Goal: Task Accomplishment & Management: Complete application form

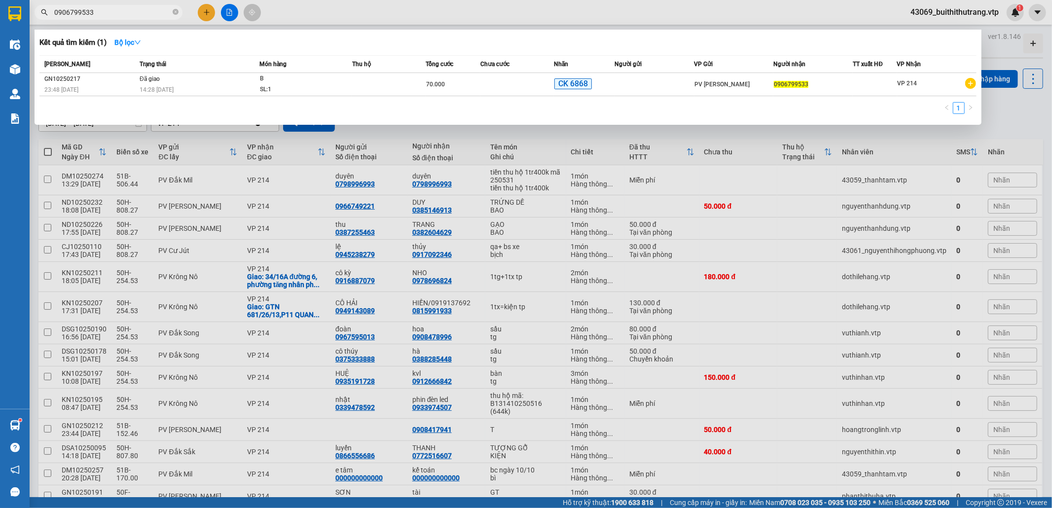
click at [102, 14] on input "0906799533" at bounding box center [112, 12] width 116 height 11
drag, startPoint x: 102, startPoint y: 14, endPoint x: 48, endPoint y: 16, distance: 53.3
click at [48, 16] on span "0906799533" at bounding box center [109, 12] width 148 height 15
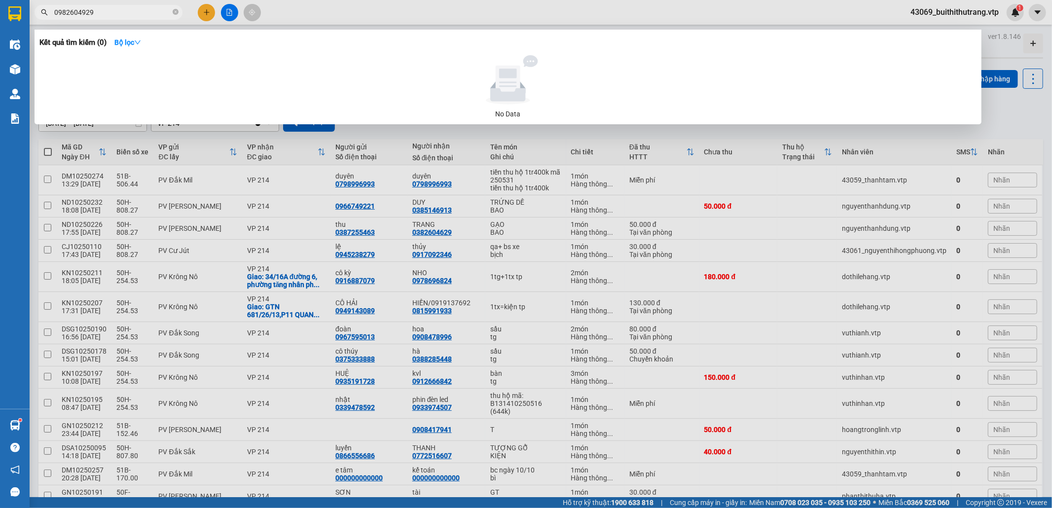
click at [101, 18] on span "0982604929" at bounding box center [109, 12] width 148 height 15
click at [106, 10] on input "0982604929" at bounding box center [112, 12] width 116 height 11
click at [62, 17] on input "0982604929" at bounding box center [112, 12] width 116 height 11
click at [115, 14] on input "0382604929" at bounding box center [112, 12] width 116 height 11
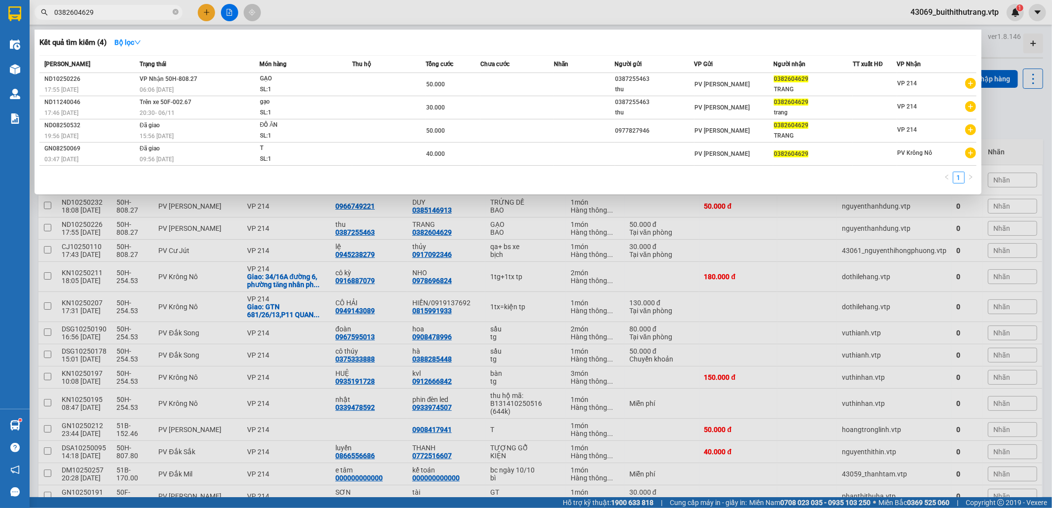
type input "0382604629"
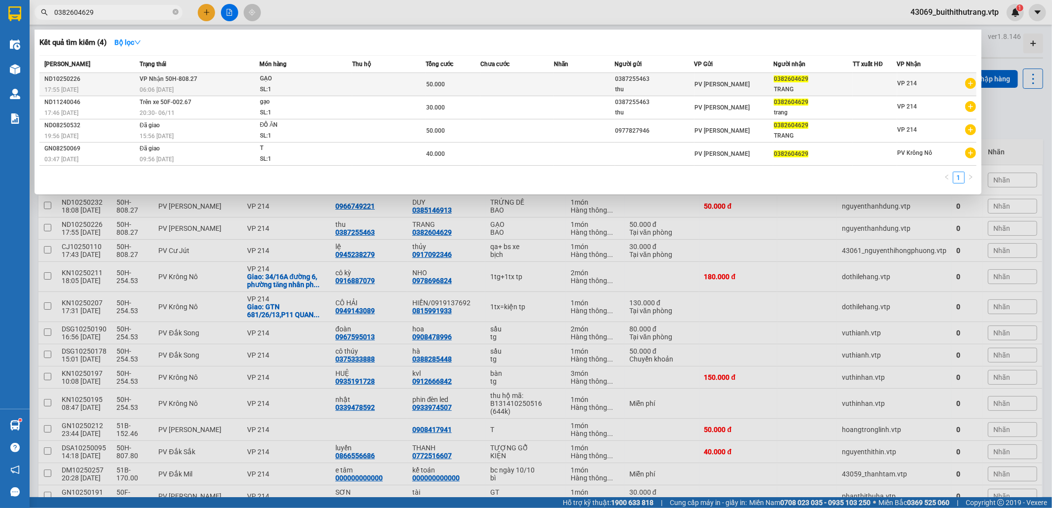
click at [770, 87] on div "PV [PERSON_NAME]" at bounding box center [734, 84] width 78 height 11
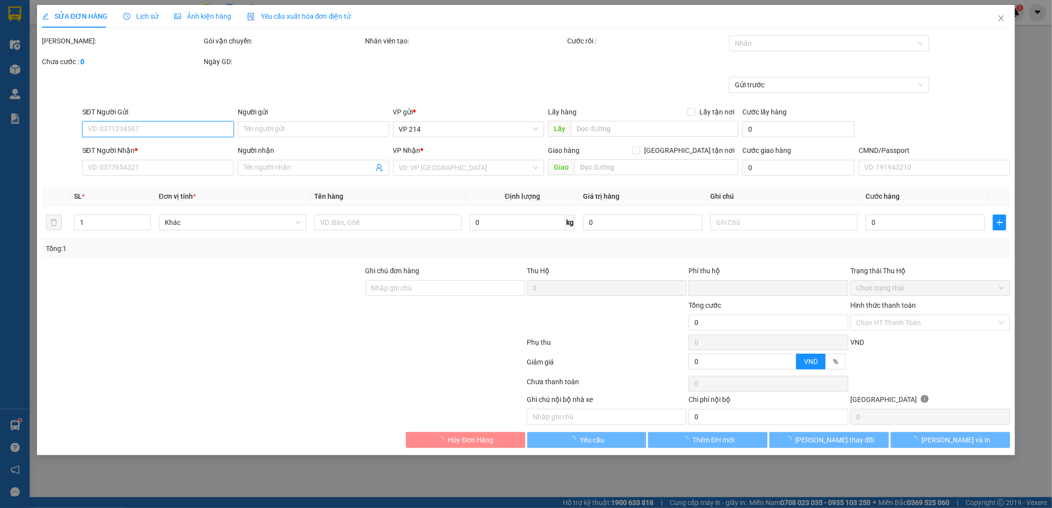
type input "2.500"
type input "0387255463"
type input "thu"
type input "0382604629"
type input "TRANG"
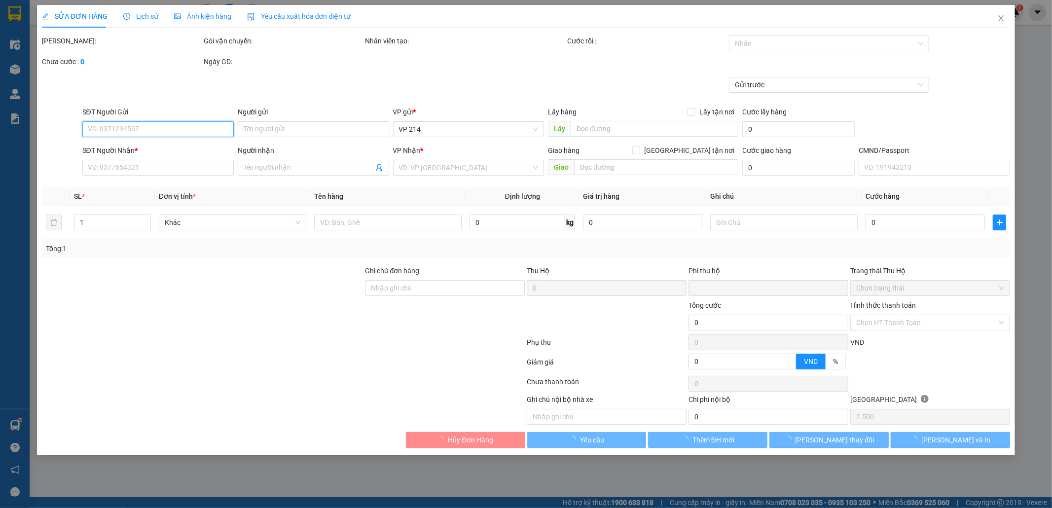
type input "0"
type input "50.000"
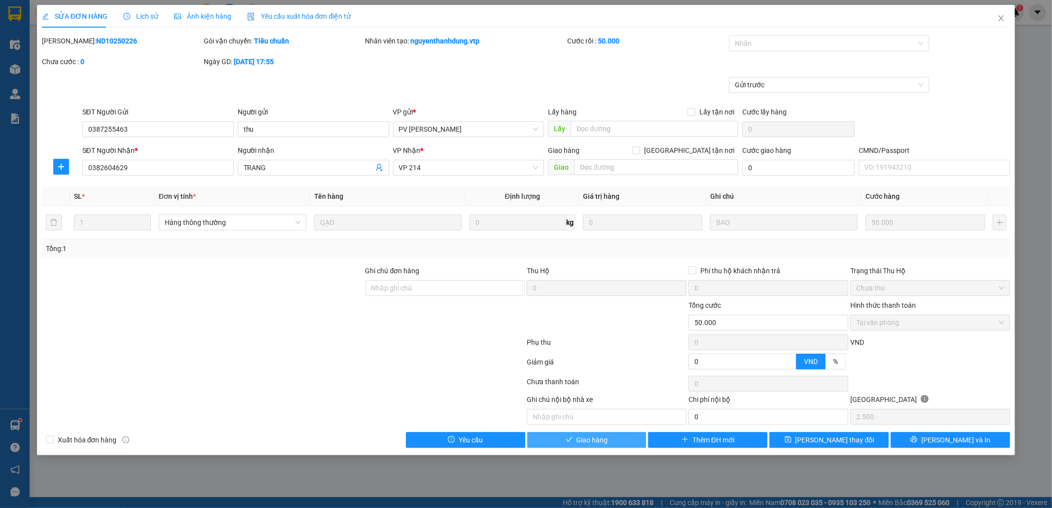
click at [575, 440] on button "Giao hàng" at bounding box center [586, 440] width 119 height 16
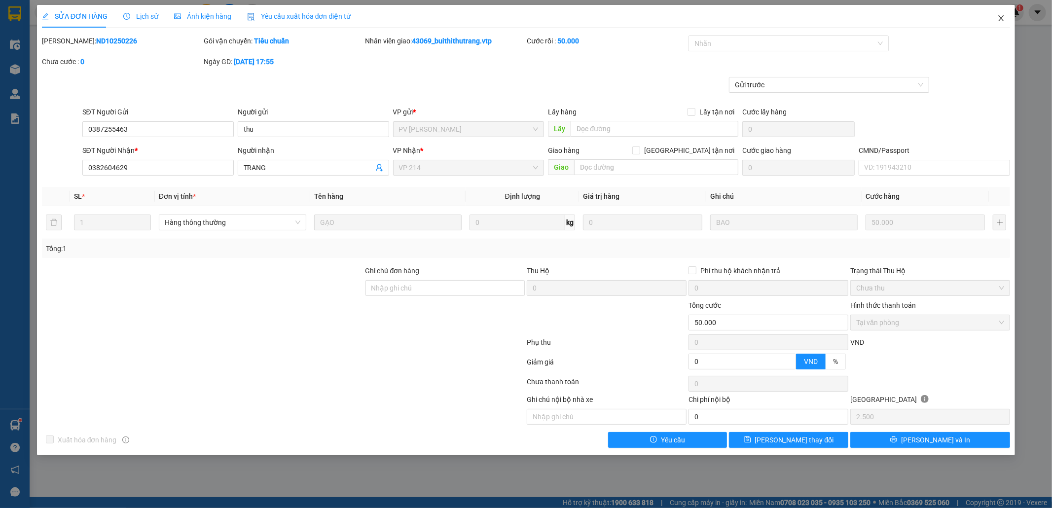
click at [996, 17] on span "Close" at bounding box center [1001, 19] width 28 height 28
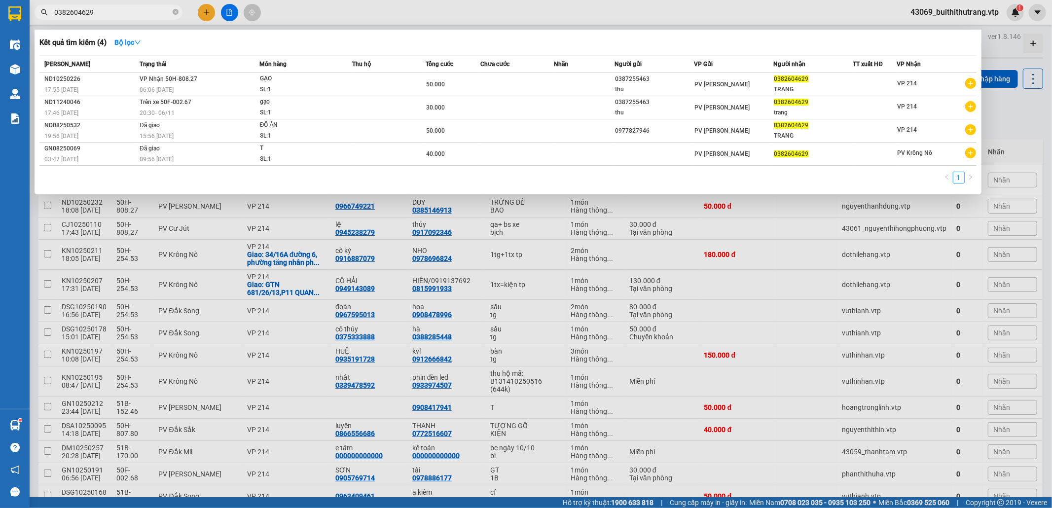
drag, startPoint x: 91, startPoint y: 16, endPoint x: 40, endPoint y: 13, distance: 51.4
click at [40, 13] on span "0382604629" at bounding box center [109, 12] width 148 height 15
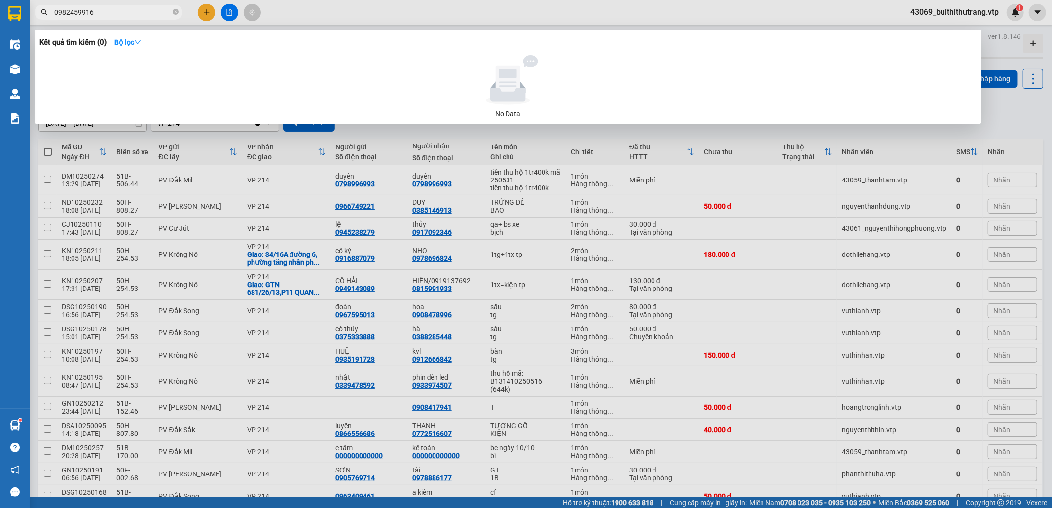
drag, startPoint x: 99, startPoint y: 11, endPoint x: 48, endPoint y: 20, distance: 52.1
click at [48, 20] on div "Kết quả tìm kiếm ( 0 ) Bộ lọc No Data 0982459916" at bounding box center [96, 12] width 192 height 17
type input "0917092346"
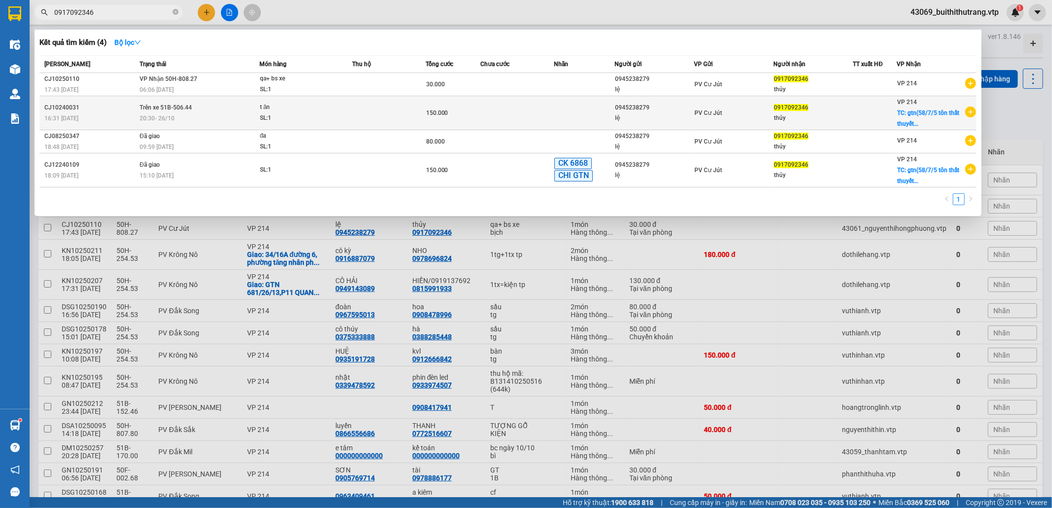
click at [798, 98] on td "0917092346 thủy" at bounding box center [812, 113] width 79 height 34
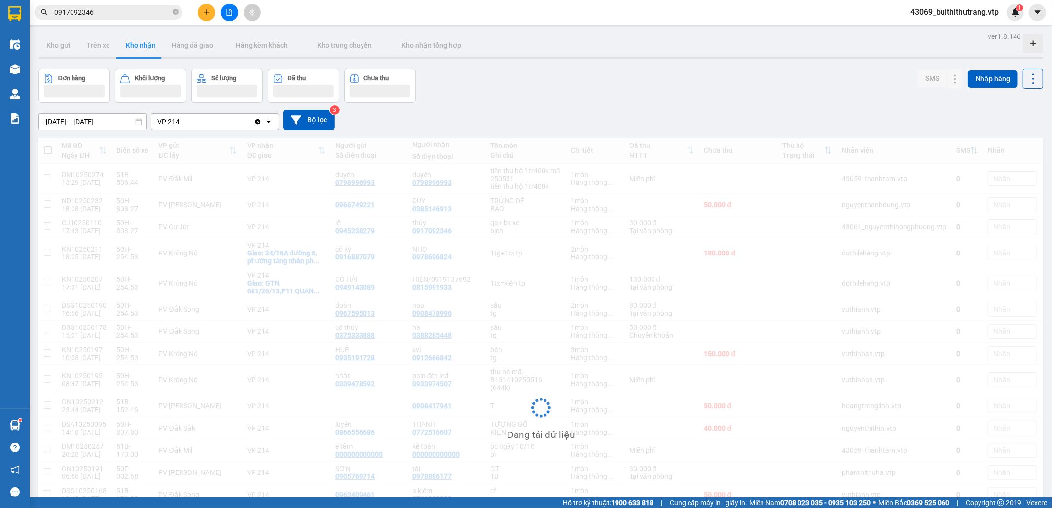
click at [1003, 21] on div "Kết quả tìm kiếm ( 4 ) Bộ lọc Mã ĐH Trạng thái Món hàng Thu hộ Tổng cước Chưa c…" at bounding box center [526, 12] width 1052 height 25
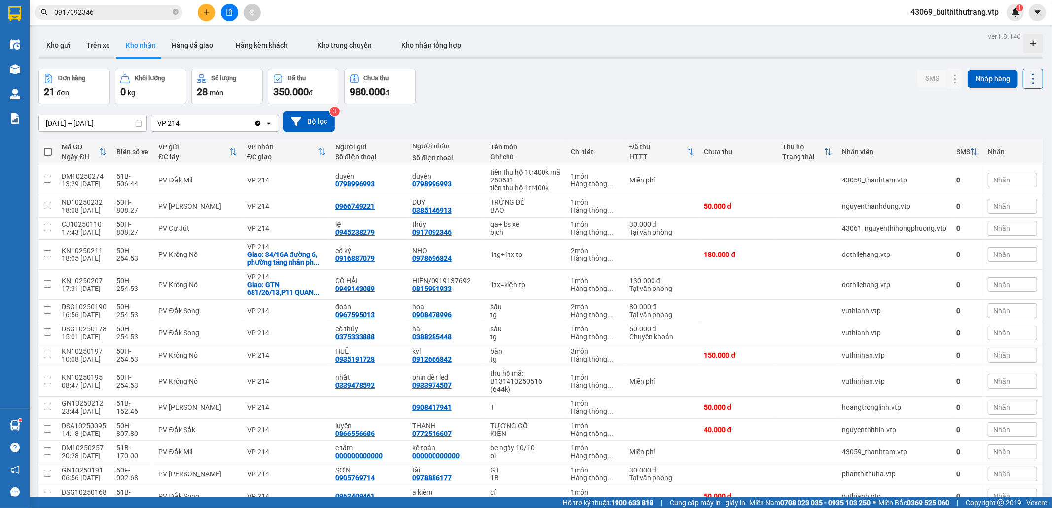
click at [146, 11] on input "0917092346" at bounding box center [112, 12] width 116 height 11
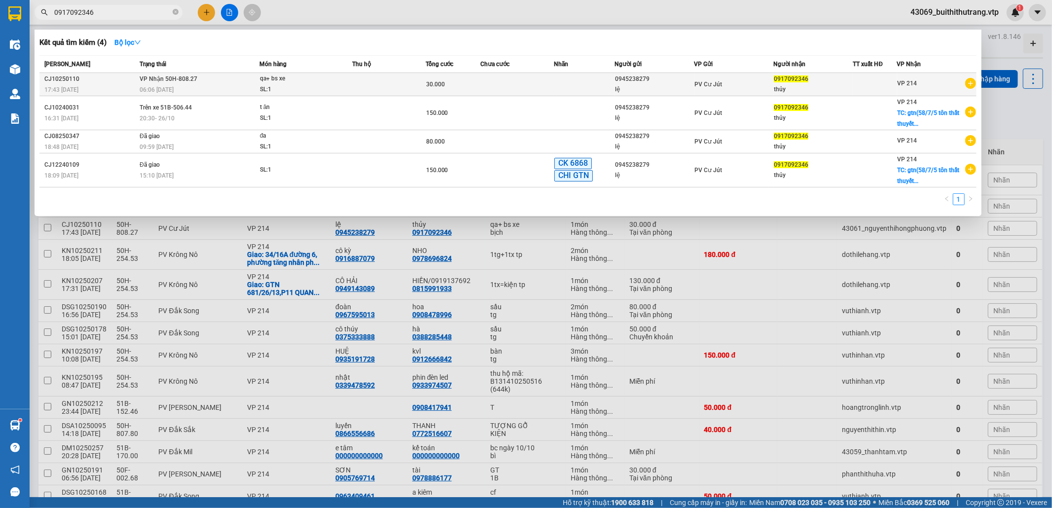
click at [198, 89] on div "06:06 [DATE]" at bounding box center [199, 89] width 119 height 11
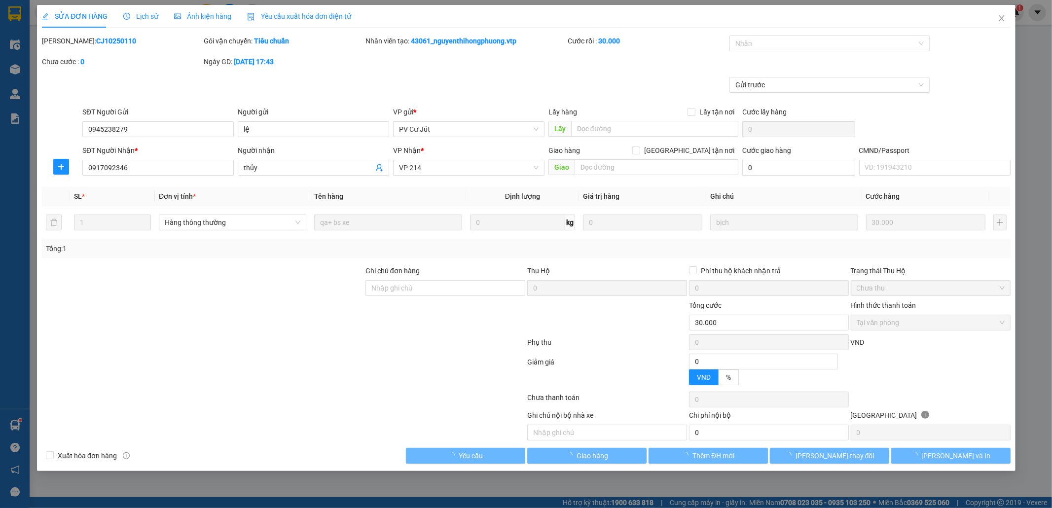
type input "0945238279"
type input "lệ"
type input "0917092346"
type input "thủy"
type input "0"
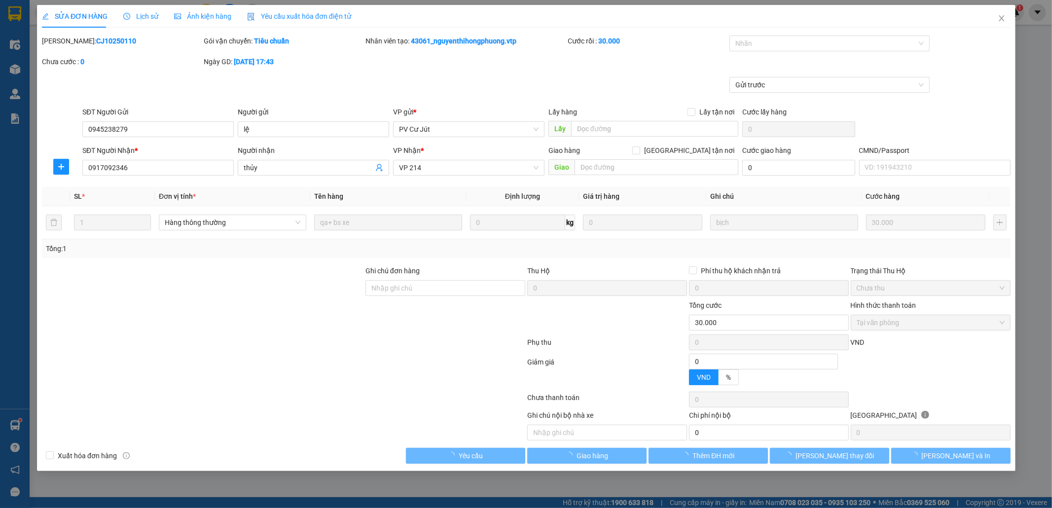
type input "30.000"
type input "1.500"
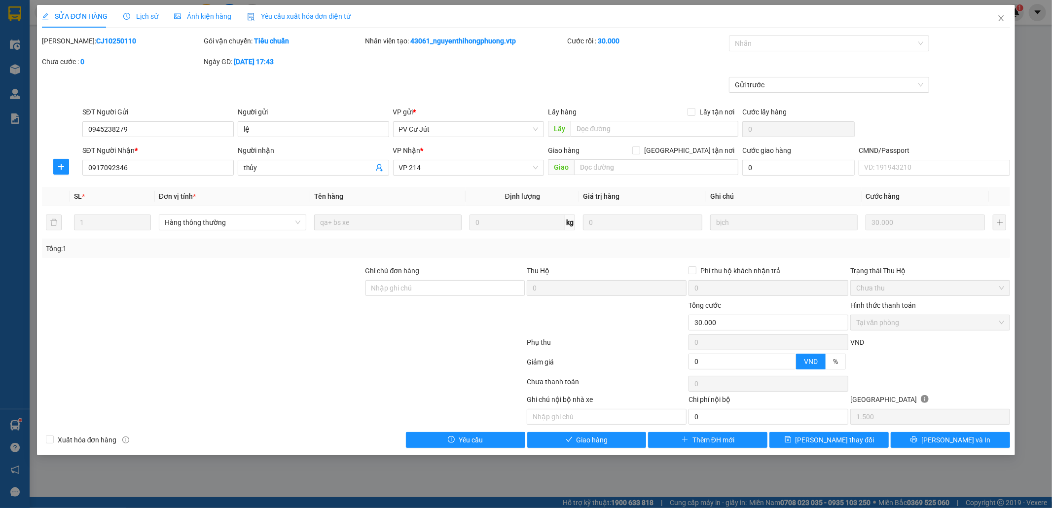
click at [144, 17] on span "Lịch sử" at bounding box center [140, 16] width 35 height 8
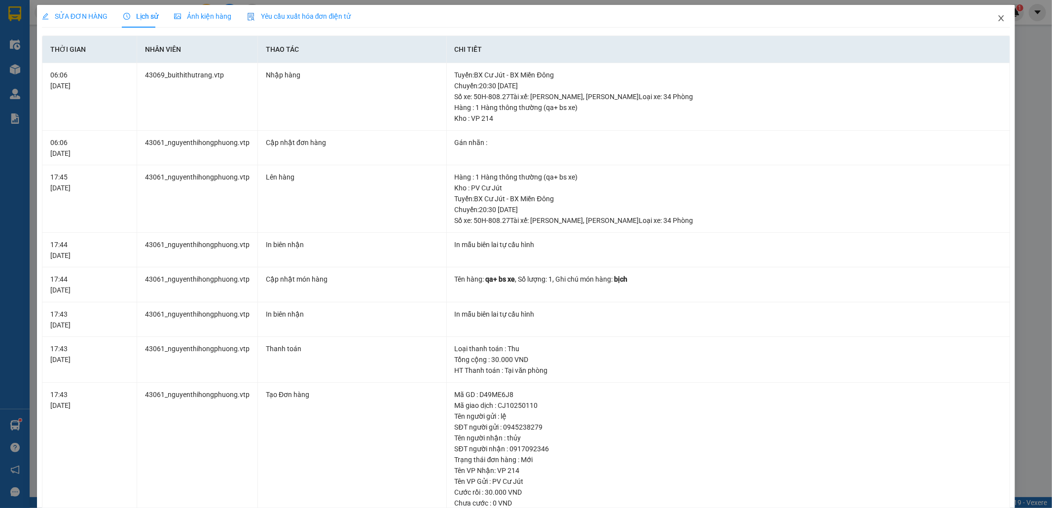
click at [999, 17] on icon "close" at bounding box center [1001, 18] width 5 height 6
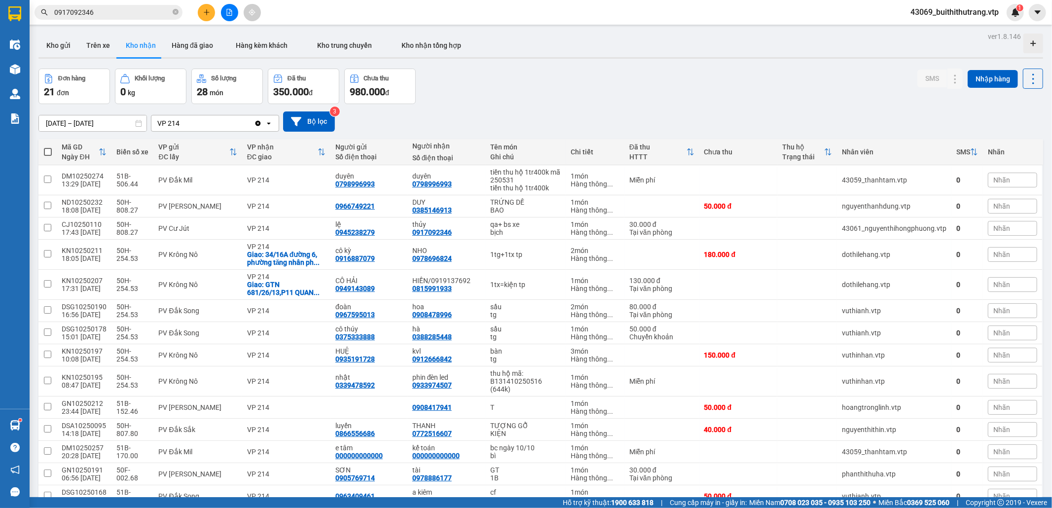
click at [117, 13] on input "0917092346" at bounding box center [112, 12] width 116 height 11
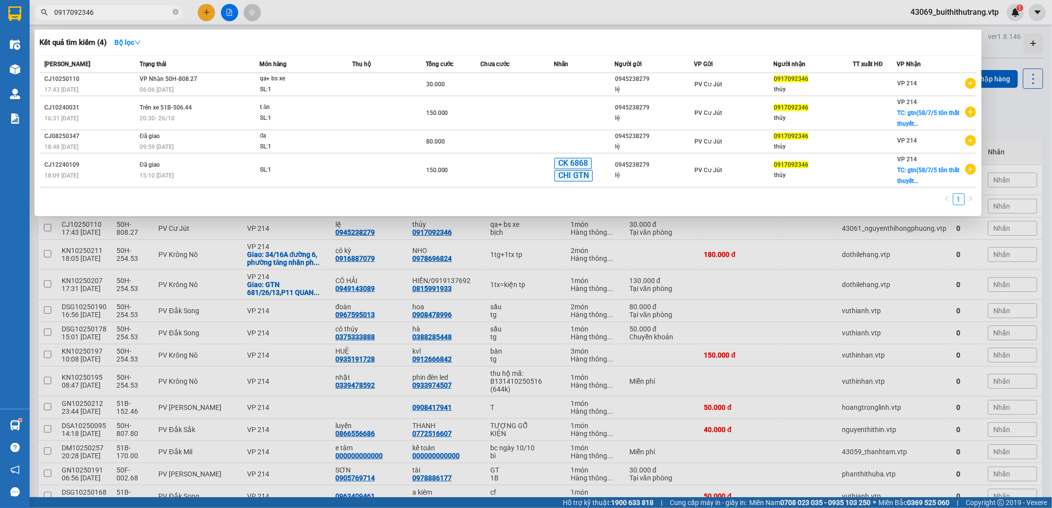
click at [104, 14] on input "0917092346" at bounding box center [112, 12] width 116 height 11
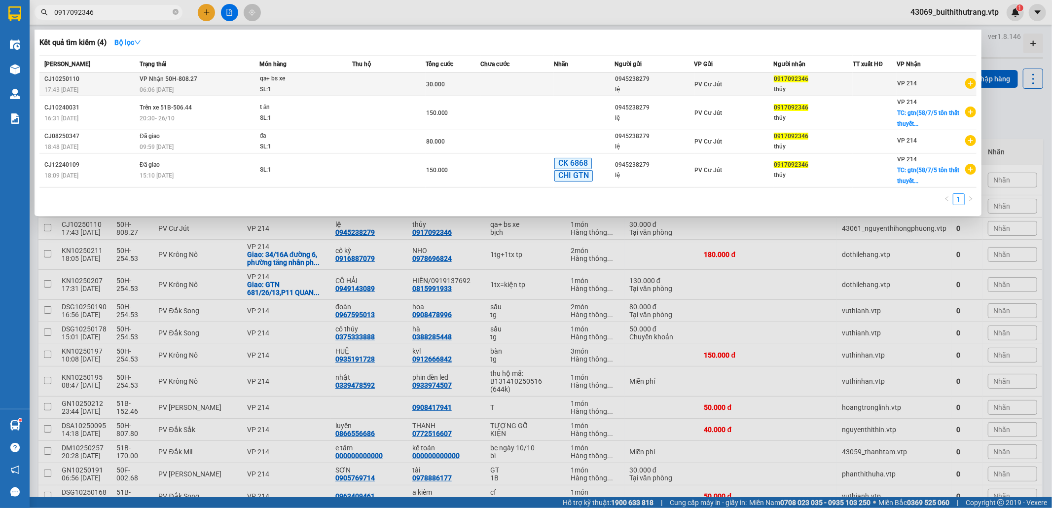
click at [358, 85] on td at bounding box center [388, 84] width 73 height 23
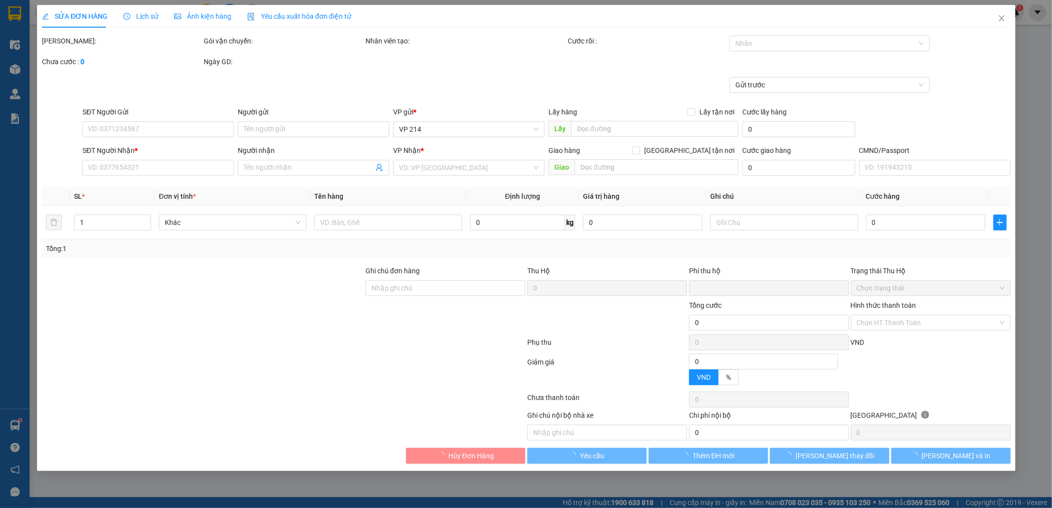
type input "1.500"
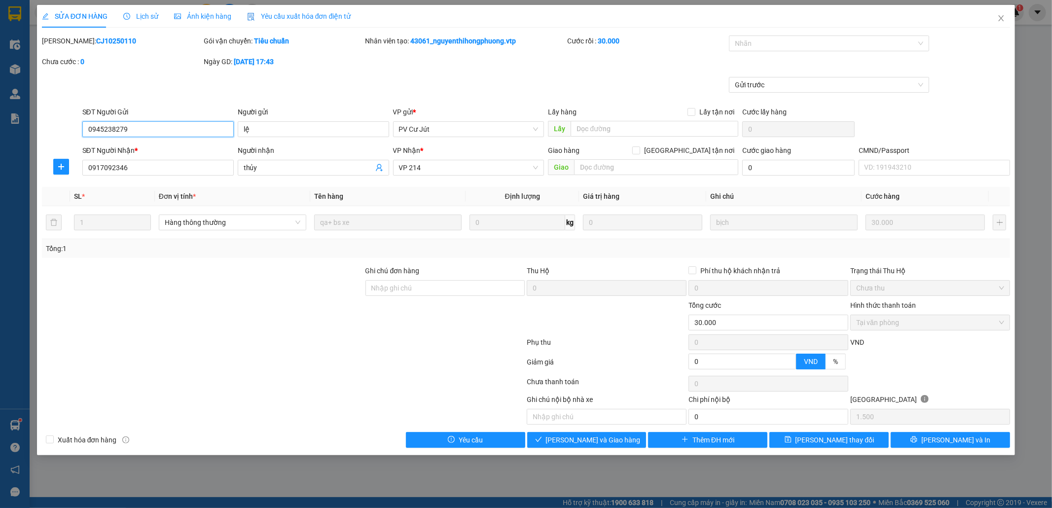
type input "0945238279"
type input "lệ"
type input "0917092346"
type input "thủy"
type input "0"
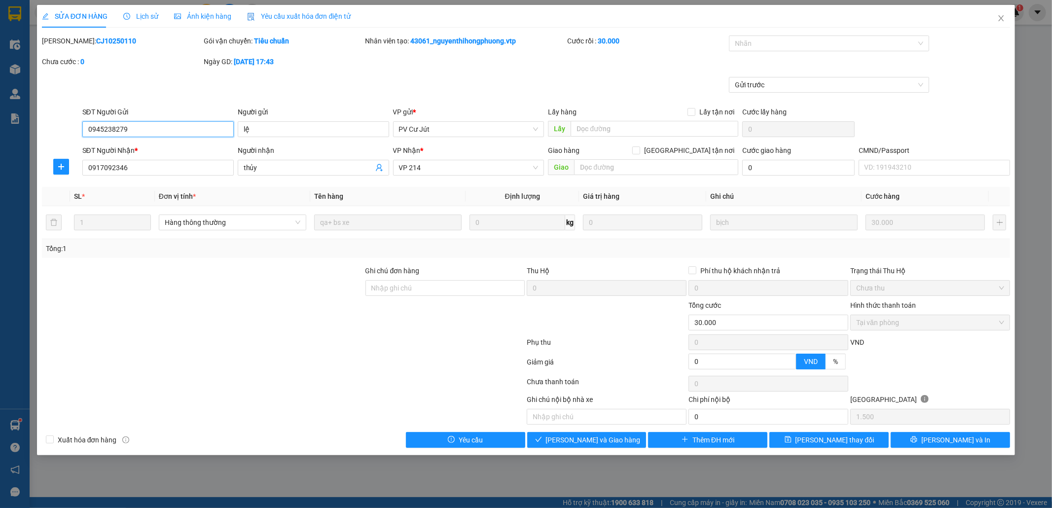
type input "30.000"
click at [150, 16] on span "Lịch sử" at bounding box center [140, 16] width 35 height 8
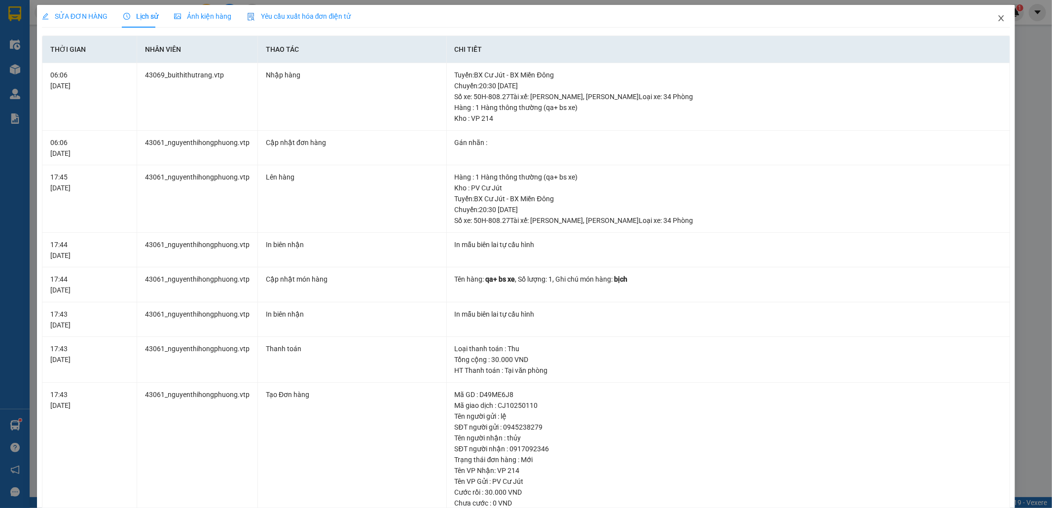
click at [999, 21] on icon "close" at bounding box center [1001, 18] width 5 height 6
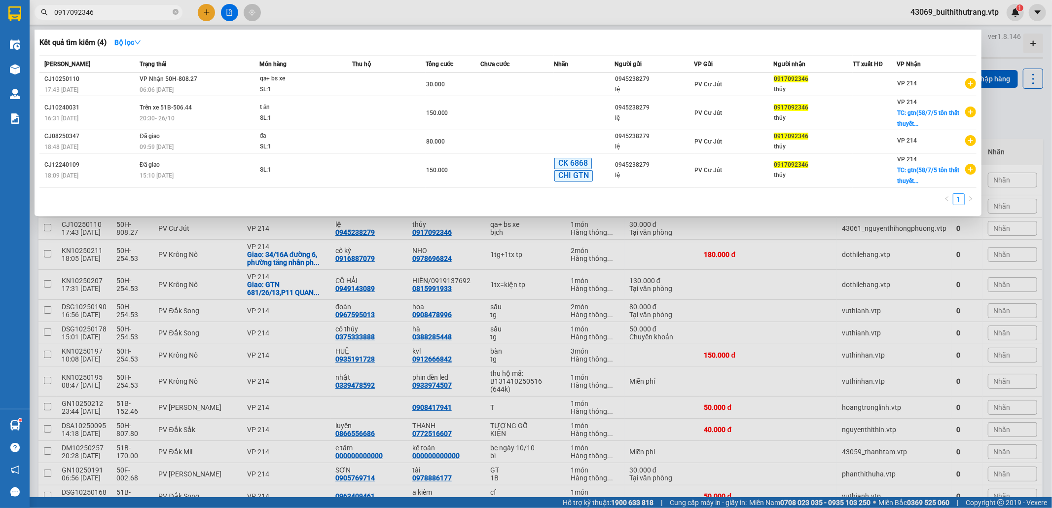
click at [125, 15] on input "0917092346" at bounding box center [112, 12] width 116 height 11
drag, startPoint x: 101, startPoint y: 13, endPoint x: 41, endPoint y: 26, distance: 60.6
click at [41, 21] on div "Kết quả [PERSON_NAME] ( 4 ) Bộ lọc Mã ĐH Trạng thái Món hàng Thu hộ Tổng [PERSO…" at bounding box center [96, 12] width 192 height 17
type input "0903185118"
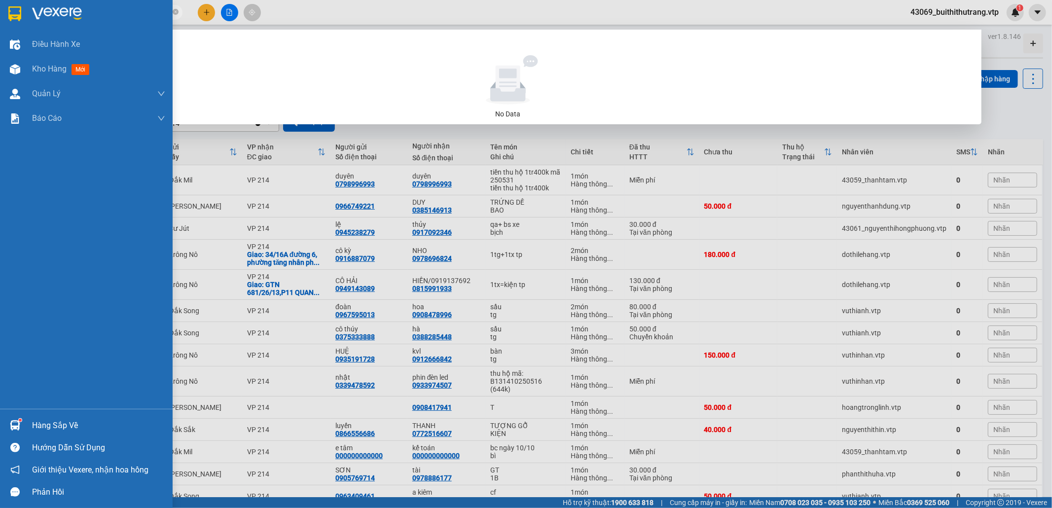
click at [41, 425] on div "Hàng sắp về" at bounding box center [98, 425] width 133 height 15
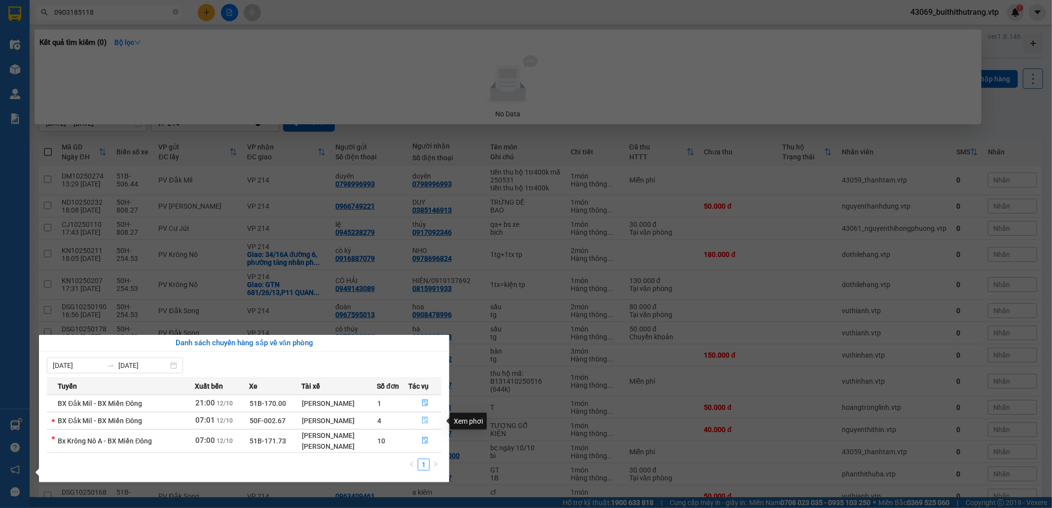
click at [424, 423] on icon "file-done" at bounding box center [425, 420] width 7 height 7
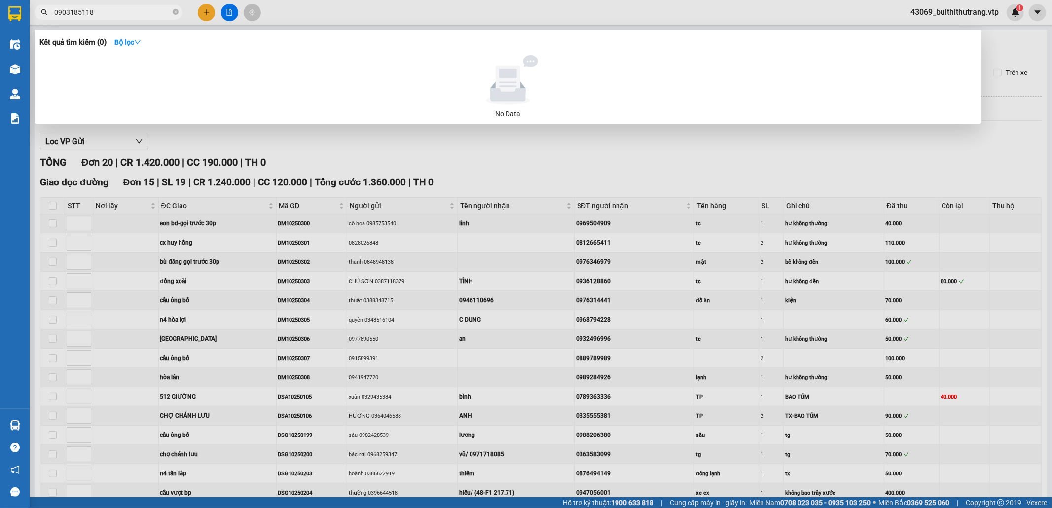
type input "[DATE]"
click at [604, 154] on div at bounding box center [526, 254] width 1052 height 508
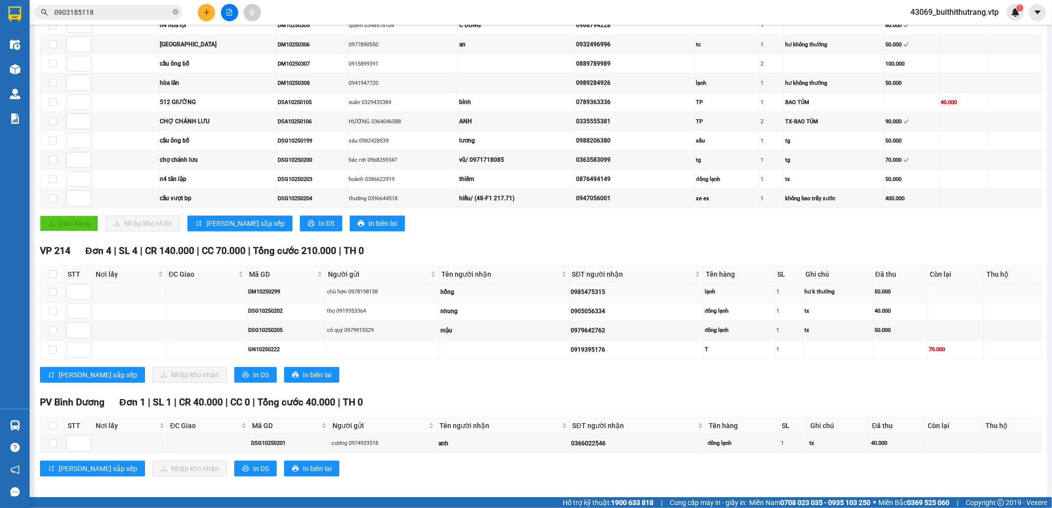
scroll to position [312, 0]
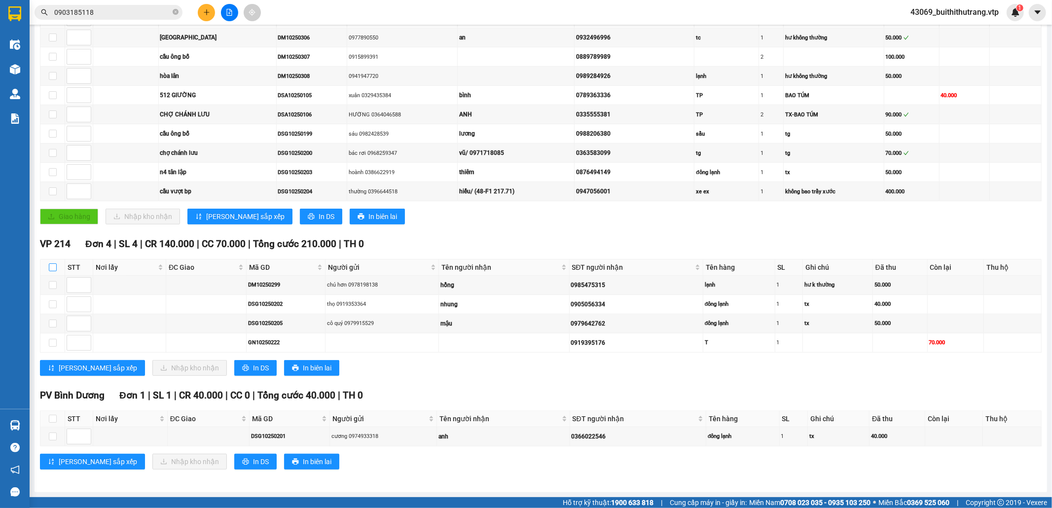
click at [53, 263] on input "checkbox" at bounding box center [53, 267] width 8 height 8
checkbox input "true"
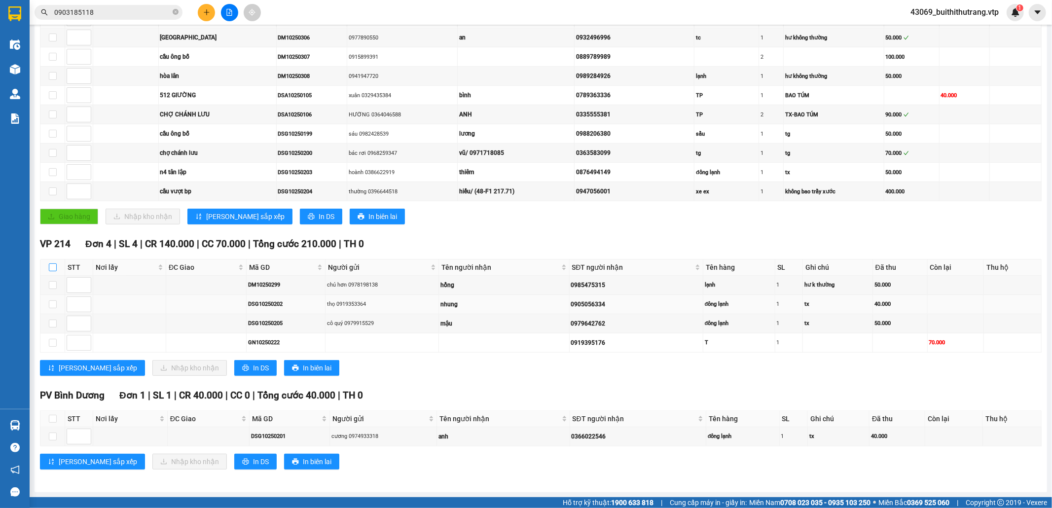
checkbox input "true"
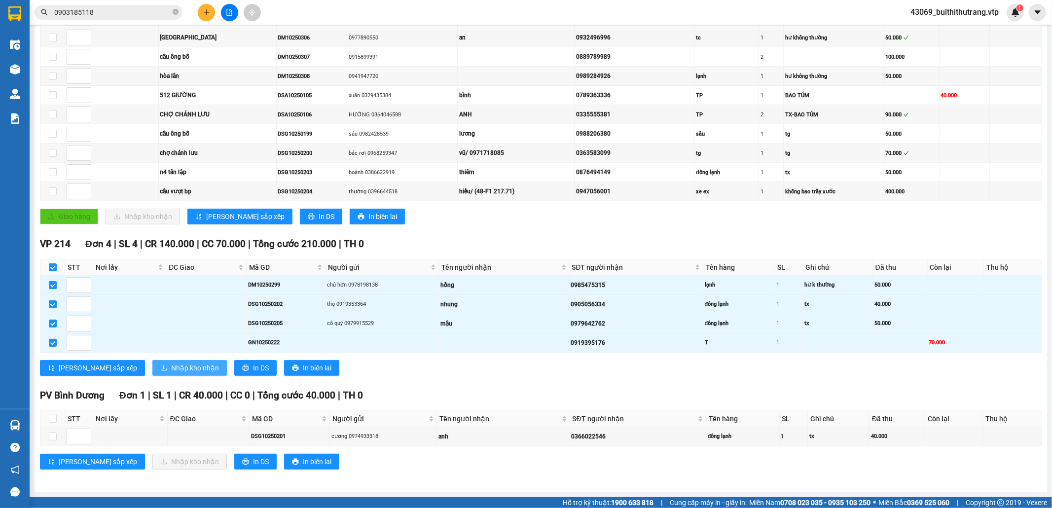
click at [171, 369] on span "Nhập kho nhận" at bounding box center [195, 368] width 48 height 11
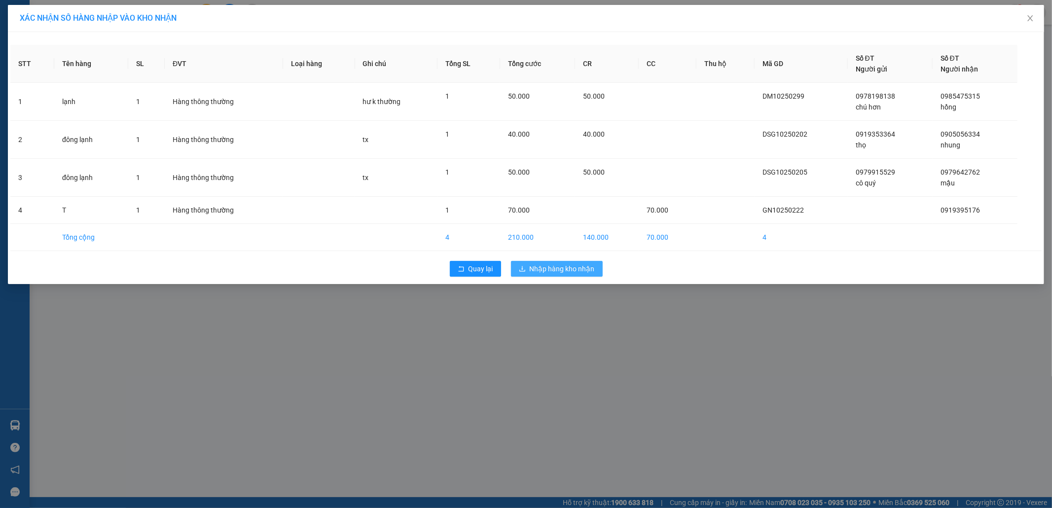
click at [586, 272] on span "Nhập hàng kho nhận" at bounding box center [562, 268] width 65 height 11
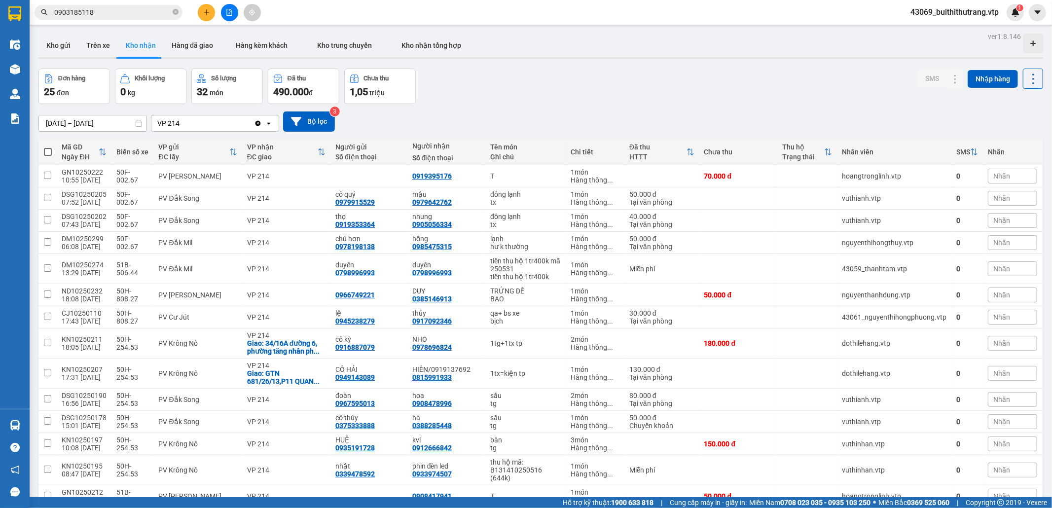
click at [99, 17] on input "0903185118" at bounding box center [112, 12] width 116 height 11
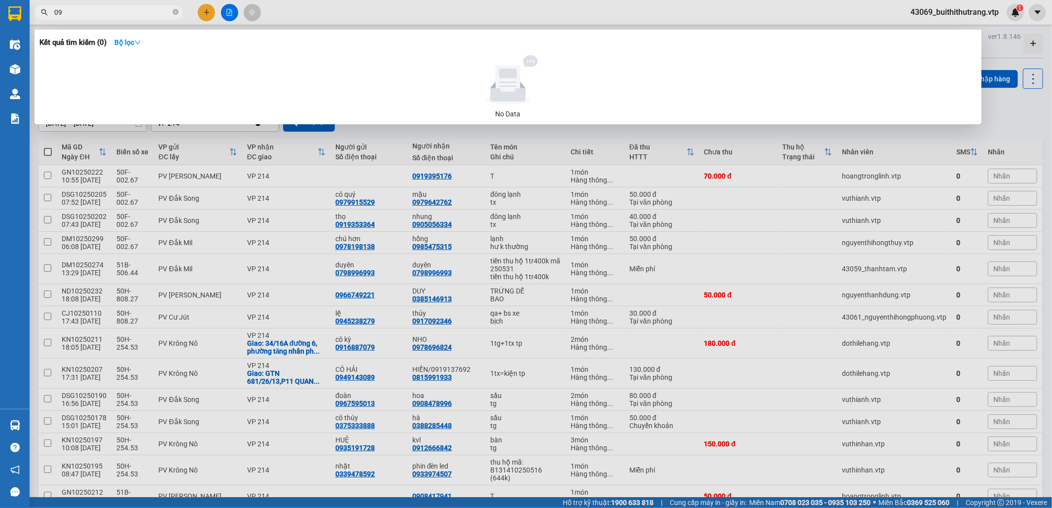
type input "0"
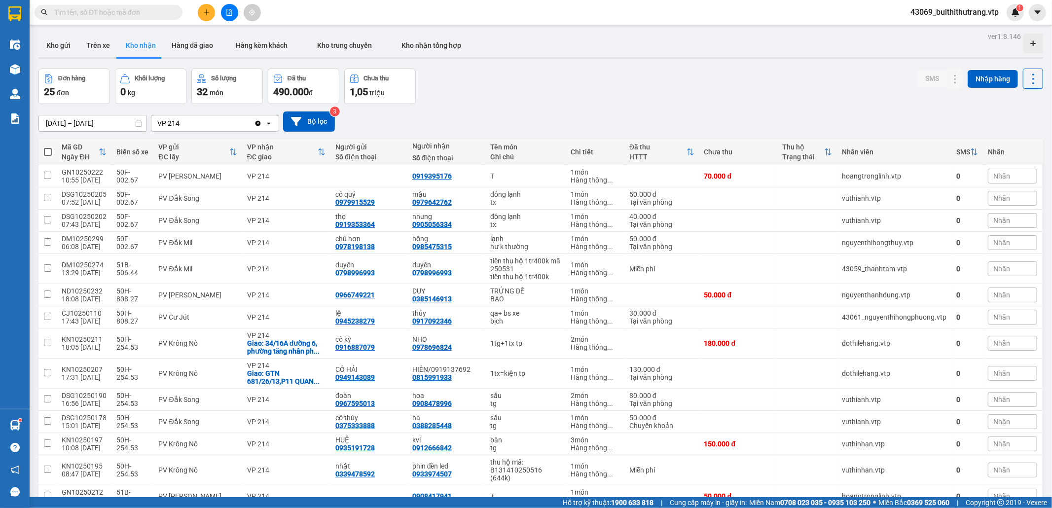
click at [81, 17] on input "text" at bounding box center [112, 12] width 116 height 11
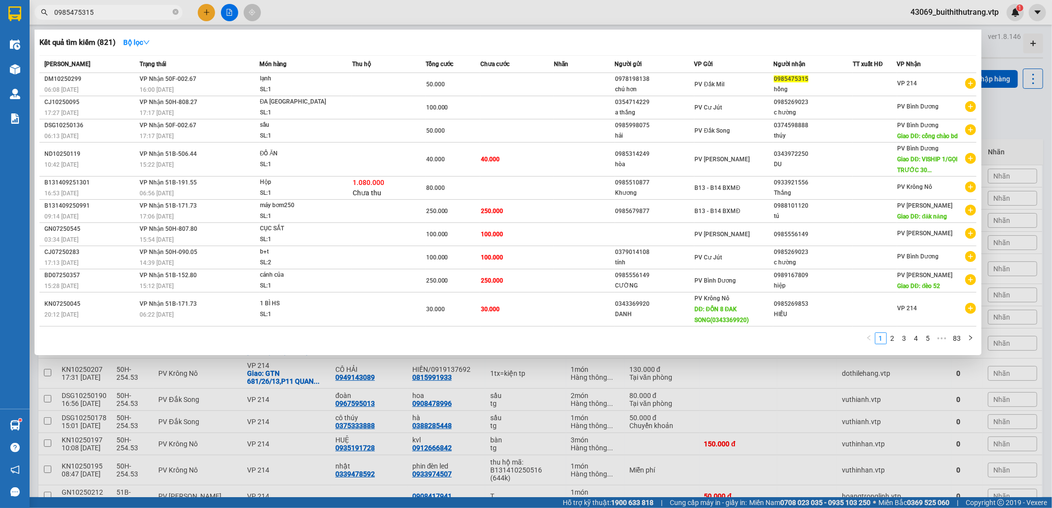
type input "0985475315"
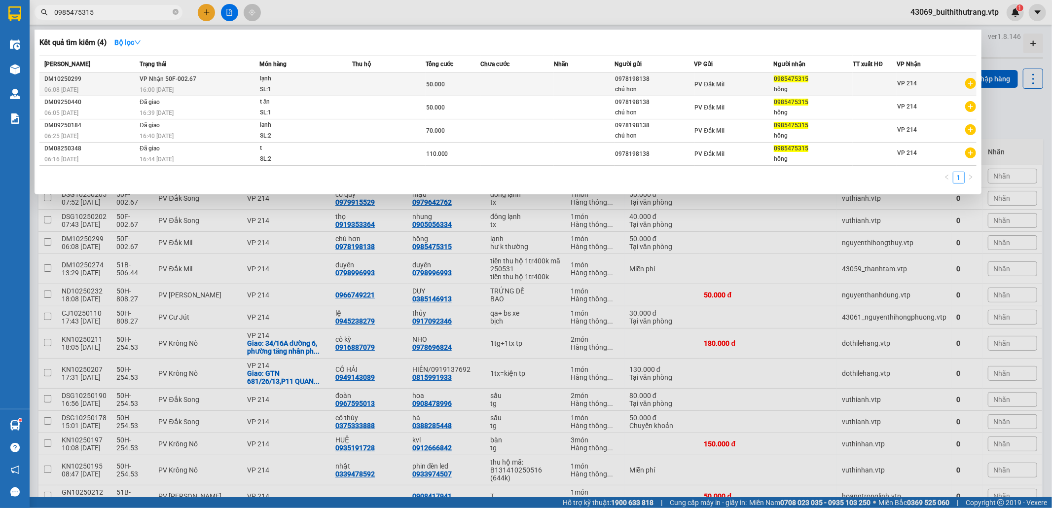
click at [524, 86] on td at bounding box center [516, 84] width 73 height 23
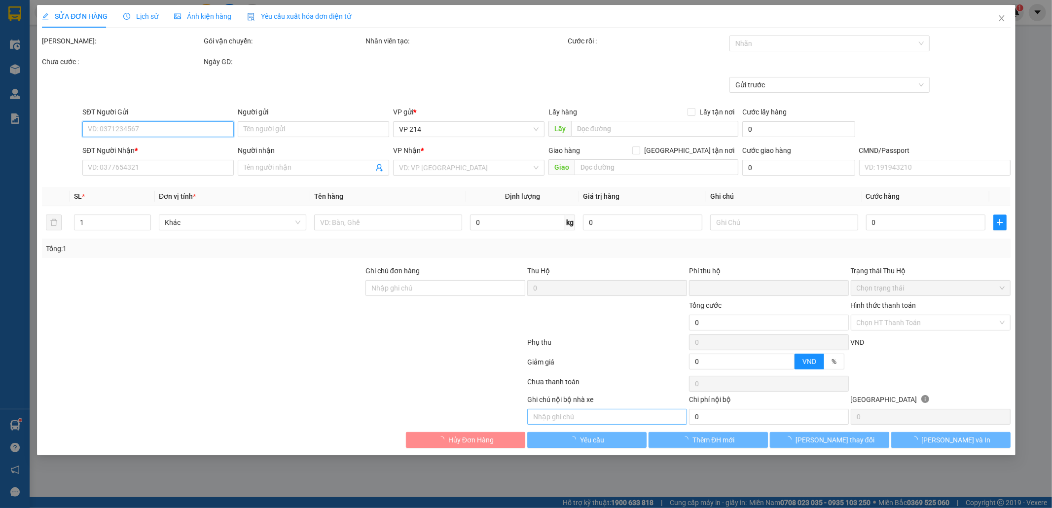
type input "2.500"
click at [602, 423] on input "text" at bounding box center [607, 417] width 160 height 16
type input "09"
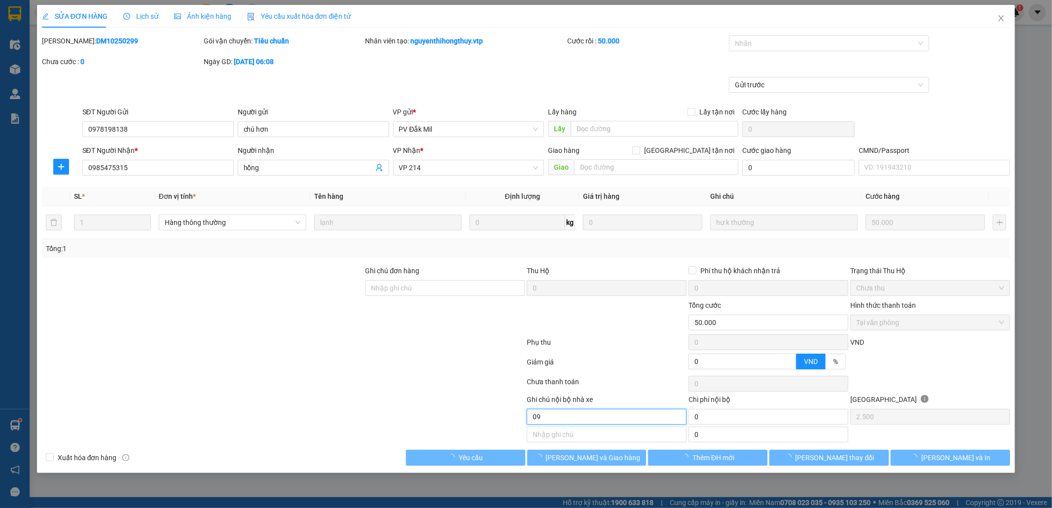
type input "0978198138"
type input "chú hơn"
type input "0985475315"
type input "hồng"
type input "0"
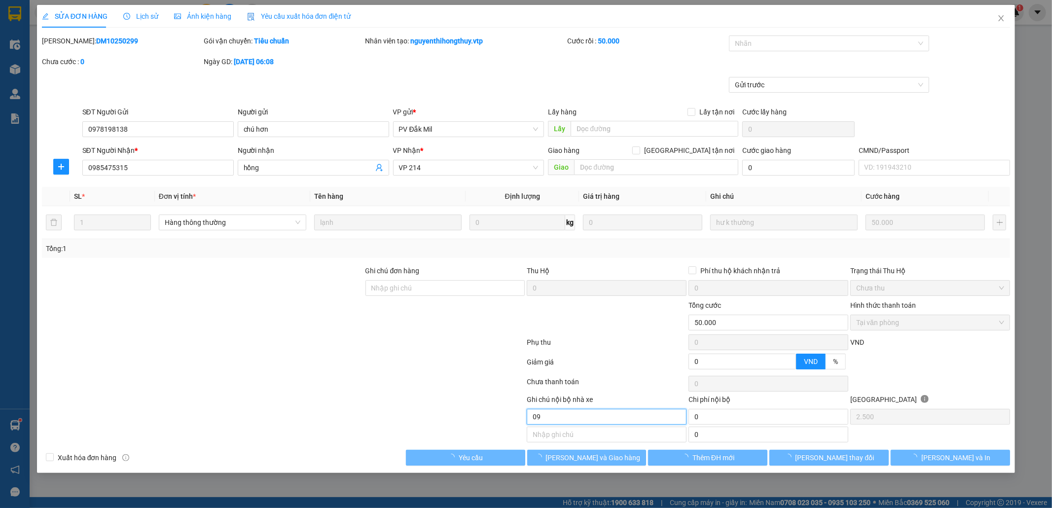
type input "50.000"
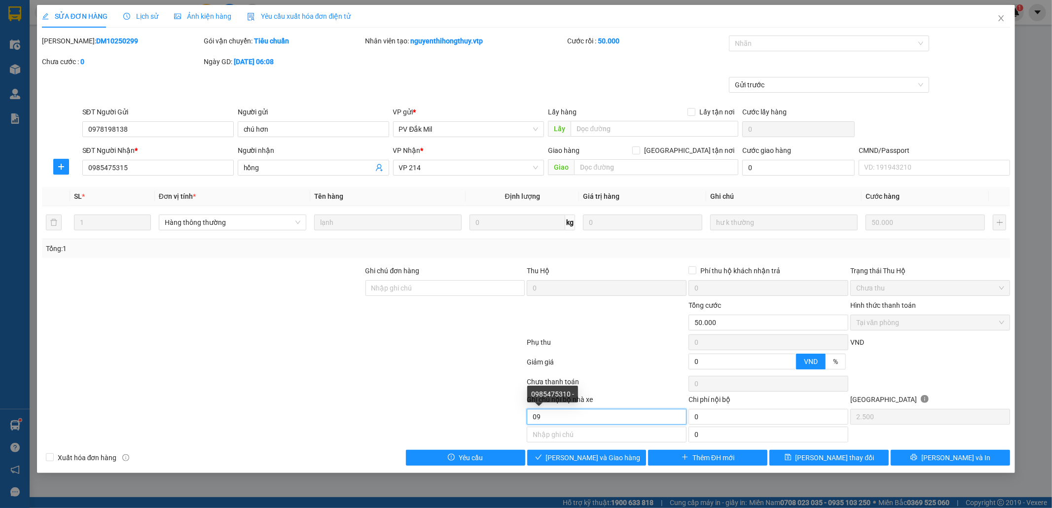
type input "0"
type input "r"
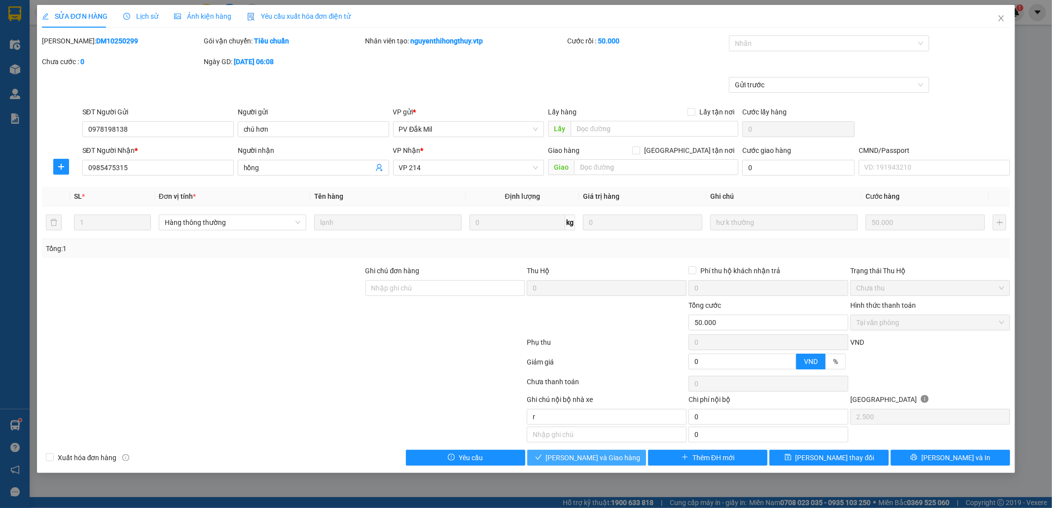
click at [614, 463] on span "[PERSON_NAME] và [PERSON_NAME] hàng" at bounding box center [593, 457] width 95 height 11
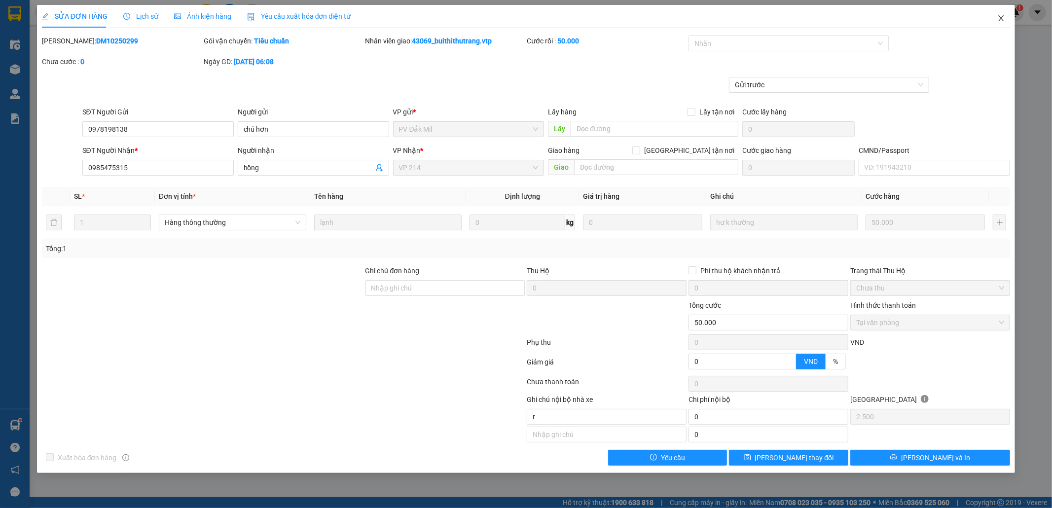
click at [1001, 19] on icon "close" at bounding box center [1001, 18] width 8 height 8
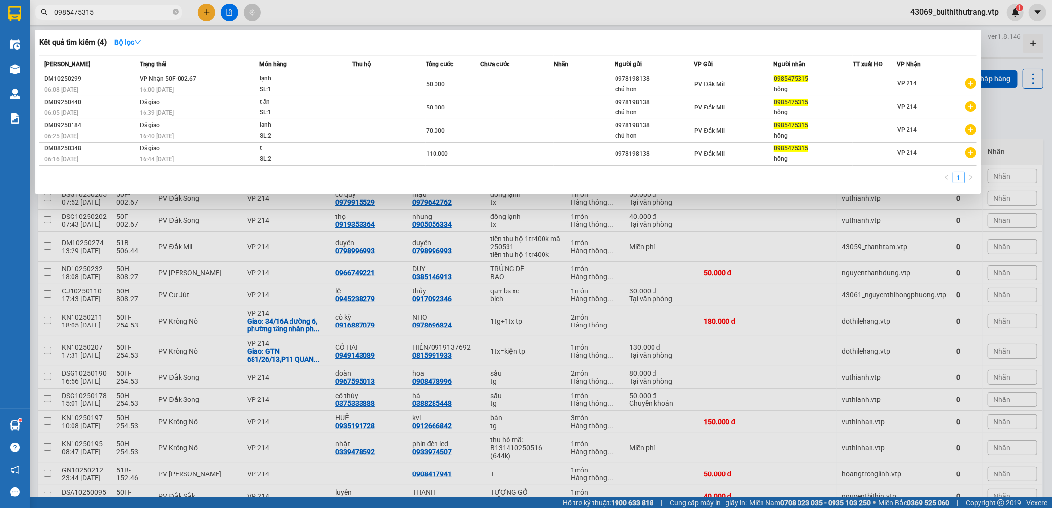
drag, startPoint x: 95, startPoint y: 14, endPoint x: 45, endPoint y: 24, distance: 50.8
click at [45, 21] on div "Kết quả tìm kiếm ( 4 ) Bộ lọc Mã ĐH Trạng thái Món hàng Thu hộ Tổng cước Chưa c…" at bounding box center [96, 12] width 192 height 17
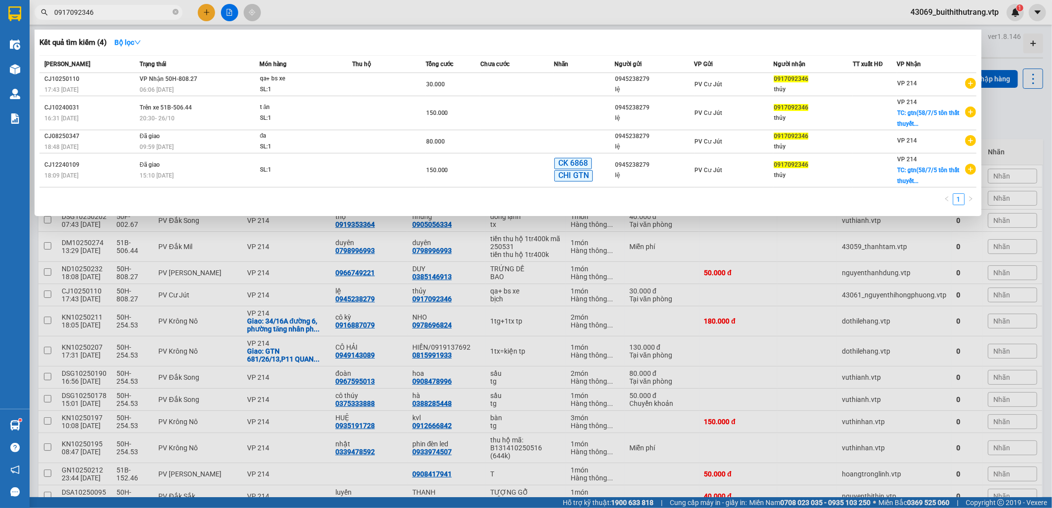
click at [98, 19] on span "0917092346" at bounding box center [109, 12] width 148 height 15
drag, startPoint x: 97, startPoint y: 16, endPoint x: 52, endPoint y: 16, distance: 44.4
click at [52, 16] on span "0917092346" at bounding box center [109, 12] width 148 height 15
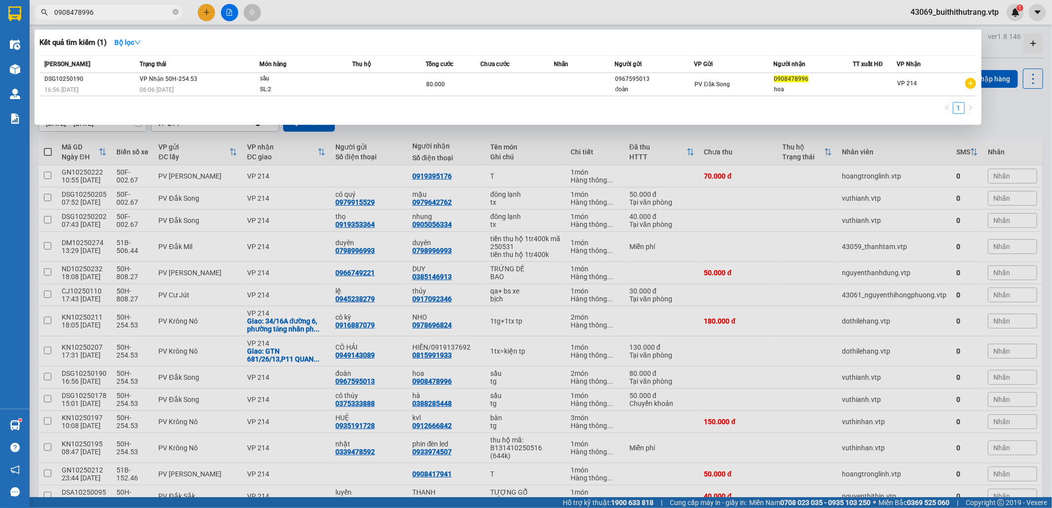
type input "0908478996"
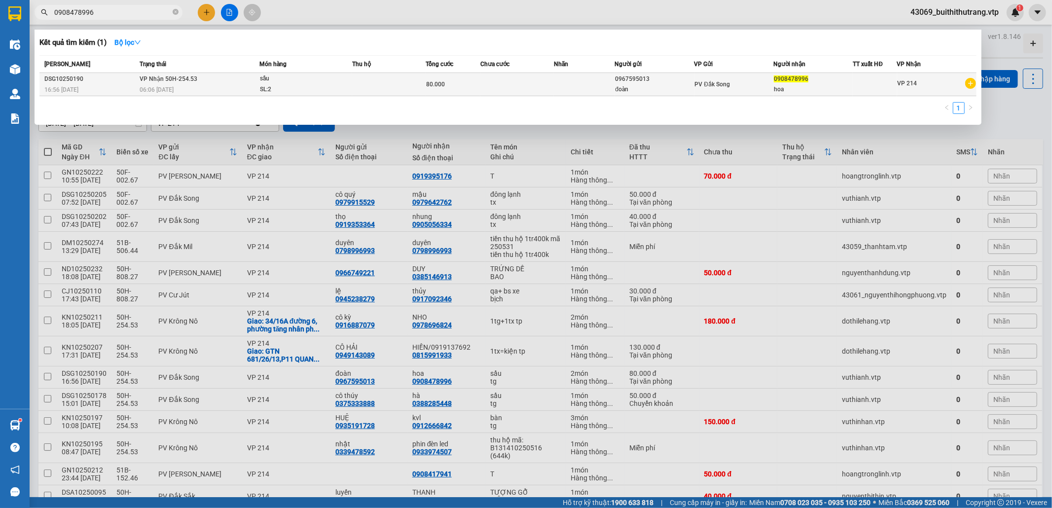
click at [581, 84] on td at bounding box center [584, 84] width 61 height 23
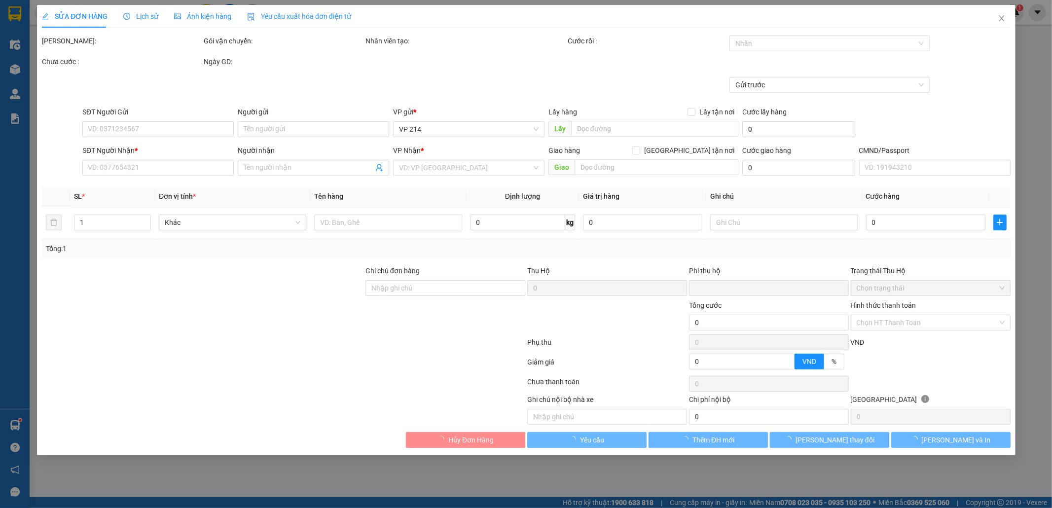
type input "4.000"
type input "0967595013"
type input "đoàn"
type input "0908478996"
type input "hoa"
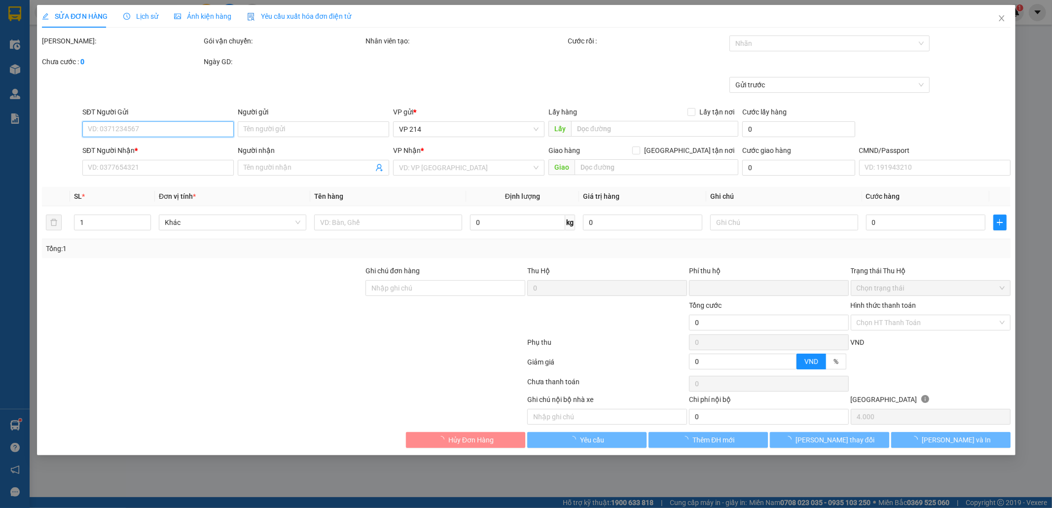
type input "0"
type input "80.000"
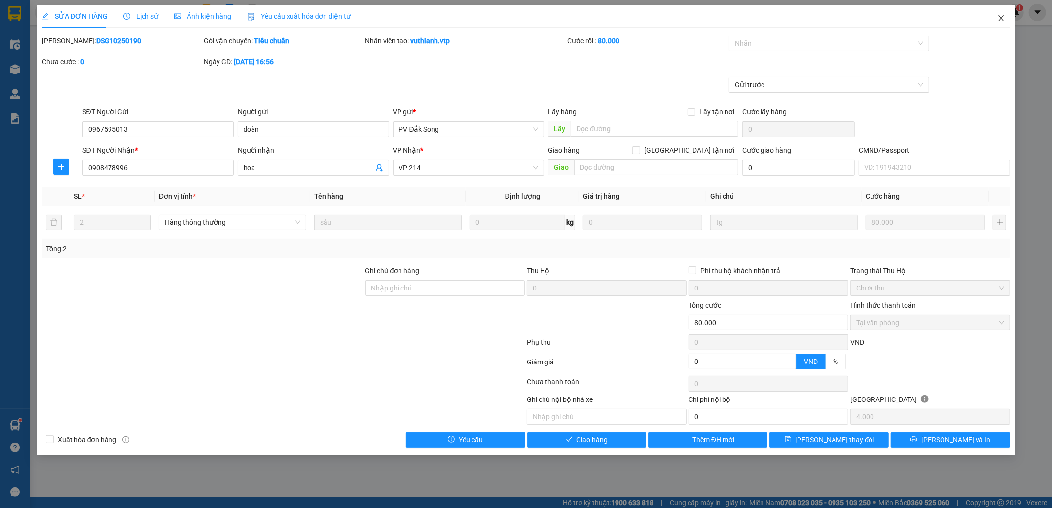
click at [1001, 18] on icon "close" at bounding box center [1001, 18] width 5 height 6
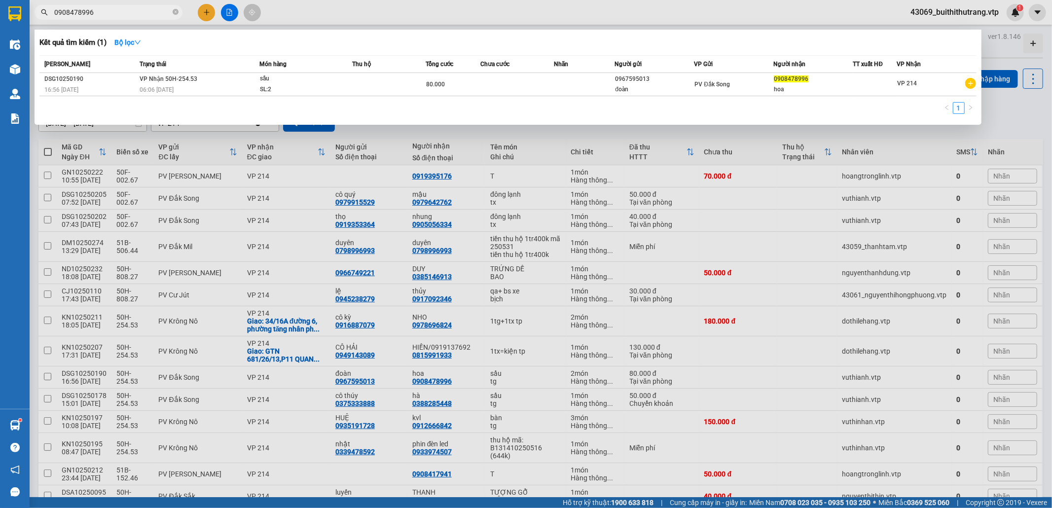
drag, startPoint x: 95, startPoint y: 13, endPoint x: 50, endPoint y: 26, distance: 47.2
click at [50, 21] on div "Kết quả tìm kiếm ( 1 ) Bộ lọc Mã ĐH Trạng thái Món hàng Thu hộ Tổng cước Chưa c…" at bounding box center [96, 12] width 192 height 17
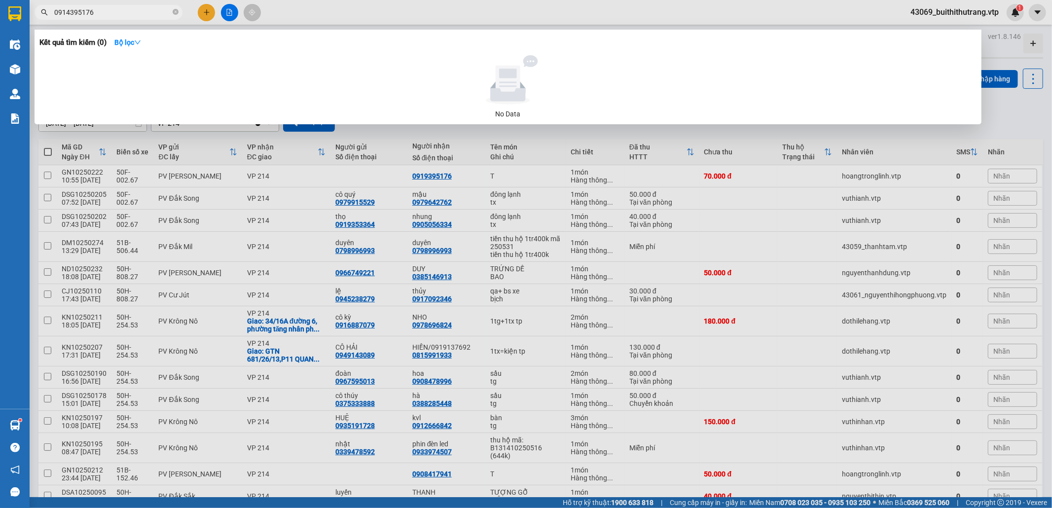
click at [1013, 129] on div at bounding box center [526, 254] width 1052 height 508
drag, startPoint x: 98, startPoint y: 12, endPoint x: 50, endPoint y: 23, distance: 48.5
click at [51, 21] on div "Kết quả tìm kiếm ( 0 ) Bộ lọc No Data 0914395176" at bounding box center [96, 12] width 192 height 17
drag, startPoint x: 99, startPoint y: 12, endPoint x: 50, endPoint y: 12, distance: 48.8
click at [38, 21] on div "Kết quả tìm kiếm ( 0 ) Bộ lọc No Data 0793865131" at bounding box center [96, 12] width 192 height 17
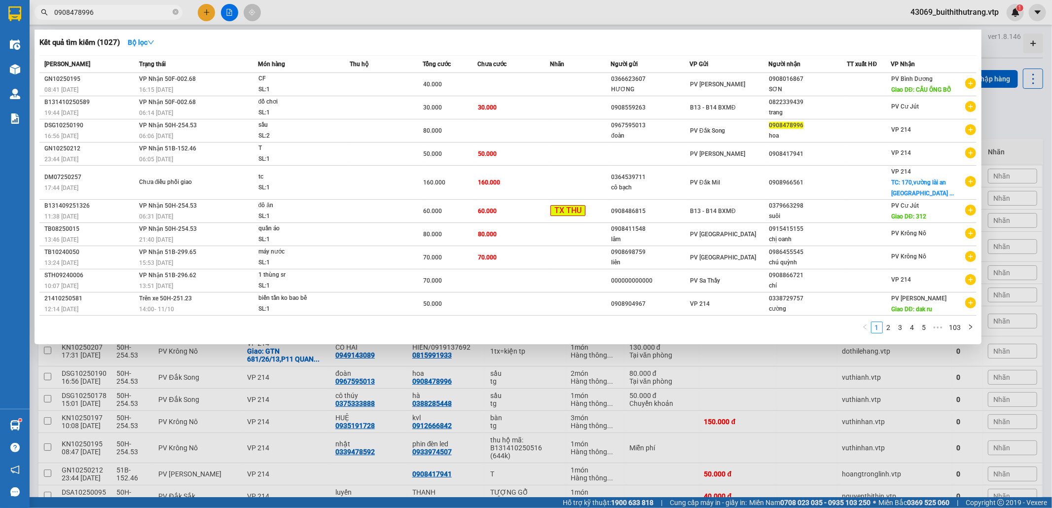
type input "0908478996"
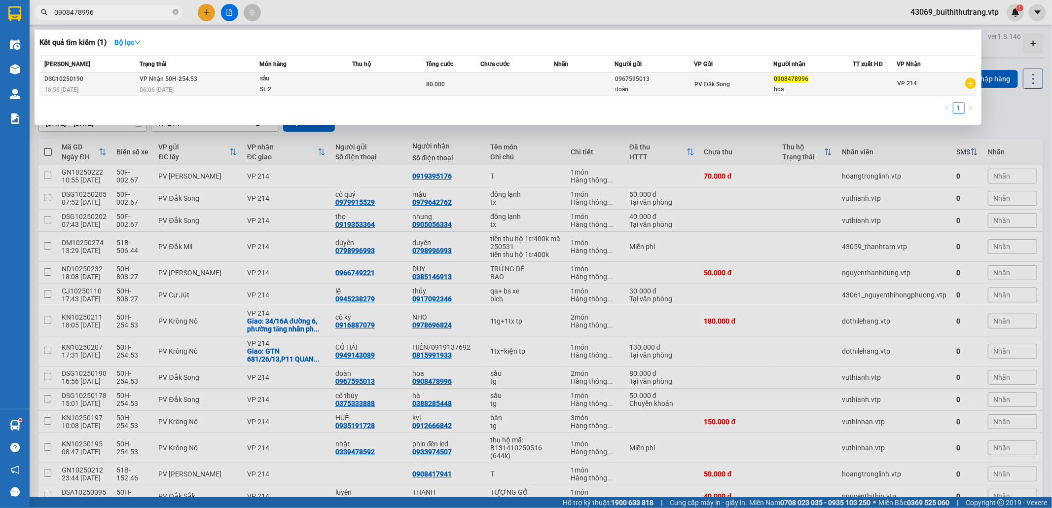
click at [436, 87] on span "80.000" at bounding box center [435, 84] width 19 height 7
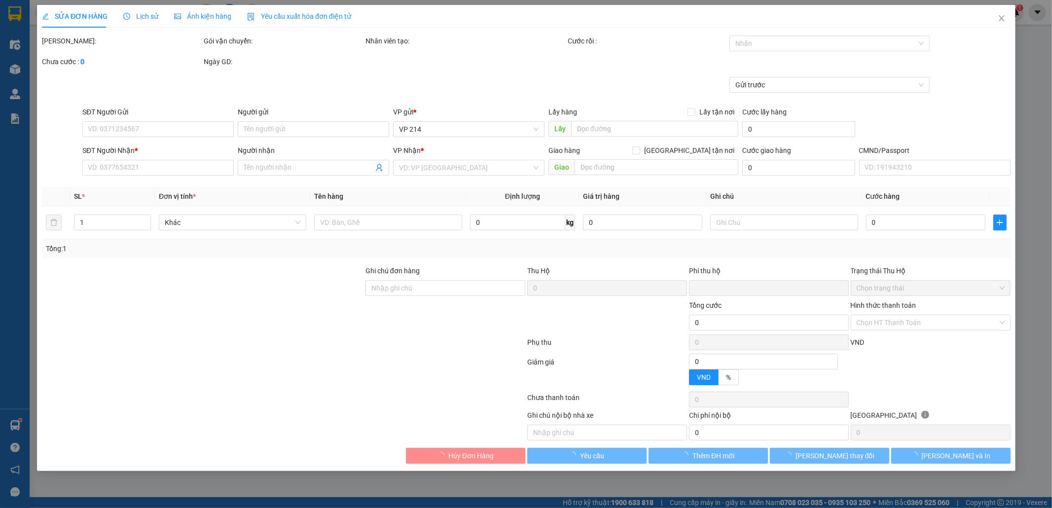
type input "4.000"
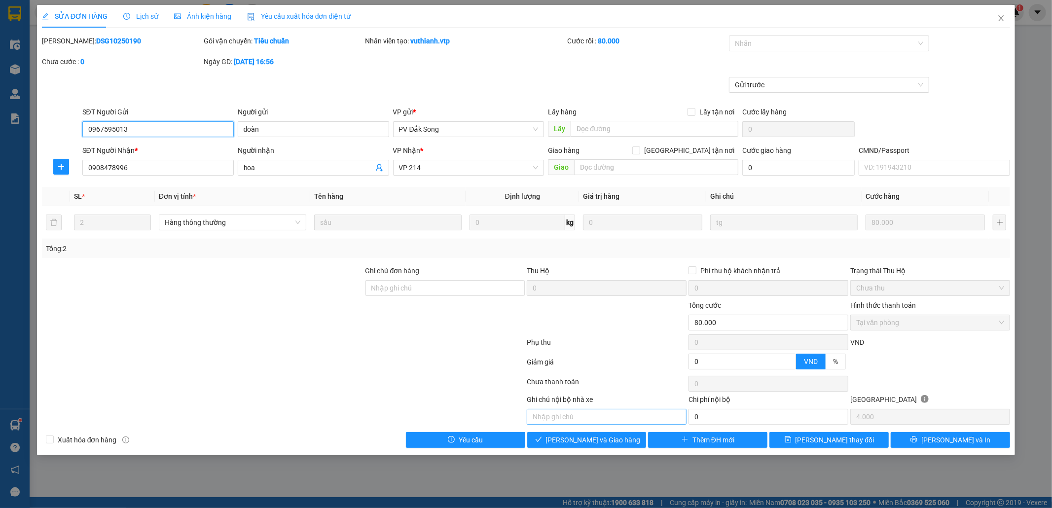
type input "0967595013"
type input "đoàn"
type input "0908478996"
type input "hoa"
type input "0"
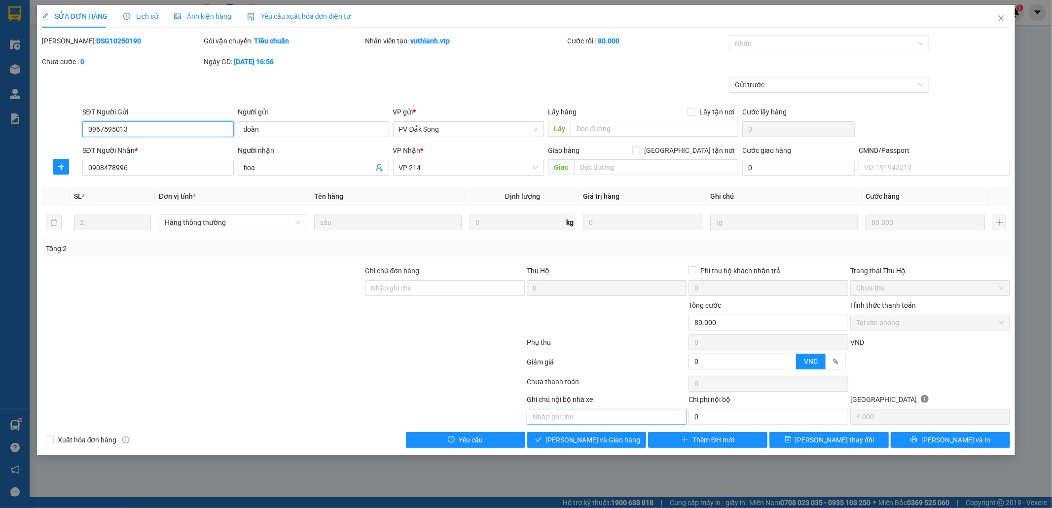
type input "80.000"
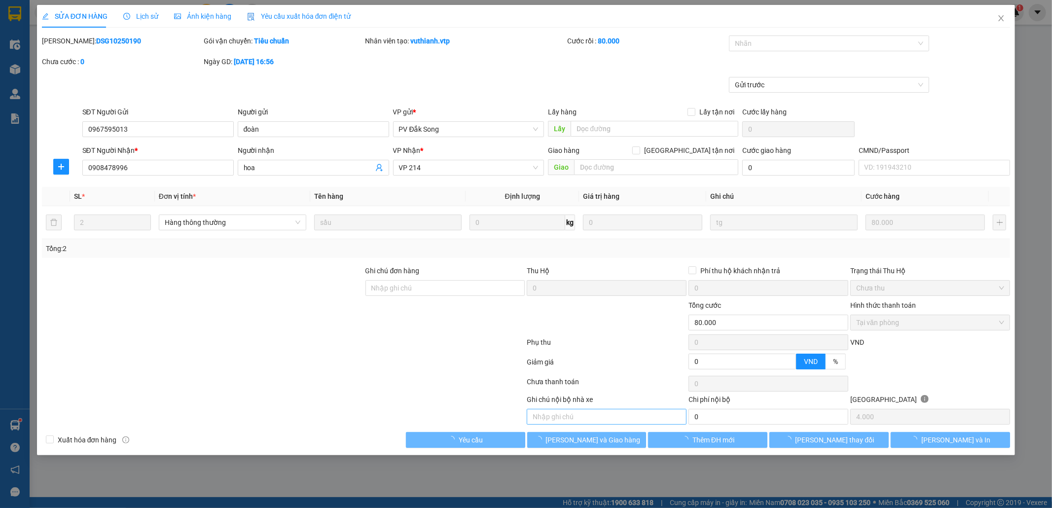
click at [598, 434] on div "Total Paid Fee 80.000 Total UnPaid Fee 0 Cash Collection Total Fee Mã ĐH: DSG10…" at bounding box center [526, 242] width 969 height 412
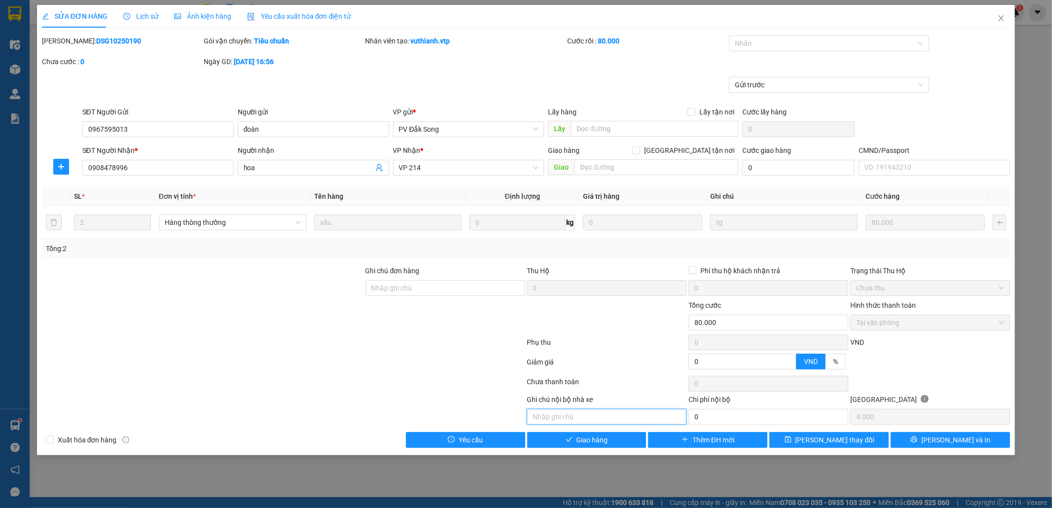
click at [596, 424] on input "text" at bounding box center [607, 417] width 160 height 16
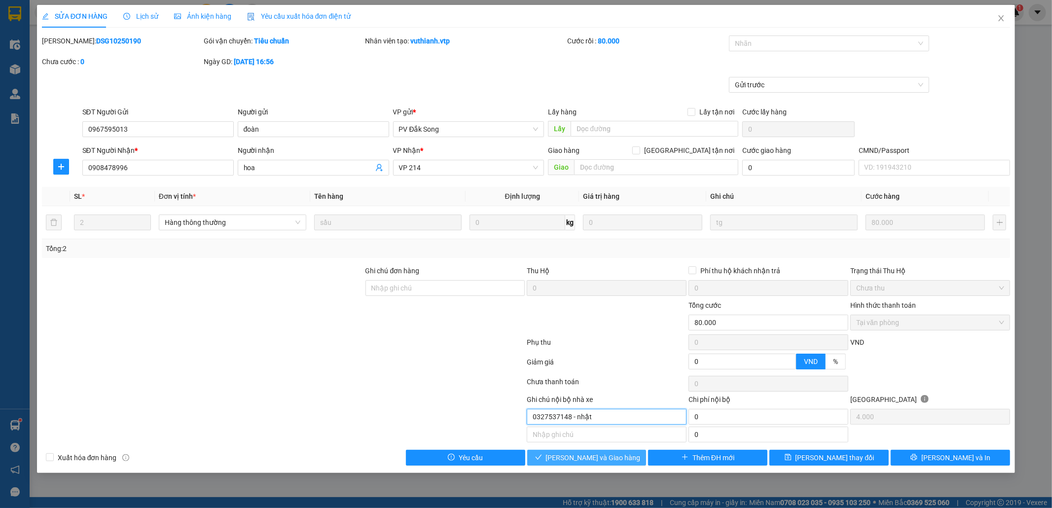
type input "0327537148 - nhật"
click at [604, 459] on span "[PERSON_NAME] và [PERSON_NAME] hàng" at bounding box center [593, 457] width 95 height 11
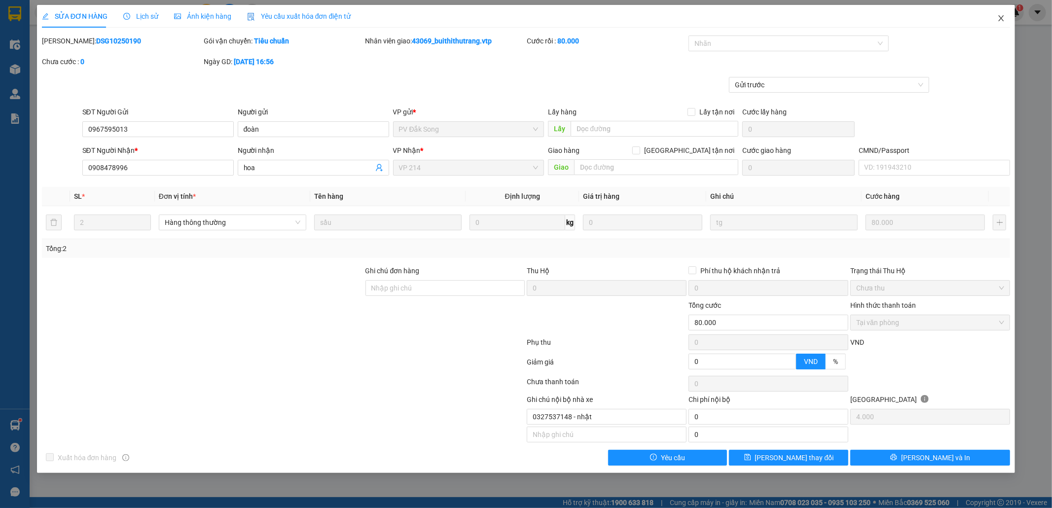
click at [1001, 15] on icon "close" at bounding box center [1001, 18] width 8 height 8
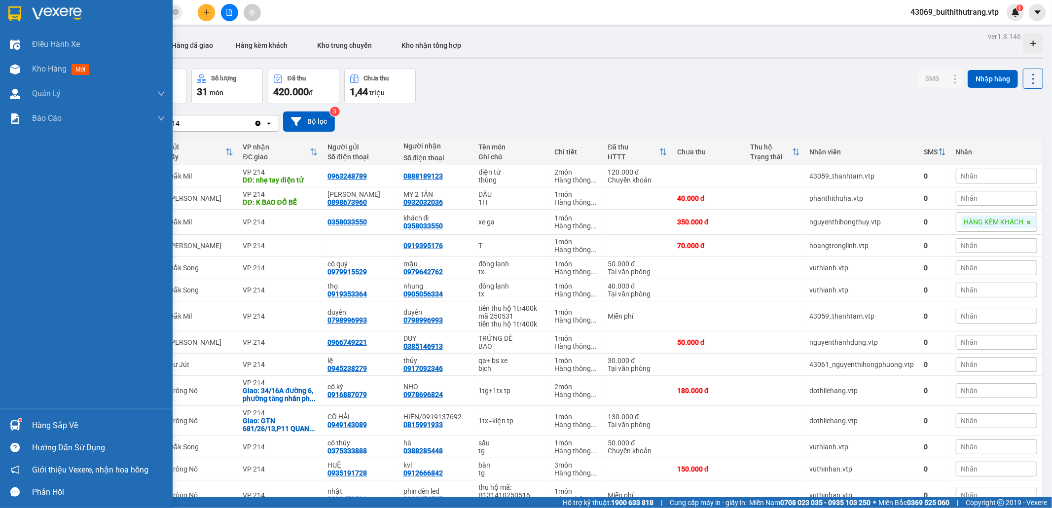
click at [5, 405] on div "Điều hành xe Kho hàng mới Quản Lý Quản lý chuyến Quản lý giao nhận mới Quản lý …" at bounding box center [86, 220] width 173 height 377
click at [58, 425] on div "Hàng sắp về" at bounding box center [98, 425] width 133 height 15
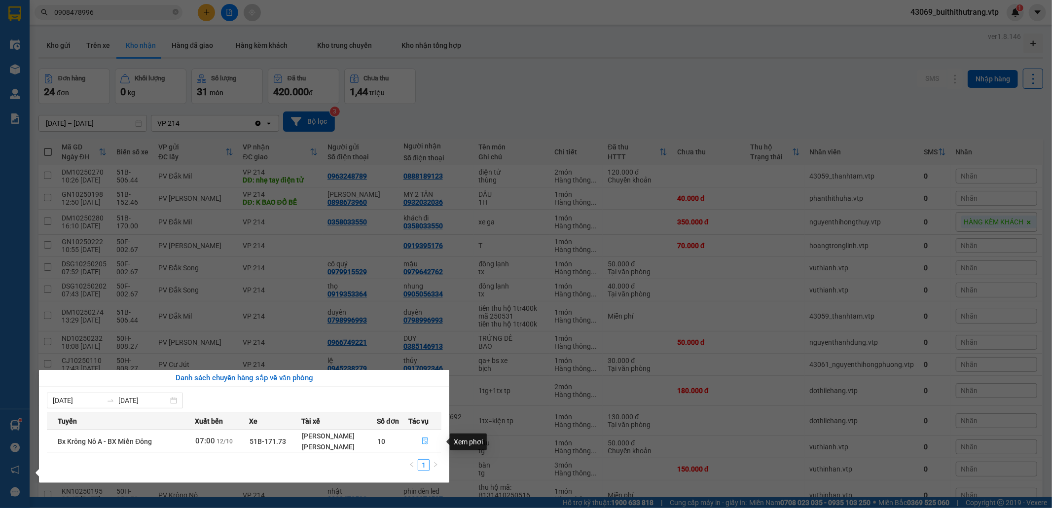
click at [425, 444] on icon "file-done" at bounding box center [425, 440] width 7 height 7
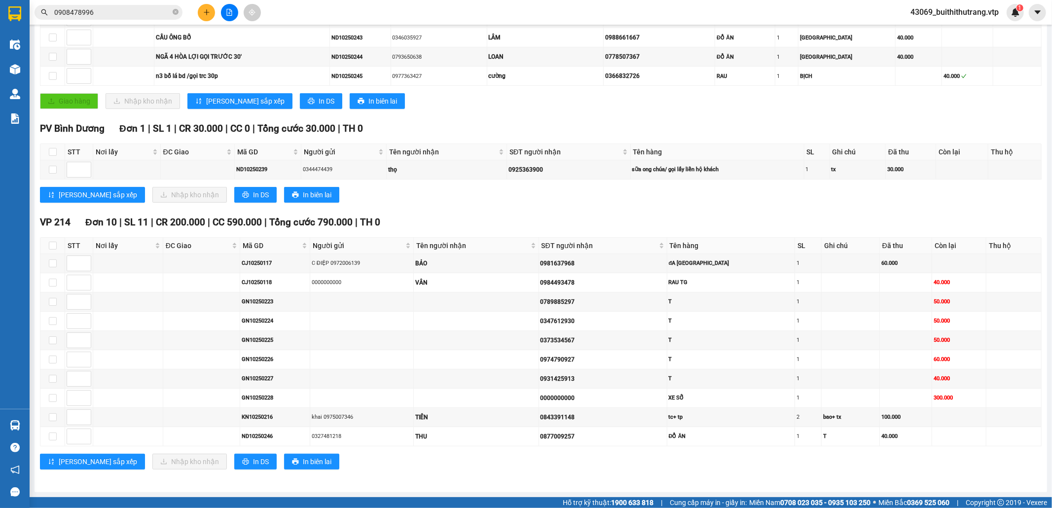
scroll to position [411, 0]
click at [821, 127] on div "PV Bình Dương Đơn 1 | SL 1 | CR 30.000 | CC 0 | Tổng cước 30.000 | TH 0" at bounding box center [541, 128] width 1002 height 15
click at [123, 10] on input "0908478996" at bounding box center [112, 12] width 116 height 11
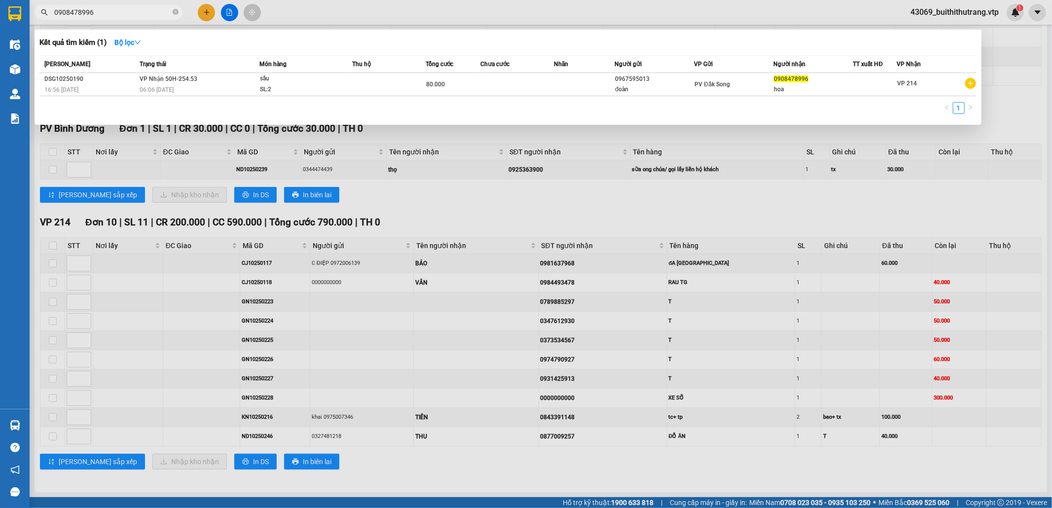
click at [96, 12] on input "0908478996" at bounding box center [112, 12] width 116 height 11
drag, startPoint x: 106, startPoint y: 14, endPoint x: 48, endPoint y: 19, distance: 57.9
click at [48, 19] on span "0908478996" at bounding box center [109, 12] width 148 height 15
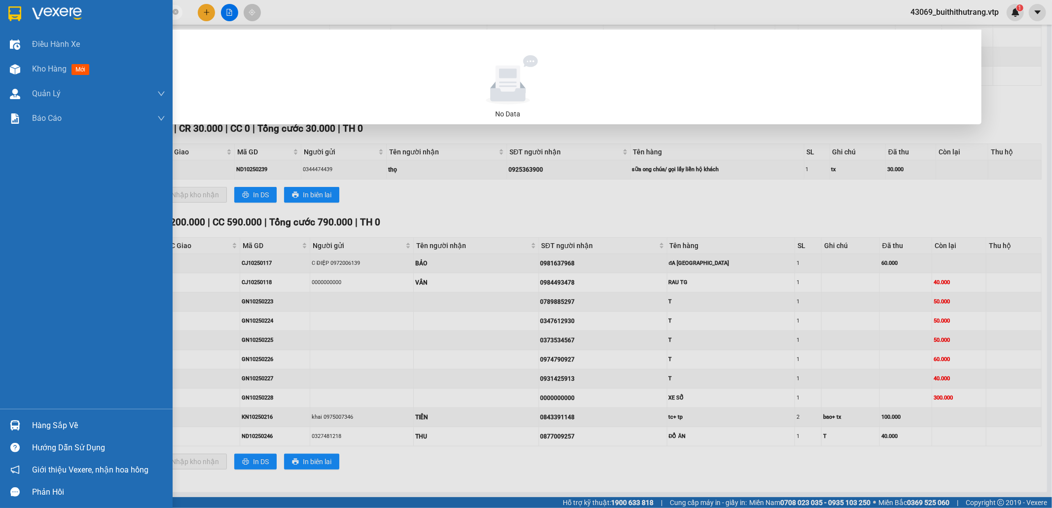
drag, startPoint x: 93, startPoint y: 11, endPoint x: 29, endPoint y: 18, distance: 65.0
click at [29, 18] on section "Kết quả tìm kiếm ( 0 ) Bộ lọc No Data 0933358344 43069_buithithutrang.vtp 1 Điề…" at bounding box center [526, 254] width 1052 height 508
type input "0385146913"
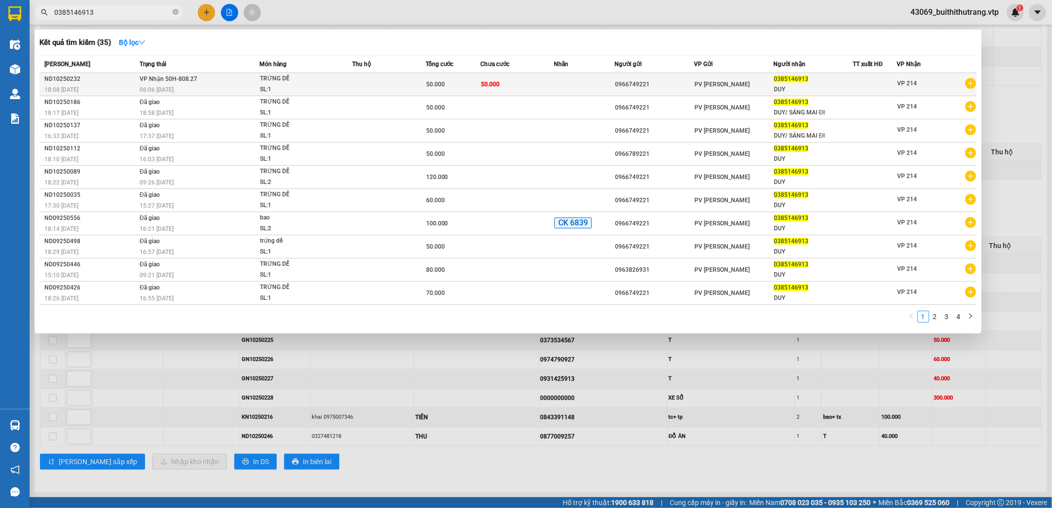
click at [555, 84] on td at bounding box center [584, 84] width 61 height 23
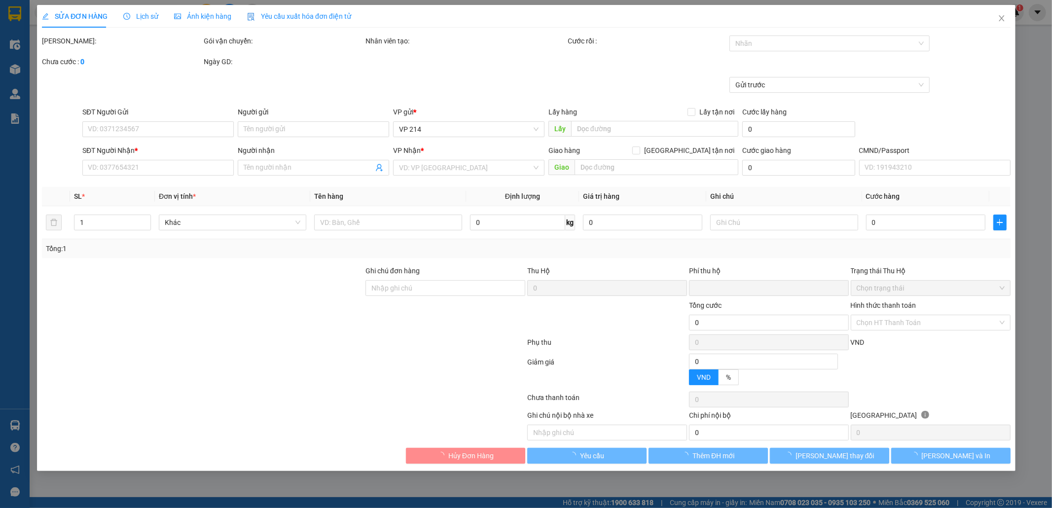
type input "2.500"
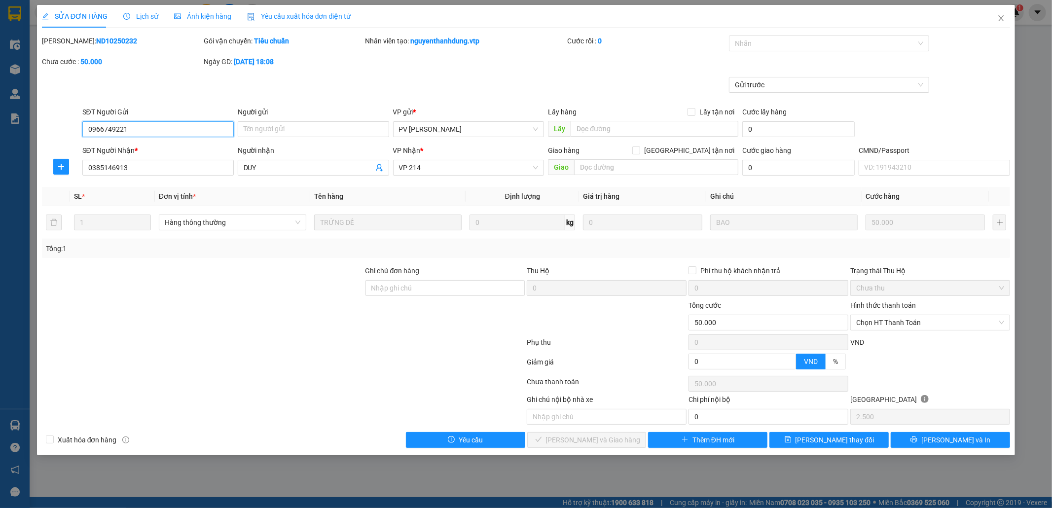
type input "0966749221"
type input "0385146913"
type input "DUY"
type input "0"
type input "50.000"
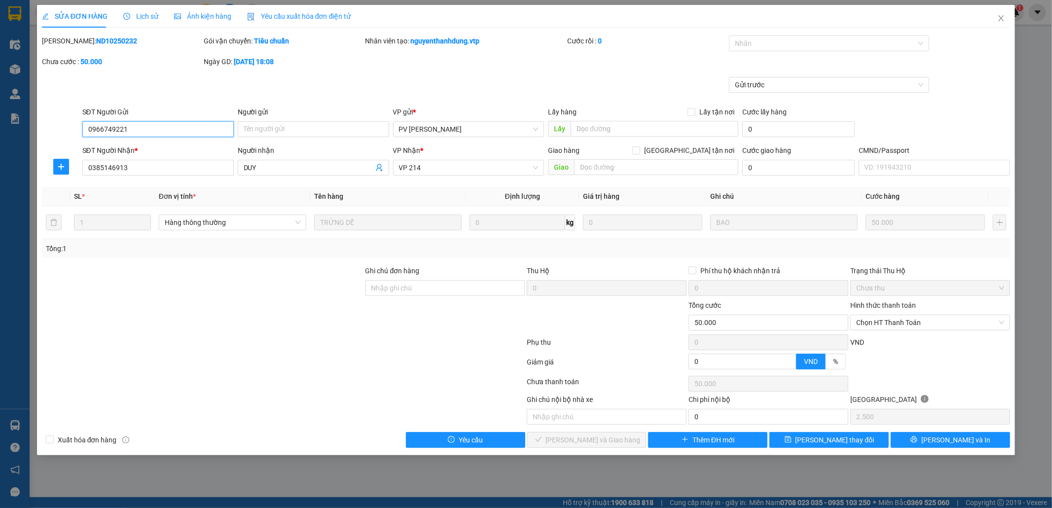
type input "50.000"
click at [647, 425] on input "text" at bounding box center [607, 417] width 160 height 16
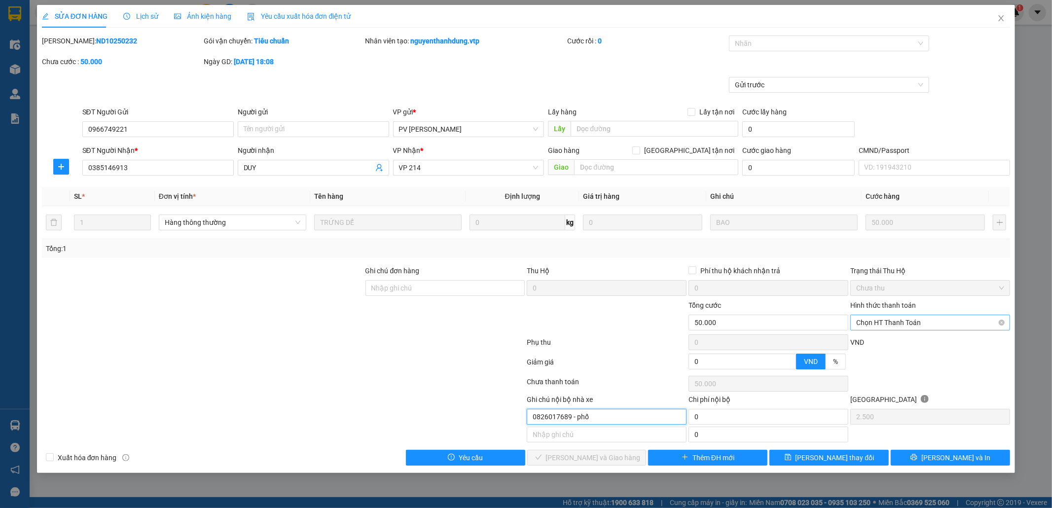
click at [936, 324] on span "Chọn HT Thanh Toán" at bounding box center [930, 322] width 148 height 15
type input "0826017689 - phố"
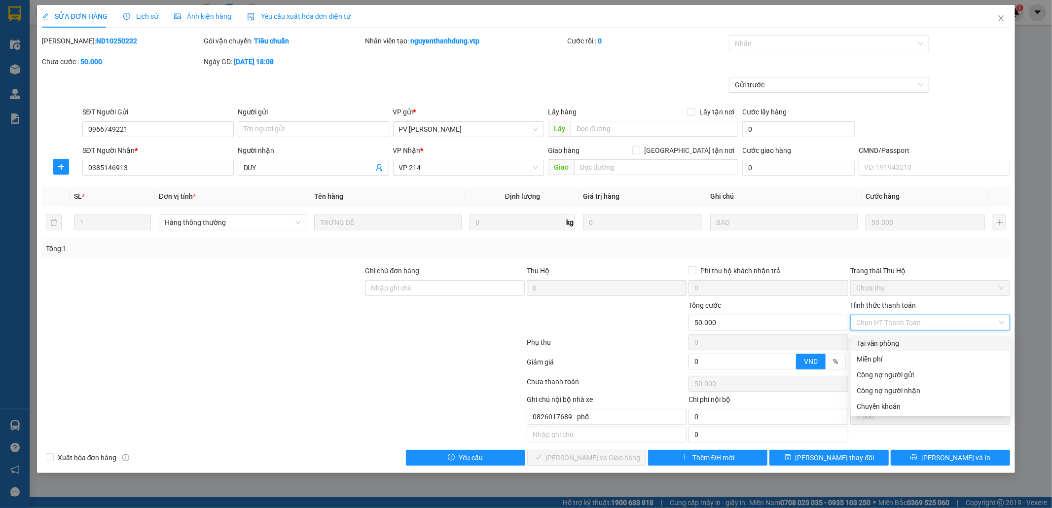
drag, startPoint x: 936, startPoint y: 341, endPoint x: 934, endPoint y: 347, distance: 6.4
click at [935, 342] on div "Tại văn phòng" at bounding box center [931, 343] width 148 height 11
type input "0"
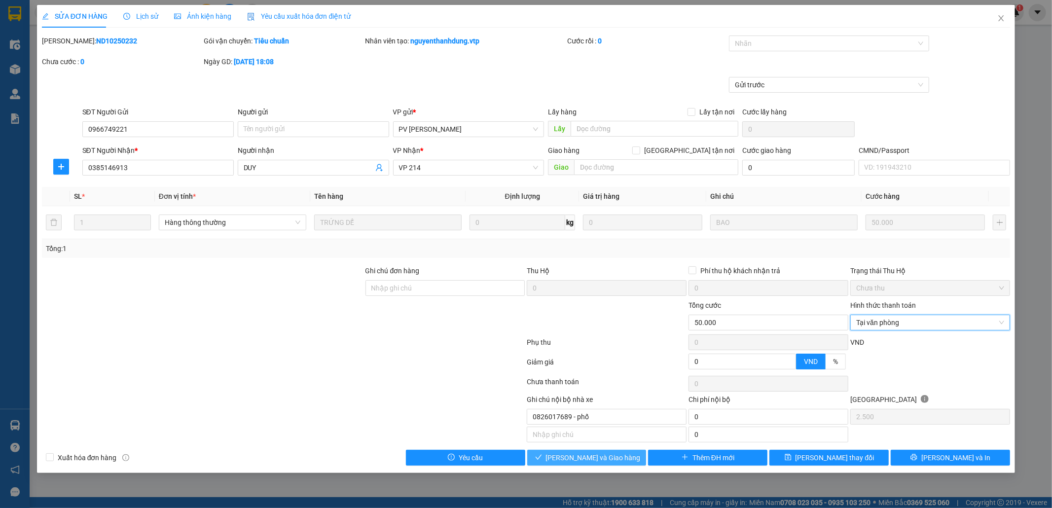
click at [622, 460] on button "[PERSON_NAME] và [PERSON_NAME] hàng" at bounding box center [586, 458] width 119 height 16
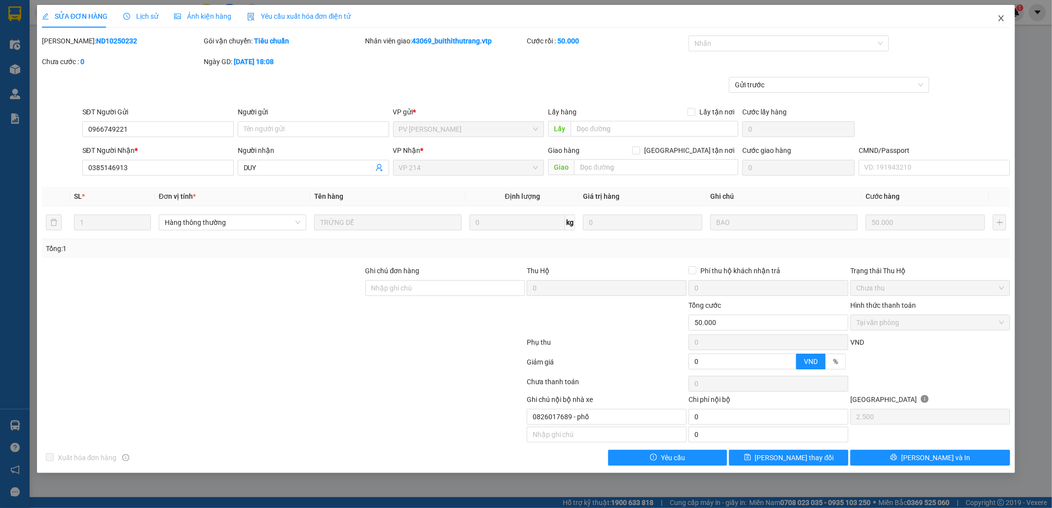
click at [1002, 20] on icon "close" at bounding box center [1001, 18] width 5 height 6
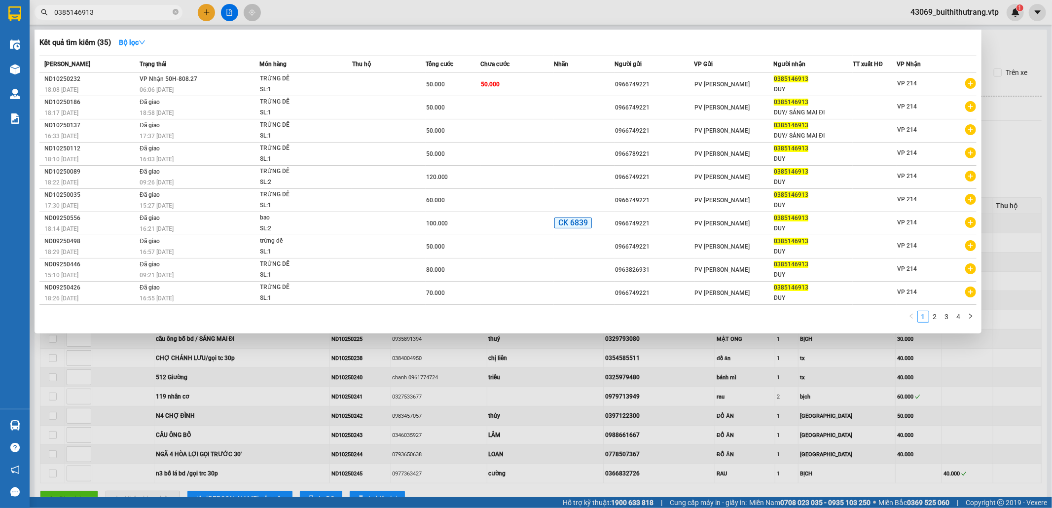
drag, startPoint x: 109, startPoint y: 14, endPoint x: 35, endPoint y: 22, distance: 74.4
click at [35, 21] on div "Kết quả tìm kiếm ( 35 ) Bộ lọc Mã ĐH Trạng thái Món hàng Thu hộ Tổng cước Chưa …" at bounding box center [96, 12] width 192 height 17
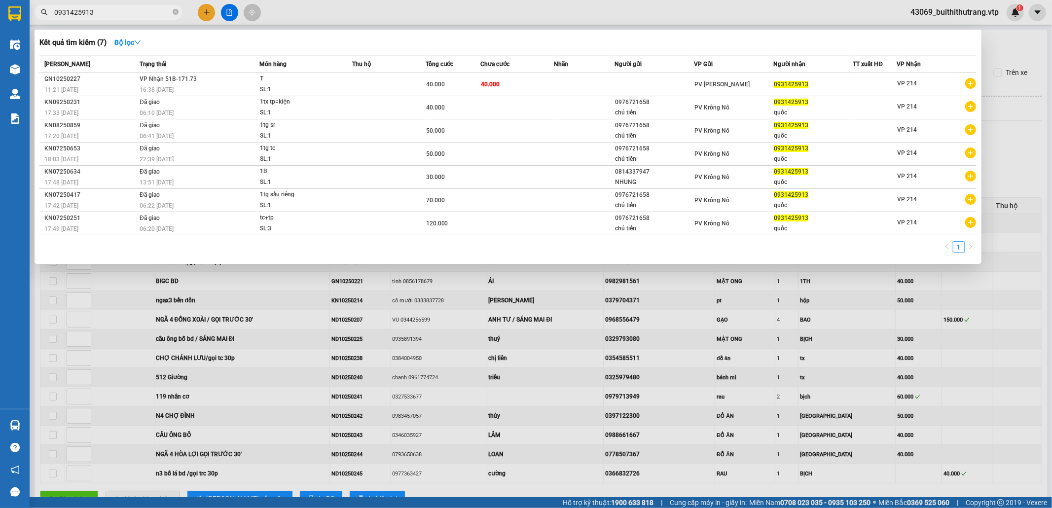
type input "0931425913"
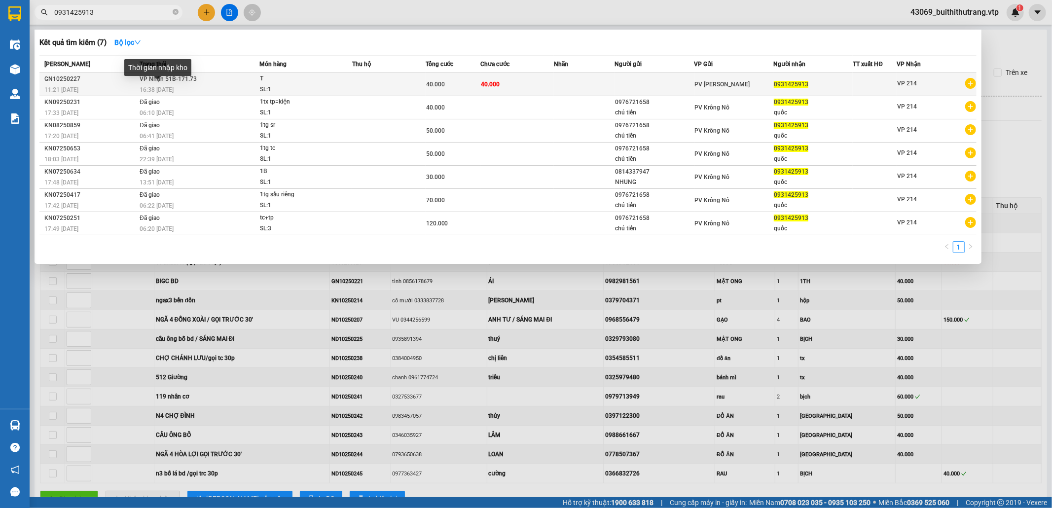
click at [158, 89] on span "16:38 [DATE]" at bounding box center [157, 89] width 34 height 7
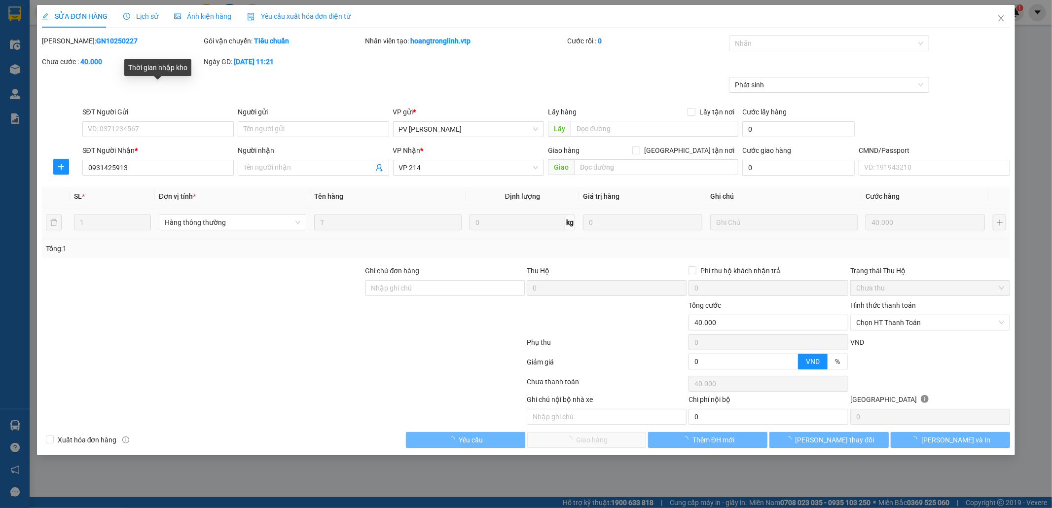
type input "0931425913"
type input "0"
type input "40.000"
type input "8.000"
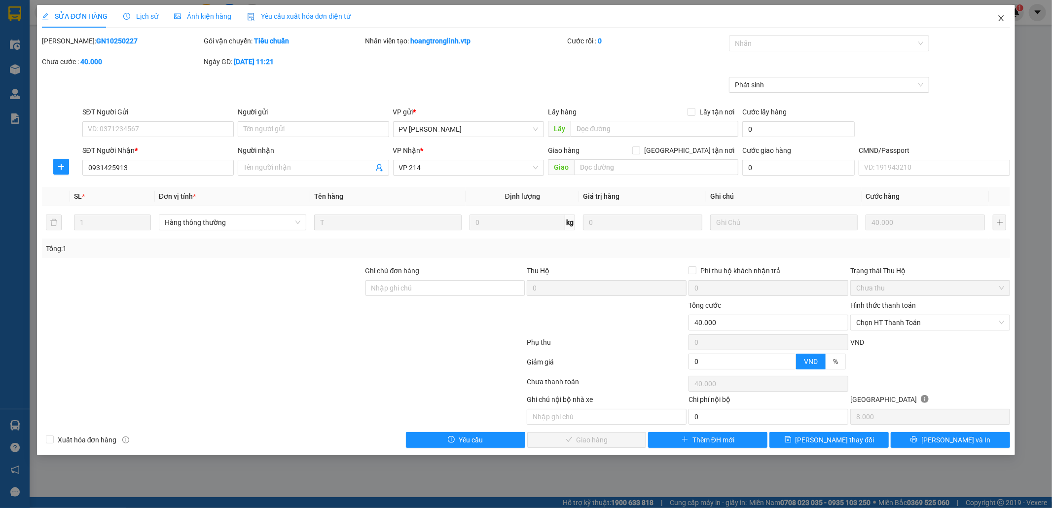
click at [998, 22] on icon "close" at bounding box center [1001, 18] width 8 height 8
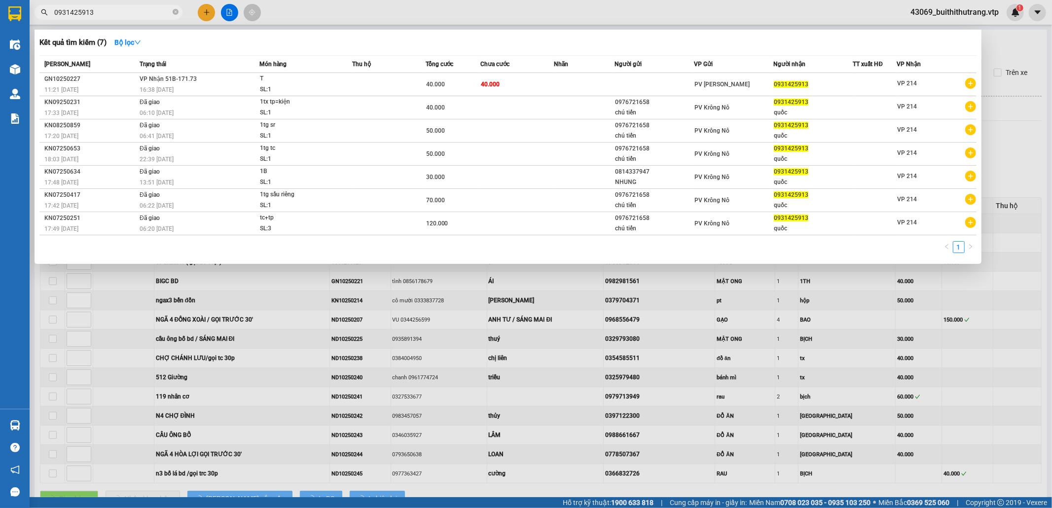
drag, startPoint x: 100, startPoint y: 16, endPoint x: 42, endPoint y: 15, distance: 57.7
click at [42, 15] on div "0931425913" at bounding box center [96, 12] width 192 height 15
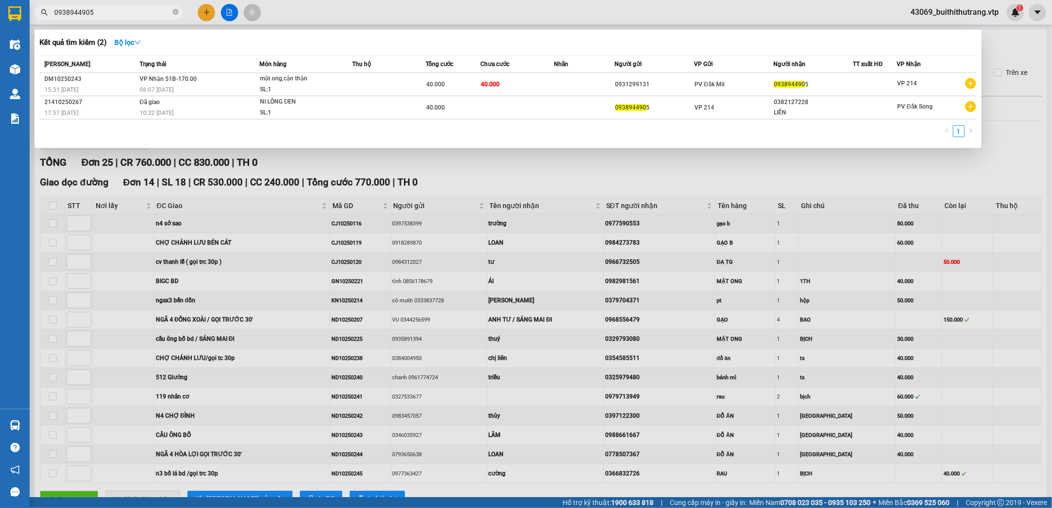
type input "0938944905"
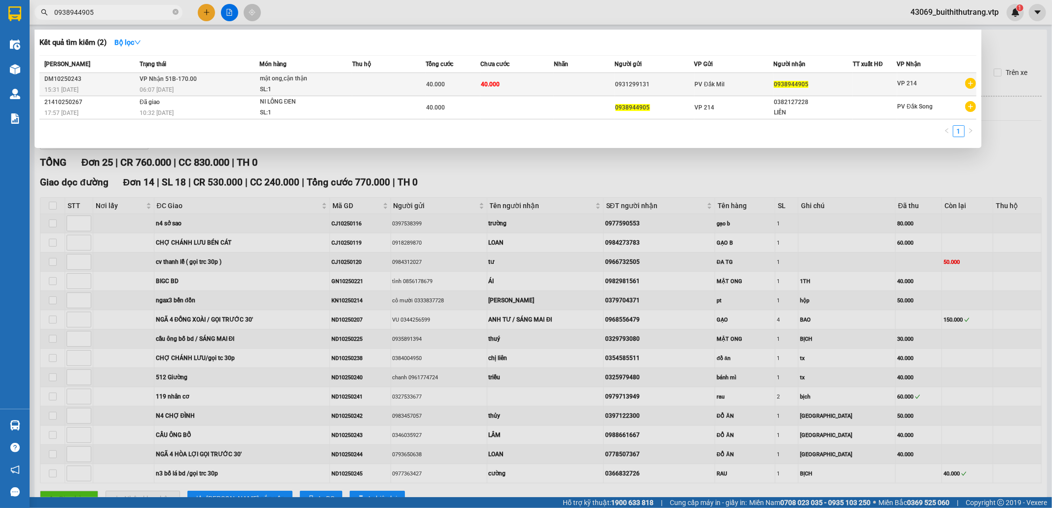
click at [539, 89] on td "40.000" at bounding box center [516, 84] width 73 height 23
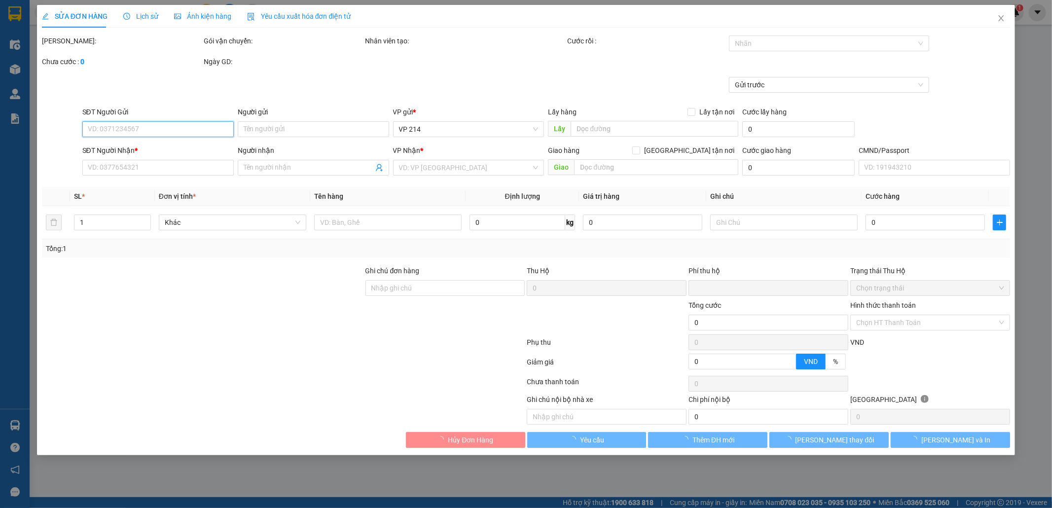
type input "0931299131"
type input "0938944905"
type input "0"
type input "40.000"
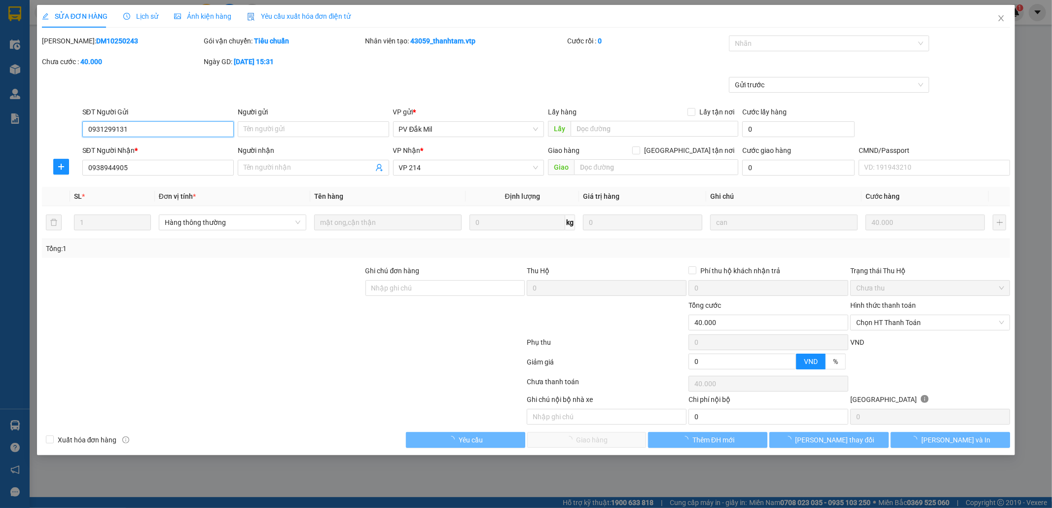
type input "2.000"
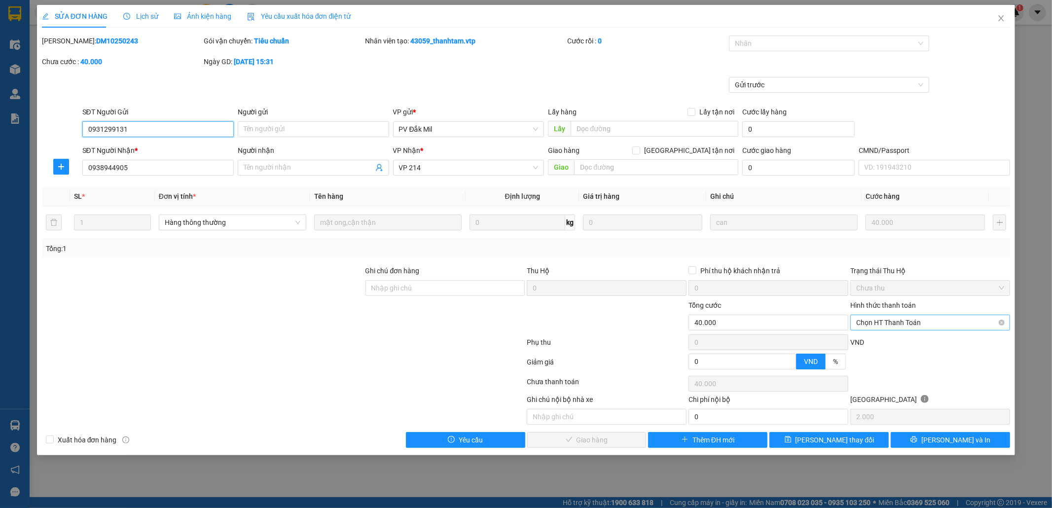
click at [954, 324] on span "Chọn HT Thanh Toán" at bounding box center [930, 322] width 148 height 15
click at [946, 346] on div "Tại văn phòng" at bounding box center [931, 343] width 148 height 11
type input "0"
click at [610, 438] on span "[PERSON_NAME] và [PERSON_NAME] hàng" at bounding box center [593, 440] width 95 height 11
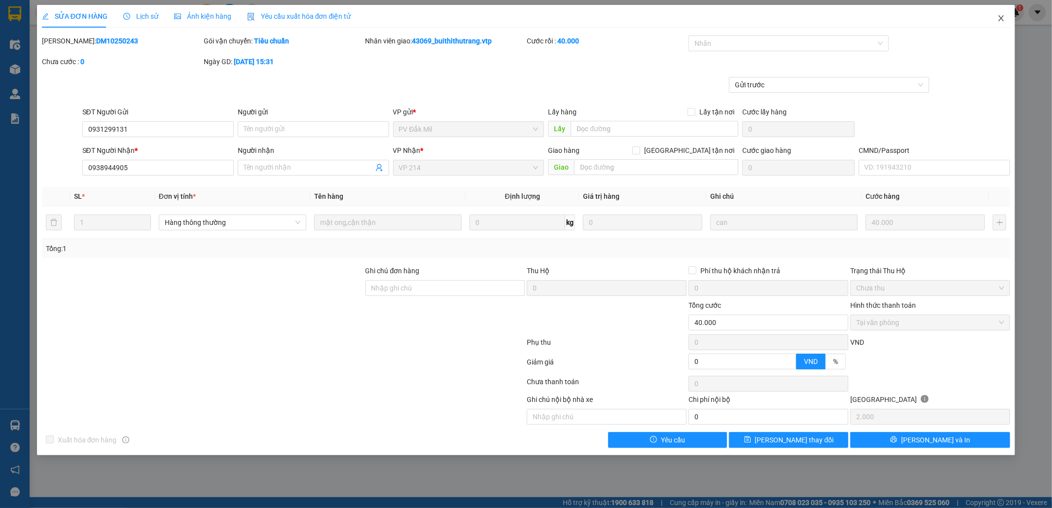
click at [998, 18] on icon "close" at bounding box center [1001, 18] width 8 height 8
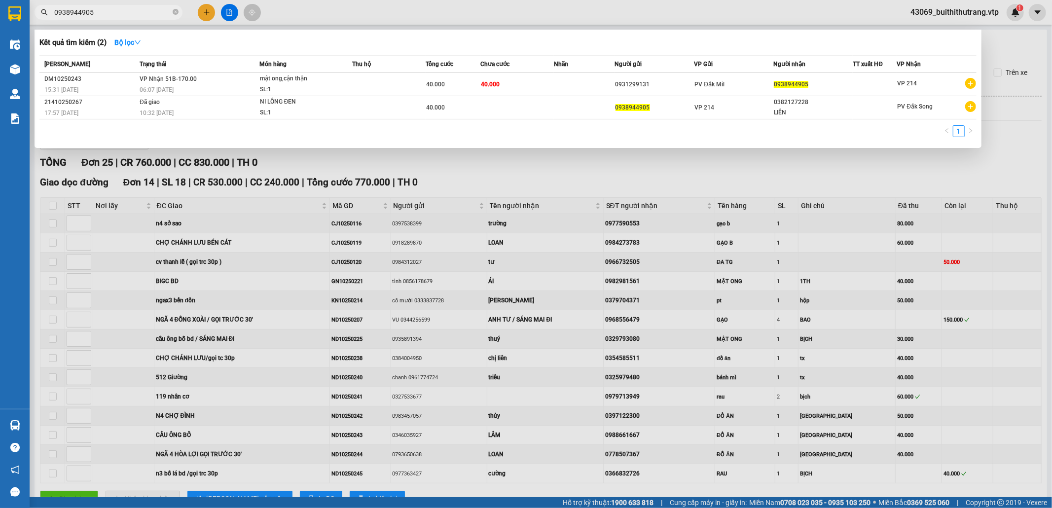
drag, startPoint x: 63, startPoint y: 13, endPoint x: 41, endPoint y: 18, distance: 22.4
click at [46, 17] on span "0938944905" at bounding box center [109, 12] width 148 height 15
type input "0366022546"
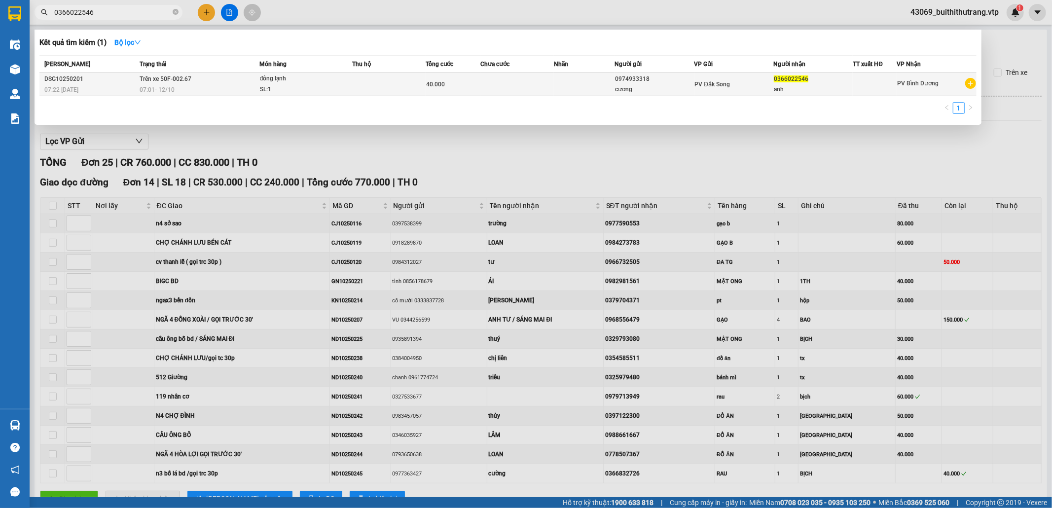
click at [556, 81] on td at bounding box center [584, 84] width 61 height 23
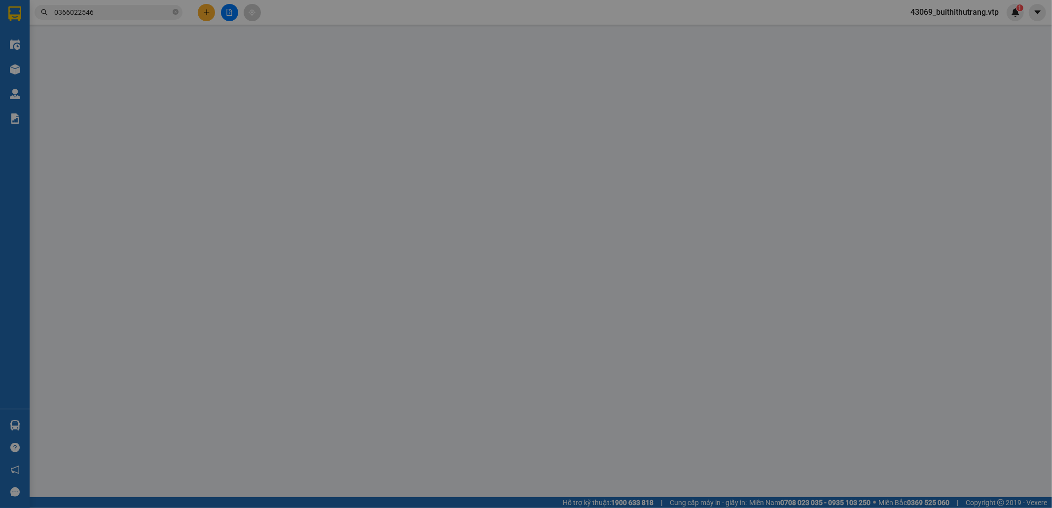
type input "0974933318"
type input "cương"
type input "0366022546"
type input "anh"
type input "0"
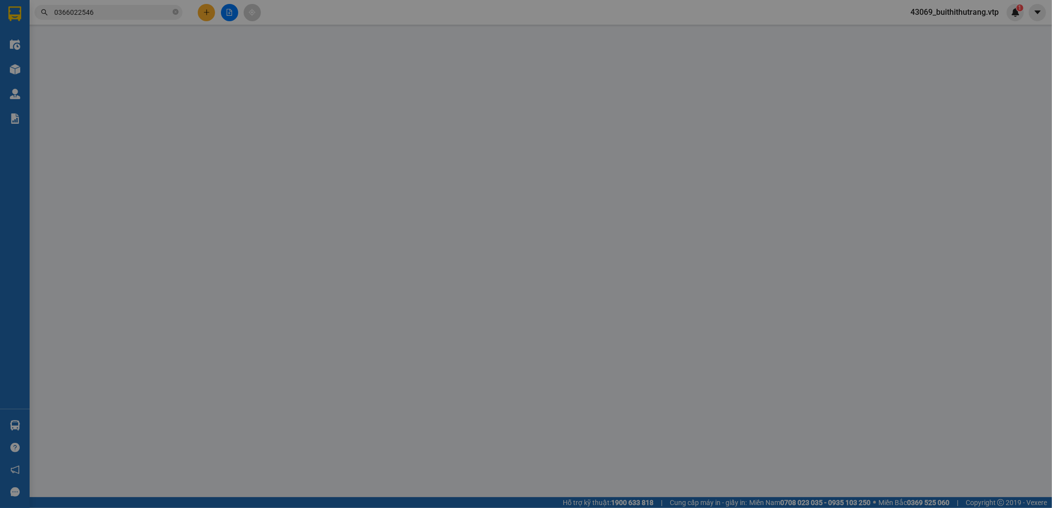
type input "40.000"
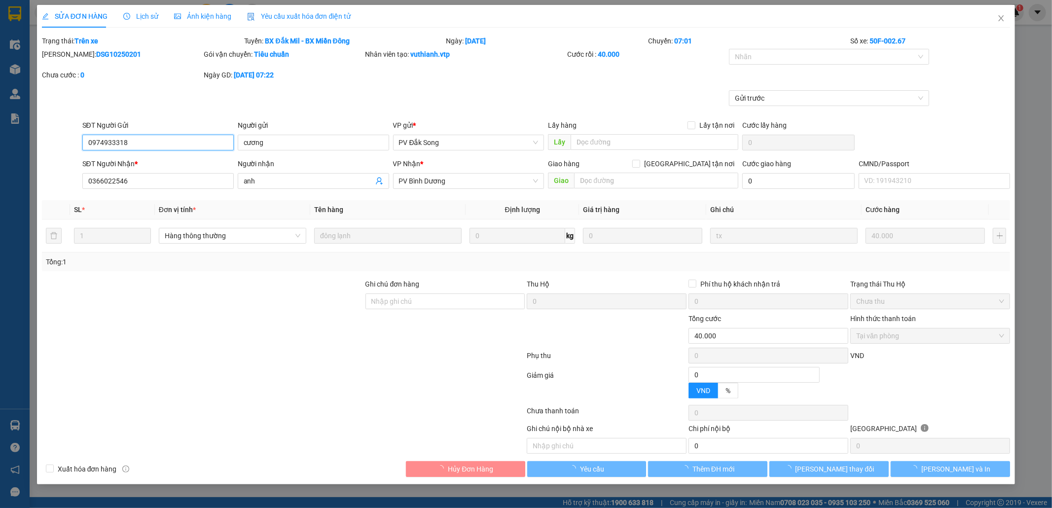
type input "2.000"
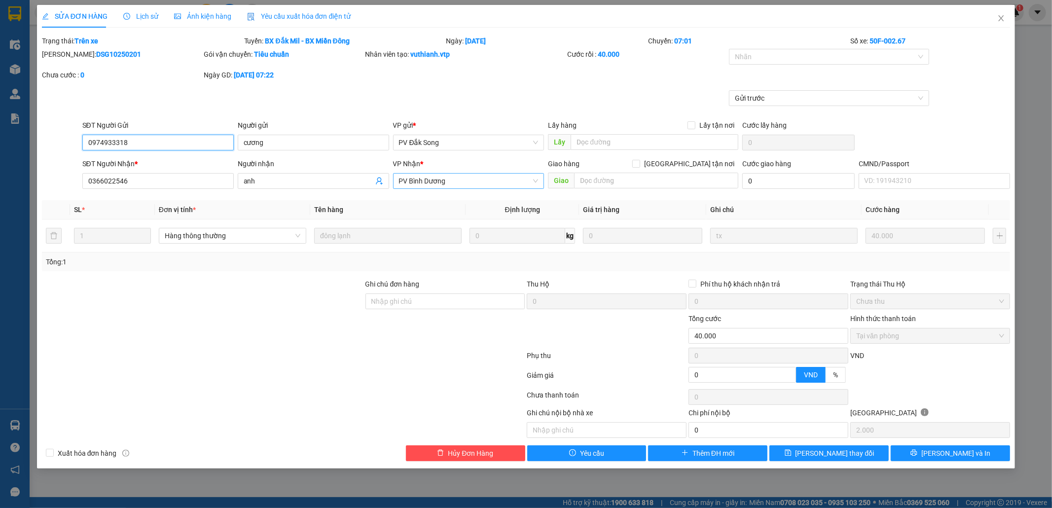
click at [460, 181] on span "PV Bình Dương" at bounding box center [469, 181] width 140 height 15
type input "214"
click at [847, 459] on span "[PERSON_NAME] đổi" at bounding box center [835, 453] width 79 height 11
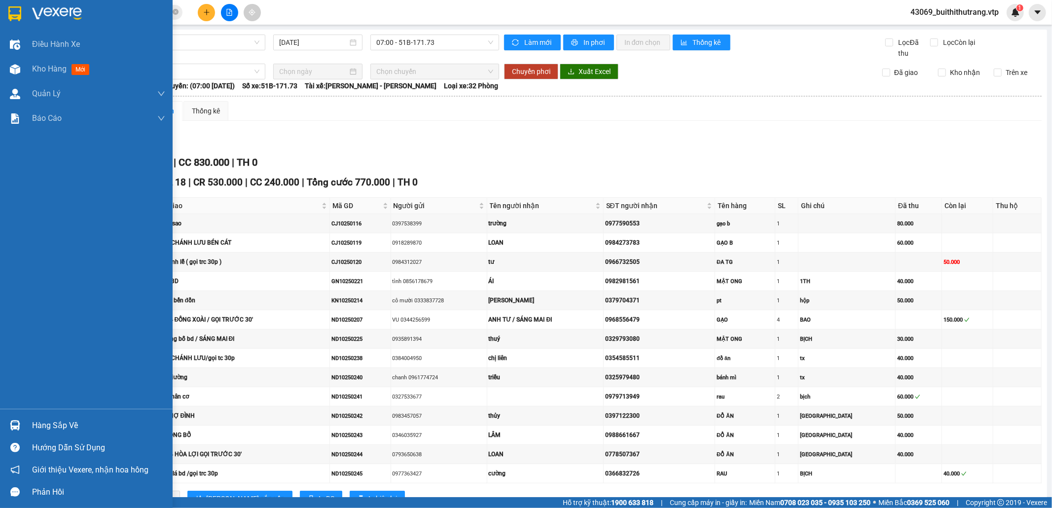
click at [41, 427] on div "Hàng sắp về" at bounding box center [98, 425] width 133 height 15
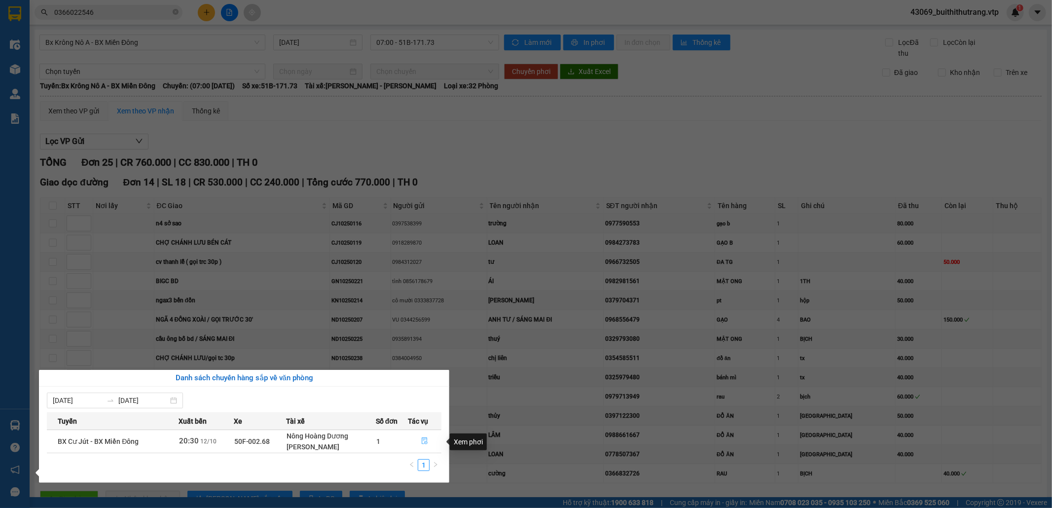
click at [423, 444] on icon "file-done" at bounding box center [424, 440] width 7 height 7
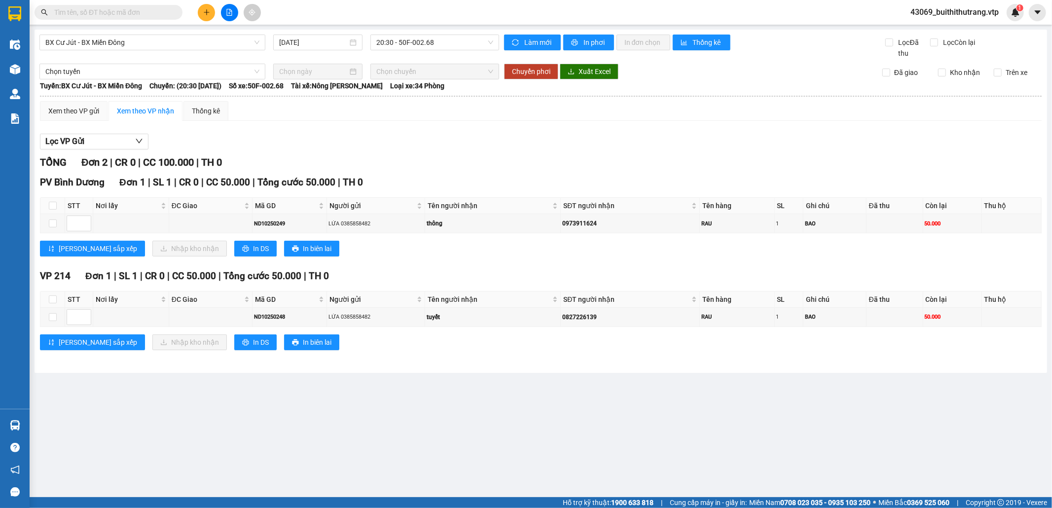
click at [84, 15] on input "text" at bounding box center [112, 12] width 116 height 11
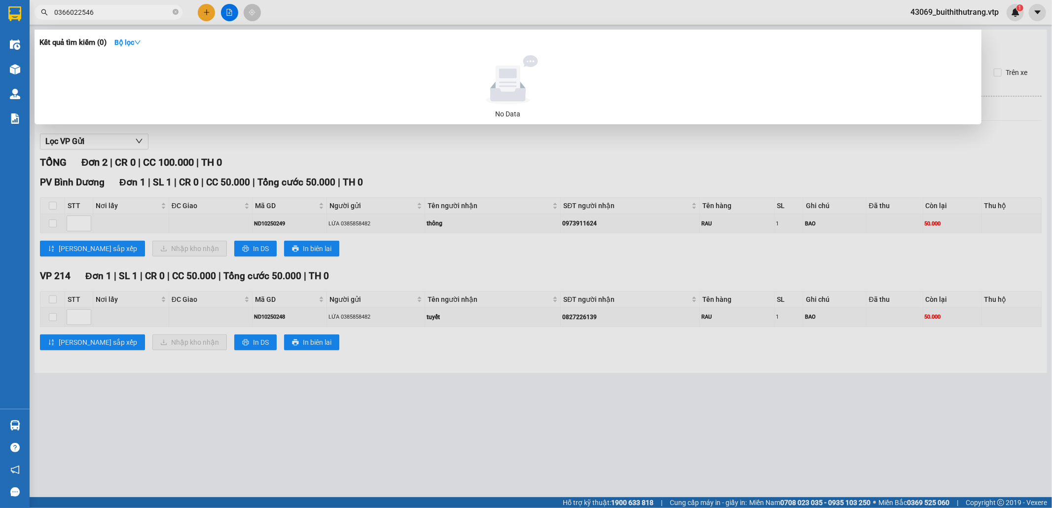
type input "0366022546"
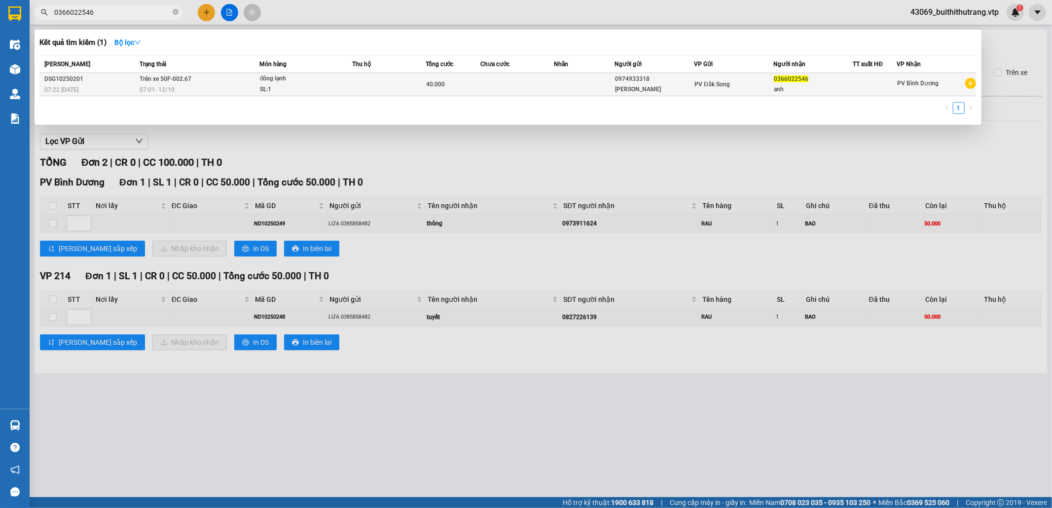
click at [537, 87] on td at bounding box center [516, 84] width 73 height 23
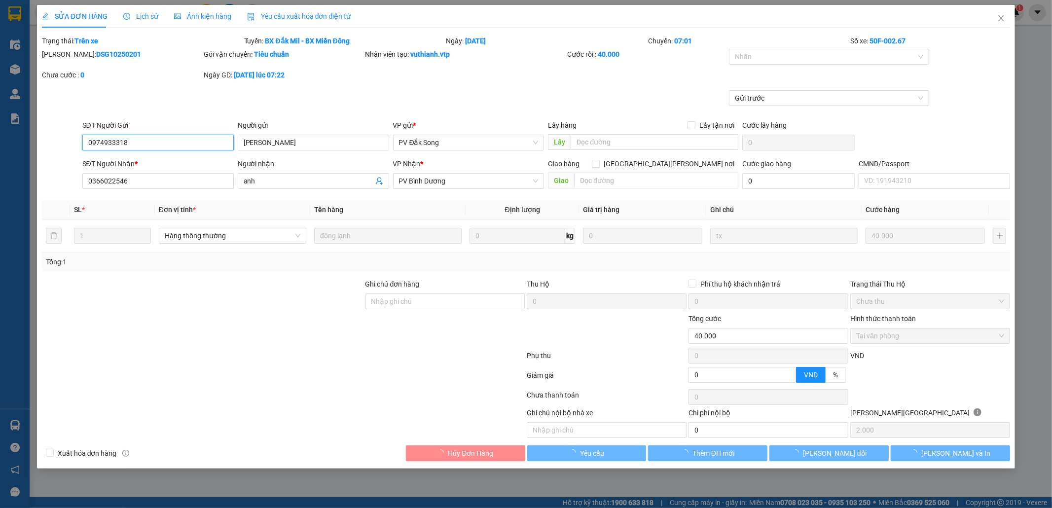
type input "0974933318"
type input "cương"
type input "0366022546"
type input "anh"
type input "0"
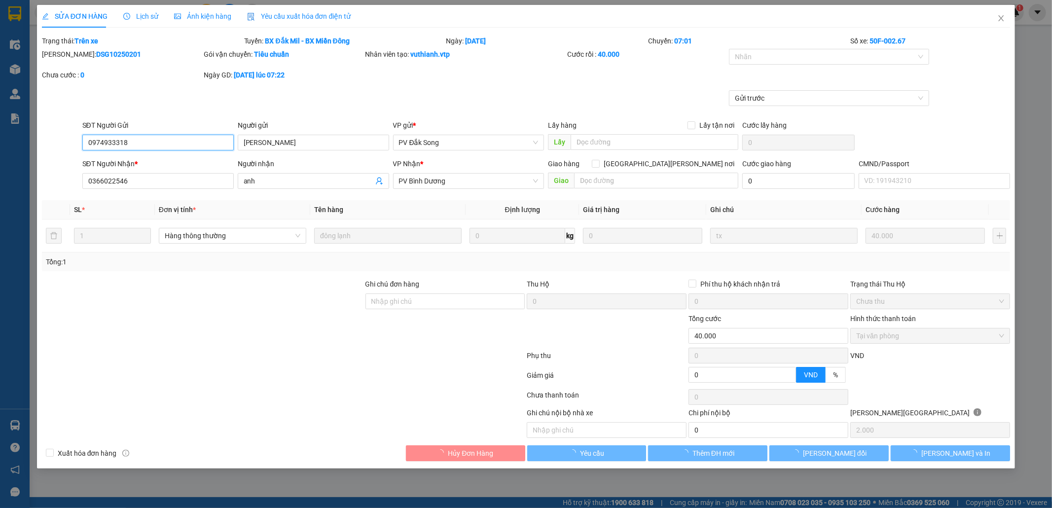
type input "40.000"
type input "2.000"
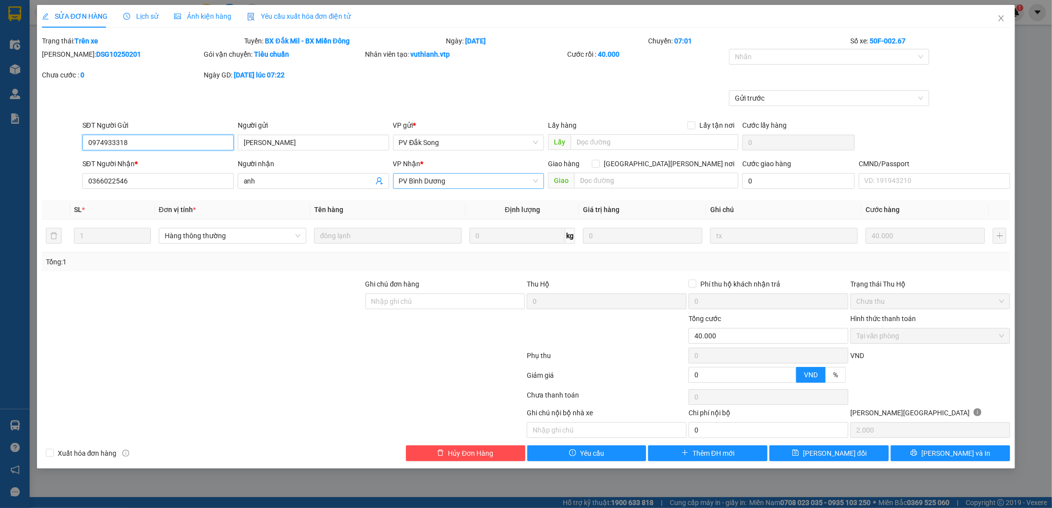
click at [458, 185] on span "PV Bình Dương" at bounding box center [469, 181] width 140 height 15
type input "214"
click at [465, 205] on div "VP 214" at bounding box center [469, 201] width 140 height 11
click at [868, 454] on button "[PERSON_NAME] đổi" at bounding box center [828, 453] width 119 height 16
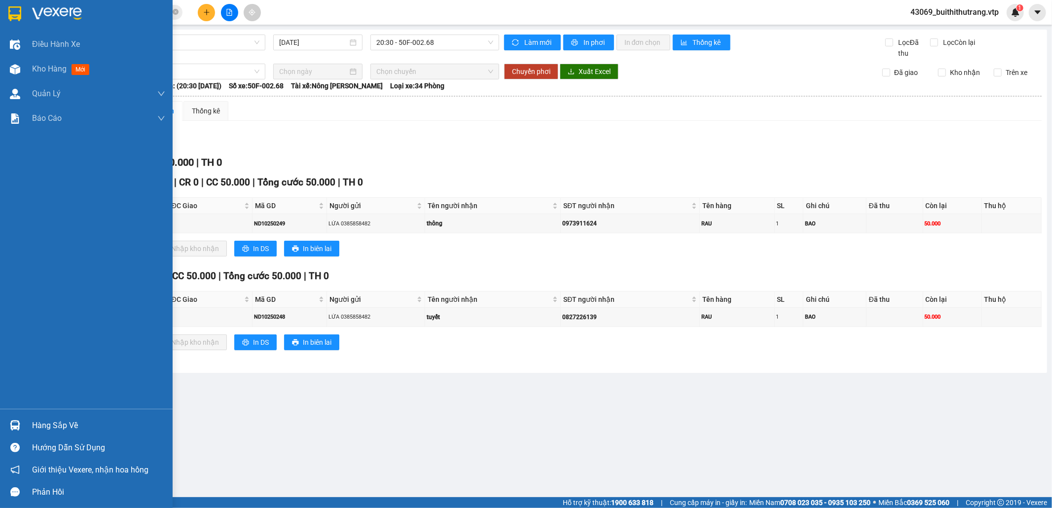
click at [51, 425] on div "Hàng sắp về" at bounding box center [98, 425] width 133 height 15
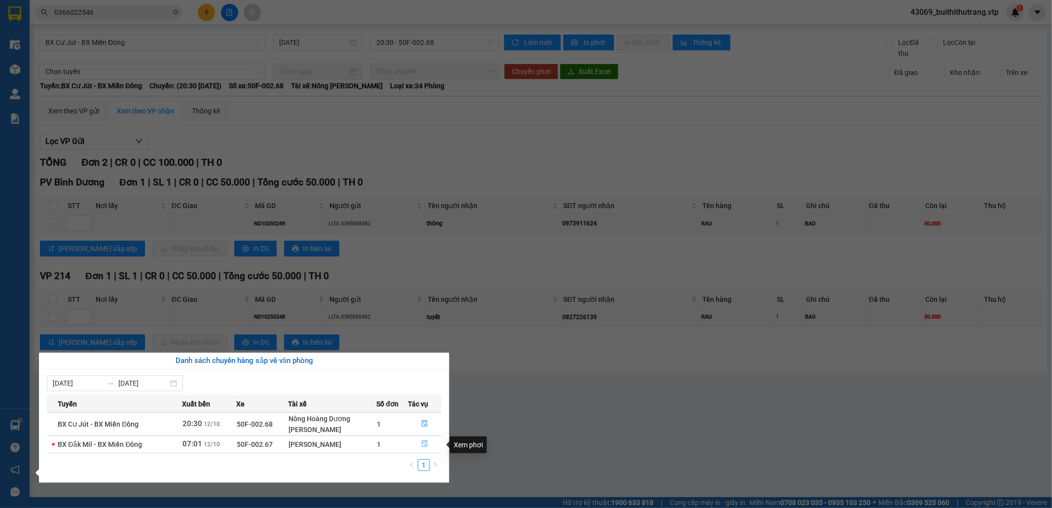
click at [425, 447] on icon "file-done" at bounding box center [425, 444] width 6 height 7
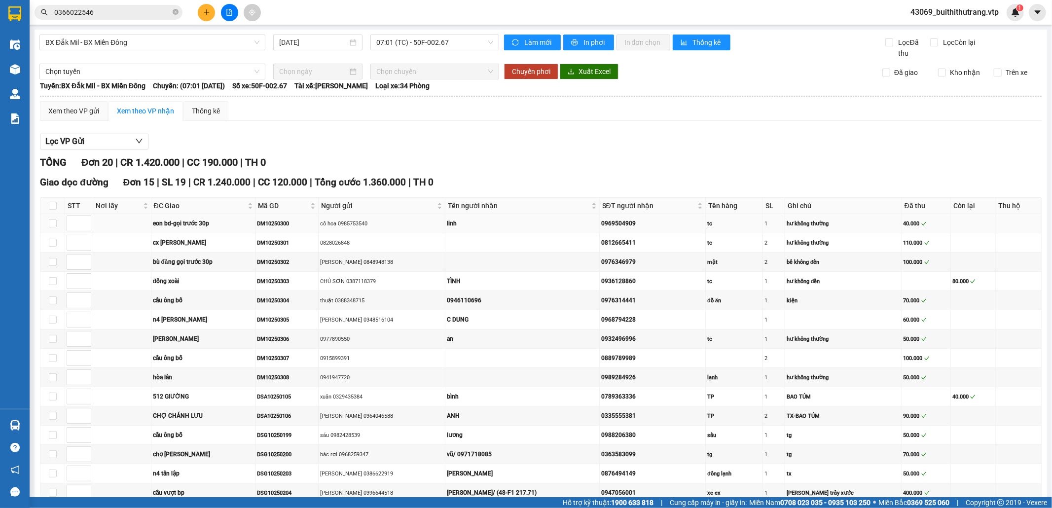
scroll to position [238, 0]
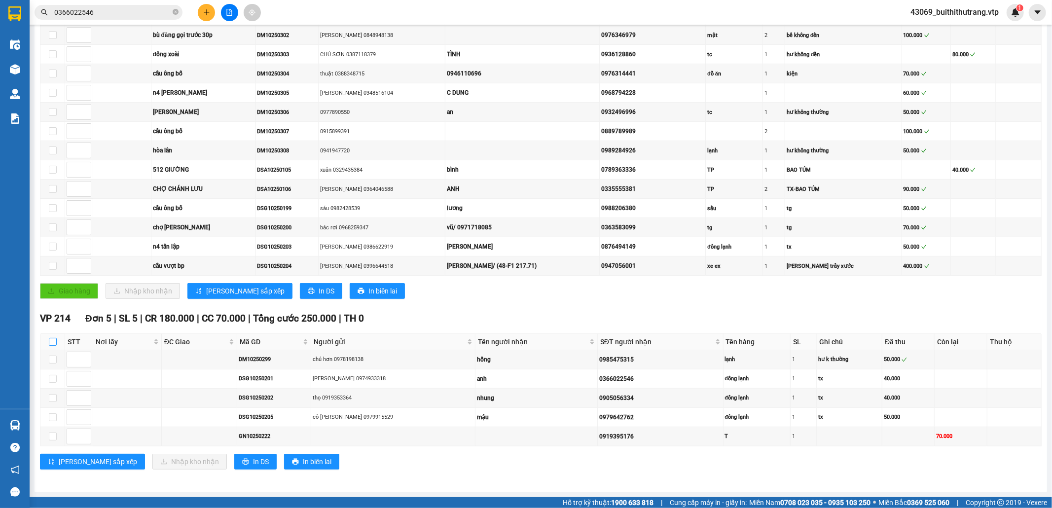
drag, startPoint x: 56, startPoint y: 338, endPoint x: 57, endPoint y: 345, distance: 7.1
click at [56, 338] on th at bounding box center [52, 342] width 25 height 16
click at [55, 339] on input "checkbox" at bounding box center [53, 342] width 8 height 8
checkbox input "true"
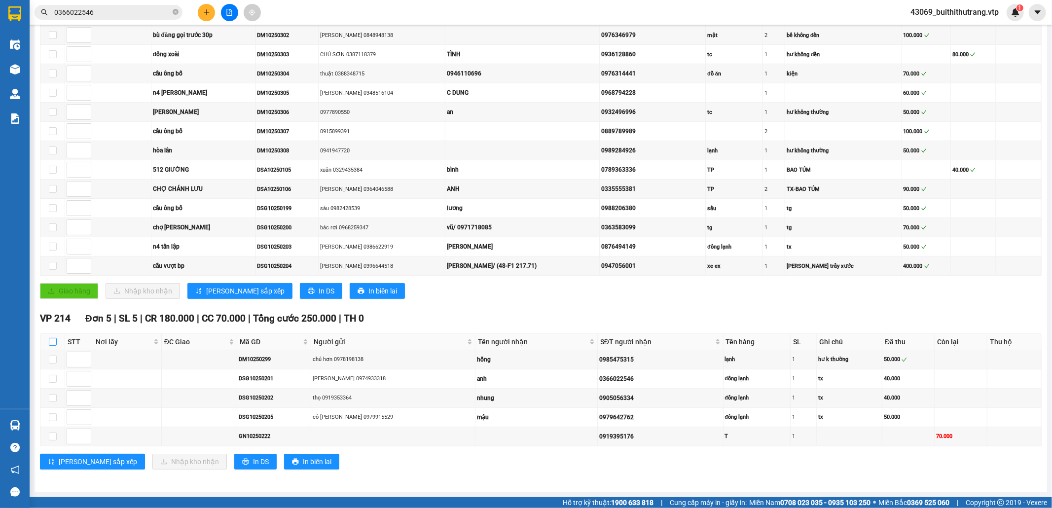
checkbox input "true"
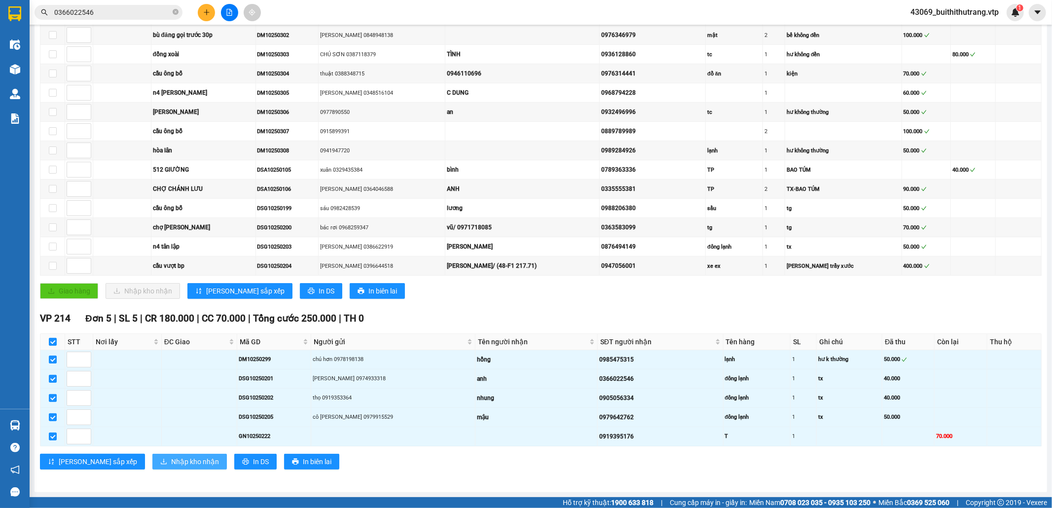
click at [171, 460] on span "Nhập kho nhận" at bounding box center [195, 461] width 48 height 11
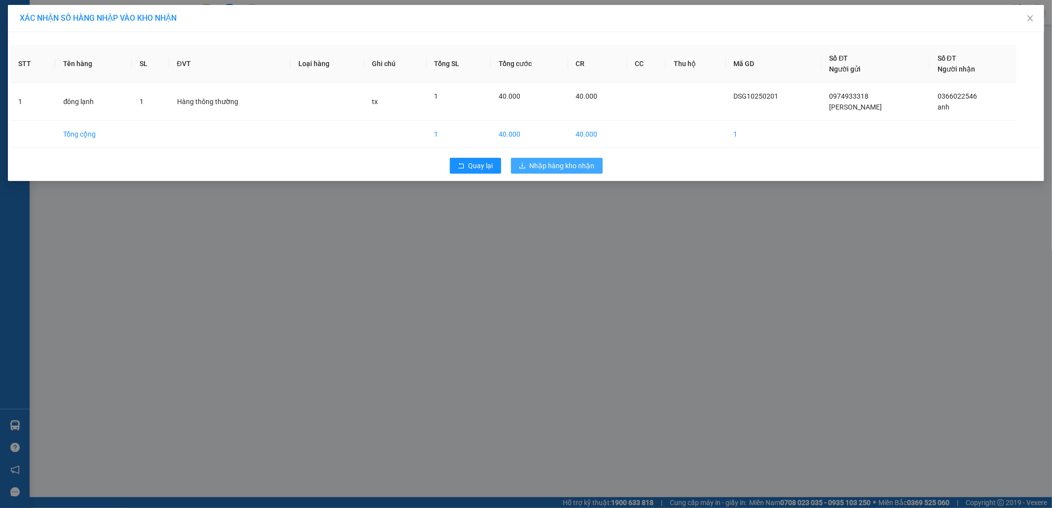
click at [563, 168] on span "Nhập hàng kho nhận" at bounding box center [562, 165] width 65 height 11
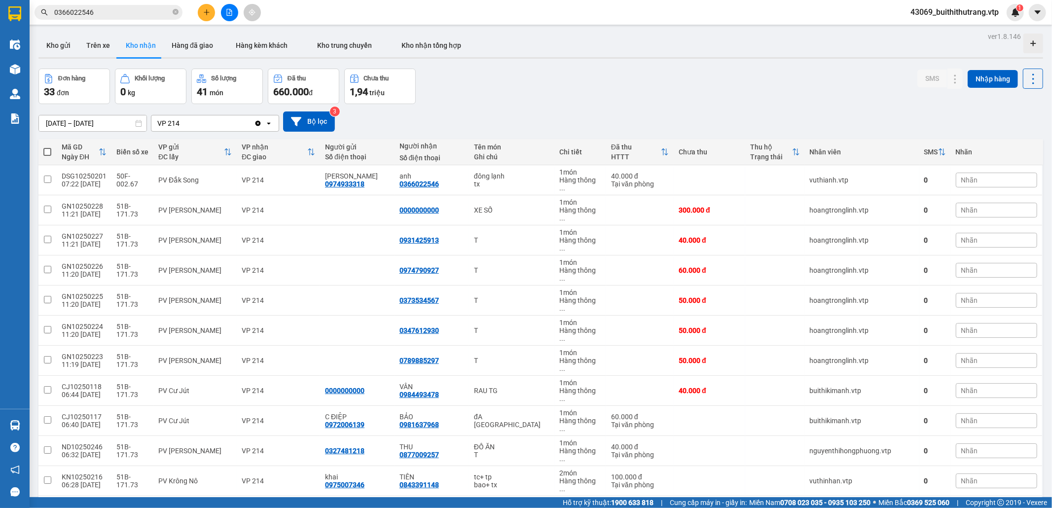
click at [121, 10] on input "0366022546" at bounding box center [112, 12] width 116 height 11
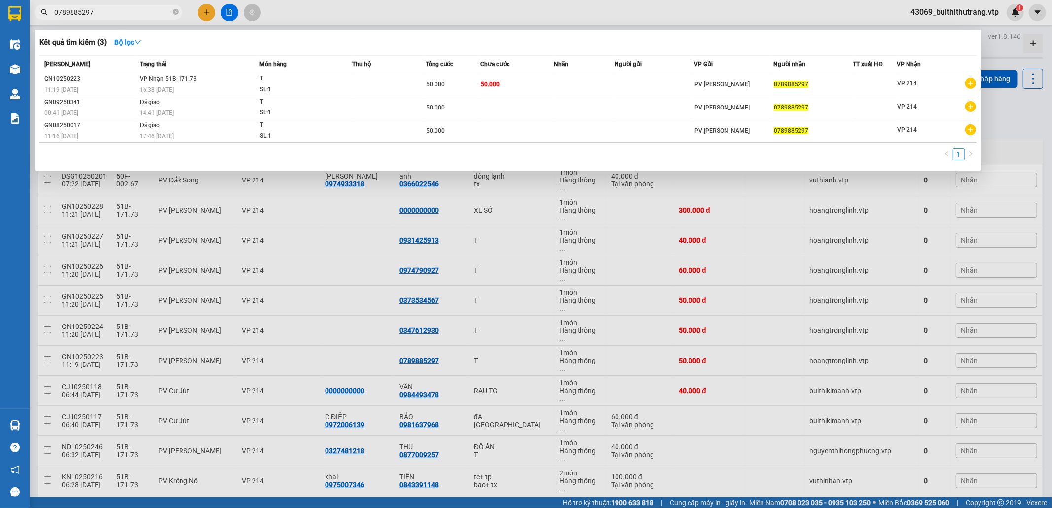
drag, startPoint x: 102, startPoint y: 12, endPoint x: 51, endPoint y: 9, distance: 50.4
click at [51, 9] on span "0789885297" at bounding box center [109, 12] width 148 height 15
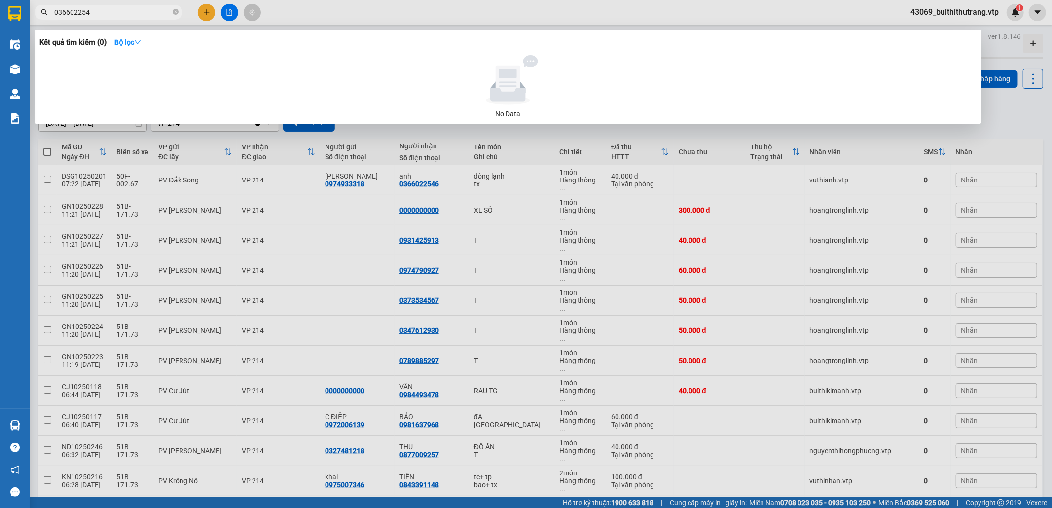
type input "0366022546"
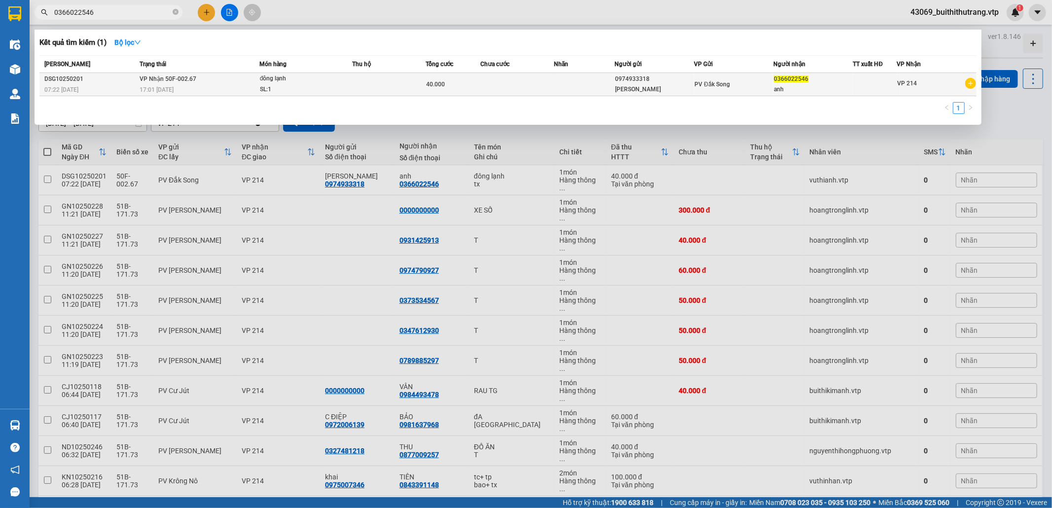
click at [322, 79] on div "đông lạnh" at bounding box center [297, 78] width 74 height 11
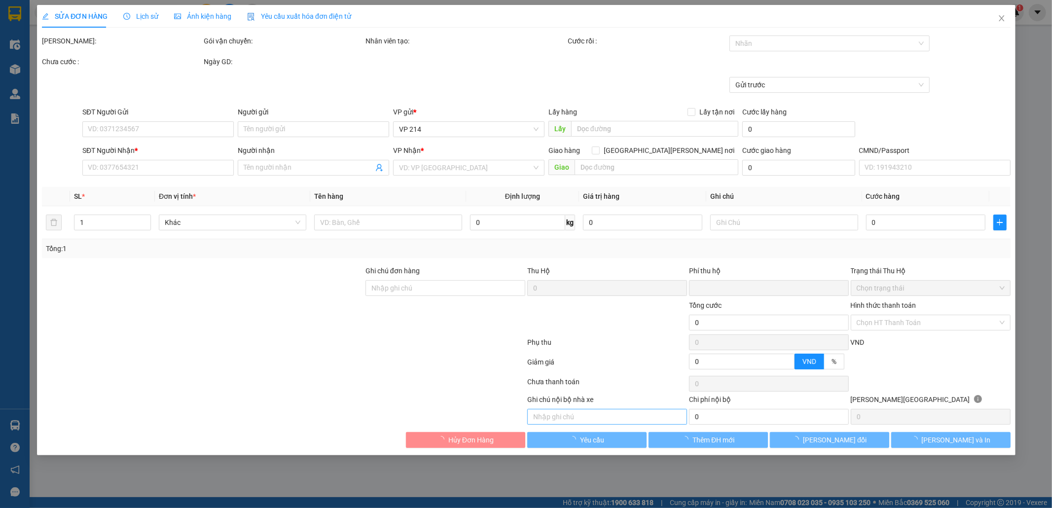
type input "2.000"
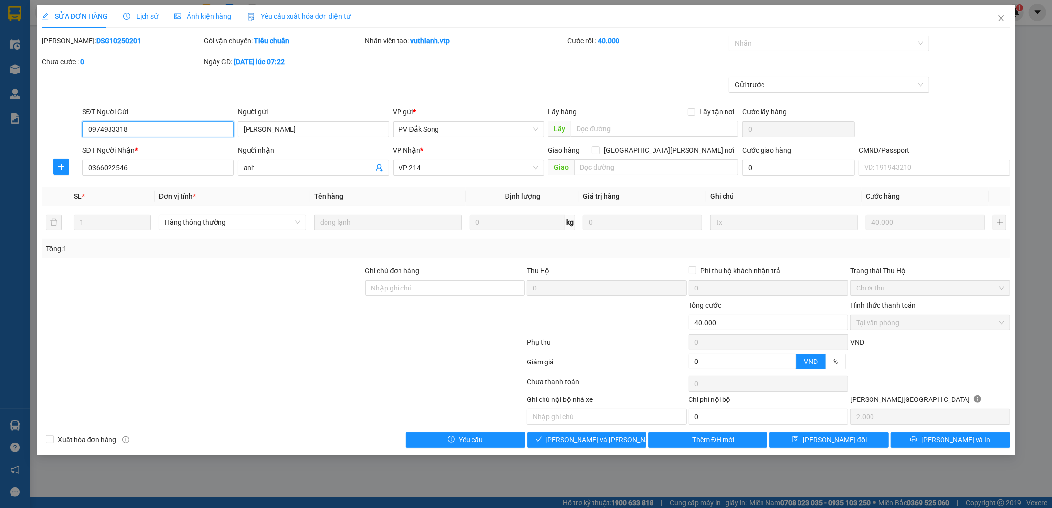
type input "0974933318"
type input "cương"
type input "0366022546"
type input "anh"
type input "0"
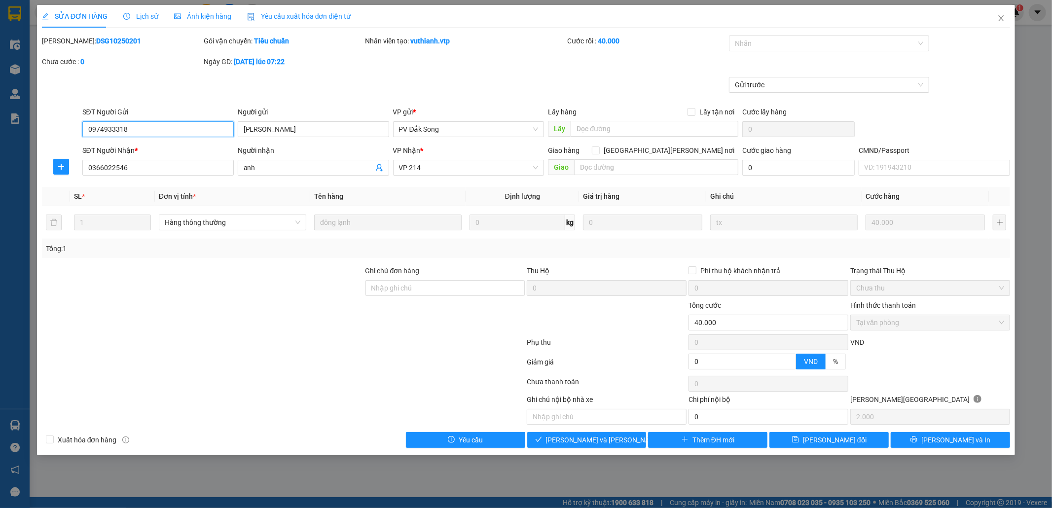
type input "40.000"
click at [621, 444] on button "Giao hàng" at bounding box center [586, 440] width 119 height 16
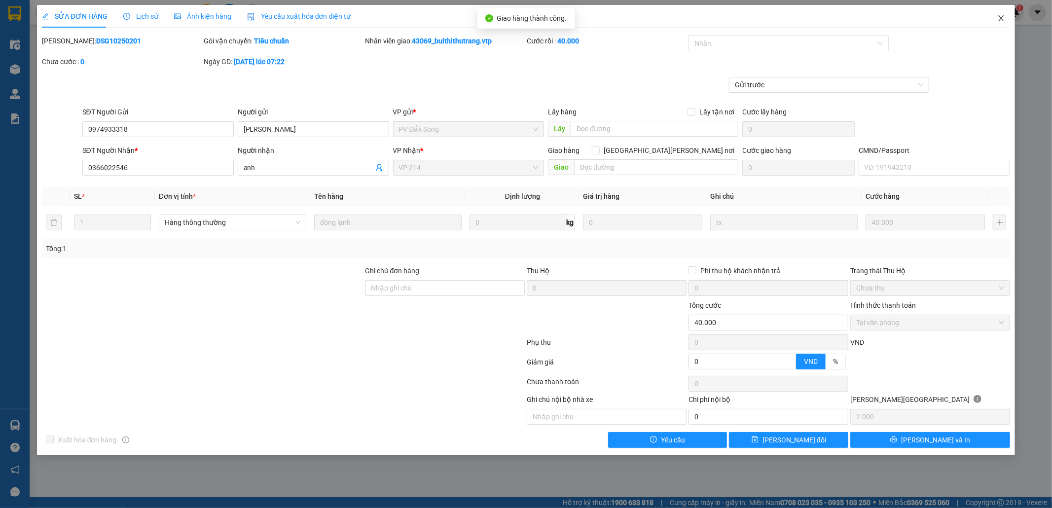
click at [1003, 18] on icon "close" at bounding box center [1001, 18] width 8 height 8
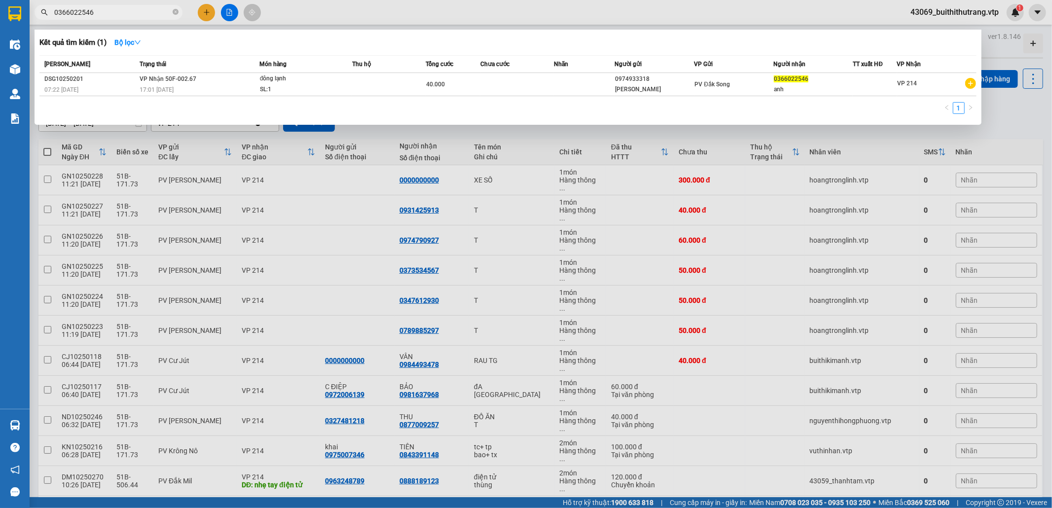
drag, startPoint x: 111, startPoint y: 16, endPoint x: 36, endPoint y: 22, distance: 75.2
click at [36, 21] on div "Kết quả tìm kiếm ( 1 ) Bộ lọc Mã ĐH Trạng thái Món hàng Thu hộ Tổng cước Chưa c…" at bounding box center [96, 12] width 192 height 17
type input "0931425913"
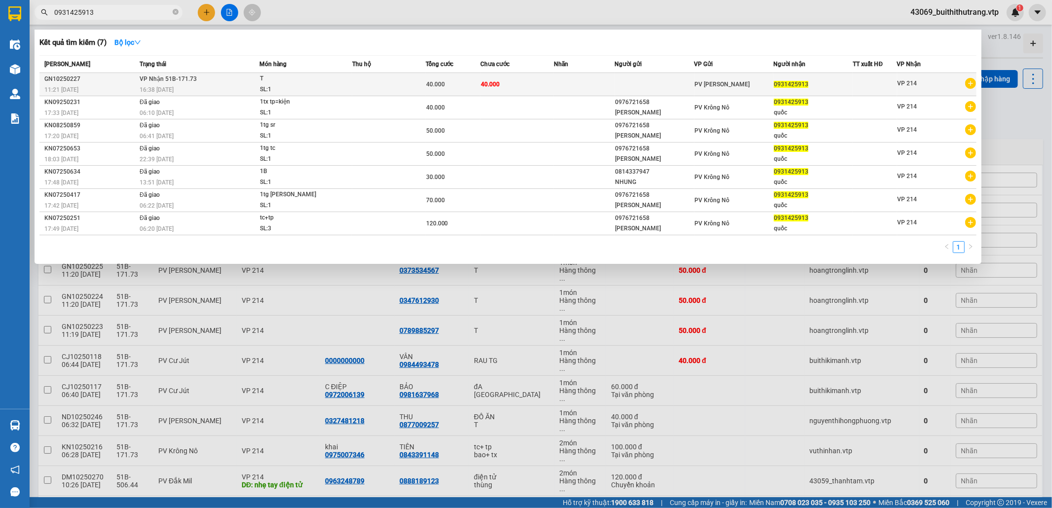
click at [581, 87] on td at bounding box center [584, 84] width 61 height 23
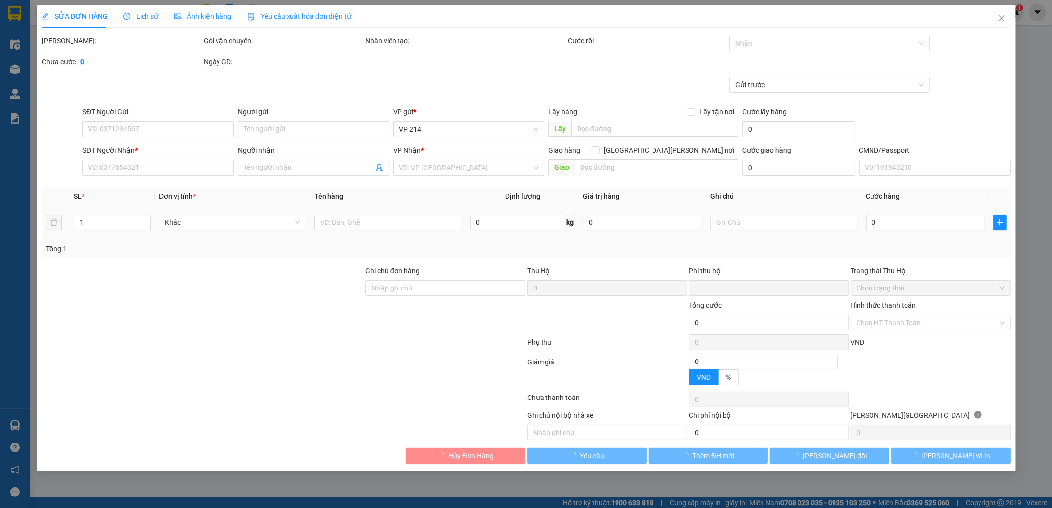
type input "8.000"
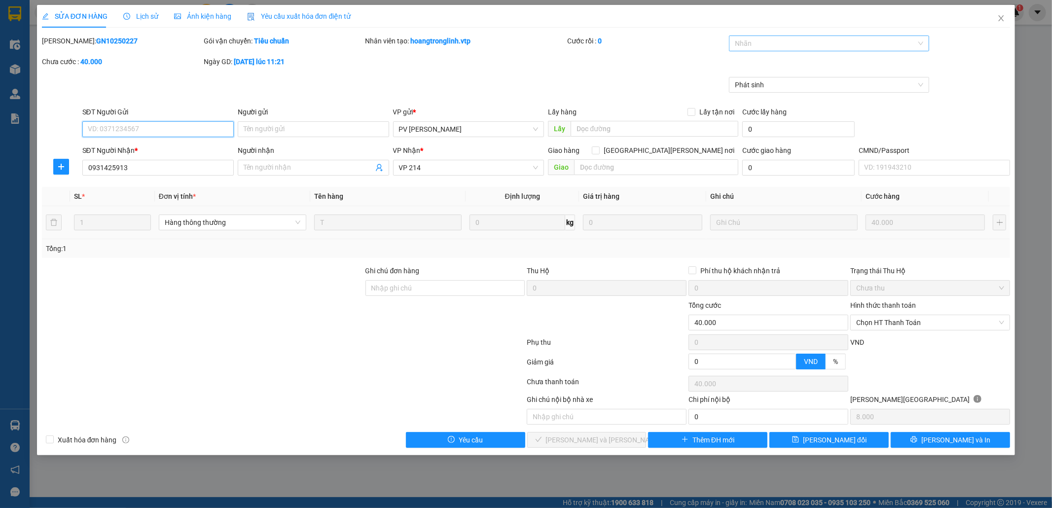
type input "0931425913"
type input "0"
type input "40.000"
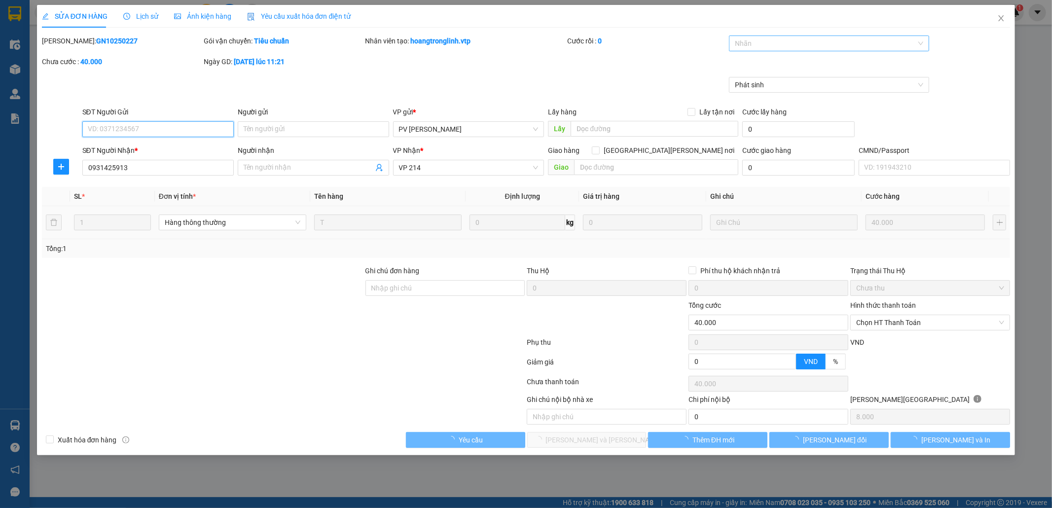
click at [760, 40] on div at bounding box center [823, 43] width 185 height 12
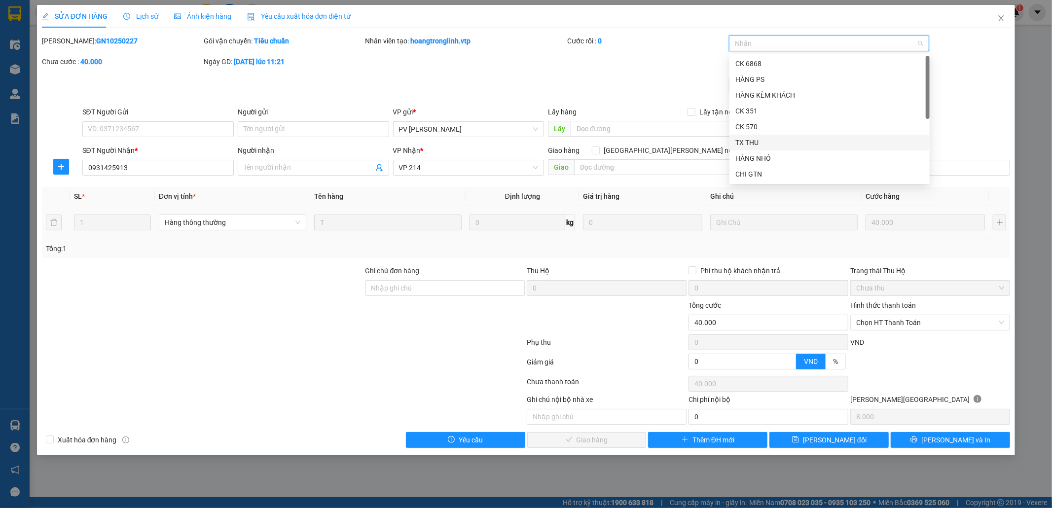
click at [782, 139] on div "TX THU" at bounding box center [829, 142] width 188 height 11
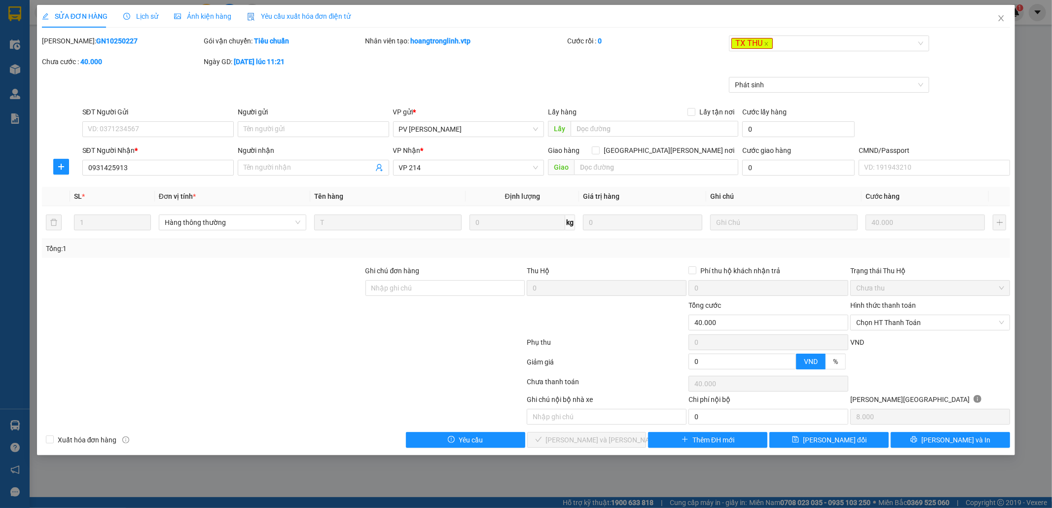
click at [369, 337] on div at bounding box center [283, 344] width 485 height 20
click at [596, 417] on input "text" at bounding box center [607, 417] width 160 height 16
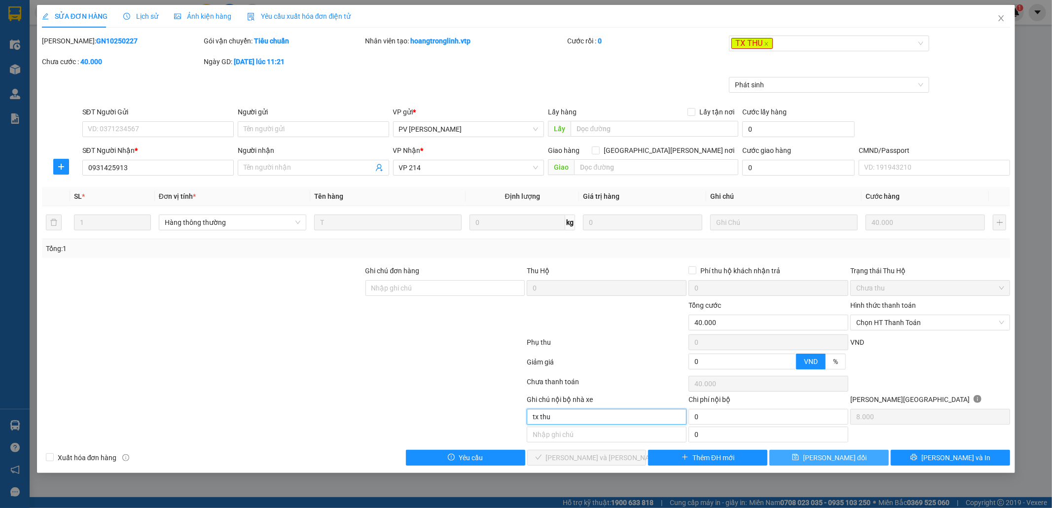
type input "tx thu"
click at [842, 463] on span "[PERSON_NAME] đổi" at bounding box center [835, 457] width 64 height 11
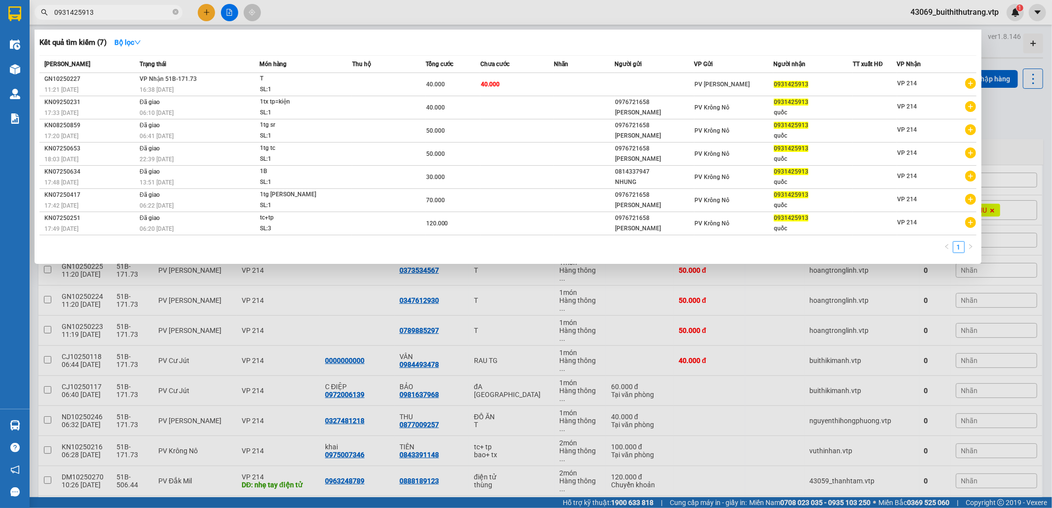
click at [112, 16] on input "0931425913" at bounding box center [112, 12] width 116 height 11
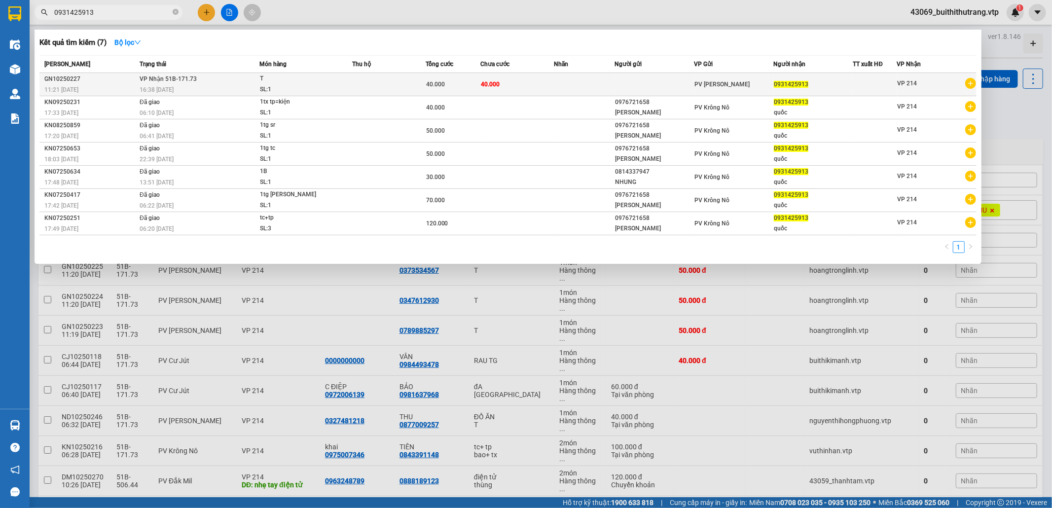
click at [336, 88] on span "T SL: 1" at bounding box center [306, 83] width 92 height 21
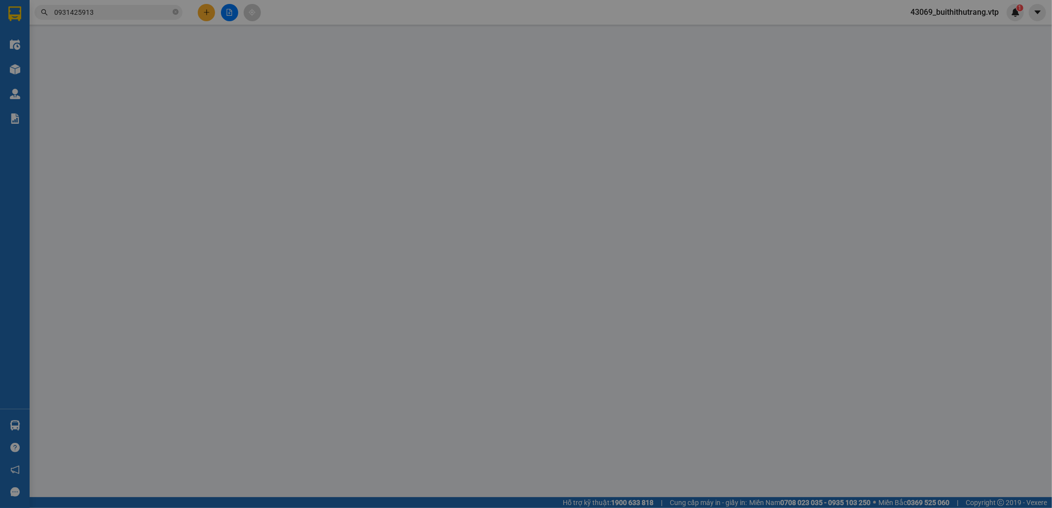
type input "0931425913"
type input "0"
type input "40.000"
type input "tx thu"
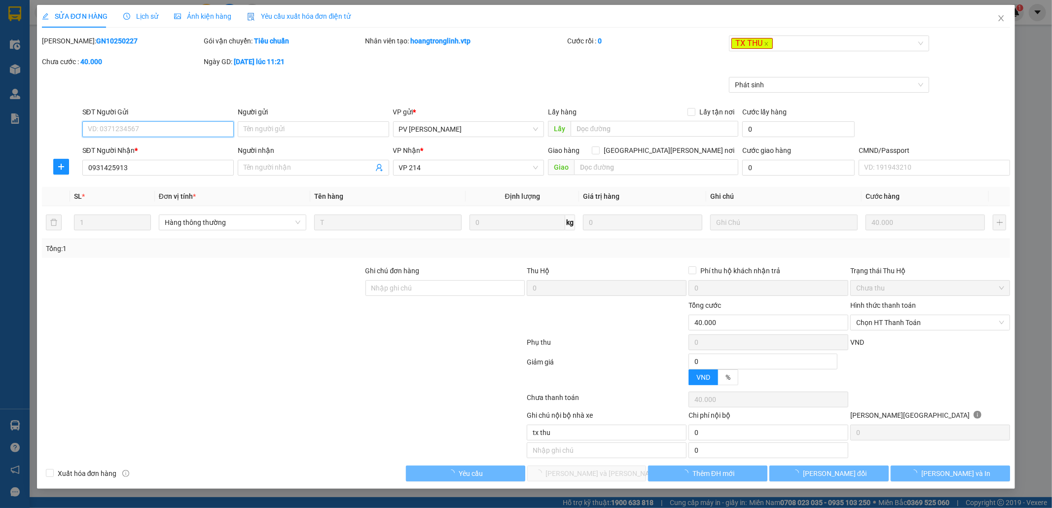
type input "8.000"
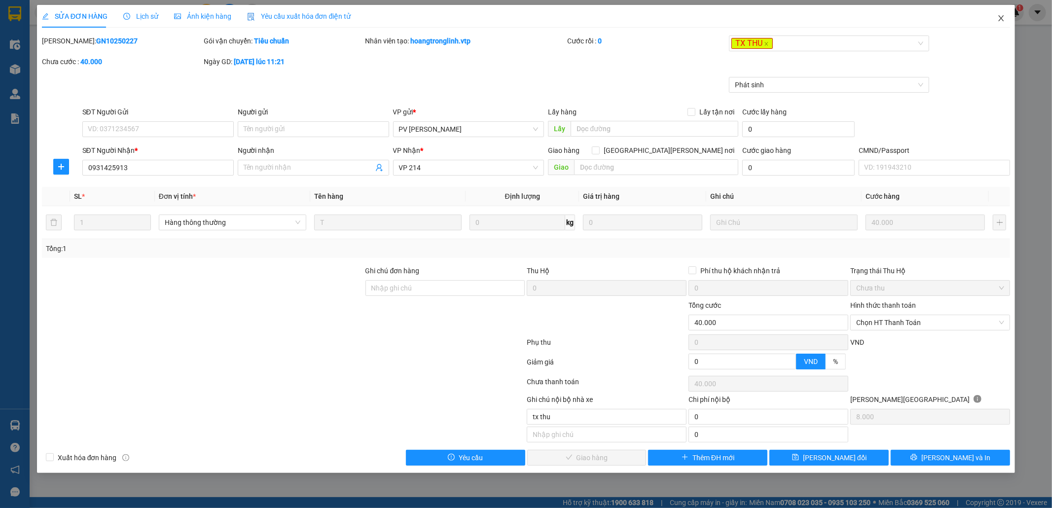
click at [999, 18] on icon "close" at bounding box center [1001, 18] width 8 height 8
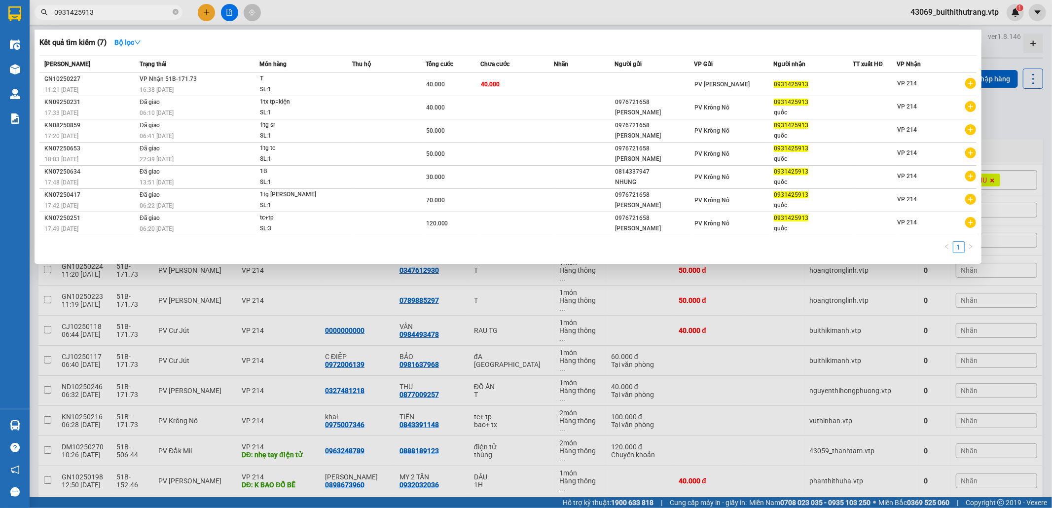
click at [93, 14] on input "0931425913" at bounding box center [112, 12] width 116 height 11
drag, startPoint x: 93, startPoint y: 14, endPoint x: 48, endPoint y: 12, distance: 44.9
click at [48, 12] on span "0931425913" at bounding box center [109, 12] width 148 height 15
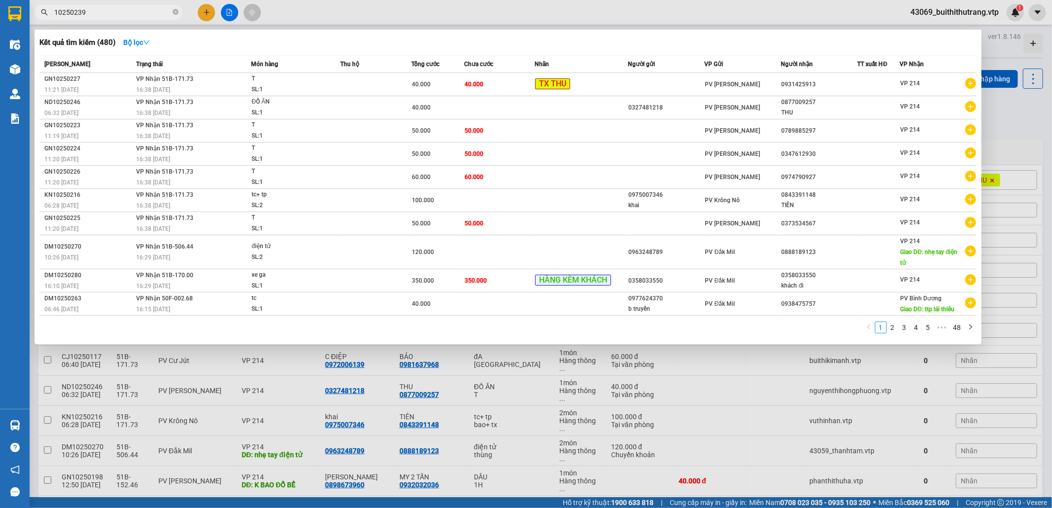
type input "10250239"
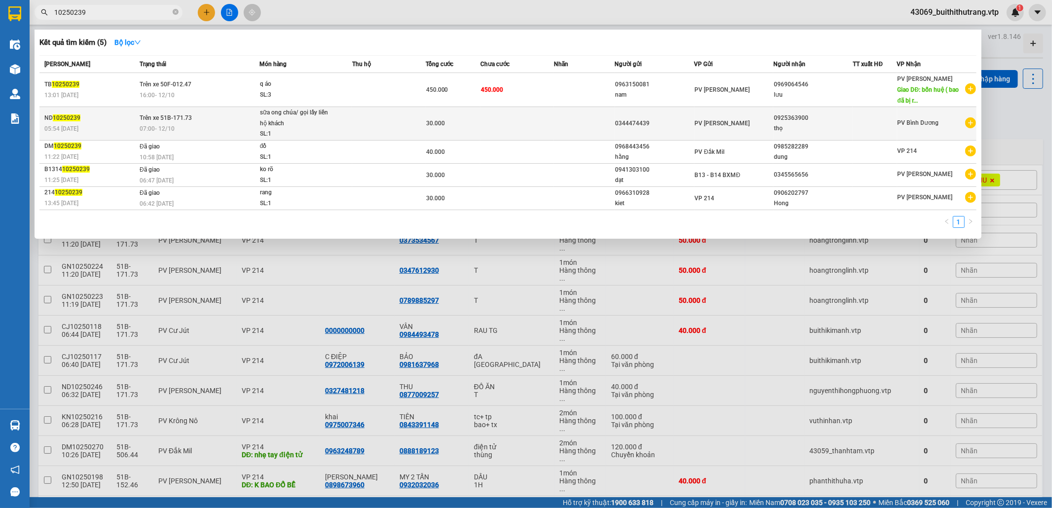
click at [394, 121] on td at bounding box center [388, 124] width 73 height 34
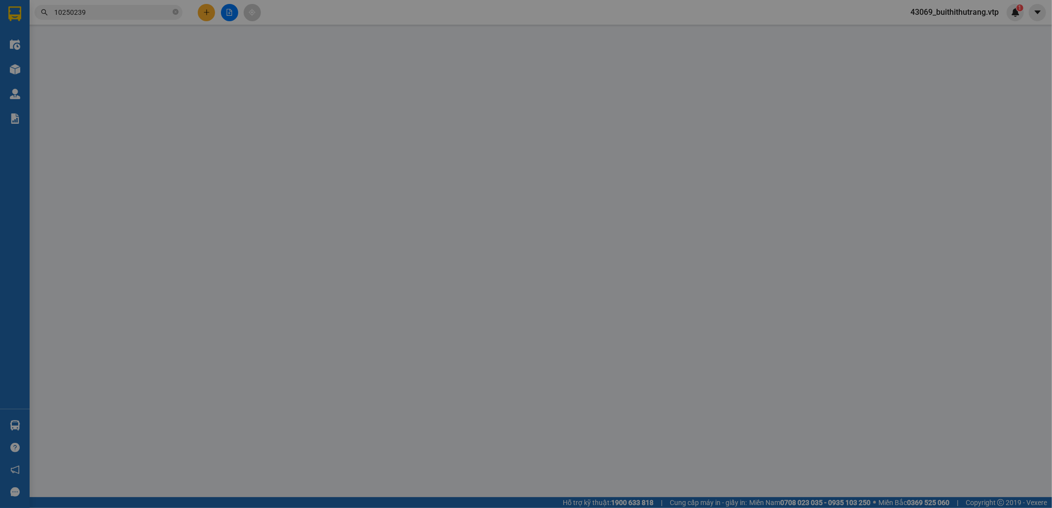
type input "0344474439"
type input "0925363900"
type input "thọ"
type input "0"
type input "30.000"
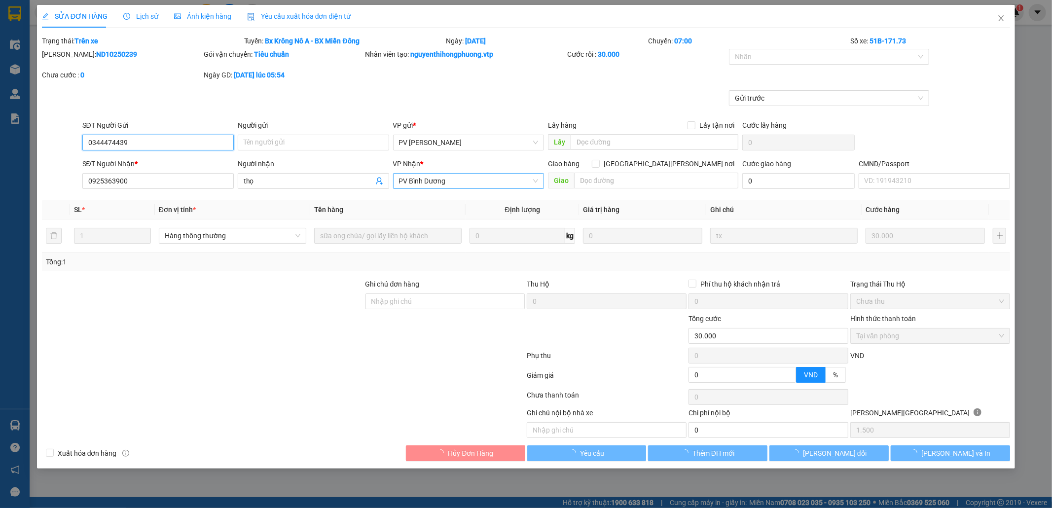
type input "1.500"
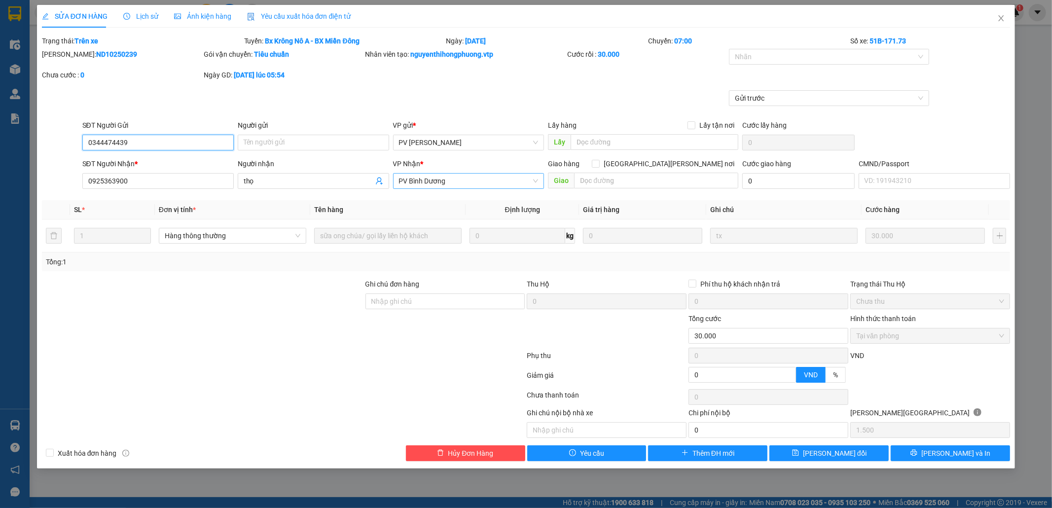
click at [451, 181] on span "PV Bình Dương" at bounding box center [469, 181] width 140 height 15
type input "214"
click at [440, 201] on div "VP 214" at bounding box center [469, 201] width 140 height 11
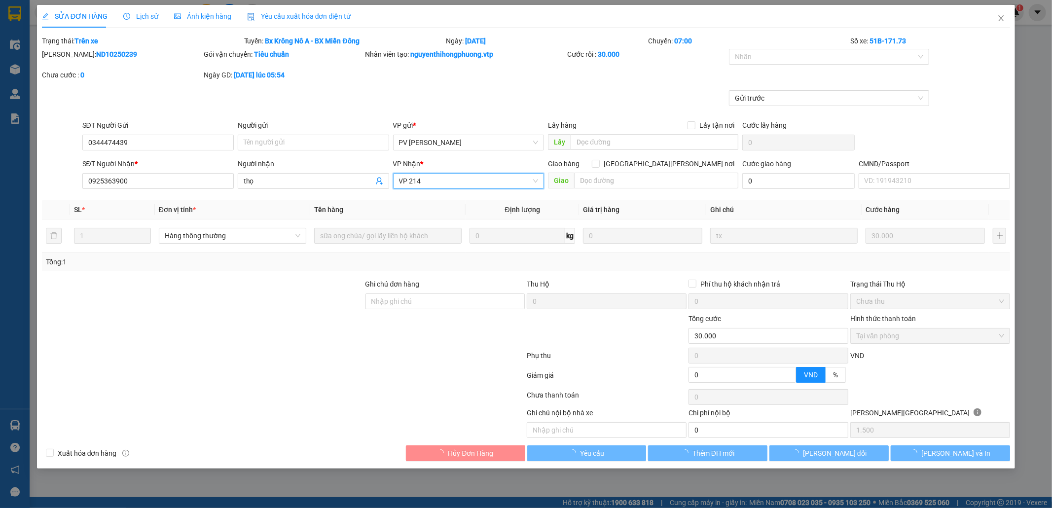
click at [441, 201] on th "Tên hàng" at bounding box center [387, 209] width 155 height 19
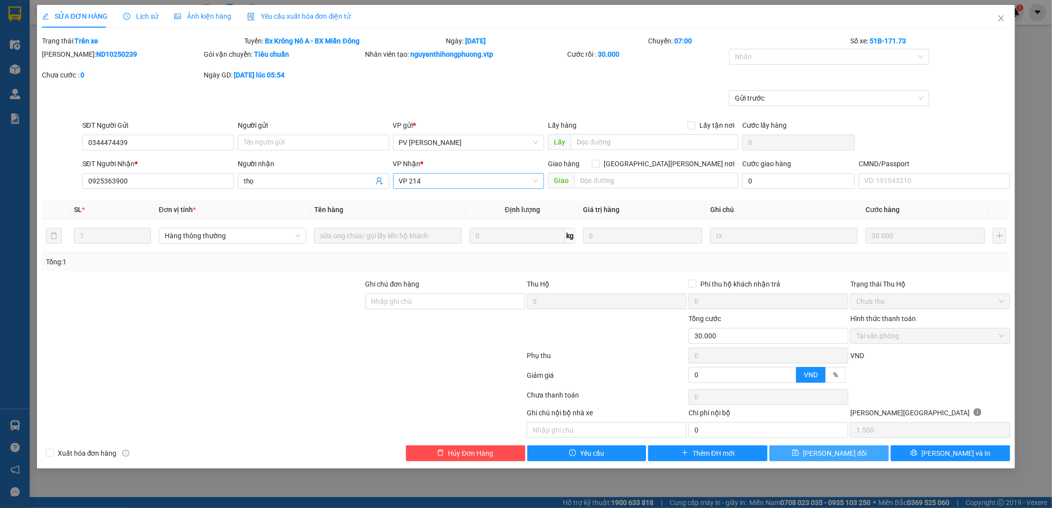
click at [833, 456] on span "[PERSON_NAME] đổi" at bounding box center [835, 453] width 64 height 11
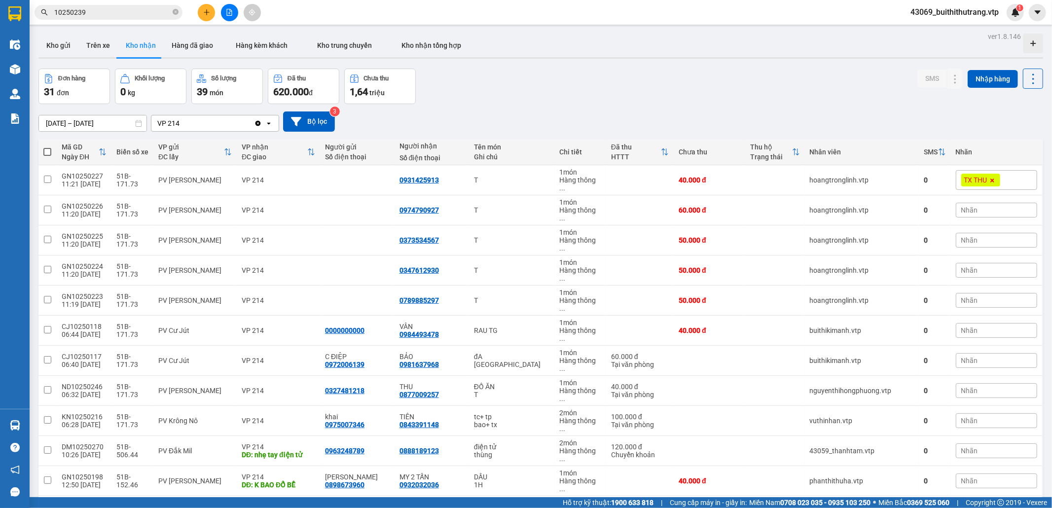
click at [665, 101] on div "Đơn hàng 31 đơn Khối lượng 0 kg Số lượng 39 món Đã thu 620.000 đ Chưa thu 1,64 …" at bounding box center [540, 87] width 1005 height 36
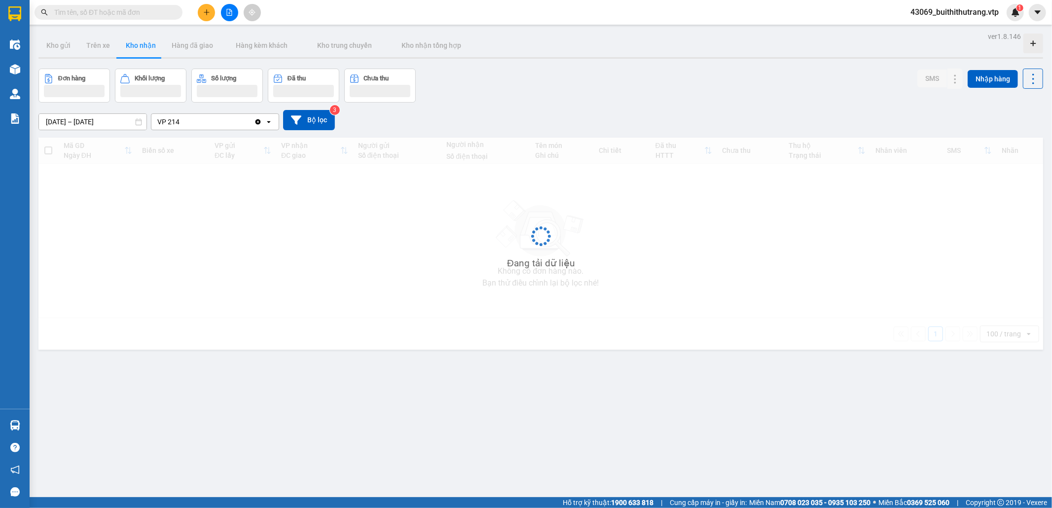
click at [135, 15] on input "text" at bounding box center [112, 12] width 116 height 11
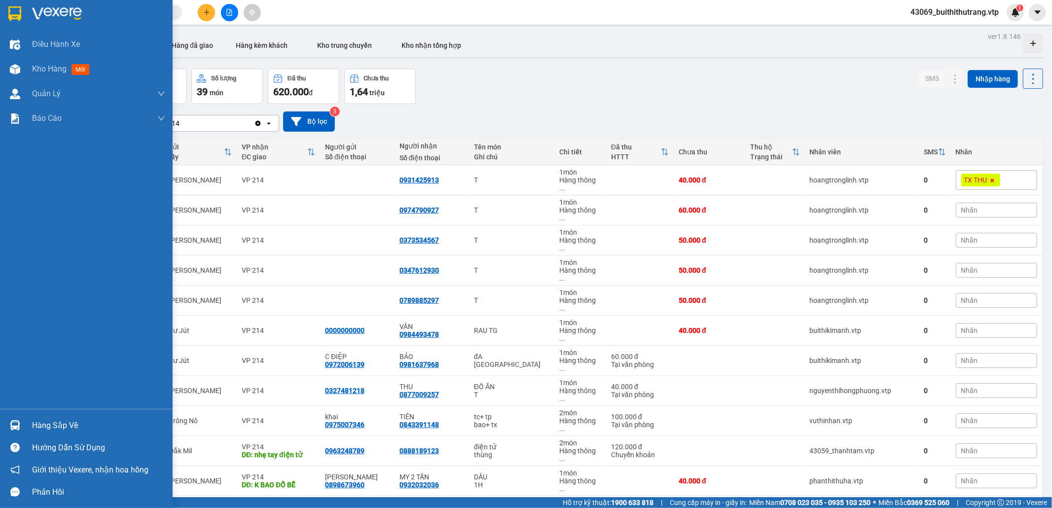
click at [55, 426] on div "Hàng sắp về" at bounding box center [98, 425] width 133 height 15
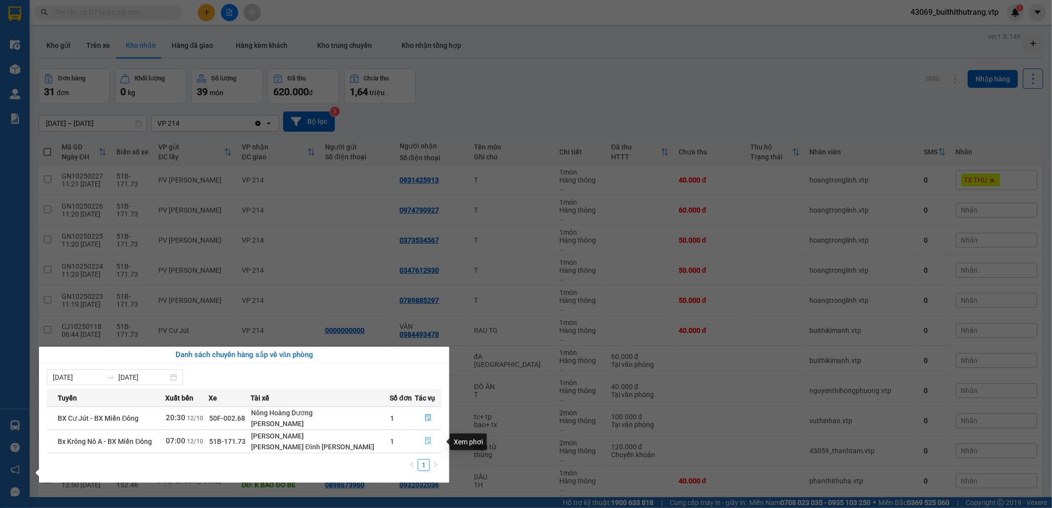
click at [425, 441] on icon "file-done" at bounding box center [428, 440] width 7 height 7
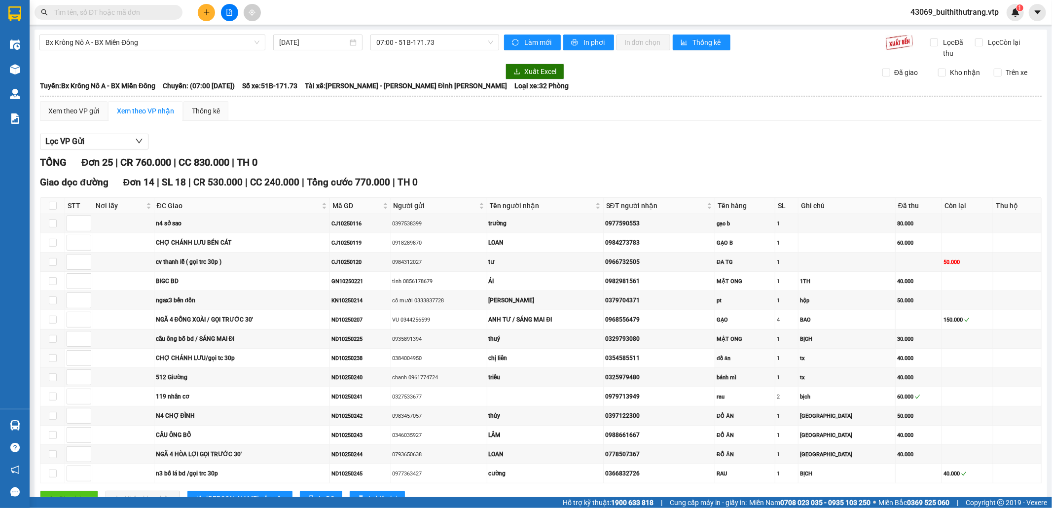
scroll to position [336, 0]
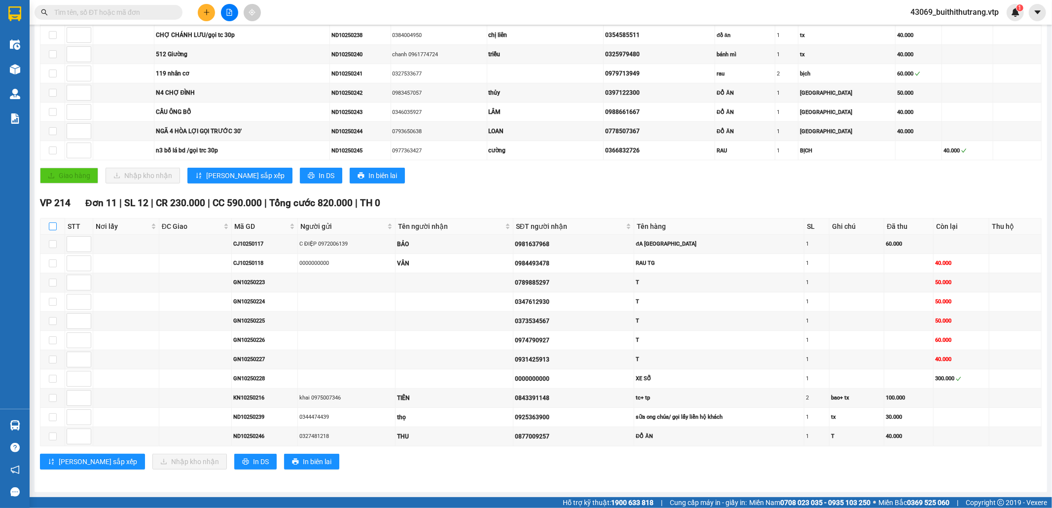
click at [51, 222] on input "checkbox" at bounding box center [53, 226] width 8 height 8
checkbox input "true"
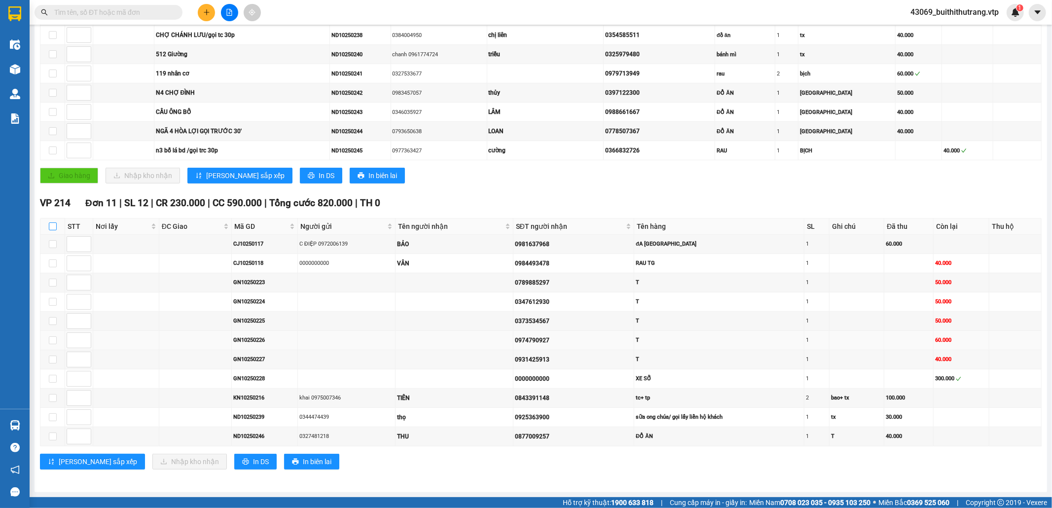
checkbox input "true"
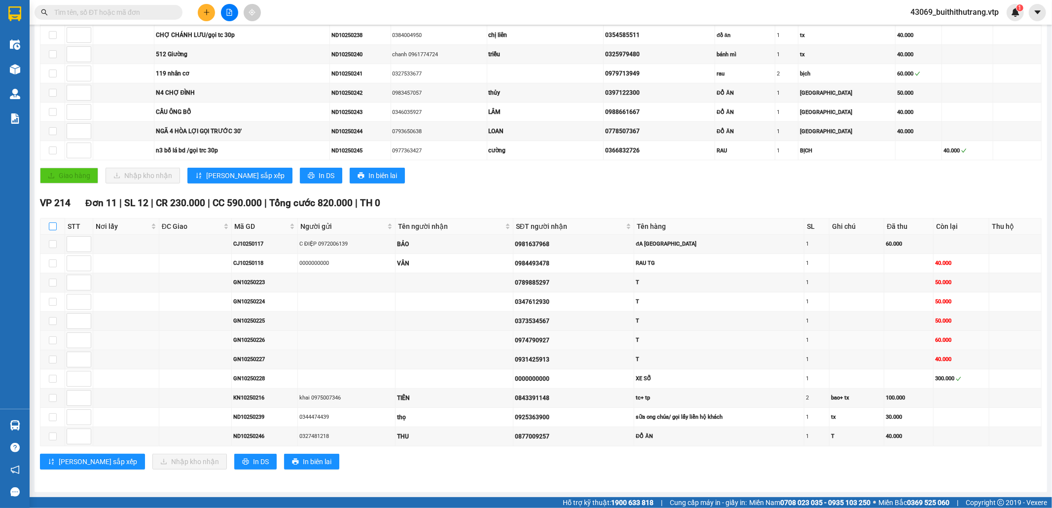
checkbox input "true"
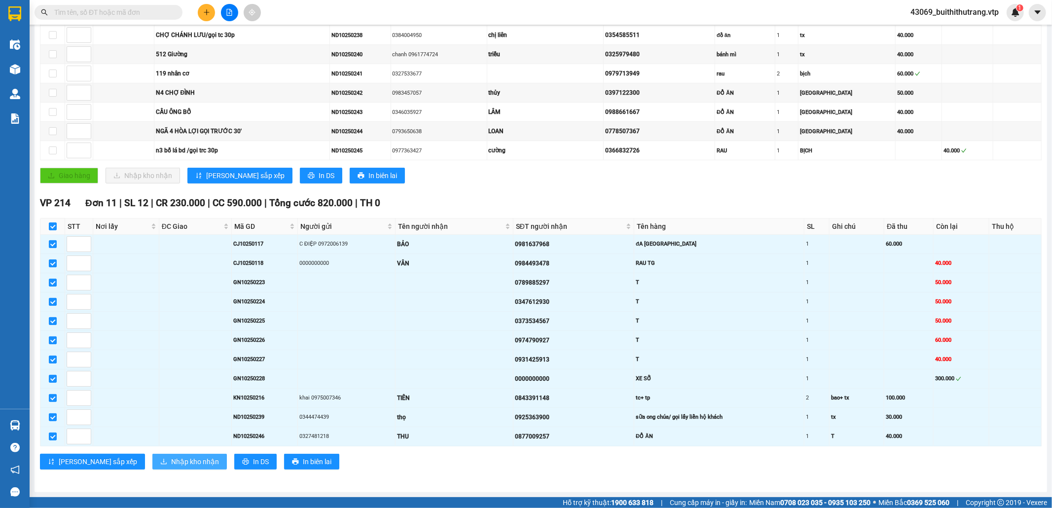
click at [171, 460] on span "Nhập kho nhận" at bounding box center [195, 461] width 48 height 11
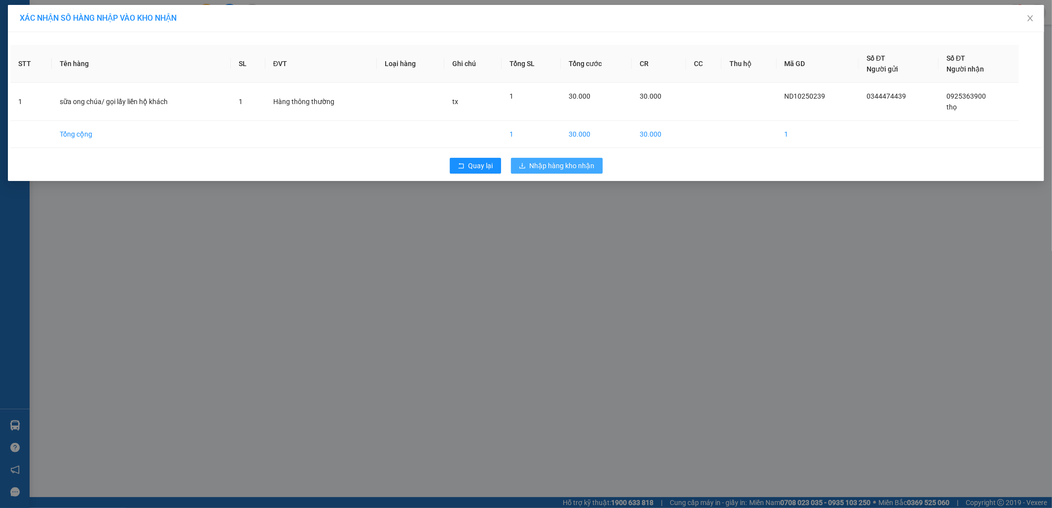
click at [561, 170] on span "Nhập hàng kho nhận" at bounding box center [562, 165] width 65 height 11
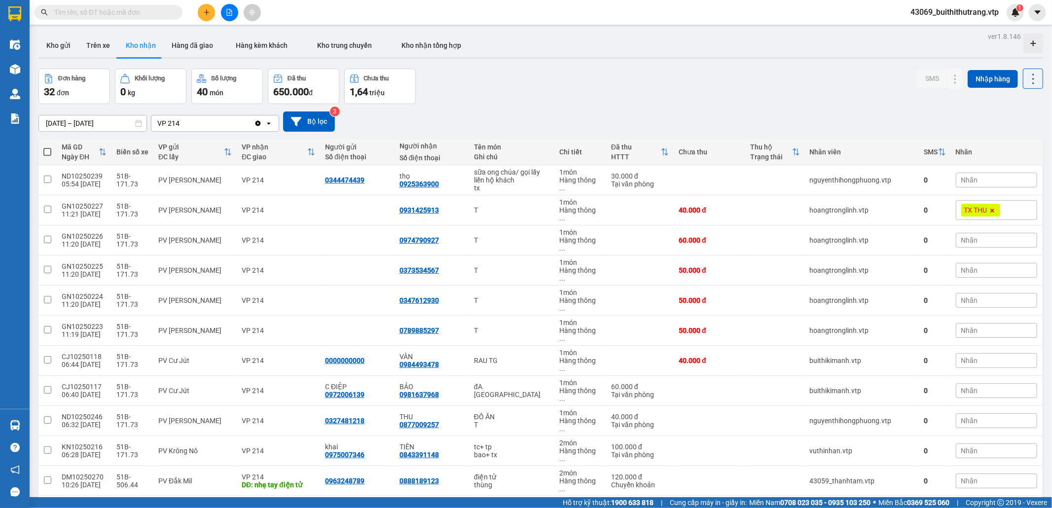
click at [76, 18] on span at bounding box center [109, 12] width 148 height 15
click at [84, 16] on input "text" at bounding box center [112, 12] width 116 height 11
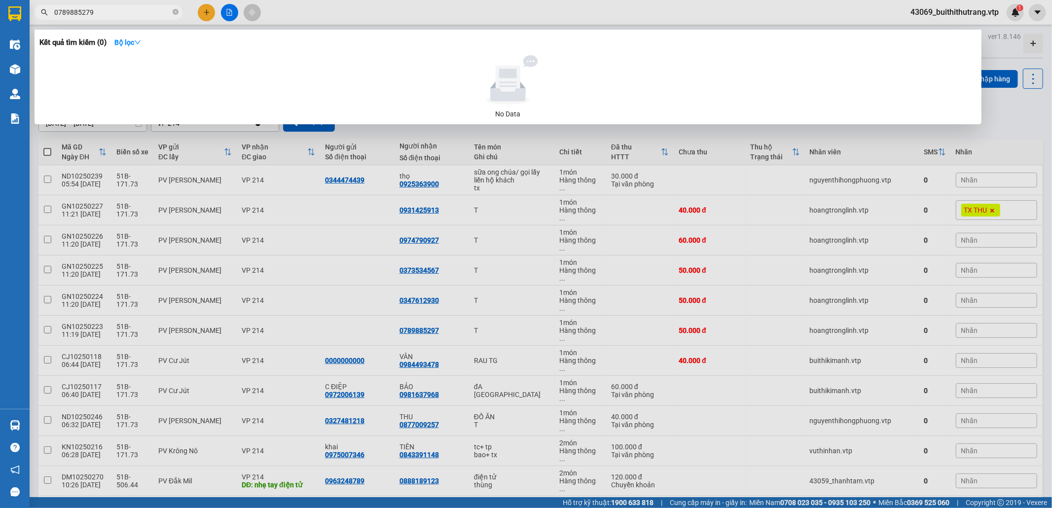
click at [116, 13] on input "0789885279" at bounding box center [112, 12] width 116 height 11
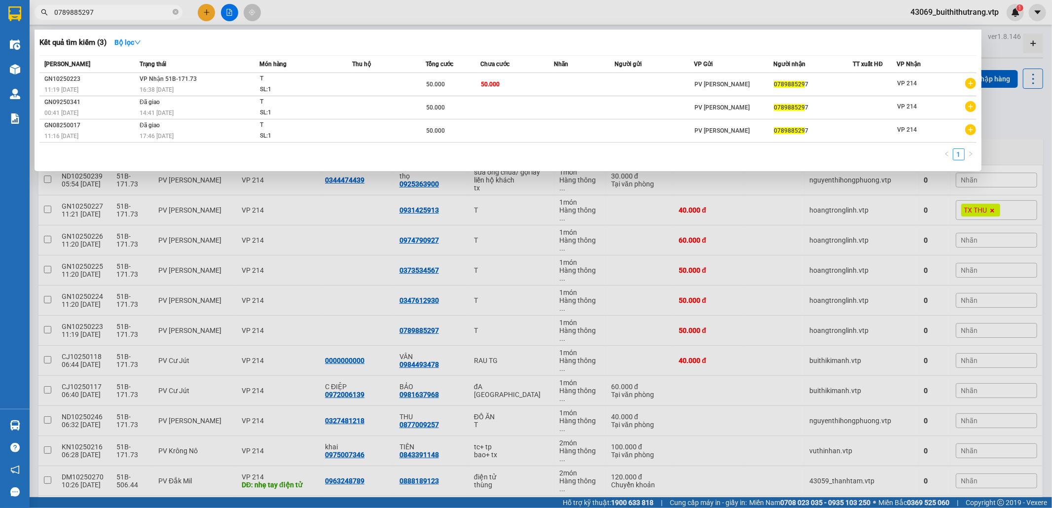
type input "0789885297"
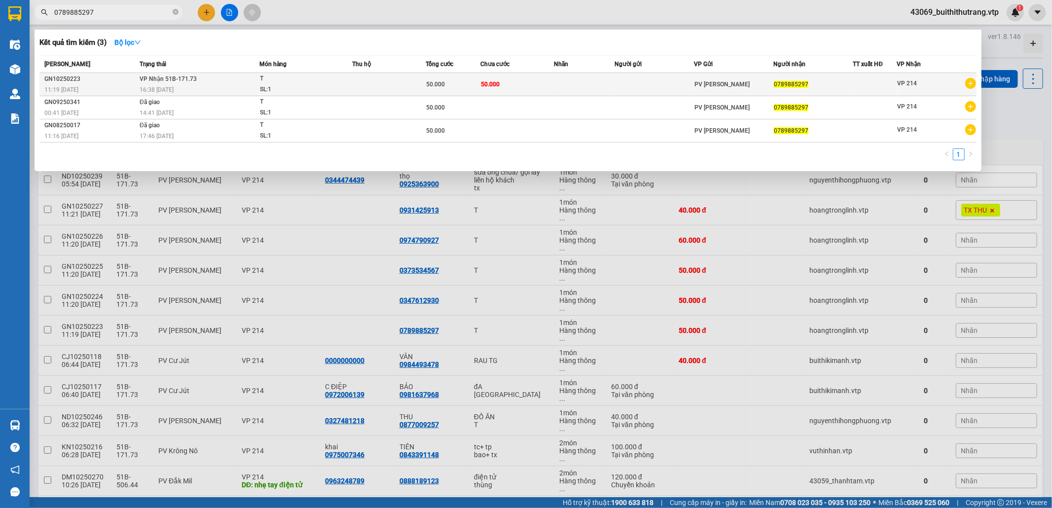
click at [193, 79] on span "[PERSON_NAME] 51B-171.73" at bounding box center [168, 78] width 57 height 7
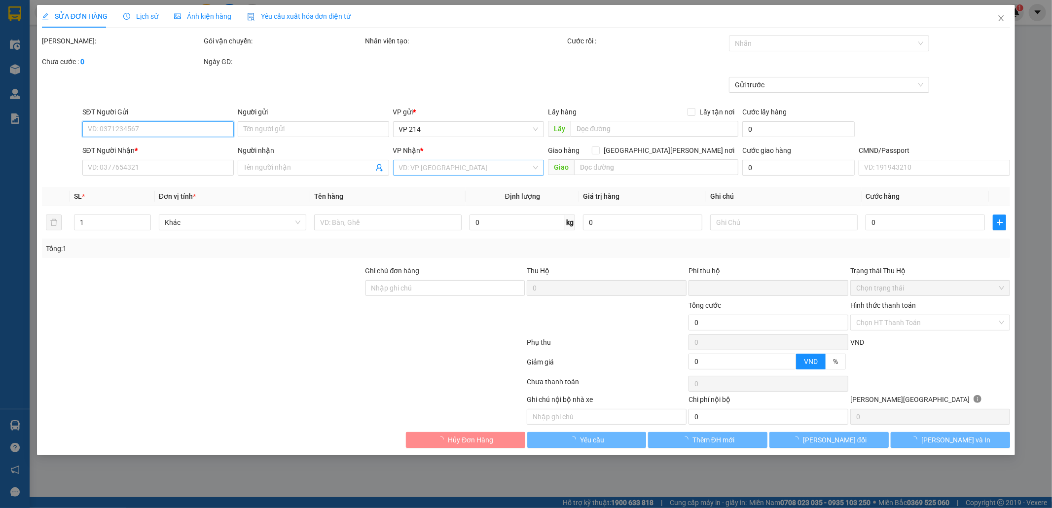
type input "0789885297"
type input "0"
type input "50.000"
type input "10.000"
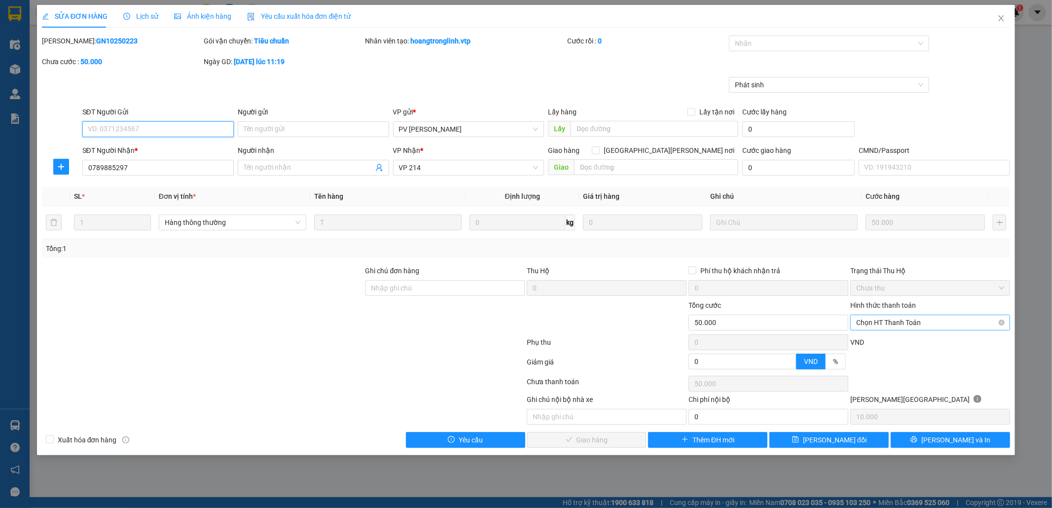
click at [897, 322] on span "Chọn HT Thanh Toán" at bounding box center [930, 322] width 148 height 15
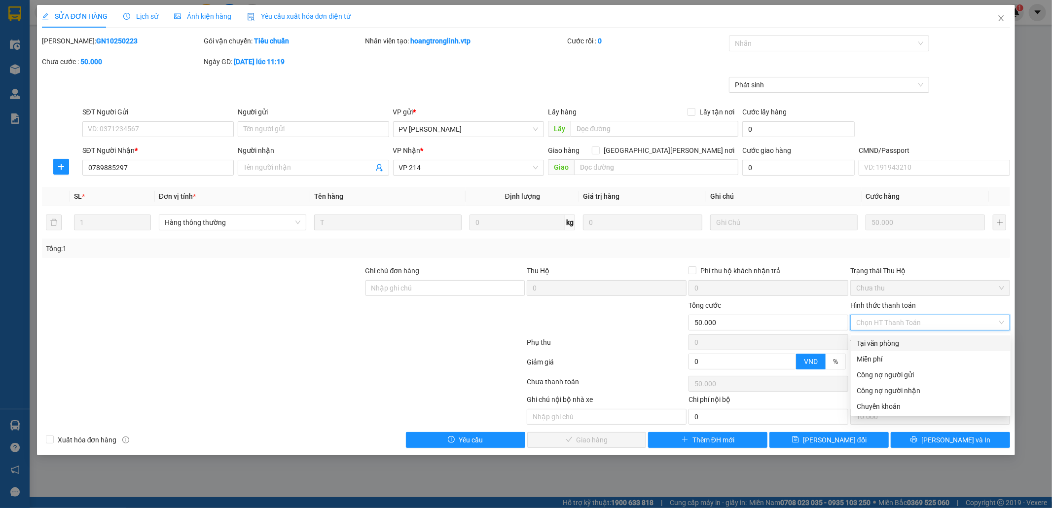
click at [898, 346] on div "Tại văn phòng" at bounding box center [931, 343] width 148 height 11
type input "0"
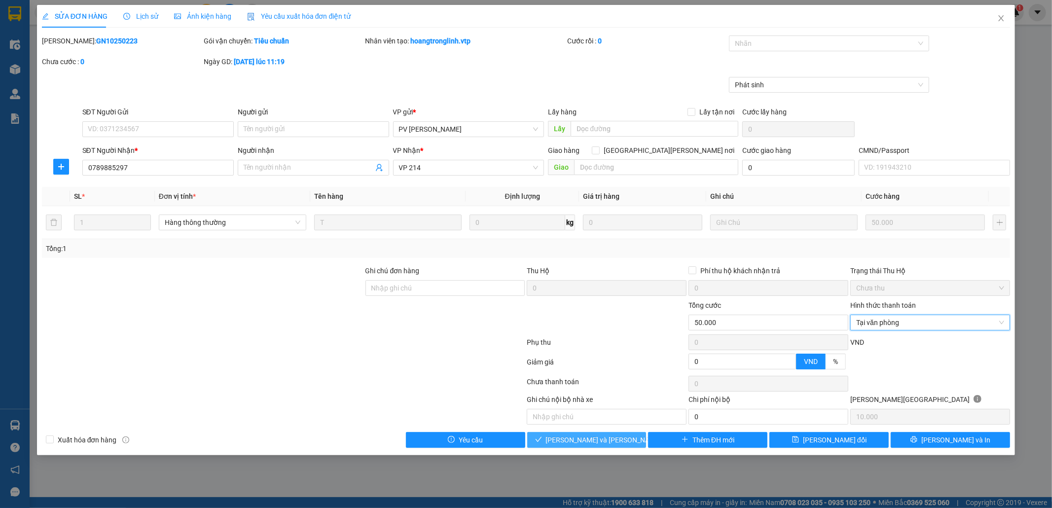
click at [605, 440] on span "[PERSON_NAME] và [PERSON_NAME] hàng" at bounding box center [612, 440] width 133 height 11
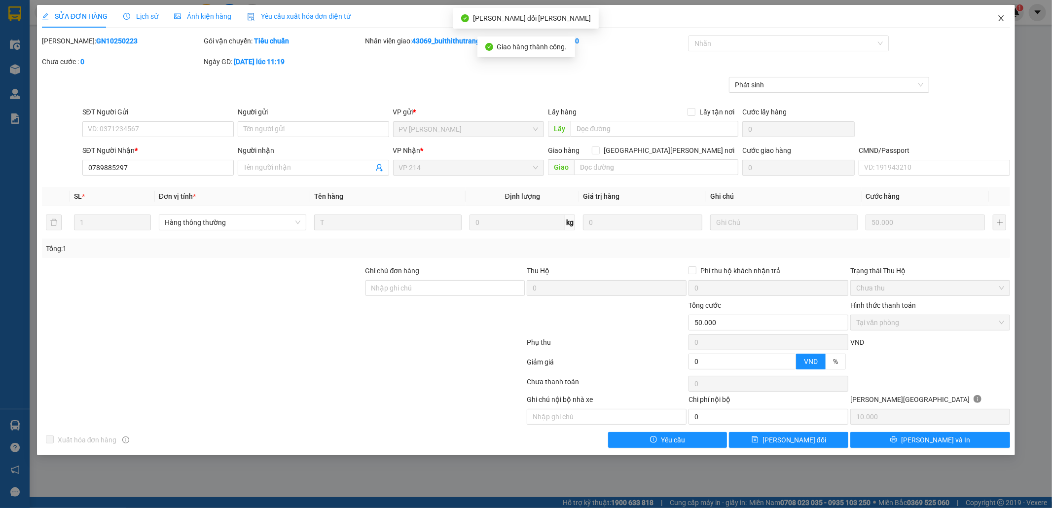
click at [999, 19] on icon "close" at bounding box center [1001, 18] width 8 height 8
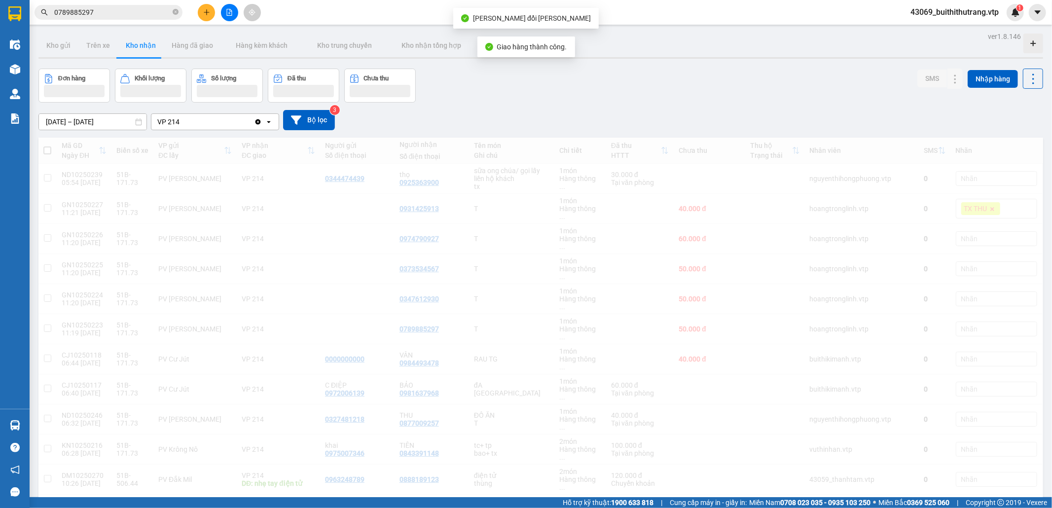
click at [95, 12] on input "0789885297" at bounding box center [112, 12] width 116 height 11
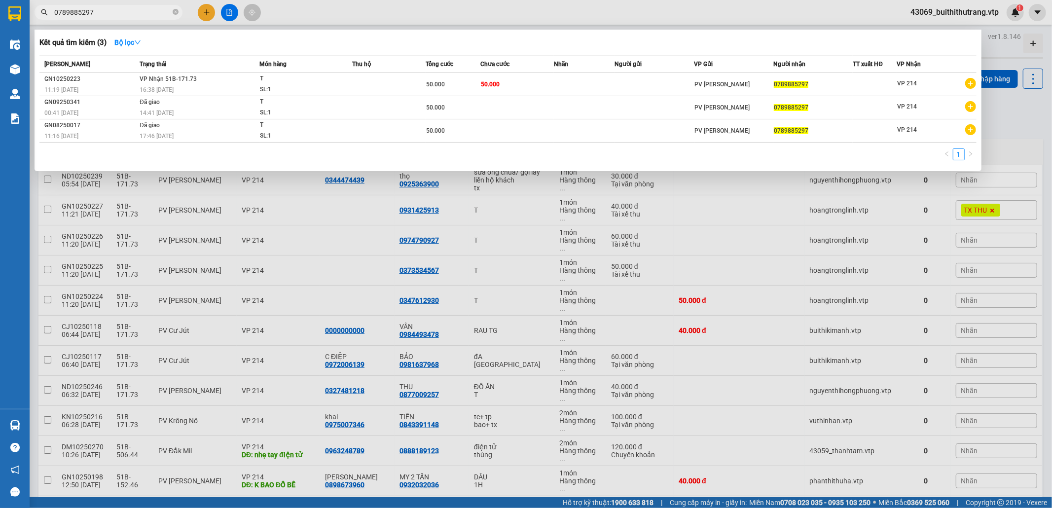
drag, startPoint x: 95, startPoint y: 12, endPoint x: 47, endPoint y: 20, distance: 48.0
click at [47, 20] on div "Kết quả [PERSON_NAME] ( 3 ) Bộ lọc Mã ĐH Trạng thái Món hàng Thu hộ Tổng [PERSO…" at bounding box center [96, 12] width 192 height 17
type input "0974790927"
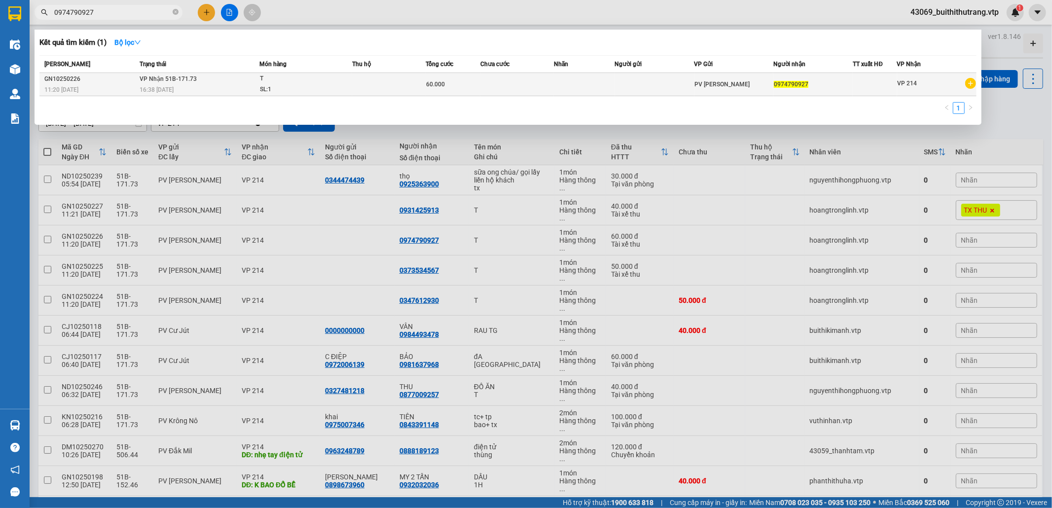
click at [504, 85] on td at bounding box center [516, 84] width 73 height 23
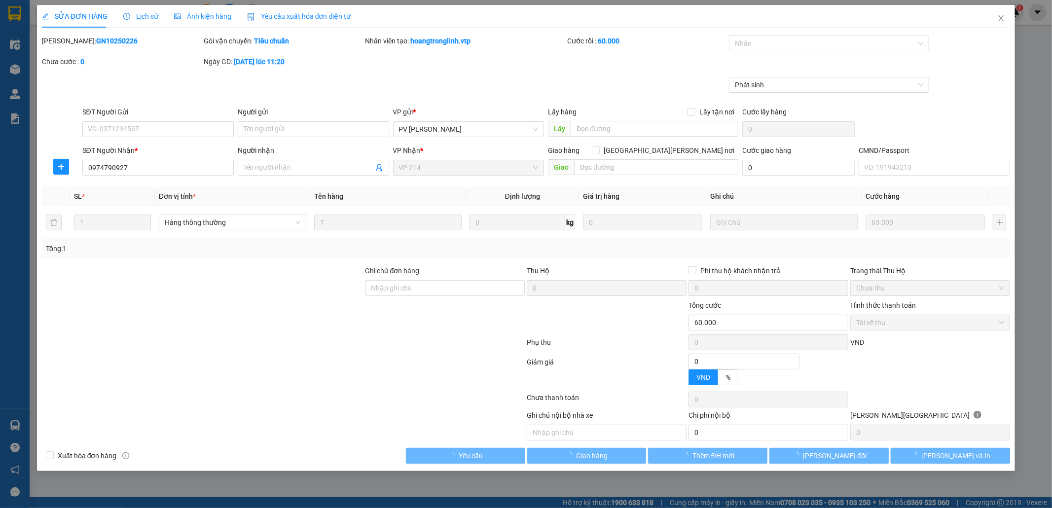
type input "0974790927"
type input "0"
type input "60.000"
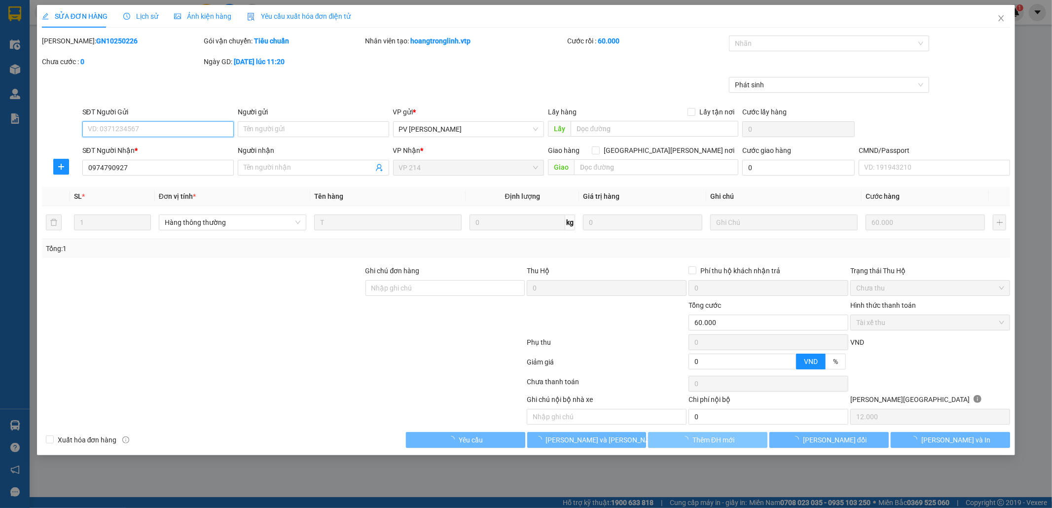
type input "12.000"
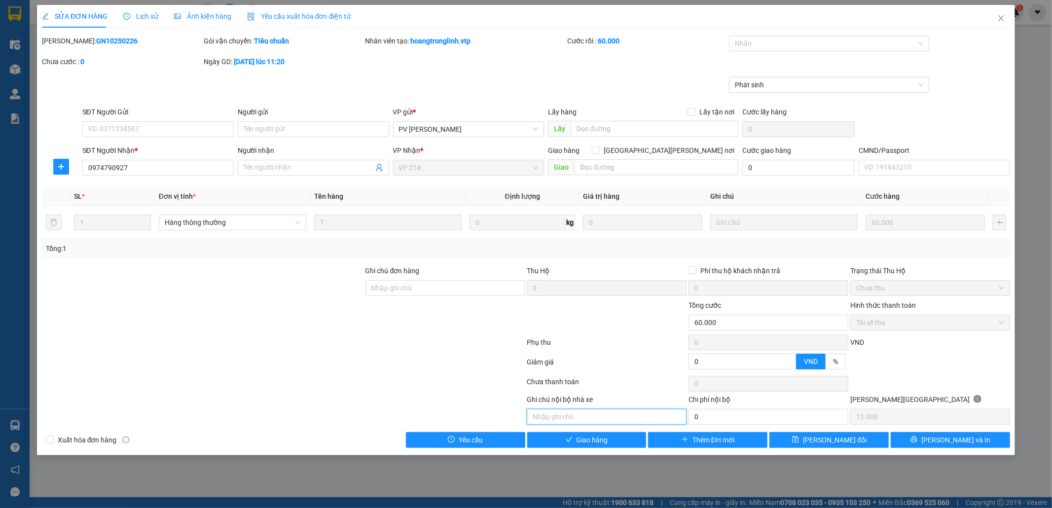
click at [640, 425] on input "text" at bounding box center [607, 417] width 160 height 16
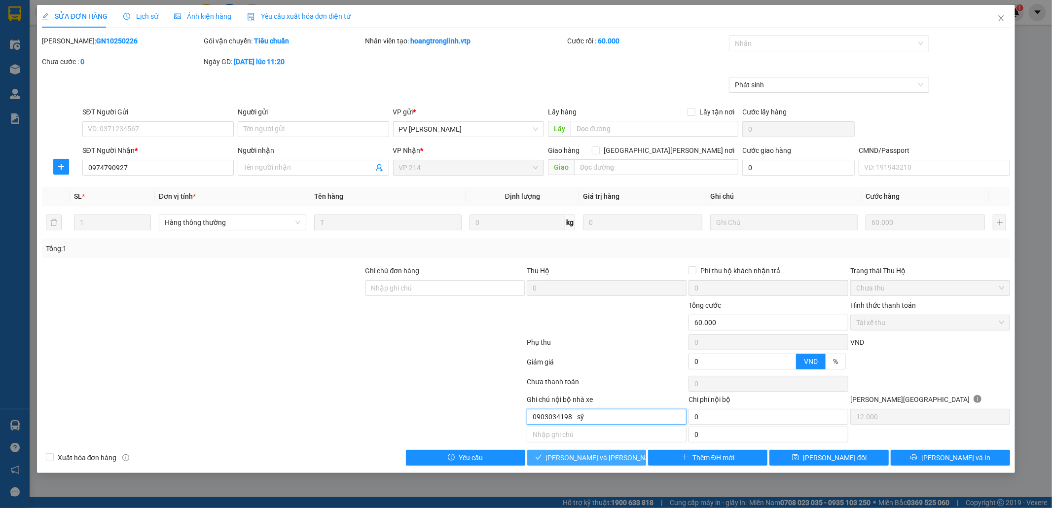
type input "0903034198 - sỹ"
click at [618, 463] on span "[PERSON_NAME] và [PERSON_NAME] hàng" at bounding box center [612, 457] width 133 height 11
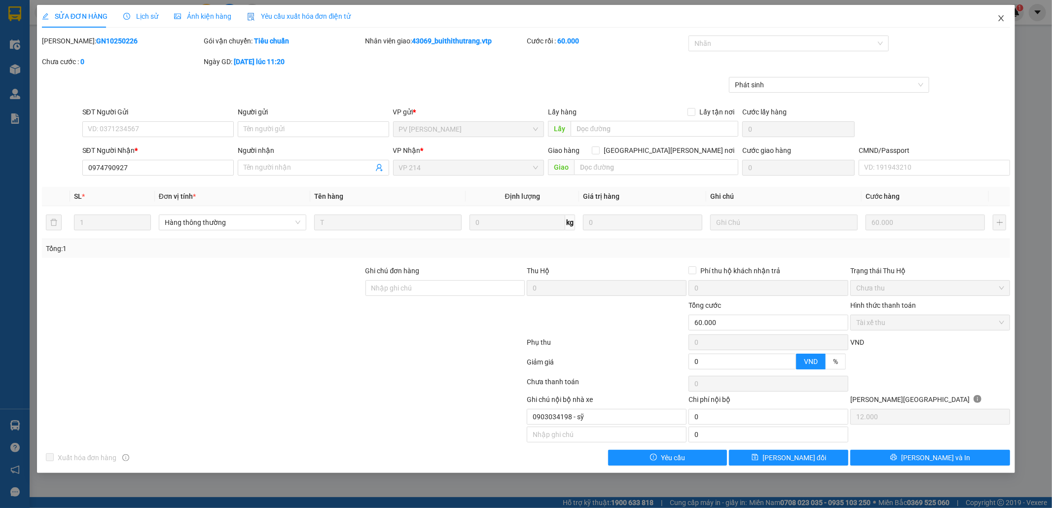
click at [1003, 18] on icon "close" at bounding box center [1001, 18] width 5 height 6
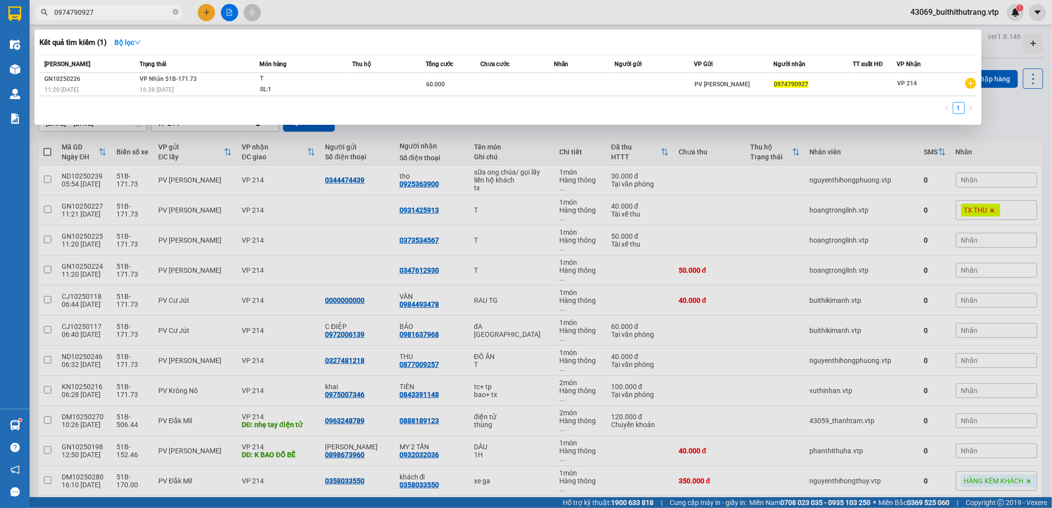
drag, startPoint x: 120, startPoint y: 14, endPoint x: 40, endPoint y: 21, distance: 80.6
click at [40, 21] on div "Kết quả [PERSON_NAME] ( 1 ) Bộ lọc Mã ĐH Trạng thái Món hàng Thu hộ Tổng [PERSO…" at bounding box center [96, 12] width 192 height 17
type input "10250257"
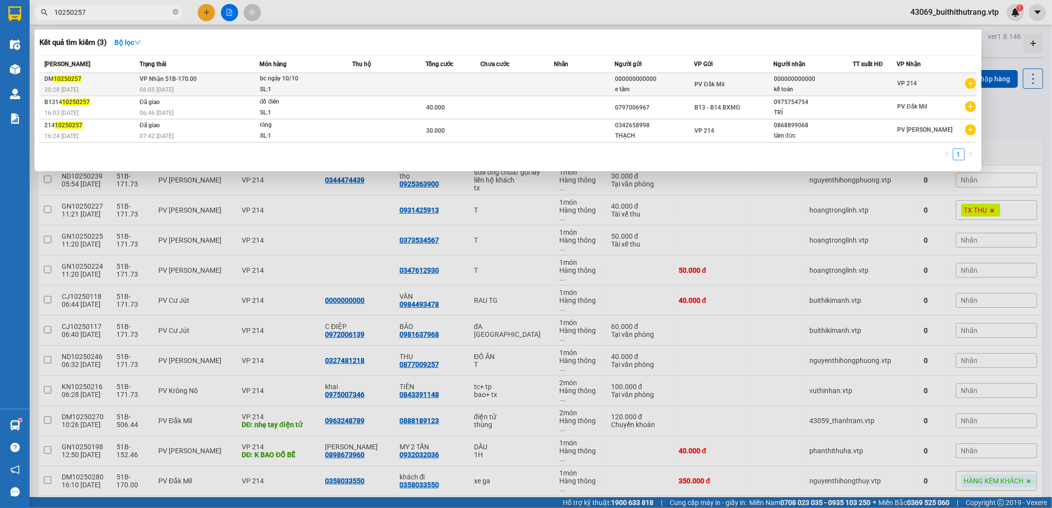
click at [807, 89] on div "kế toán" at bounding box center [813, 89] width 78 height 10
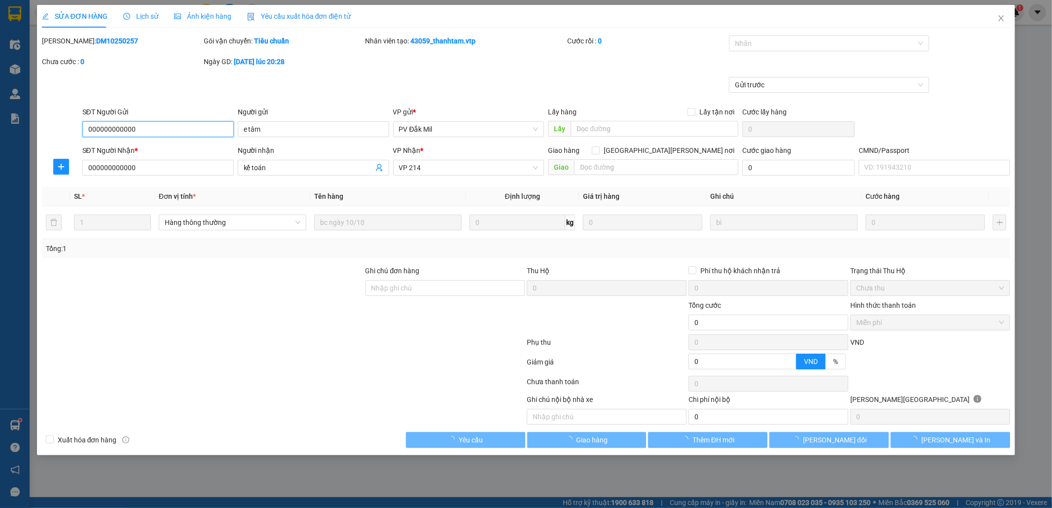
type input "000000000000"
type input "e tâm"
type input "000000000000"
type input "kế toán"
type input "0"
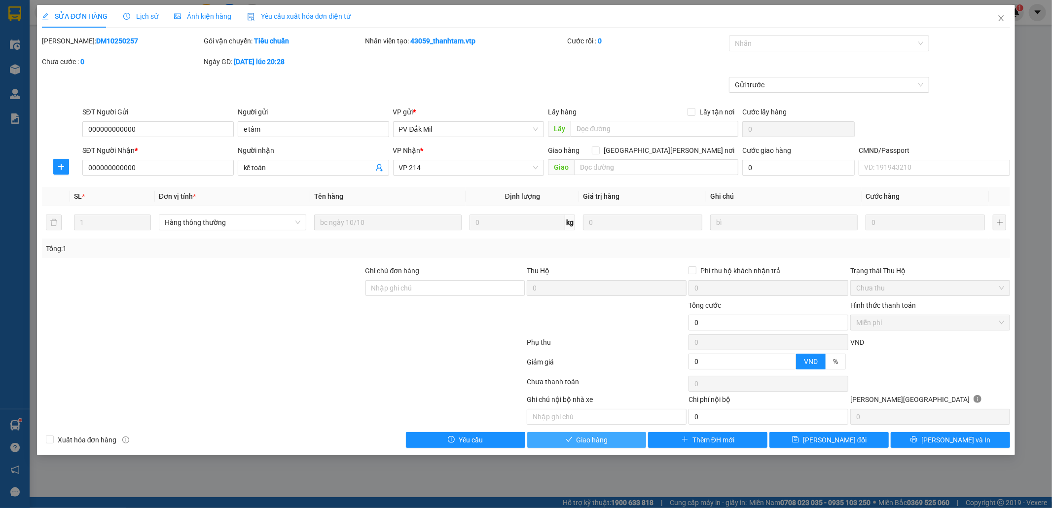
click at [627, 444] on button "Giao hàng" at bounding box center [586, 440] width 119 height 16
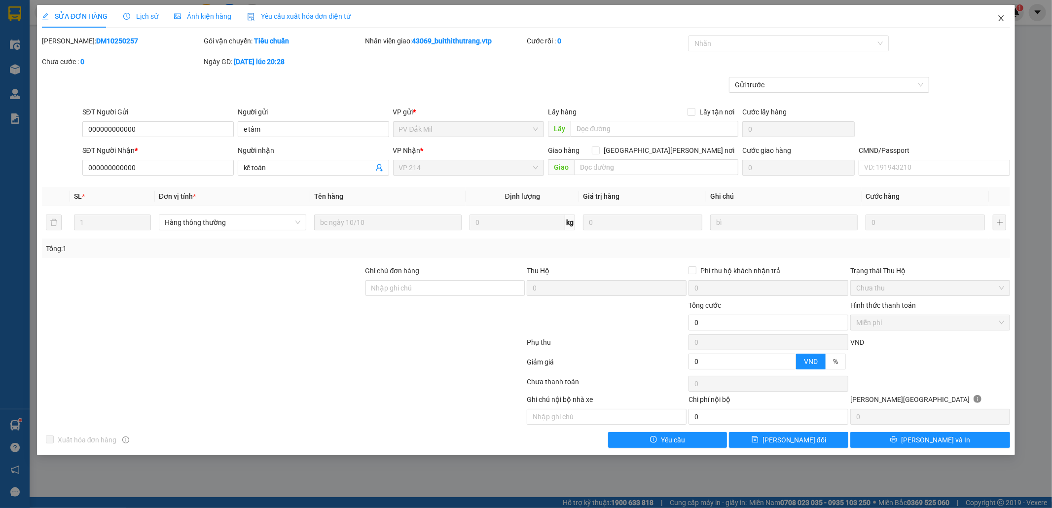
click at [998, 18] on icon "close" at bounding box center [1001, 18] width 8 height 8
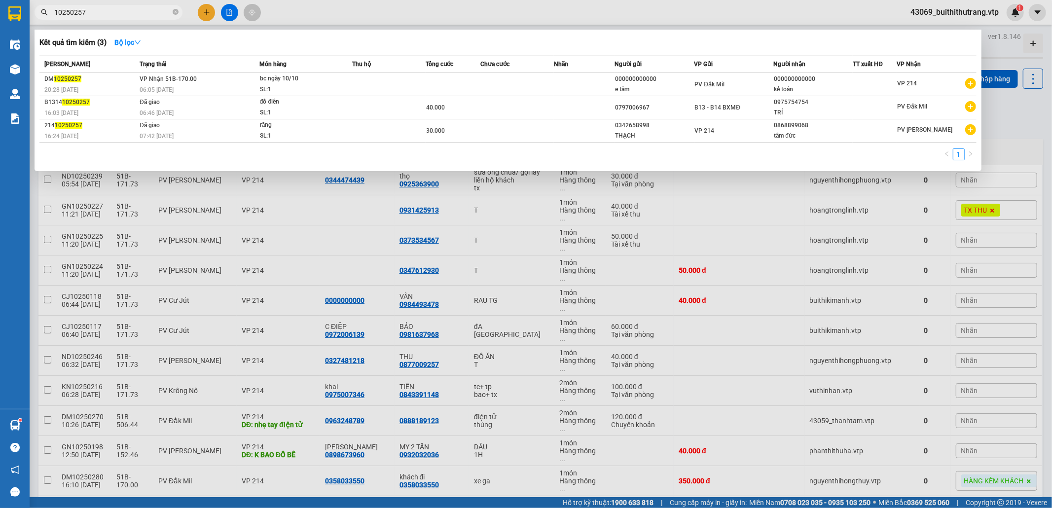
click at [96, 16] on input "10250257" at bounding box center [112, 12] width 116 height 11
type input "1"
type input "0933974507"
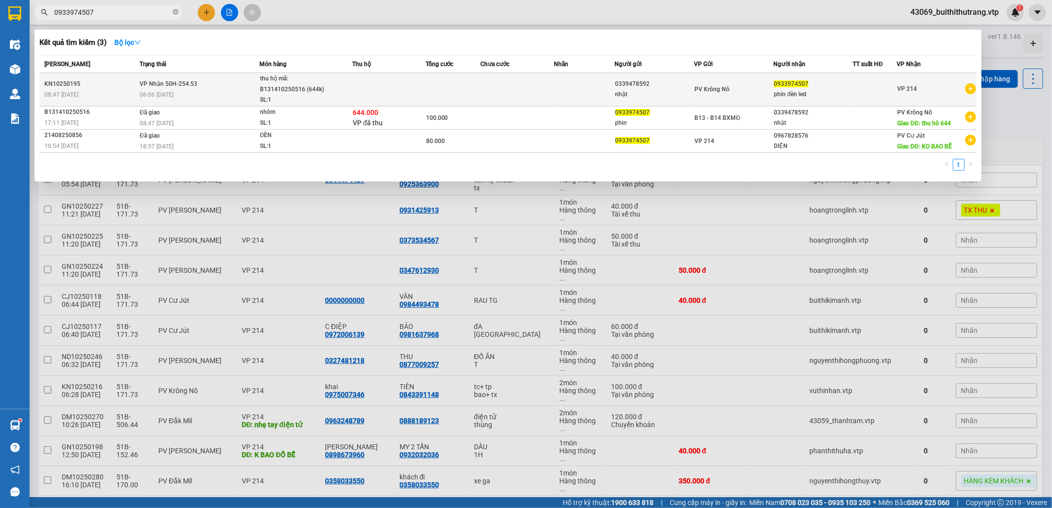
click at [400, 93] on td at bounding box center [388, 90] width 73 height 34
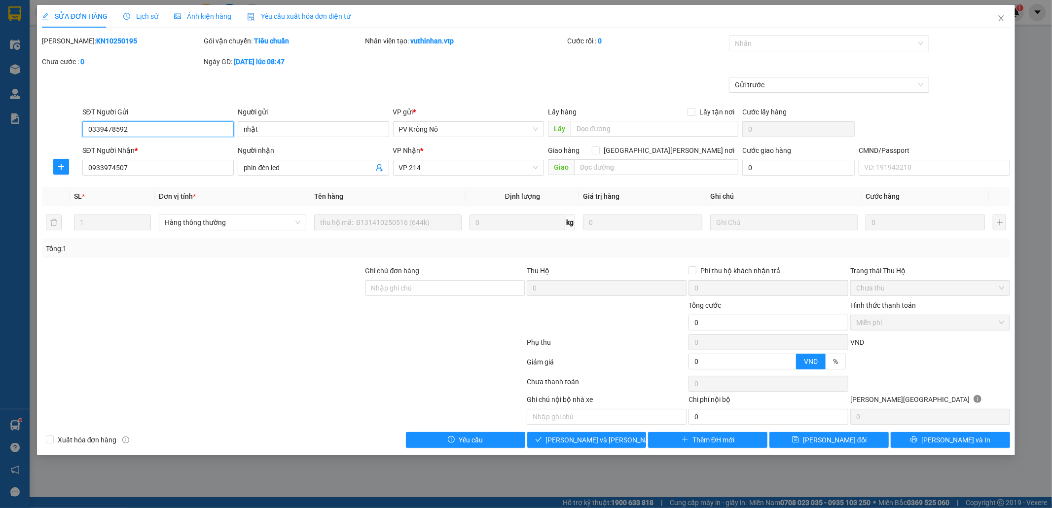
type input "0339478592"
type input "nhật"
type input "0933974507"
type input "phin đèn led"
type input "0"
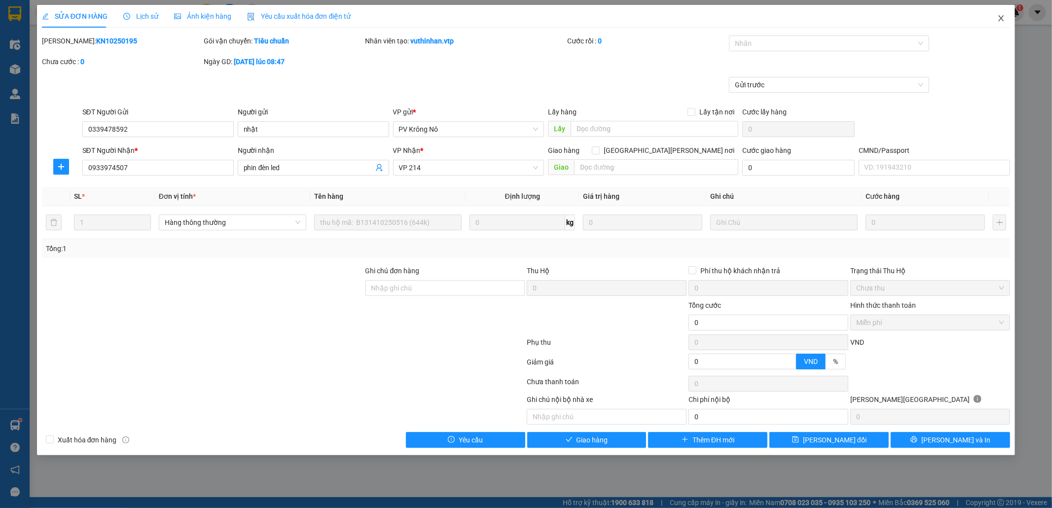
click at [1004, 18] on icon "close" at bounding box center [1001, 18] width 8 height 8
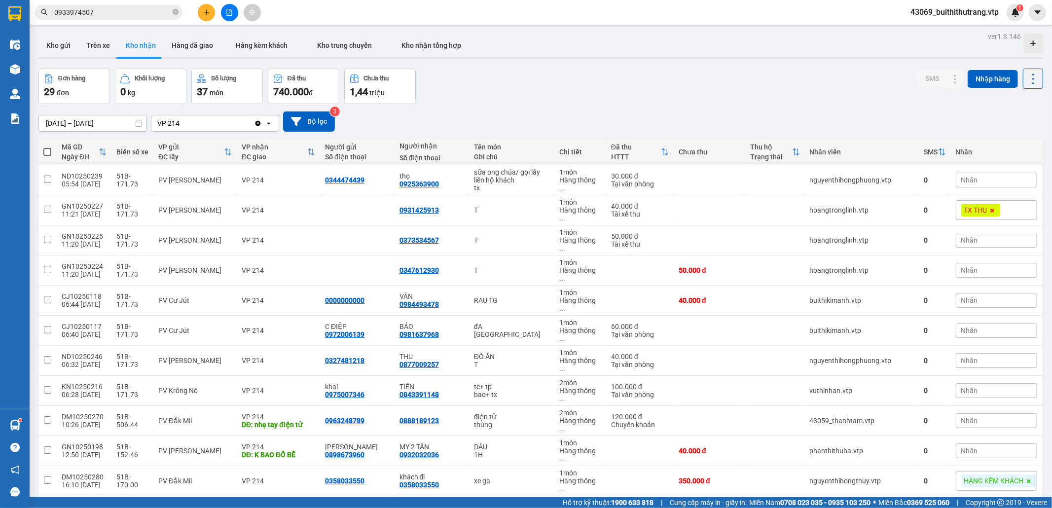
click at [105, 11] on input "0933974507" at bounding box center [112, 12] width 116 height 11
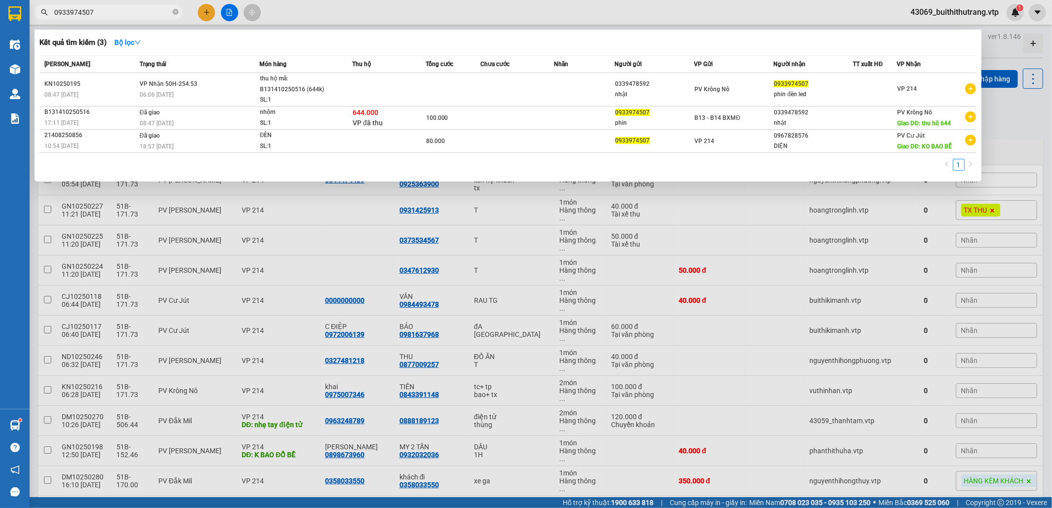
drag, startPoint x: 99, startPoint y: 12, endPoint x: 46, endPoint y: 27, distance: 54.7
click at [46, 21] on div "Kết quả [PERSON_NAME] ( 3 ) Bộ lọc Mã ĐH Trạng thái Món hàng Thu hộ Tổng [PERSO…" at bounding box center [96, 12] width 192 height 17
type input "0979642762"
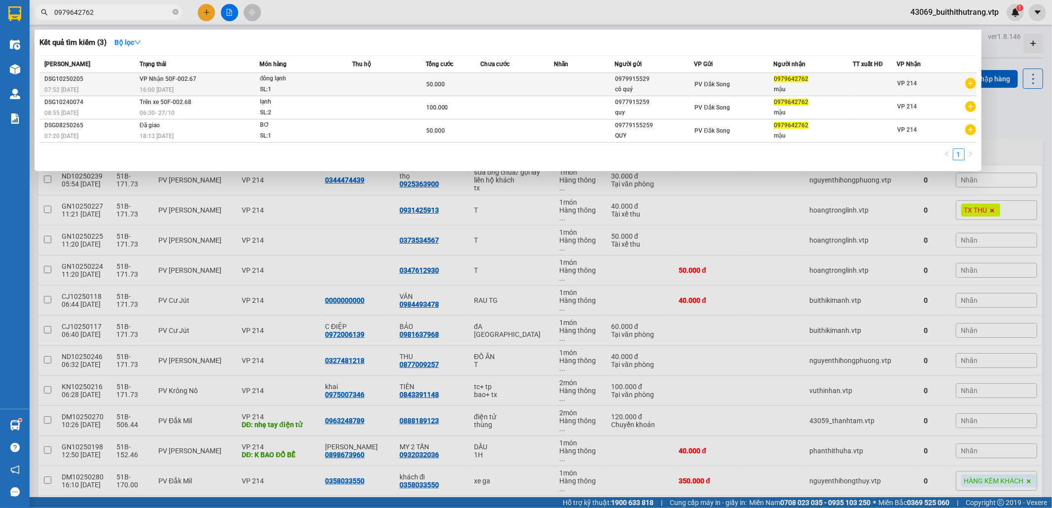
click at [538, 89] on td at bounding box center [516, 84] width 73 height 23
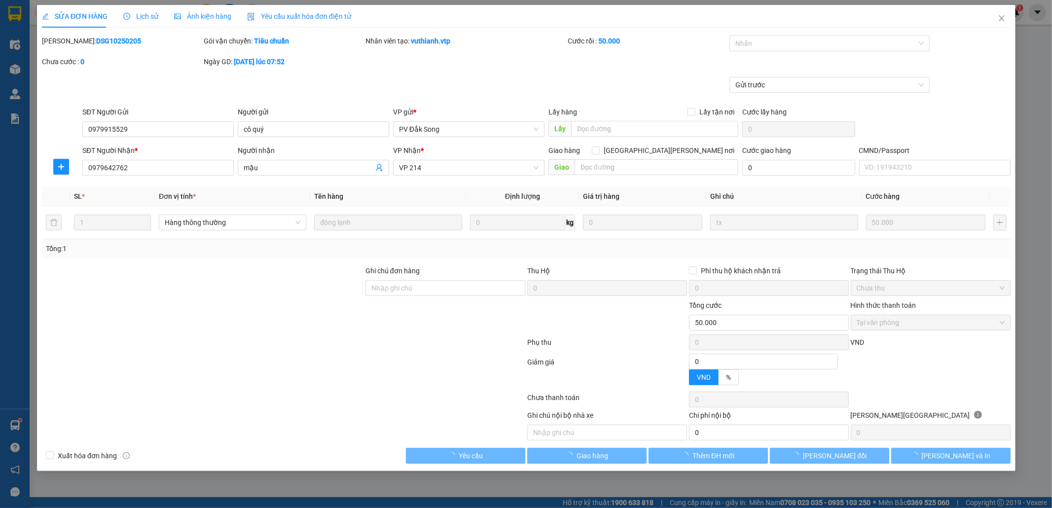
type input "0979915529"
type input "cô quý"
type input "0979642762"
type input "mậu"
type input "0"
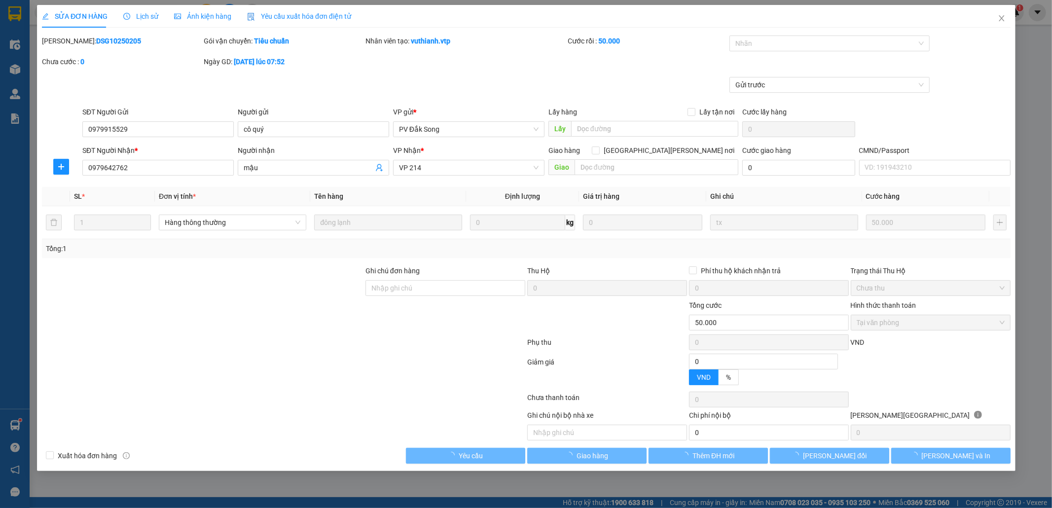
type input "50.000"
type input "2.500"
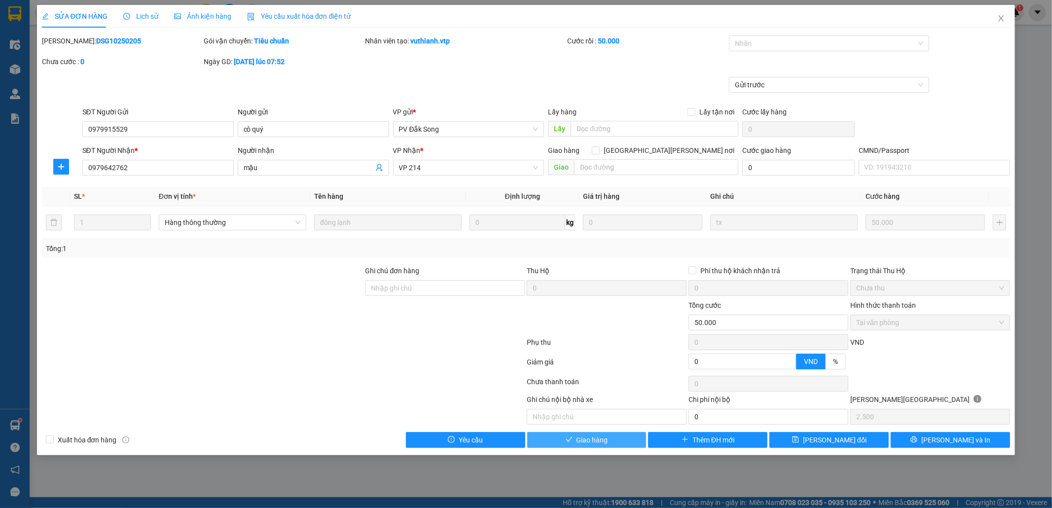
click at [602, 435] on button "Giao hàng" at bounding box center [586, 440] width 119 height 16
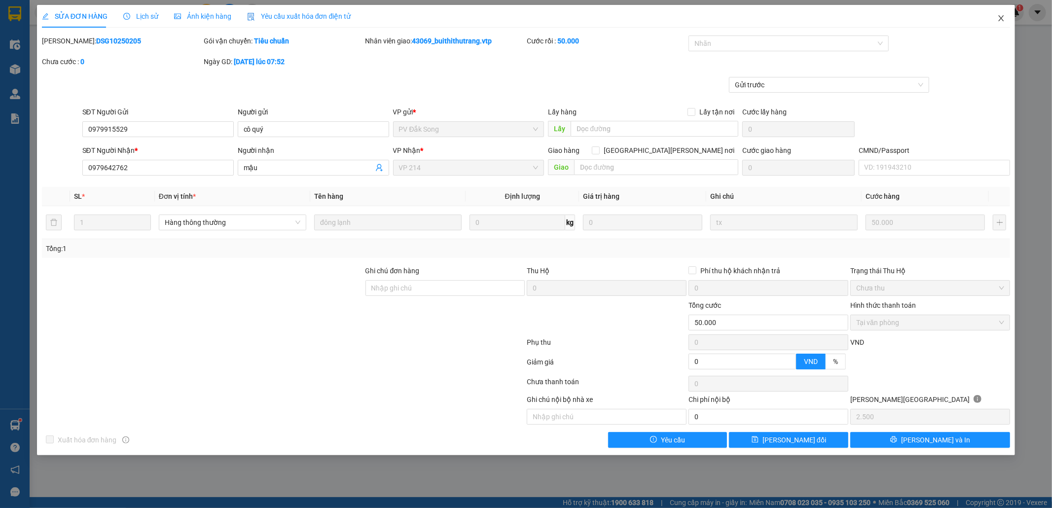
click at [999, 21] on icon "close" at bounding box center [1001, 18] width 5 height 6
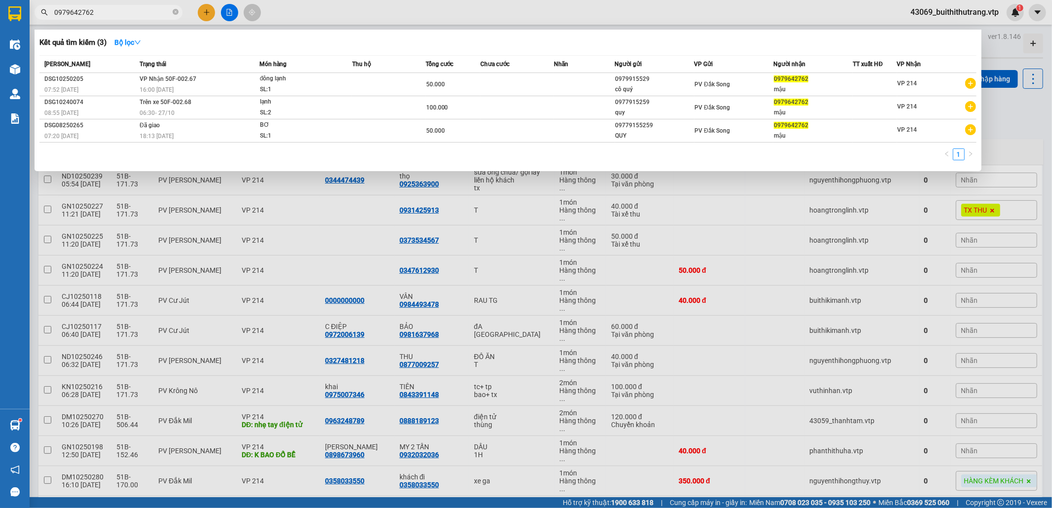
drag, startPoint x: 93, startPoint y: 13, endPoint x: 72, endPoint y: 19, distance: 21.5
click at [72, 19] on span "0979642762" at bounding box center [109, 12] width 148 height 15
click at [115, 14] on input "0979642762" at bounding box center [112, 12] width 116 height 11
drag, startPoint x: 100, startPoint y: 14, endPoint x: 54, endPoint y: 12, distance: 45.9
click at [54, 12] on input "0979642762" at bounding box center [112, 12] width 116 height 11
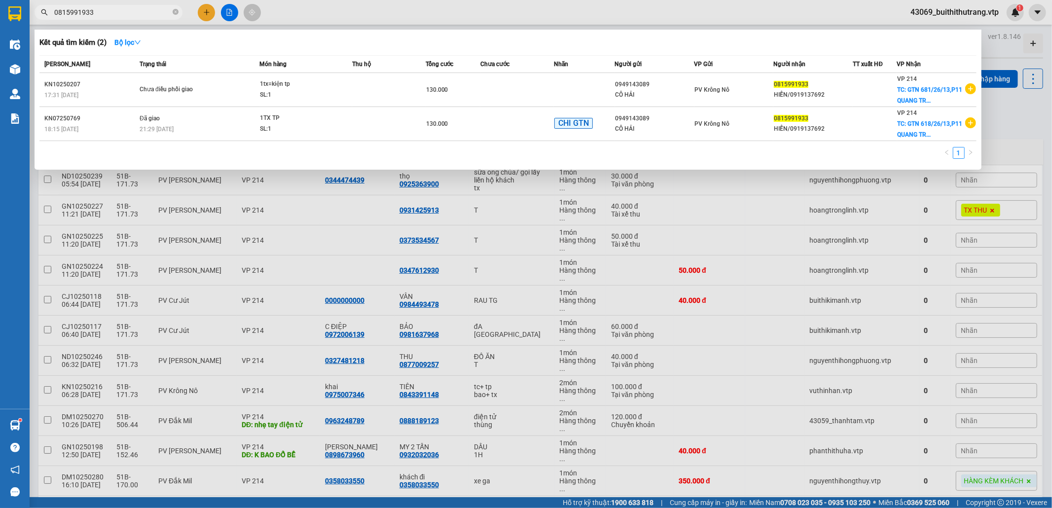
drag, startPoint x: 107, startPoint y: 13, endPoint x: 112, endPoint y: 51, distance: 38.9
click at [95, 21] on div "Kết quả [PERSON_NAME] ( 2 ) Bộ lọc Mã ĐH Trạng thái Món hàng Thu hộ Tổng [PERSO…" at bounding box center [96, 12] width 192 height 17
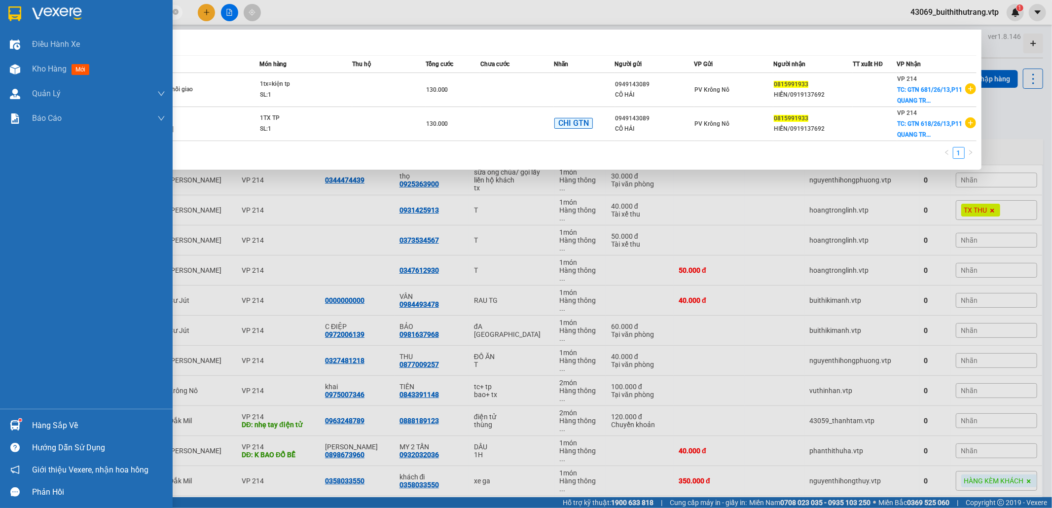
drag, startPoint x: 94, startPoint y: 12, endPoint x: 28, endPoint y: 16, distance: 66.2
click at [28, 16] on section "Kết quả [PERSON_NAME] ( 2 ) Bộ lọc Mã ĐH Trạng thái Món hàng Thu hộ Tổng [PERSO…" at bounding box center [526, 254] width 1052 height 508
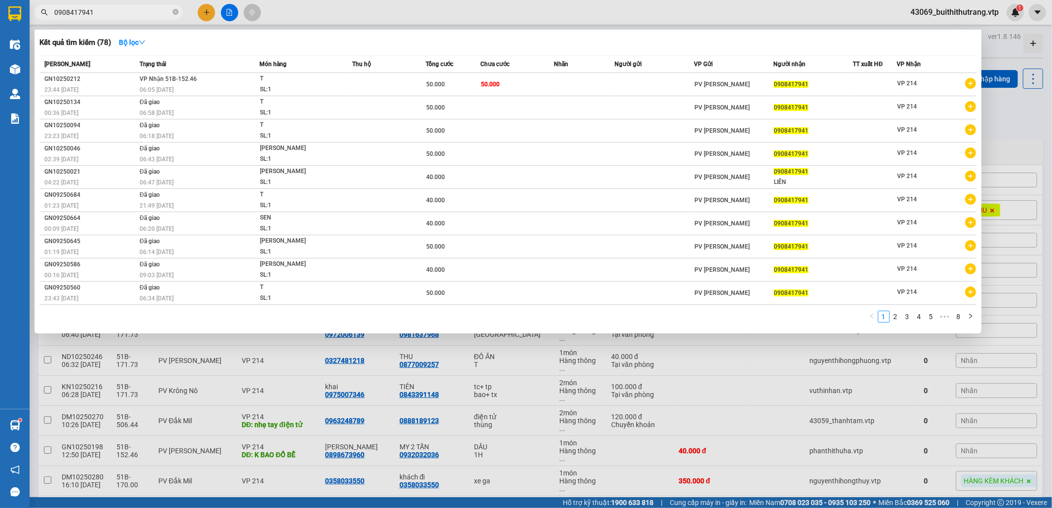
drag, startPoint x: 91, startPoint y: 10, endPoint x: 56, endPoint y: 19, distance: 36.5
click at [56, 19] on span "0908417941" at bounding box center [109, 12] width 148 height 15
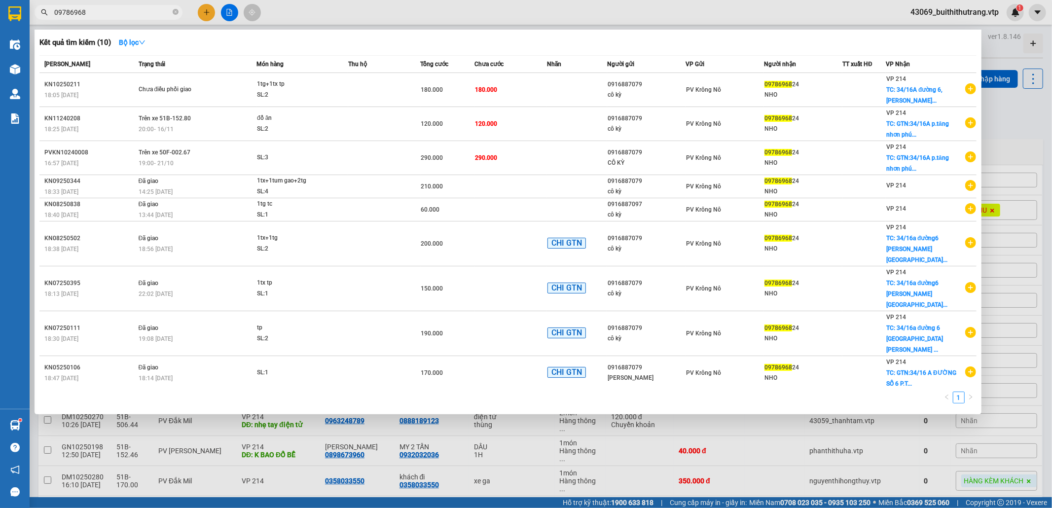
drag, startPoint x: 94, startPoint y: 13, endPoint x: 48, endPoint y: 14, distance: 45.9
click at [48, 14] on span "09786968" at bounding box center [109, 12] width 148 height 15
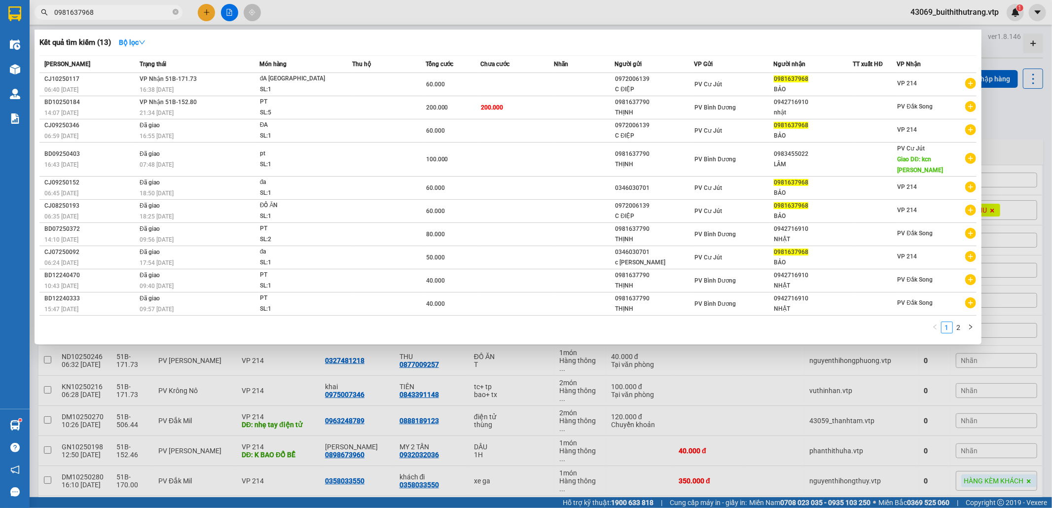
type input "0981637968"
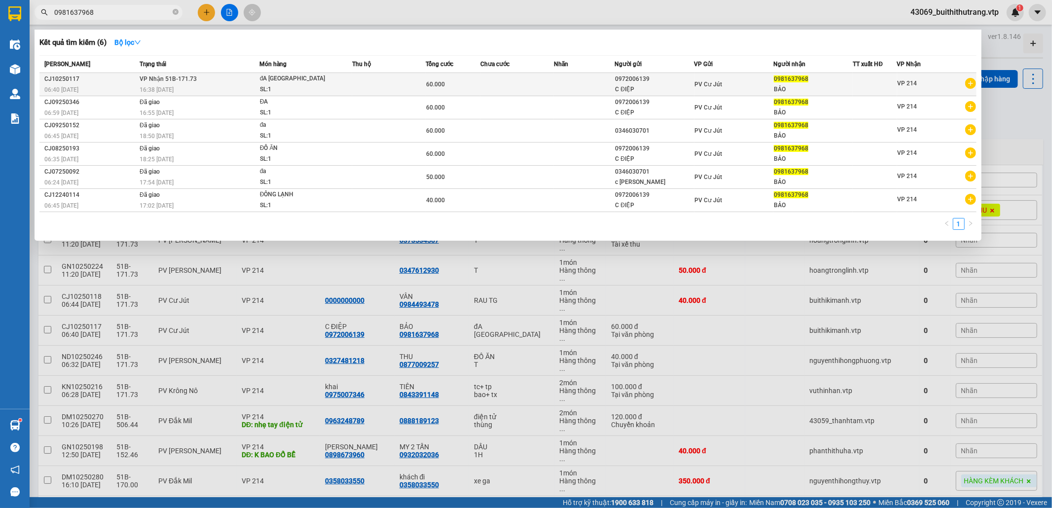
click at [674, 87] on div "C ĐIỆP" at bounding box center [655, 89] width 78 height 10
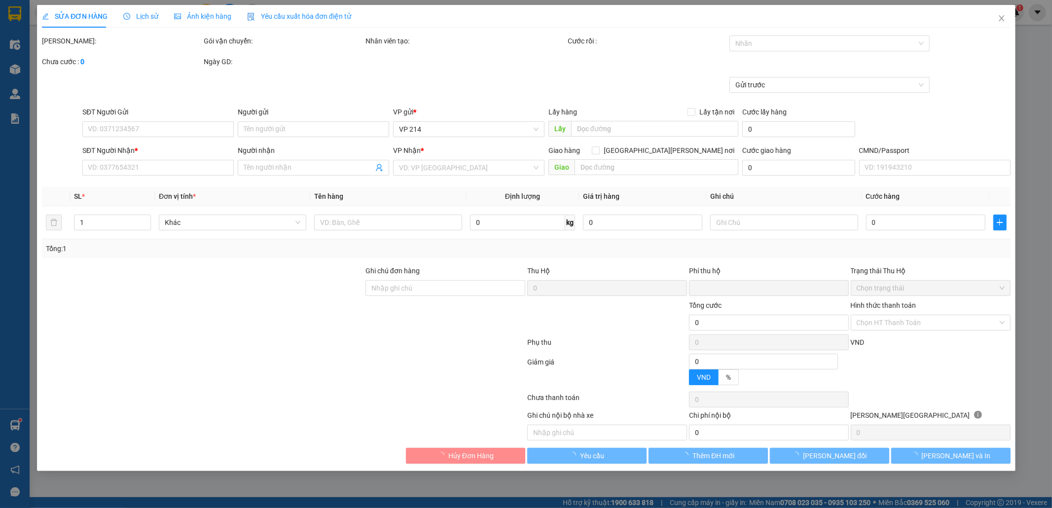
type input "3.000"
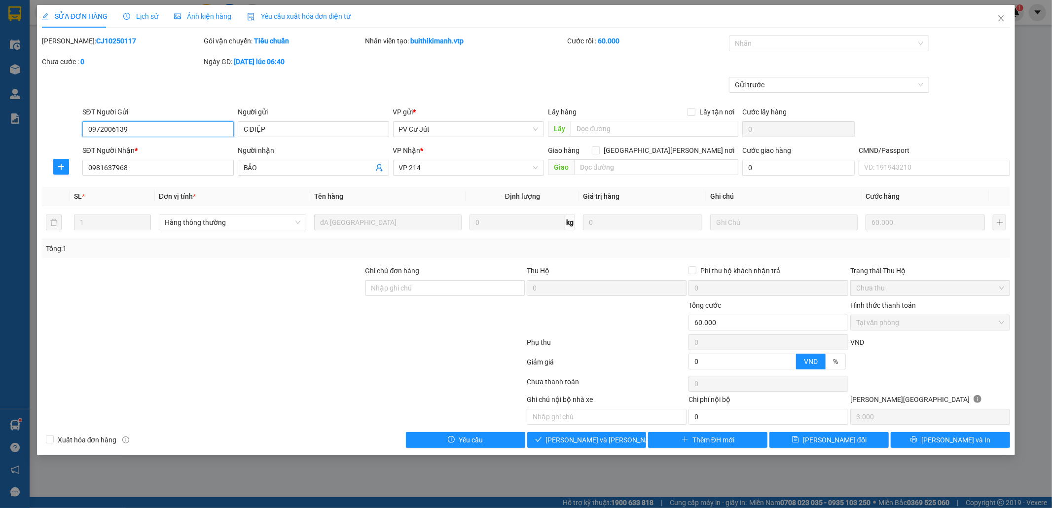
type input "0972006139"
type input "C ĐIỆP"
type input "0981637968"
type input "BẢO"
type input "0"
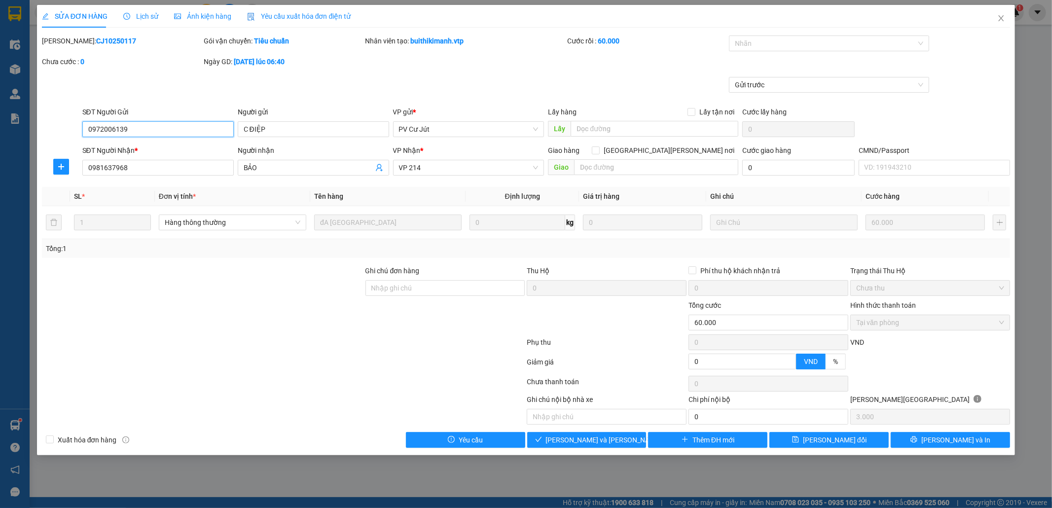
type input "60.000"
click at [617, 444] on button "Giao hàng" at bounding box center [586, 440] width 119 height 16
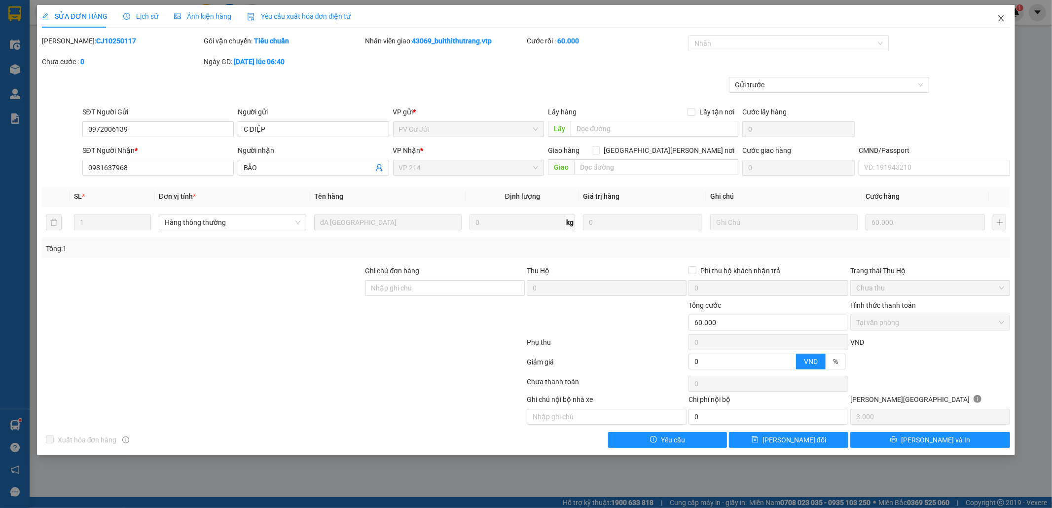
click at [1001, 20] on icon "close" at bounding box center [1001, 18] width 8 height 8
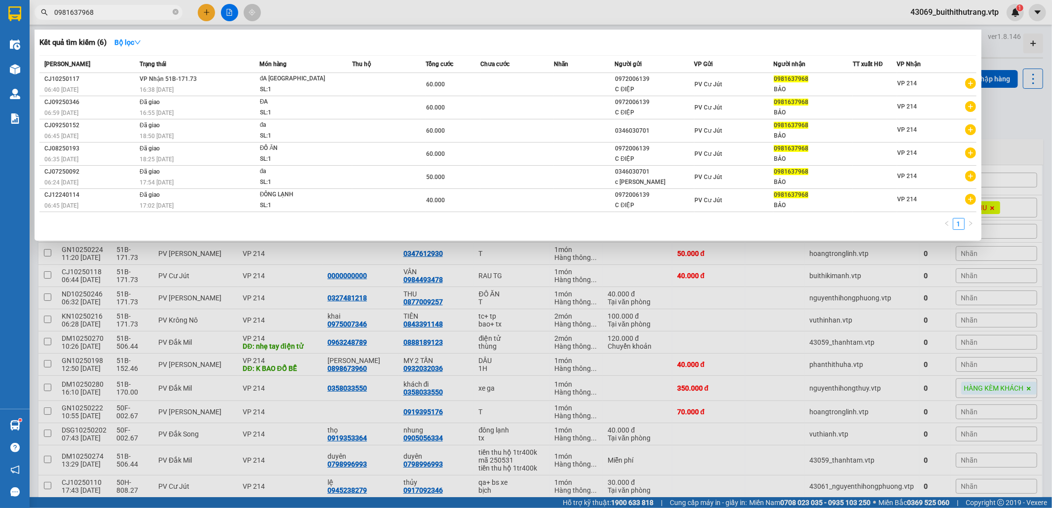
click at [100, 15] on input "0981637968" at bounding box center [112, 12] width 116 height 11
drag, startPoint x: 72, startPoint y: 18, endPoint x: 52, endPoint y: 18, distance: 19.7
click at [52, 18] on span "0981637968" at bounding box center [109, 12] width 148 height 15
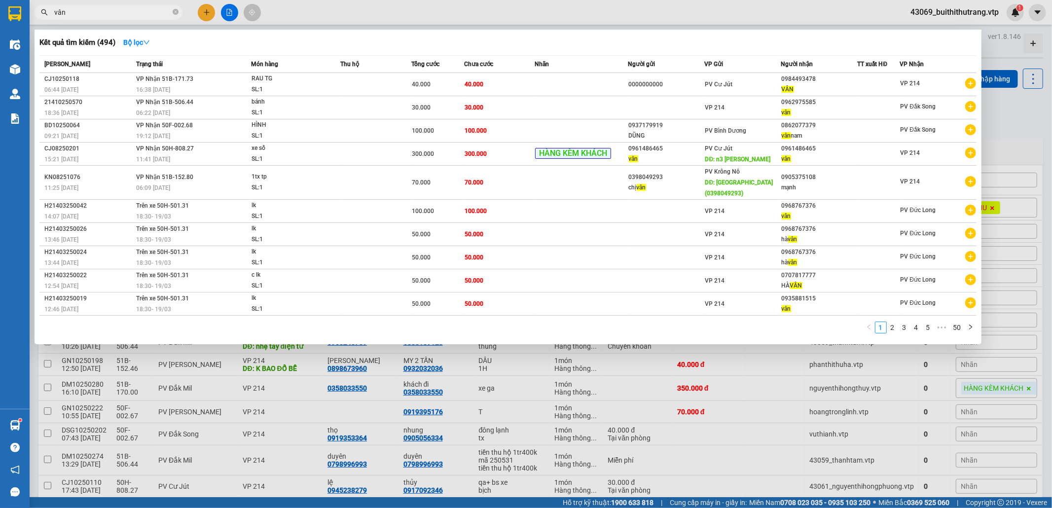
drag, startPoint x: 81, startPoint y: 10, endPoint x: 53, endPoint y: 15, distance: 28.0
click at [49, 15] on span "vân" at bounding box center [109, 12] width 148 height 15
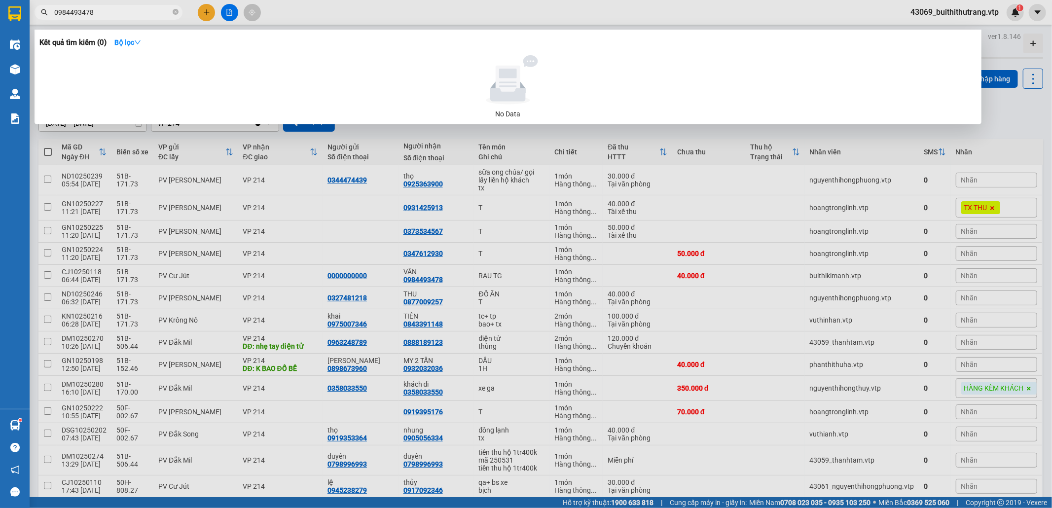
type input "0984493478"
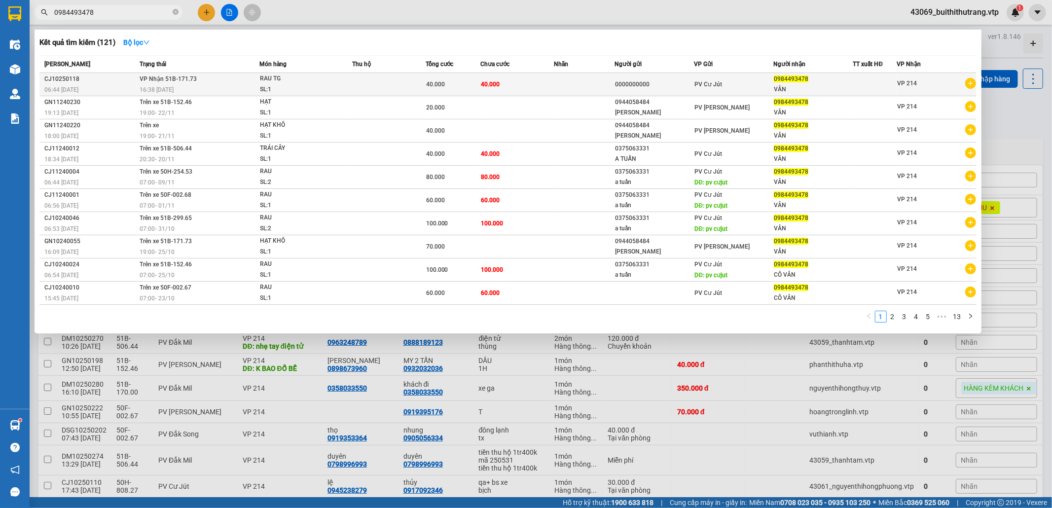
click at [571, 83] on td at bounding box center [584, 84] width 61 height 23
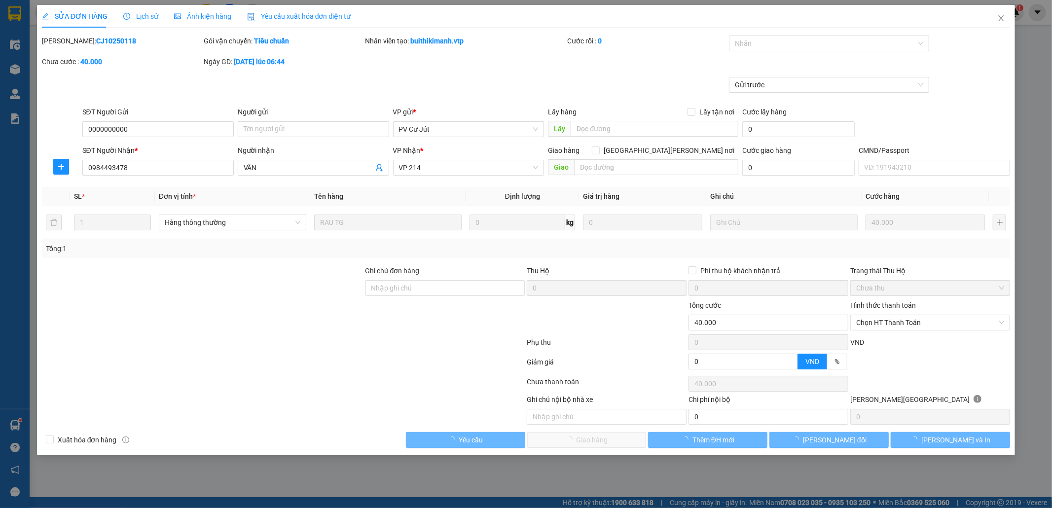
type input "0000000000"
type input "0984493478"
type input "VÂN"
type input "0"
type input "40.000"
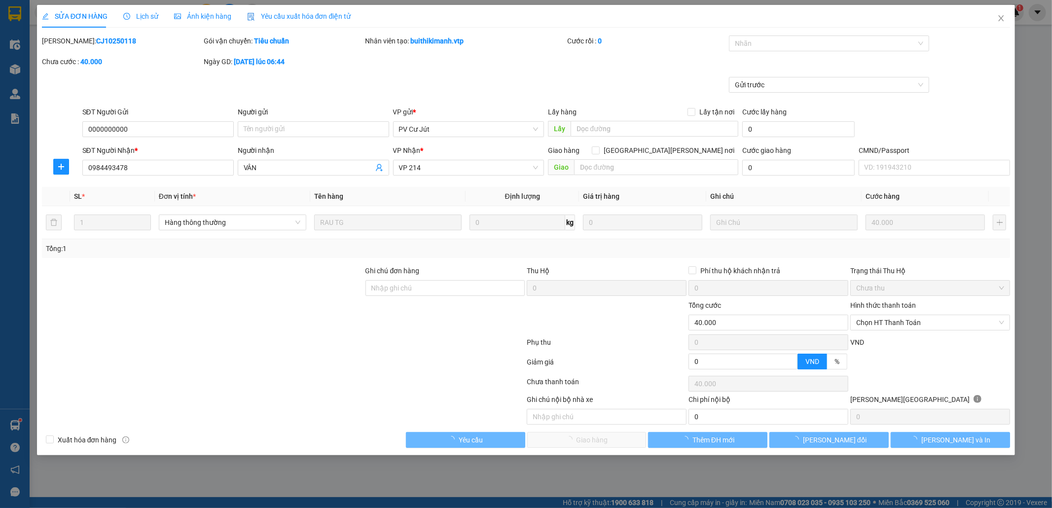
type input "40.000"
type input "2.000"
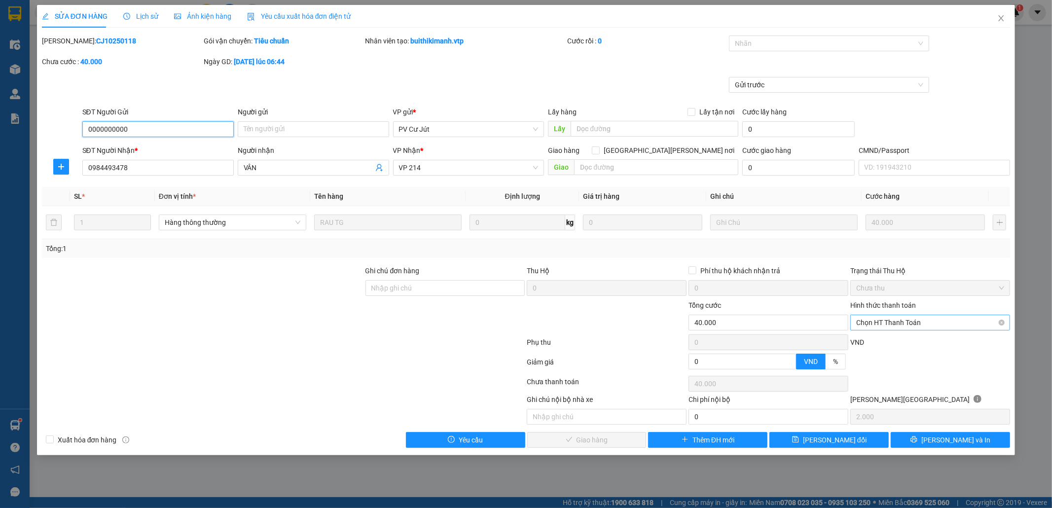
click at [911, 326] on span "Chọn HT Thanh Toán" at bounding box center [930, 322] width 148 height 15
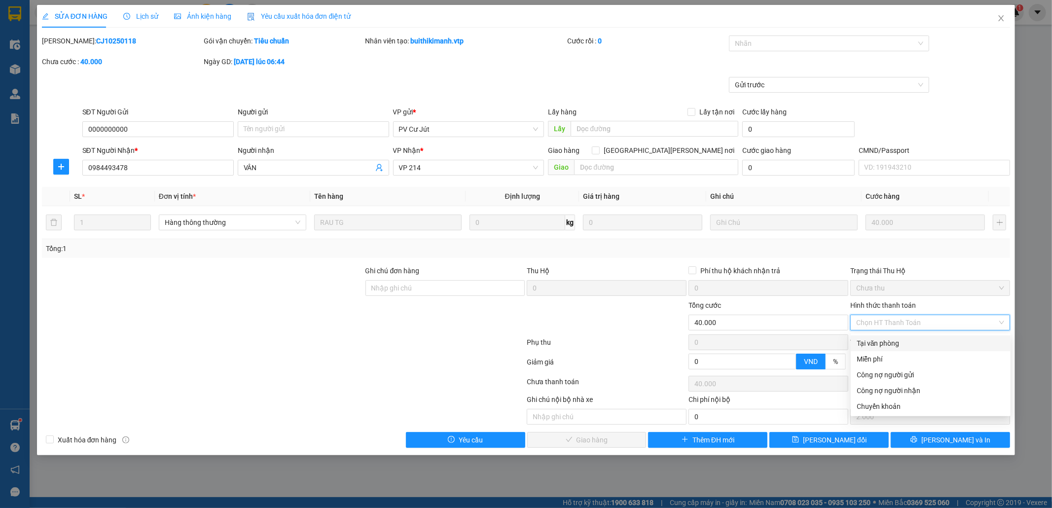
click at [906, 344] on div "Tại văn phòng" at bounding box center [931, 343] width 148 height 11
type input "0"
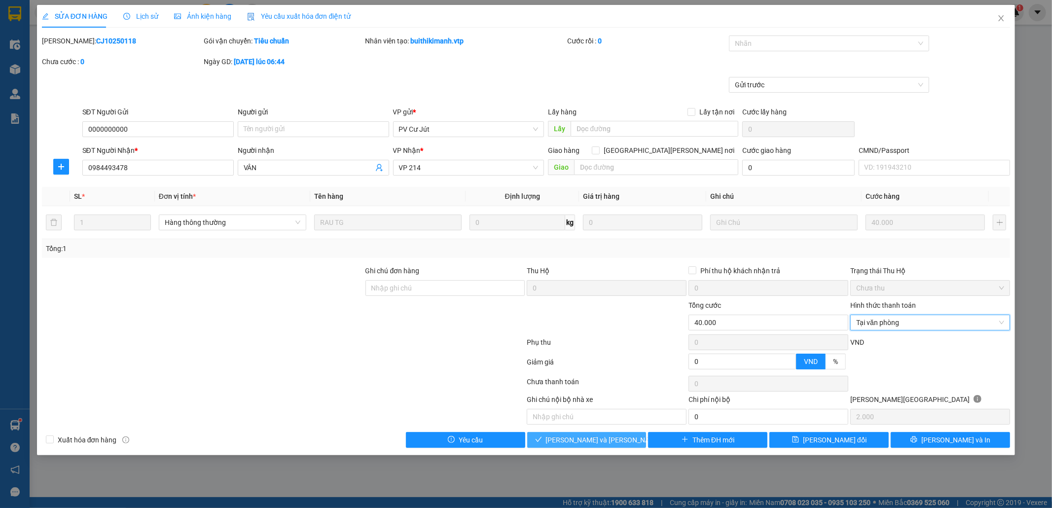
click at [618, 443] on span "[PERSON_NAME] và [PERSON_NAME] hàng" at bounding box center [612, 440] width 133 height 11
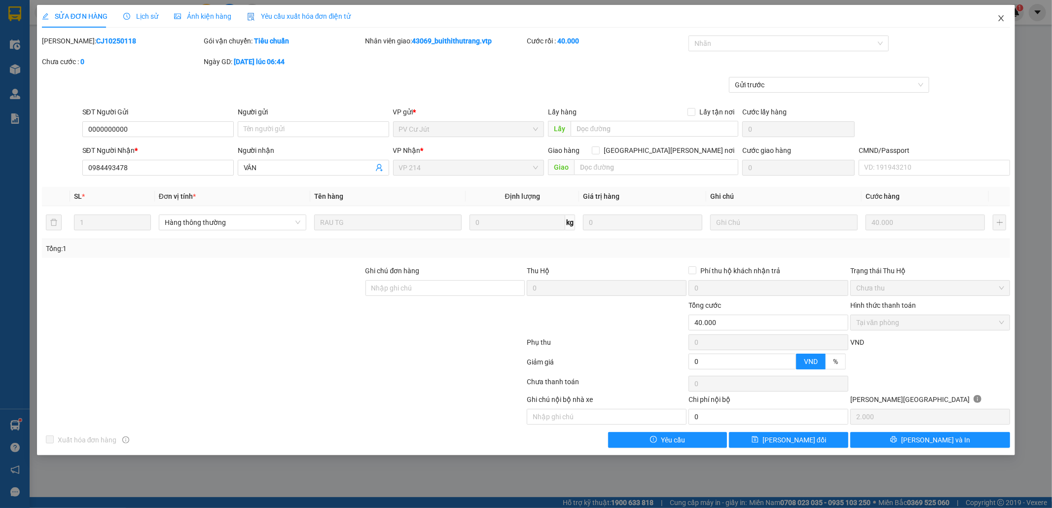
drag, startPoint x: 999, startPoint y: 19, endPoint x: 20, endPoint y: 1, distance: 979.2
click at [999, 20] on icon "close" at bounding box center [1001, 18] width 8 height 8
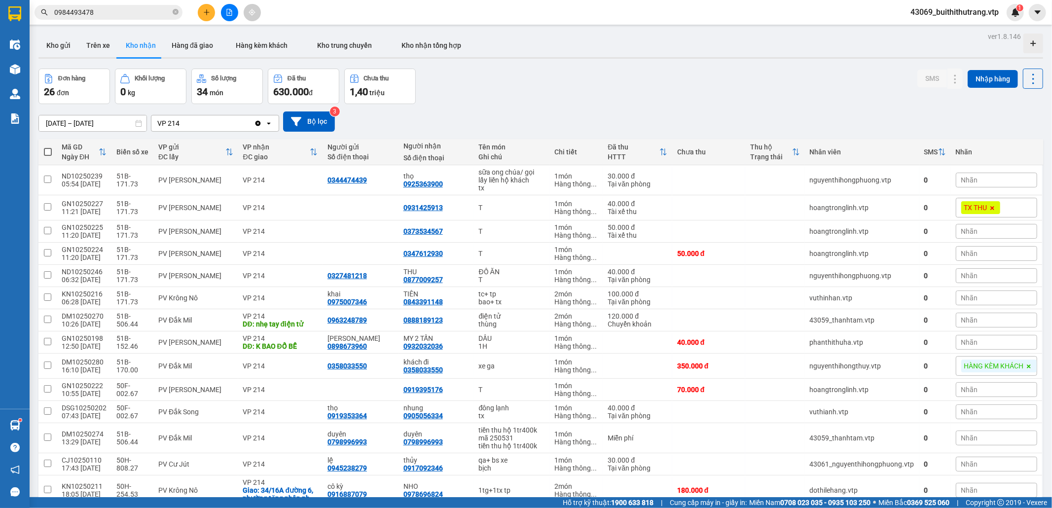
click at [100, 13] on input "0984493478" at bounding box center [112, 12] width 116 height 11
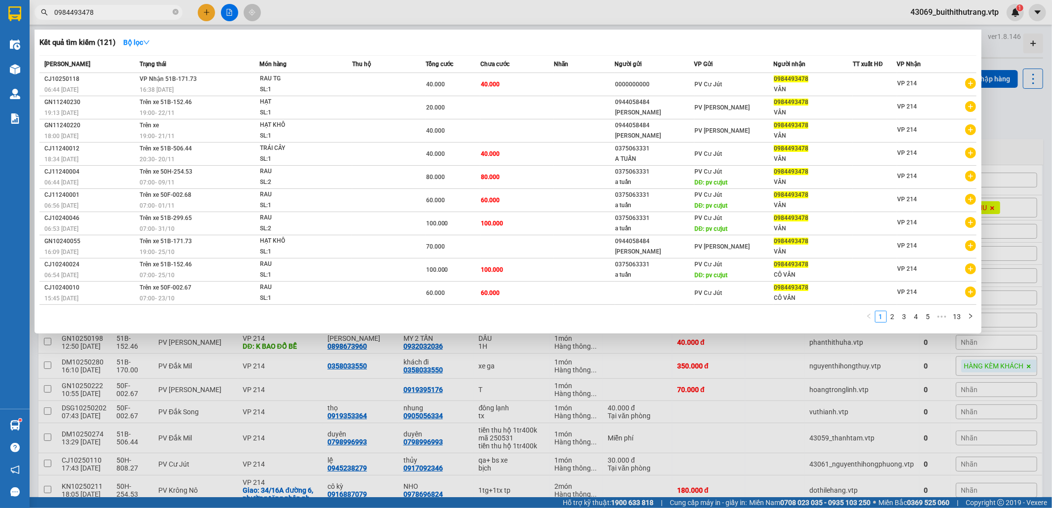
drag, startPoint x: 100, startPoint y: 13, endPoint x: 23, endPoint y: 14, distance: 77.0
click at [37, 17] on span "0984493478" at bounding box center [109, 12] width 148 height 15
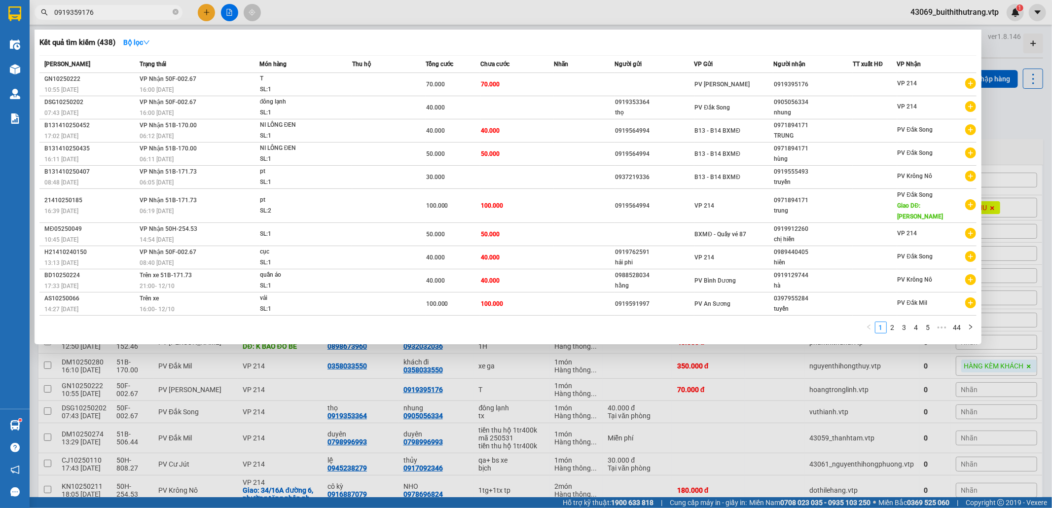
type input "0919359176"
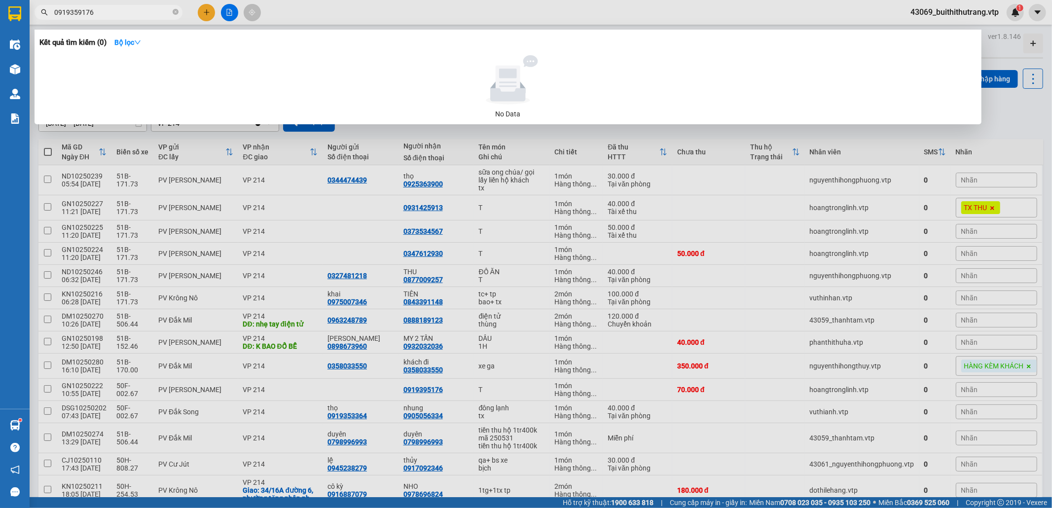
click at [715, 228] on div at bounding box center [526, 254] width 1052 height 508
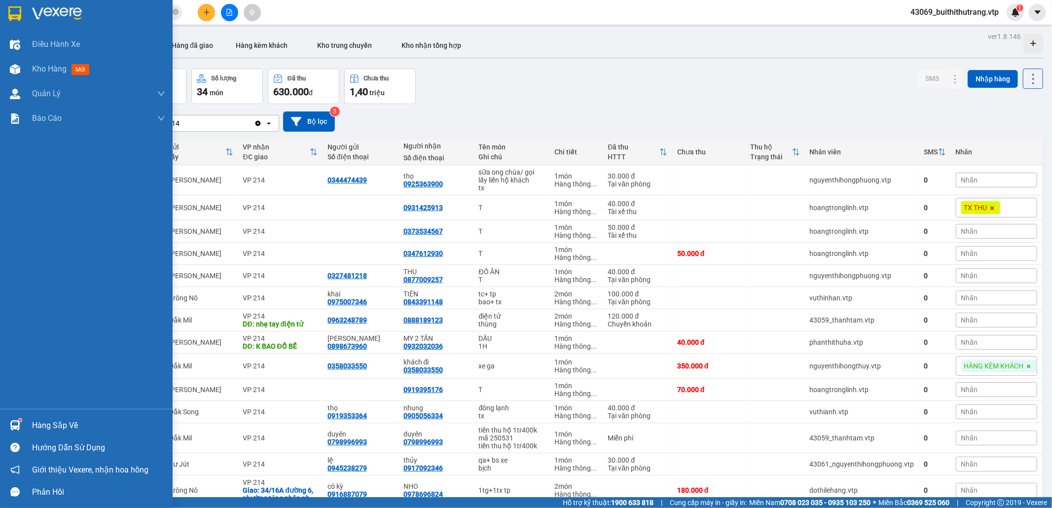
click at [59, 429] on div "Hàng sắp về" at bounding box center [98, 425] width 133 height 15
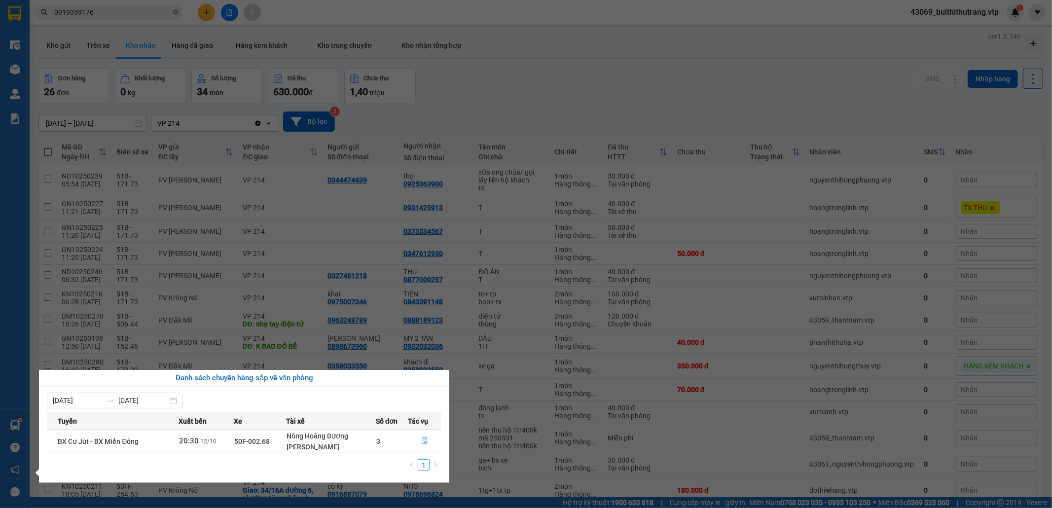
click at [689, 388] on section "Kết quả [PERSON_NAME] ( 0 ) Bộ lọc No Data 0919359176 43069_buithithutrang.vtp …" at bounding box center [526, 254] width 1052 height 508
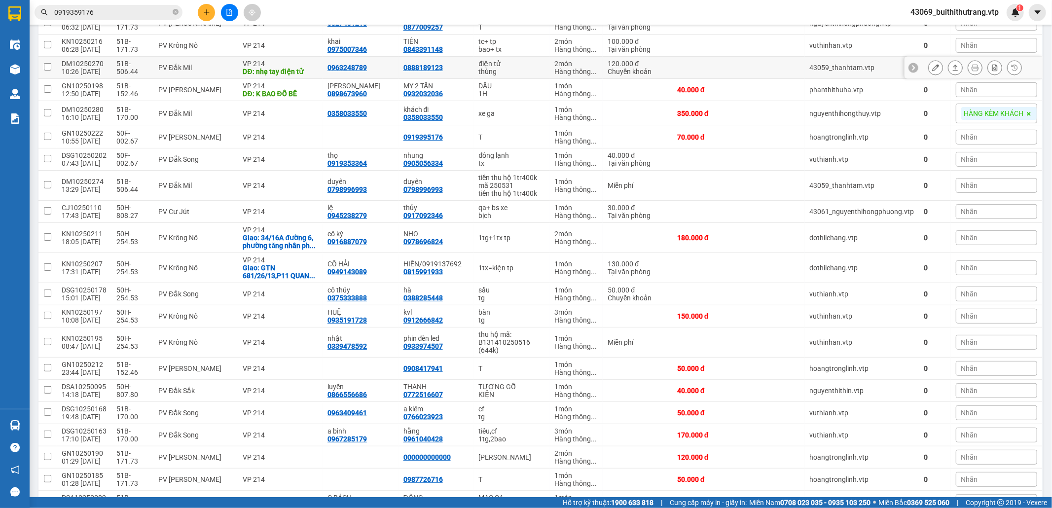
scroll to position [263, 0]
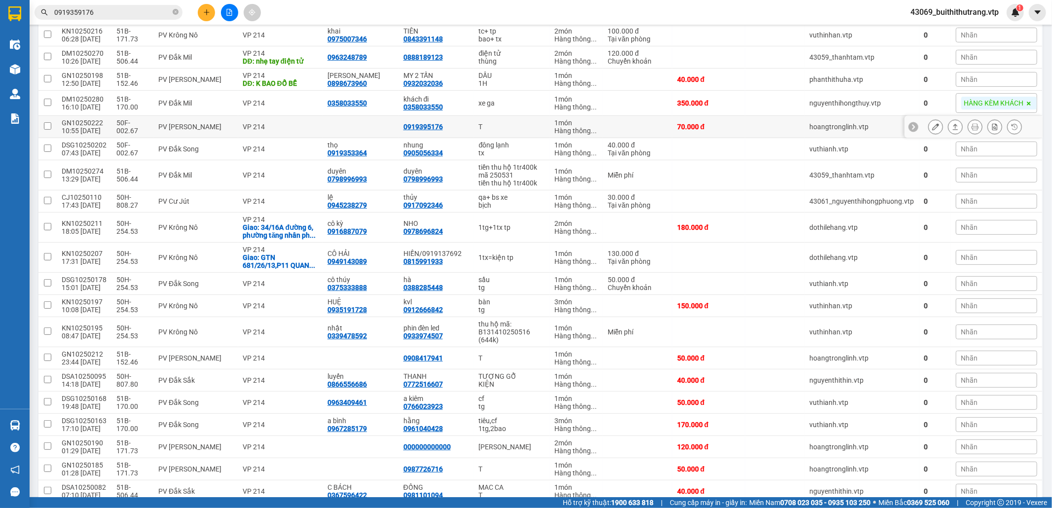
click at [536, 129] on td "T" at bounding box center [512, 127] width 76 height 22
checkbox input "true"
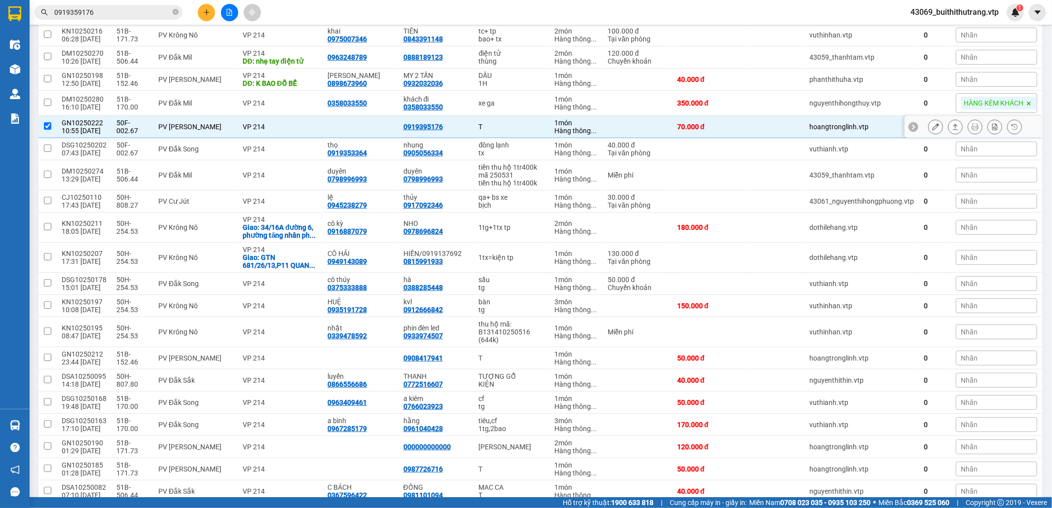
click at [932, 130] on icon at bounding box center [935, 126] width 7 height 7
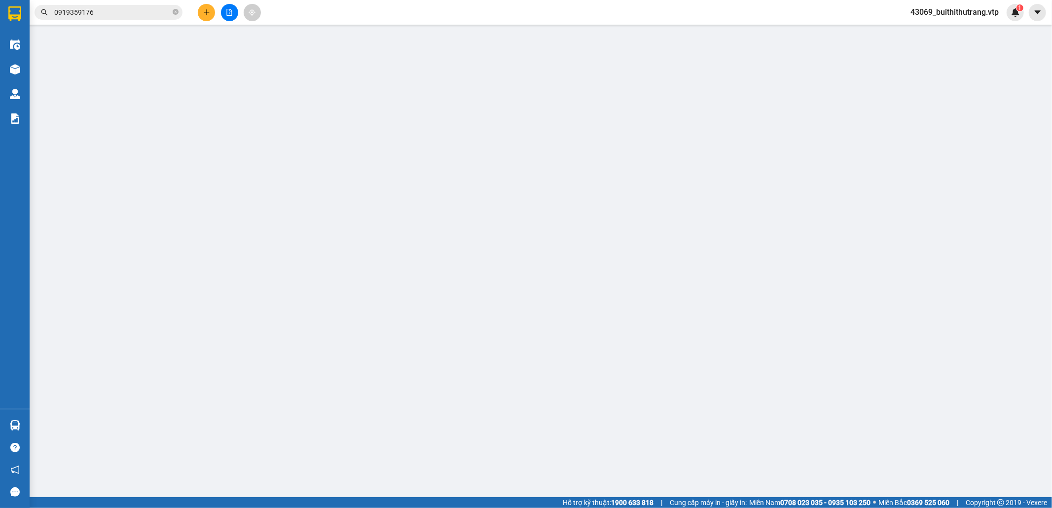
type input "0919395176"
type input "0"
type input "70.000"
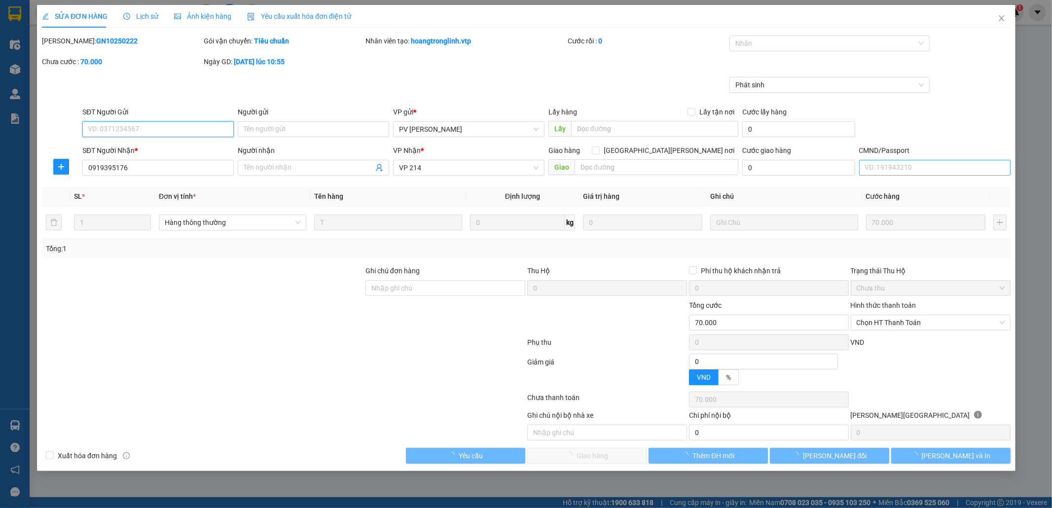
type input "14.000"
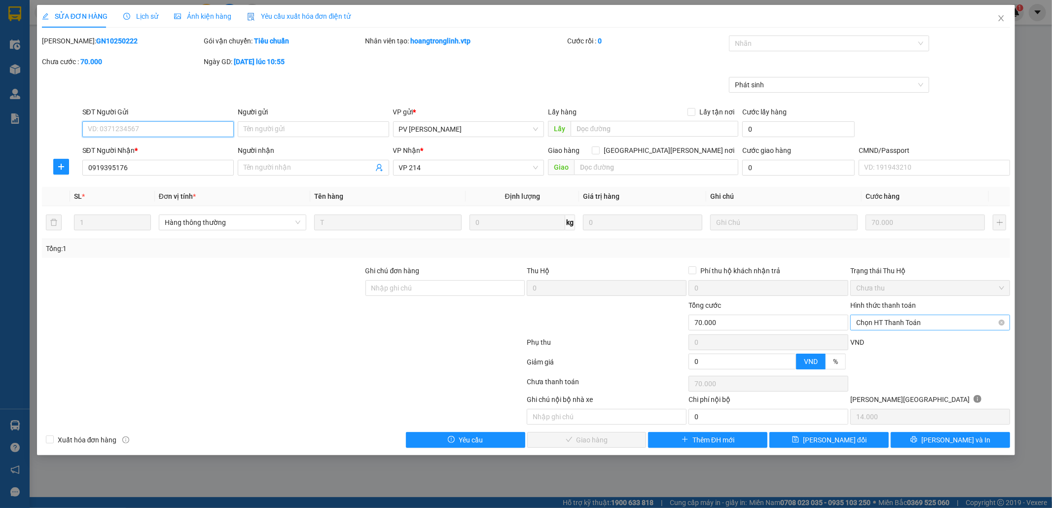
click at [920, 324] on span "Chọn HT Thanh Toán" at bounding box center [930, 322] width 148 height 15
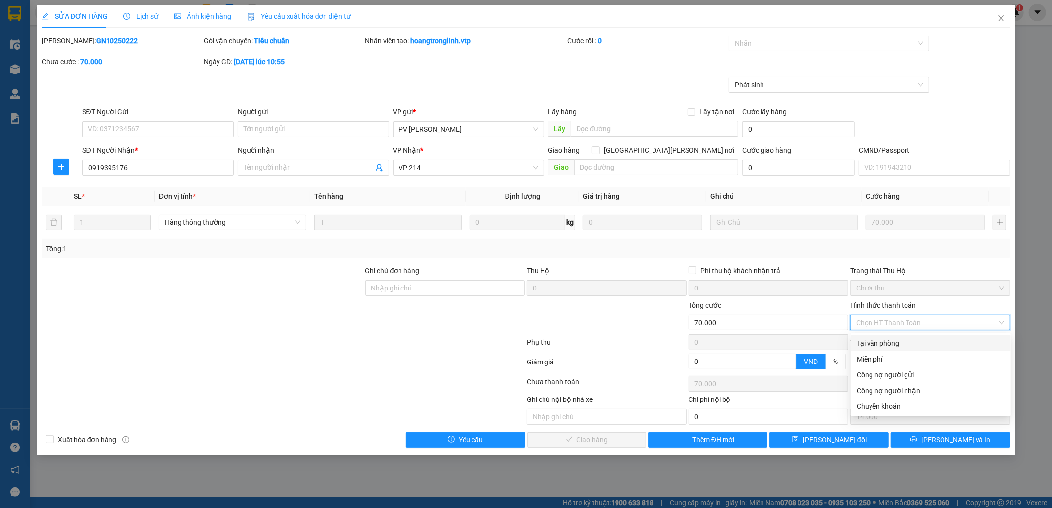
click at [912, 344] on div "Tại văn phòng" at bounding box center [931, 343] width 148 height 11
type input "0"
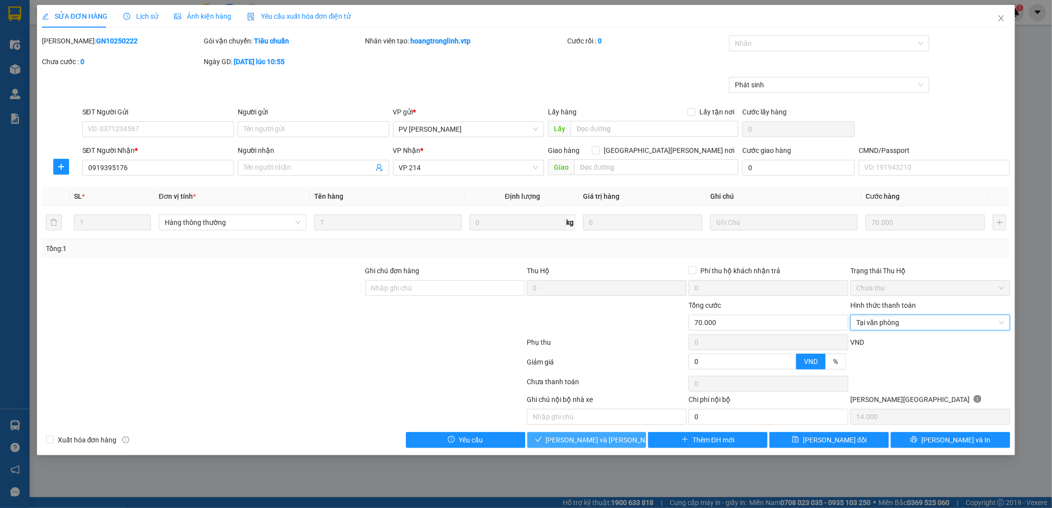
click at [607, 441] on span "[PERSON_NAME] và [PERSON_NAME] hàng" at bounding box center [612, 440] width 133 height 11
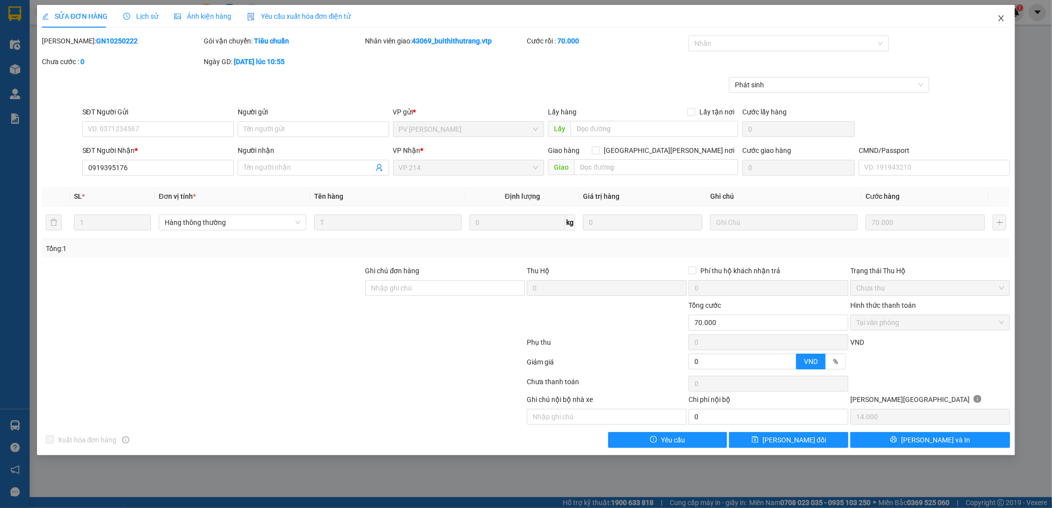
click at [1001, 18] on icon "close" at bounding box center [1001, 18] width 8 height 8
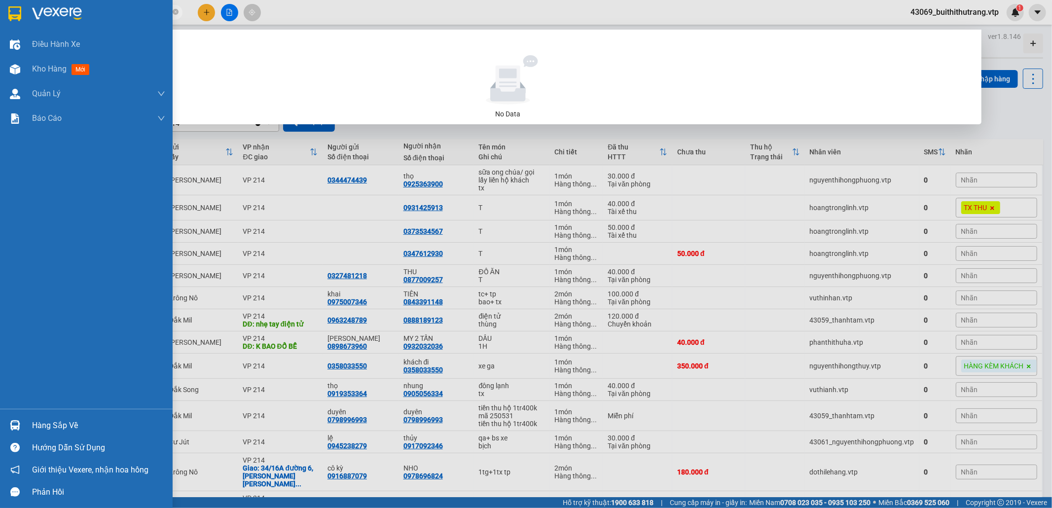
drag, startPoint x: 96, startPoint y: 11, endPoint x: 21, endPoint y: 17, distance: 75.2
click at [21, 17] on section "Kết quả [PERSON_NAME] ( 0 ) Bộ lọc No Data 0919359176 43069_buithithutrang.vtp …" at bounding box center [526, 254] width 1052 height 508
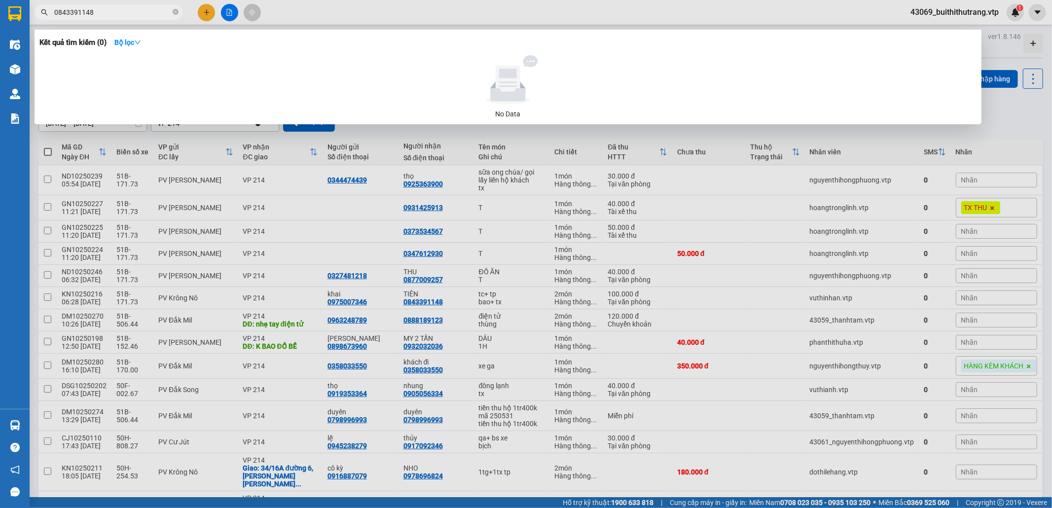
type input "0843391148"
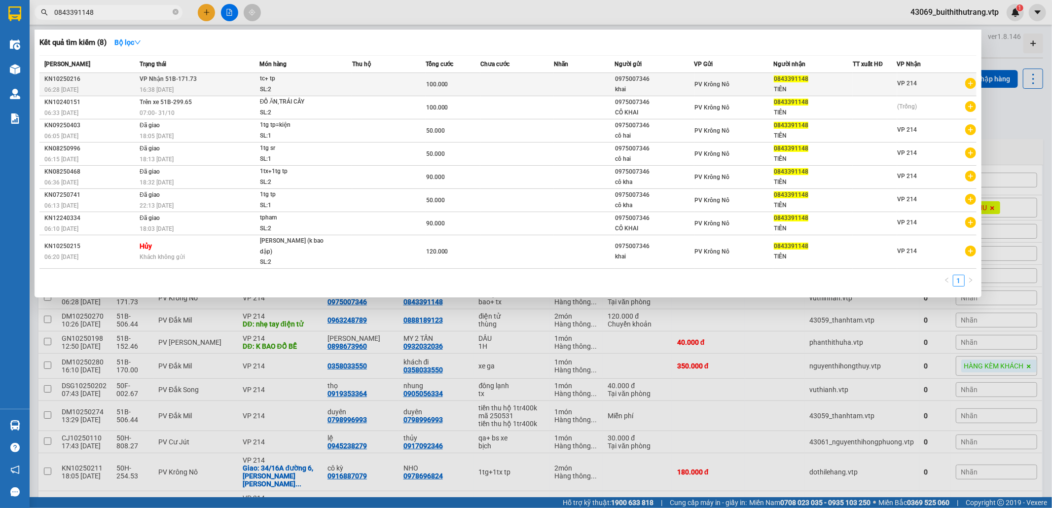
click at [365, 83] on td at bounding box center [388, 84] width 73 height 23
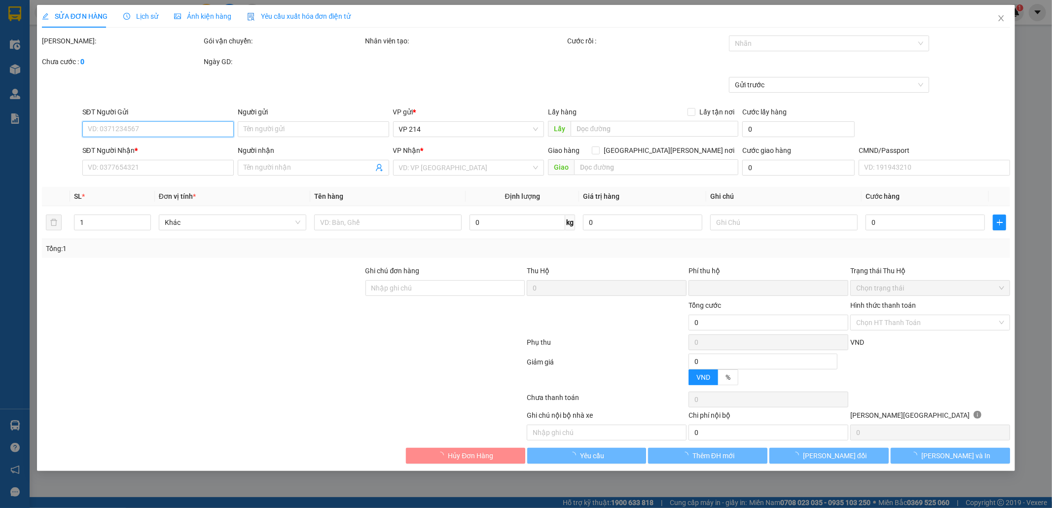
type input "0975007346"
type input "khai"
type input "0843391148"
type input "TIÊN"
type input "0"
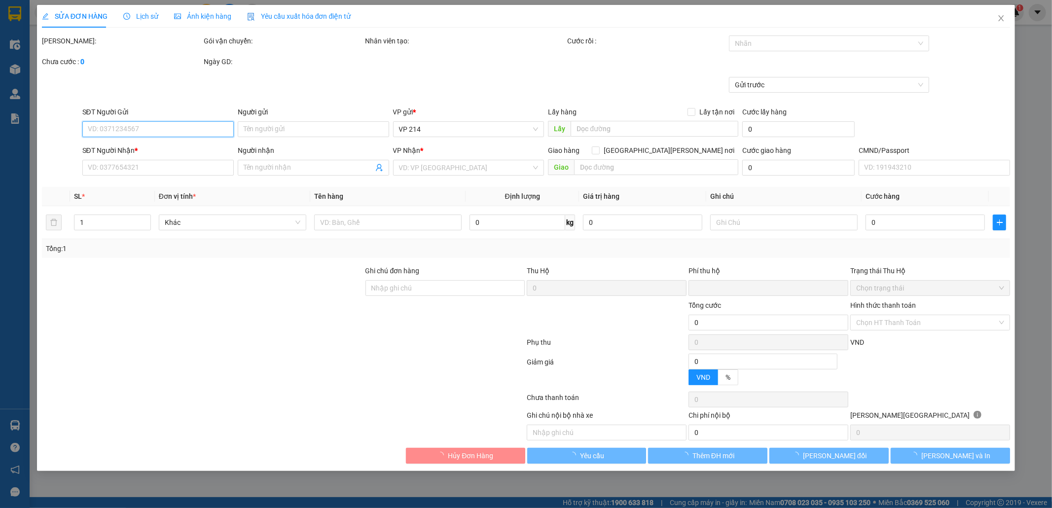
type input "100.000"
type input "5.000"
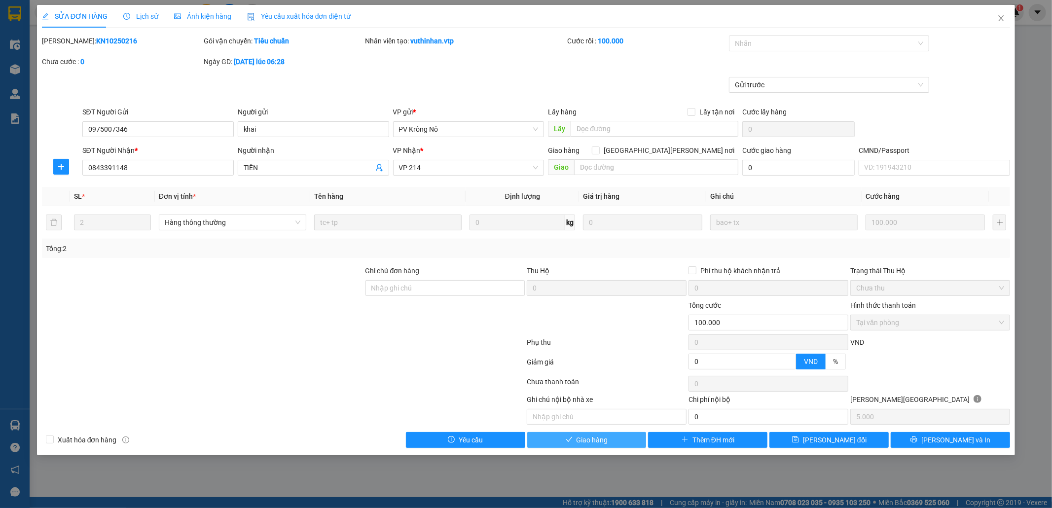
click at [569, 440] on icon "check" at bounding box center [569, 439] width 7 height 7
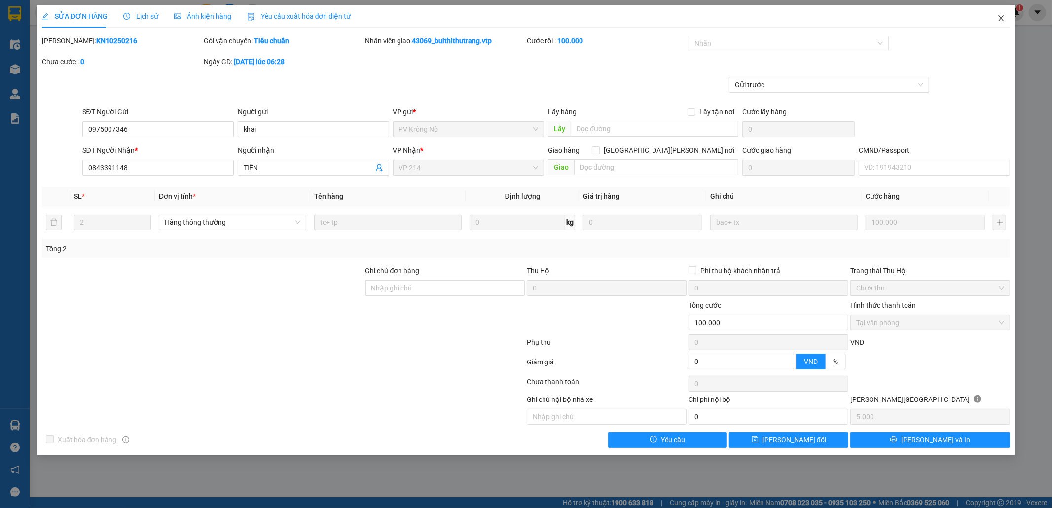
click at [1003, 14] on span "Close" at bounding box center [1001, 19] width 28 height 28
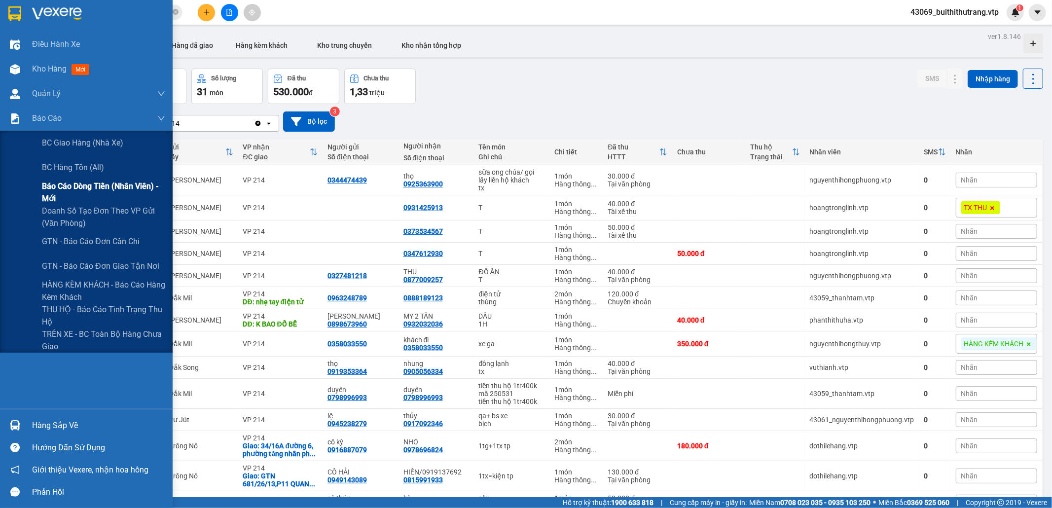
click at [91, 185] on span "Báo cáo dòng tiền (nhân viên) - mới" at bounding box center [103, 192] width 123 height 25
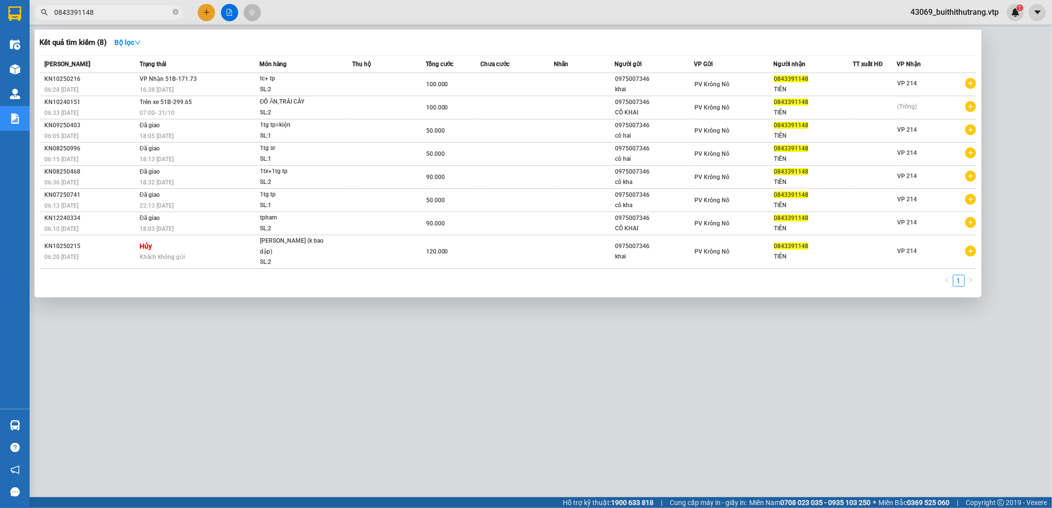
drag, startPoint x: 115, startPoint y: 10, endPoint x: 32, endPoint y: 20, distance: 83.9
click at [32, 20] on div "Kết quả [PERSON_NAME] ( 8 ) Bộ lọc Mã ĐH Trạng thái Món hàng Thu hộ Tổng [PERSO…" at bounding box center [96, 12] width 192 height 17
click at [32, 20] on div at bounding box center [526, 254] width 1052 height 508
click at [45, 18] on span "0843391148" at bounding box center [109, 12] width 148 height 15
click at [98, 10] on input "0843391148" at bounding box center [112, 12] width 116 height 11
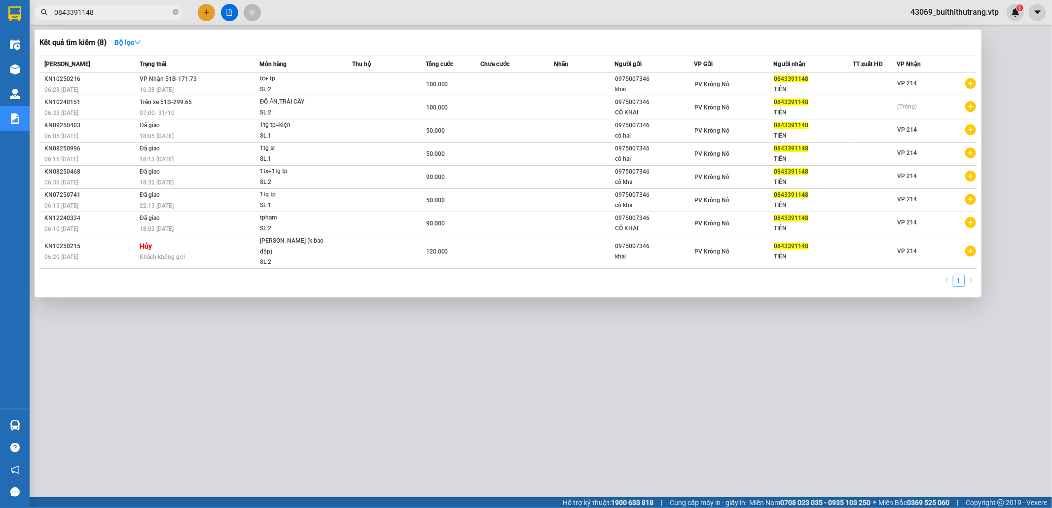
click at [98, 10] on input "0843391148" at bounding box center [112, 12] width 116 height 11
click at [98, 18] on span "0843391148" at bounding box center [109, 12] width 148 height 15
click at [89, 16] on span "0843391148" at bounding box center [109, 12] width 148 height 15
click at [85, 16] on input "0843391148" at bounding box center [112, 12] width 116 height 11
click at [105, 18] on span "0843391148" at bounding box center [109, 12] width 148 height 15
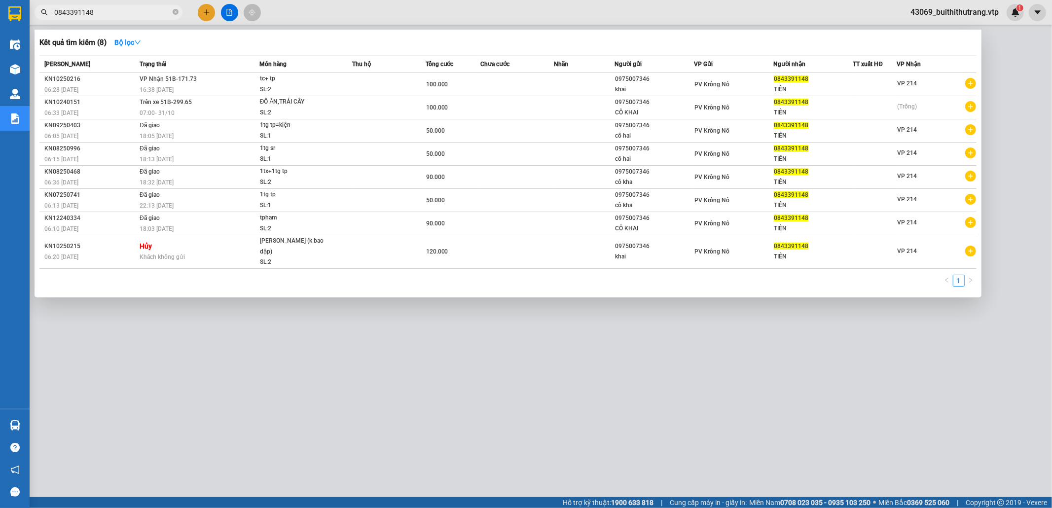
click at [92, 12] on input "0843391148" at bounding box center [112, 12] width 116 height 11
drag, startPoint x: 92, startPoint y: 12, endPoint x: 65, endPoint y: 10, distance: 26.7
click at [65, 10] on input "0843391148" at bounding box center [112, 12] width 116 height 11
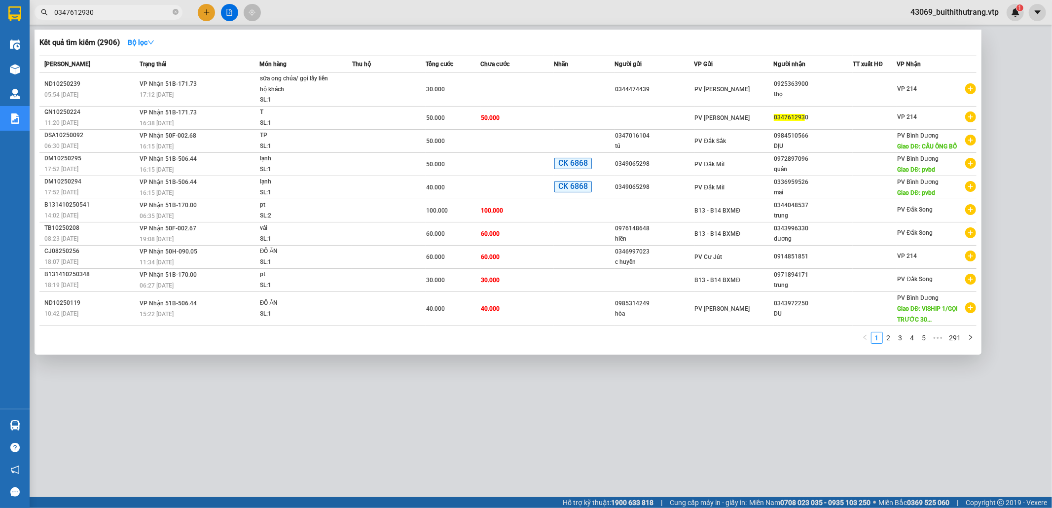
type input "0347612930"
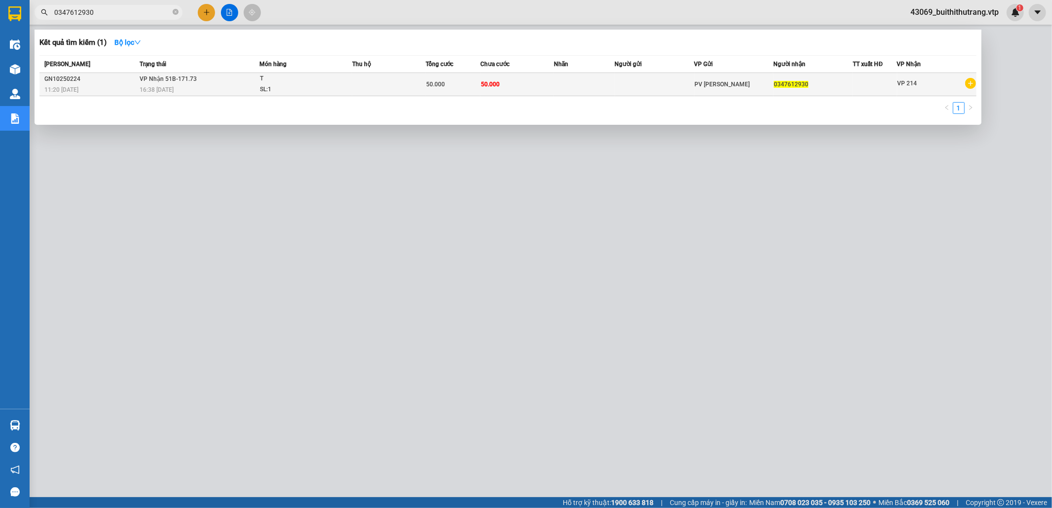
click at [552, 80] on td "50.000" at bounding box center [516, 84] width 73 height 23
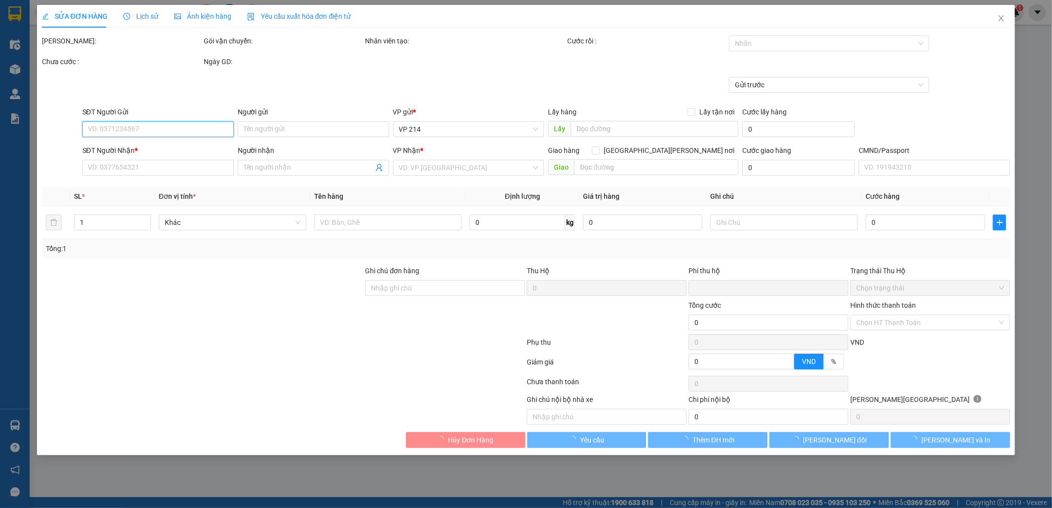
type input "0347612930"
type input "0"
type input "50.000"
type input "10.000"
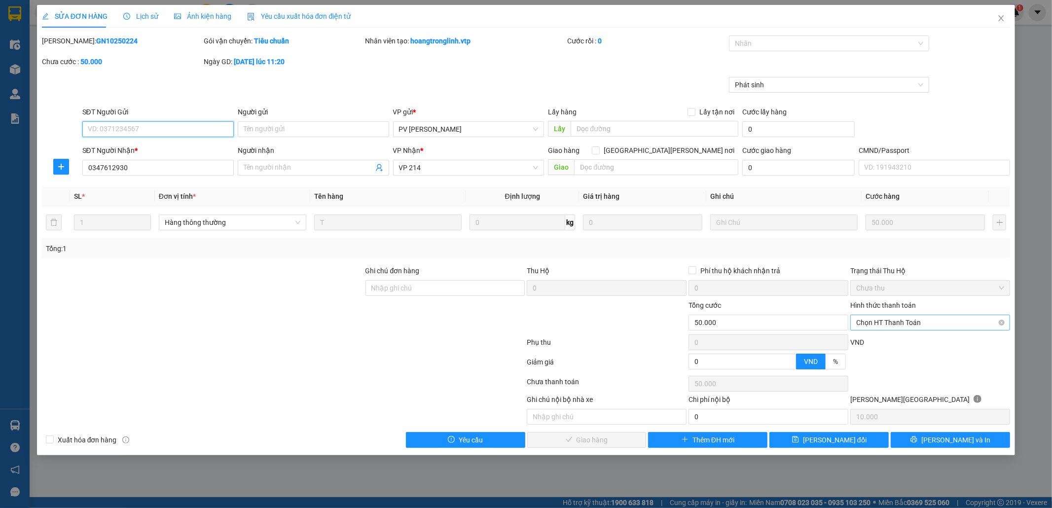
click at [916, 323] on span "Chọn HT Thanh Toán" at bounding box center [930, 322] width 148 height 15
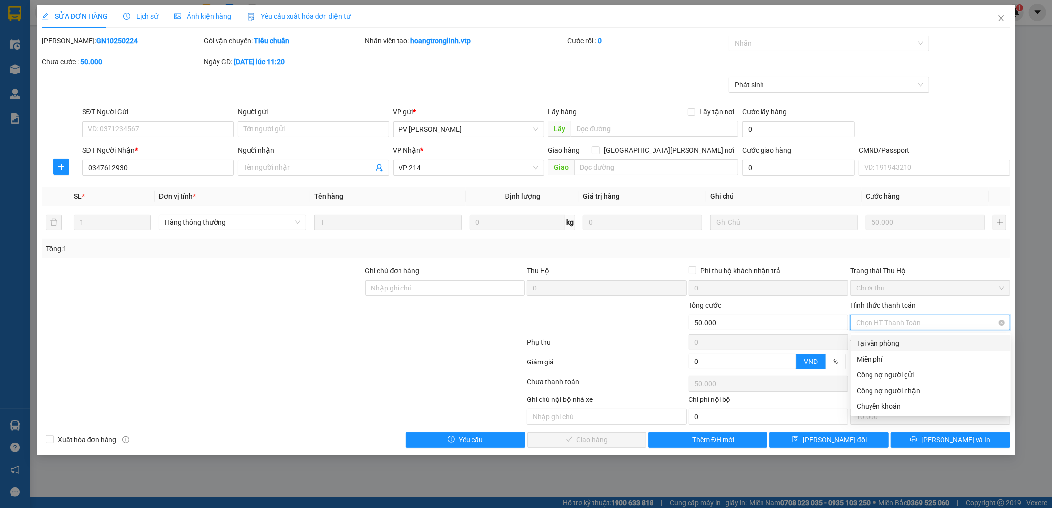
click at [914, 343] on div "Tại văn phòng" at bounding box center [931, 343] width 148 height 11
type input "0"
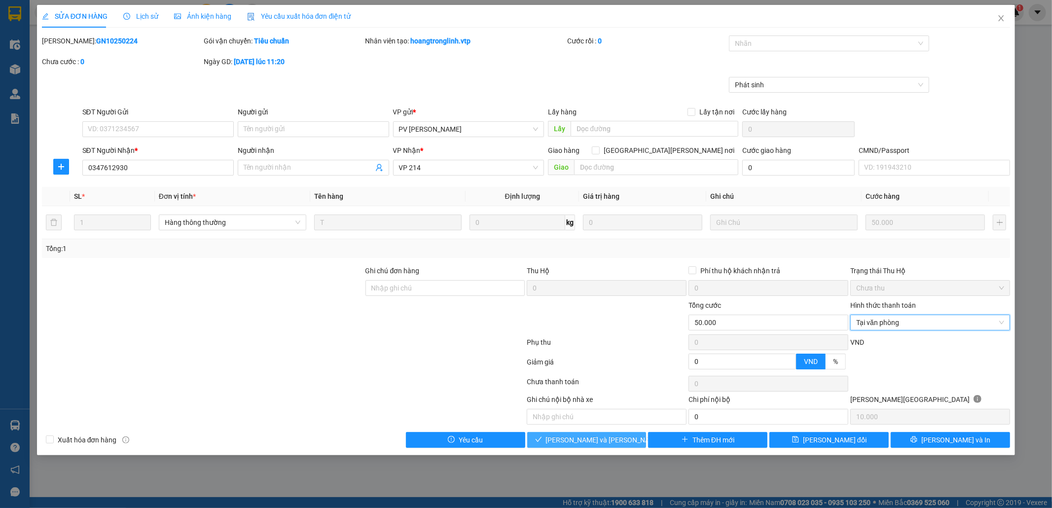
click at [618, 442] on span "[PERSON_NAME] và [PERSON_NAME] hàng" at bounding box center [612, 440] width 133 height 11
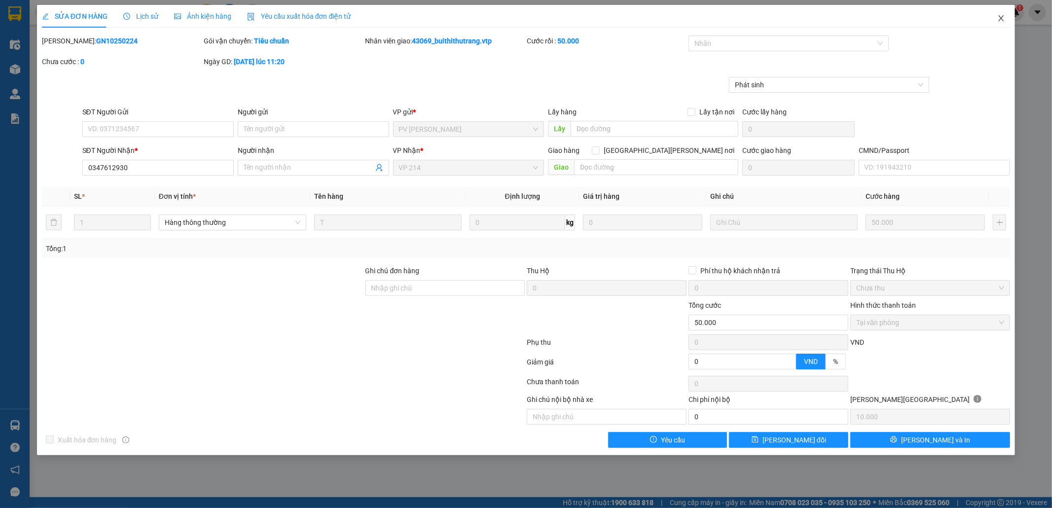
click at [999, 19] on icon "close" at bounding box center [1001, 18] width 8 height 8
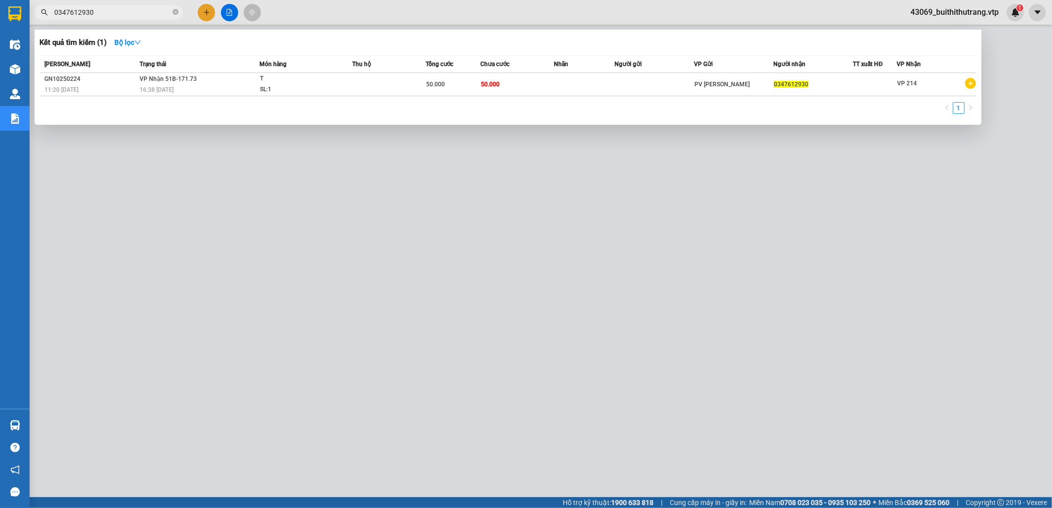
drag, startPoint x: 103, startPoint y: 16, endPoint x: 47, endPoint y: 19, distance: 55.8
click at [47, 19] on span "0347612930" at bounding box center [109, 12] width 148 height 15
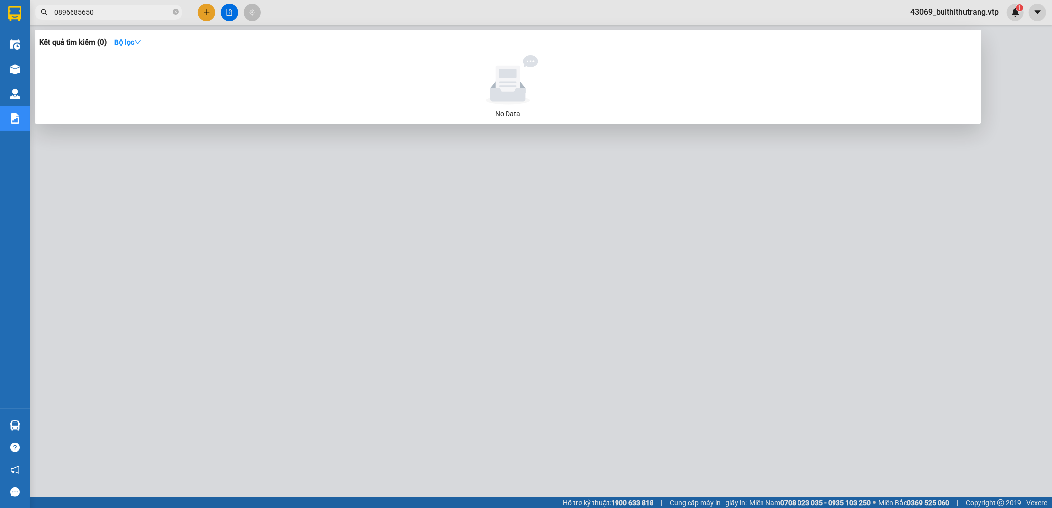
click at [127, 10] on input "0896685650" at bounding box center [112, 12] width 116 height 11
drag, startPoint x: 95, startPoint y: 13, endPoint x: 48, endPoint y: 19, distance: 46.7
click at [77, 15] on input "0896685650" at bounding box center [112, 12] width 116 height 11
click at [48, 19] on span "0896685650" at bounding box center [109, 12] width 148 height 15
click at [106, 17] on input "0896685650" at bounding box center [112, 12] width 116 height 11
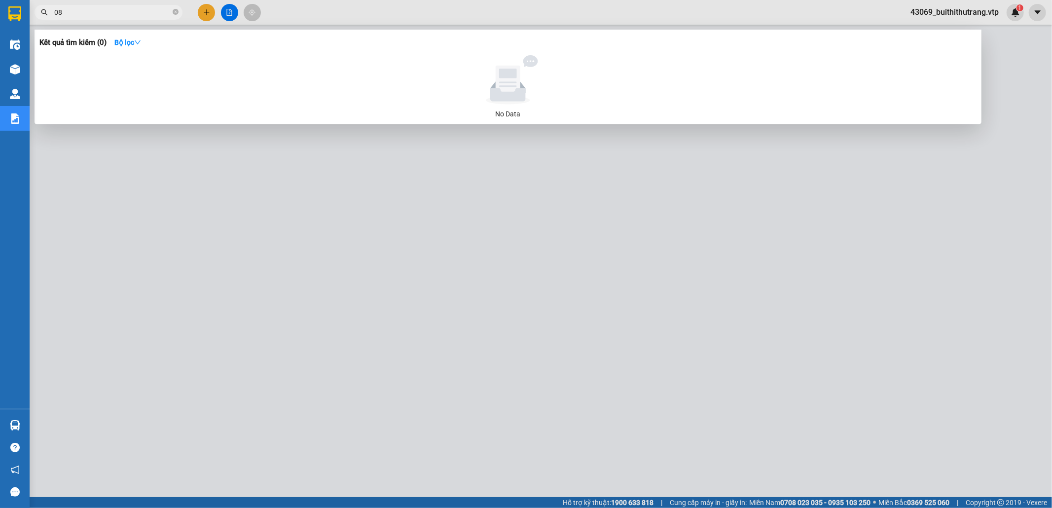
type input "0"
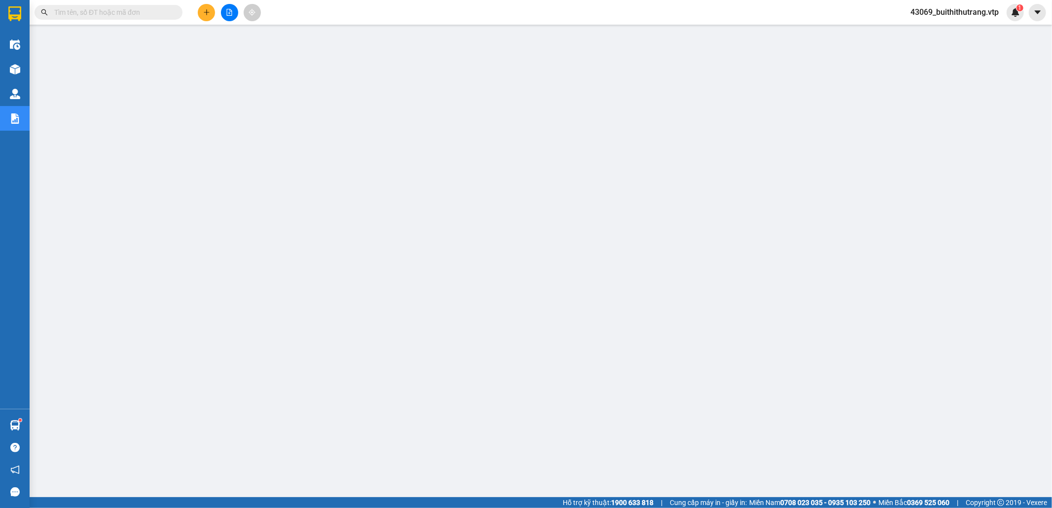
click at [150, 10] on input "text" at bounding box center [112, 12] width 116 height 11
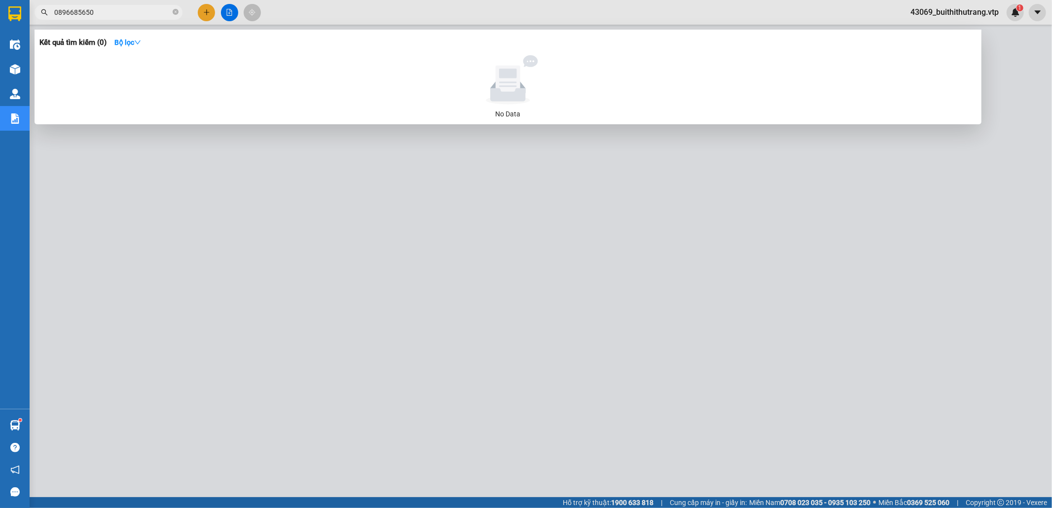
drag, startPoint x: 94, startPoint y: 12, endPoint x: 48, endPoint y: 11, distance: 45.4
click at [48, 11] on span "0896685650" at bounding box center [109, 12] width 148 height 15
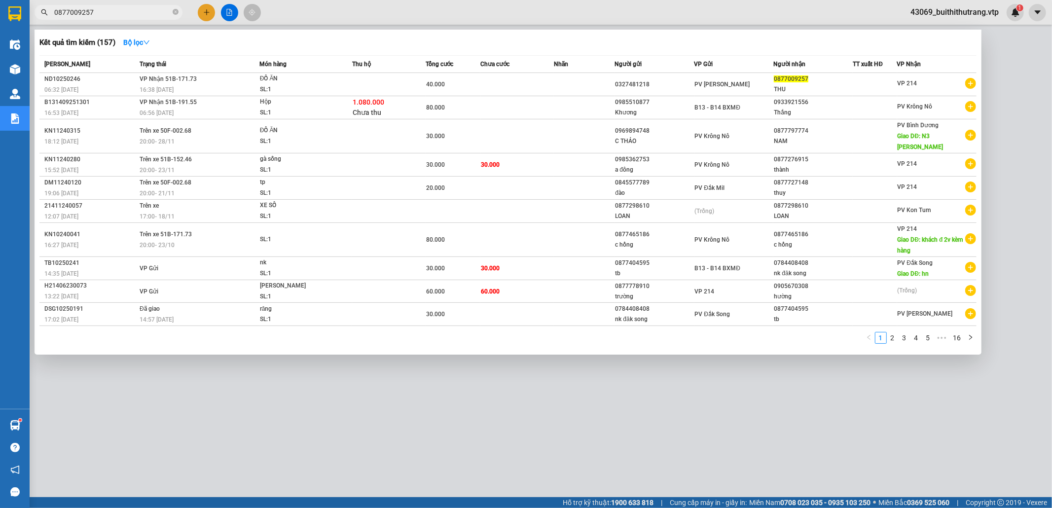
type input "0877009257"
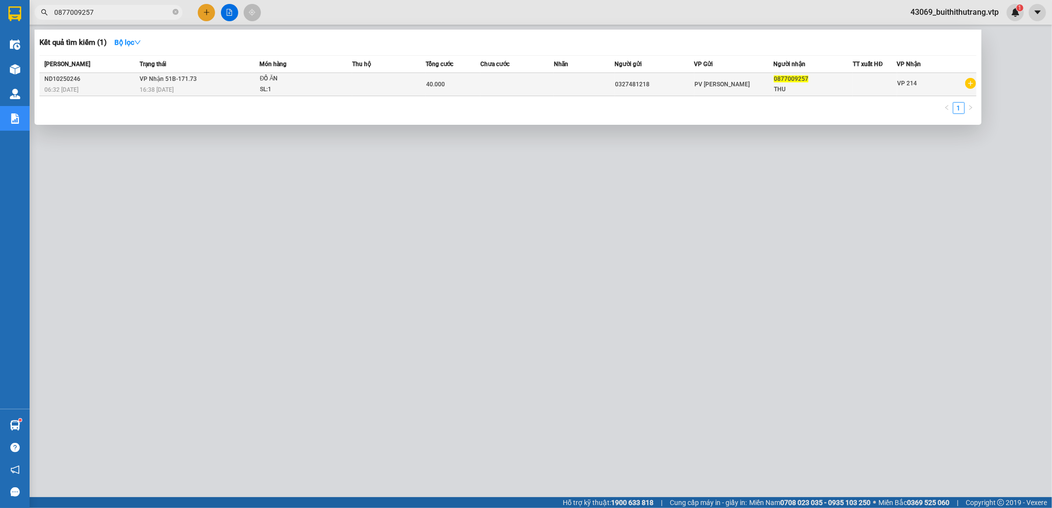
click at [517, 90] on td at bounding box center [516, 84] width 73 height 23
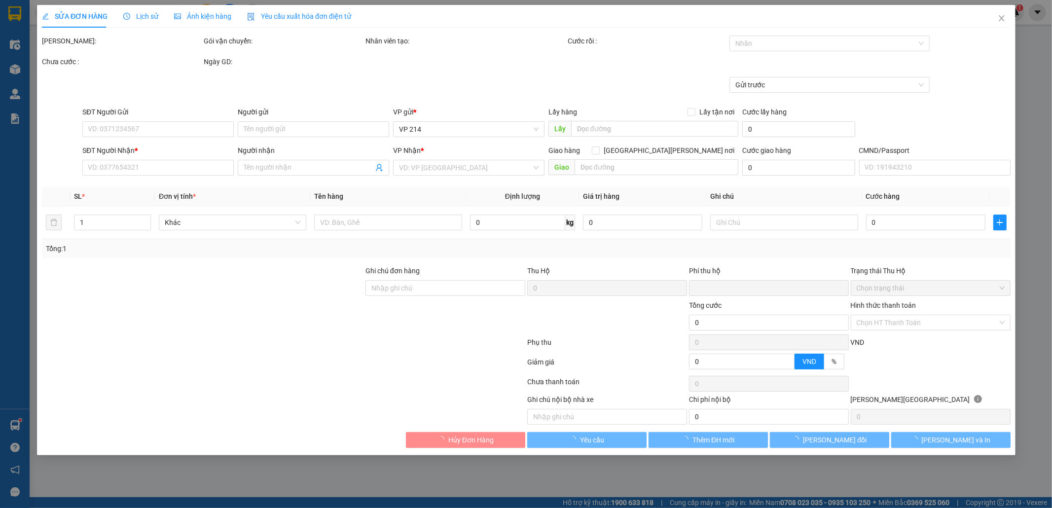
type input "2.000"
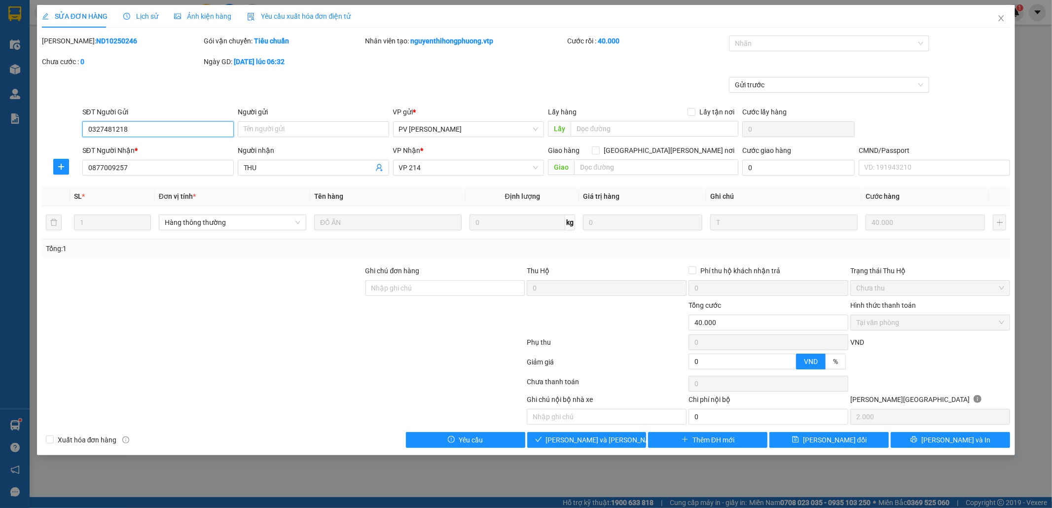
type input "0327481218"
type input "0877009257"
type input "THU"
type input "0"
type input "40.000"
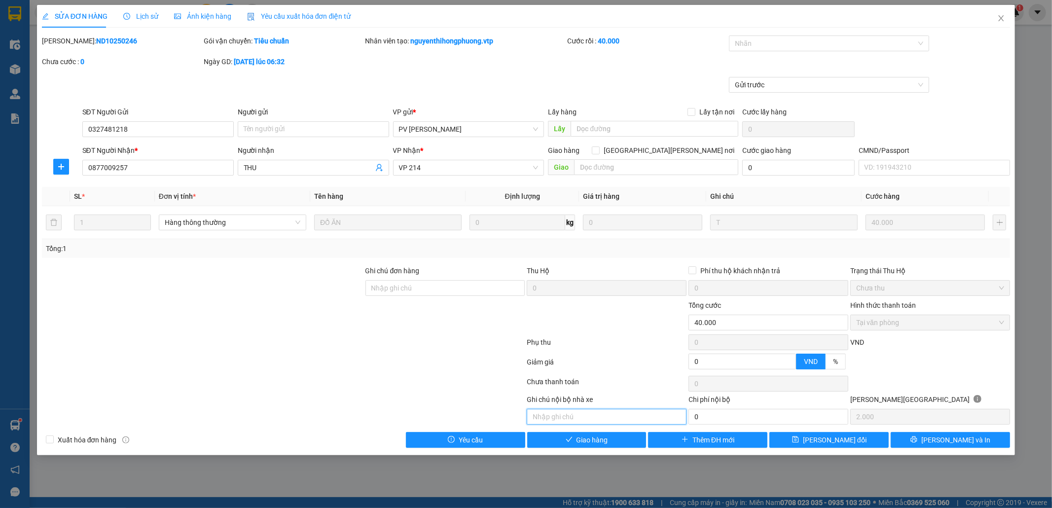
click at [654, 419] on input "text" at bounding box center [607, 417] width 160 height 16
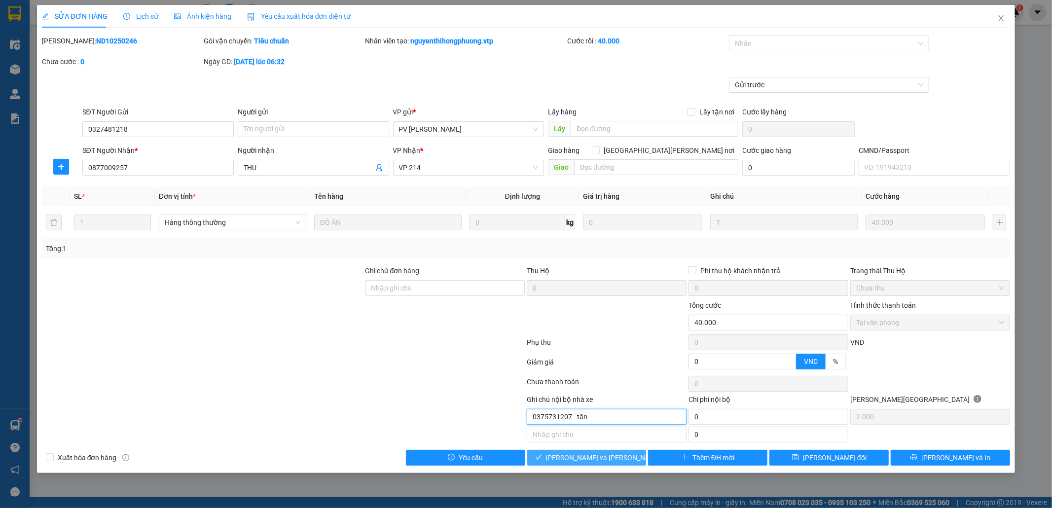
type input "0375731207 - tấn"
click at [623, 466] on button "[PERSON_NAME] và [PERSON_NAME] hàng" at bounding box center [586, 458] width 119 height 16
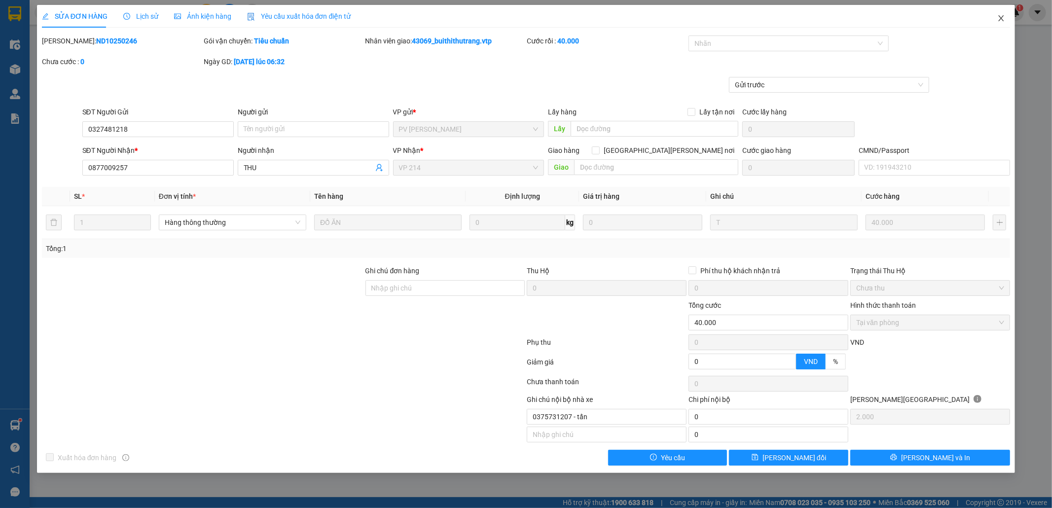
click at [999, 21] on icon "close" at bounding box center [1001, 18] width 5 height 6
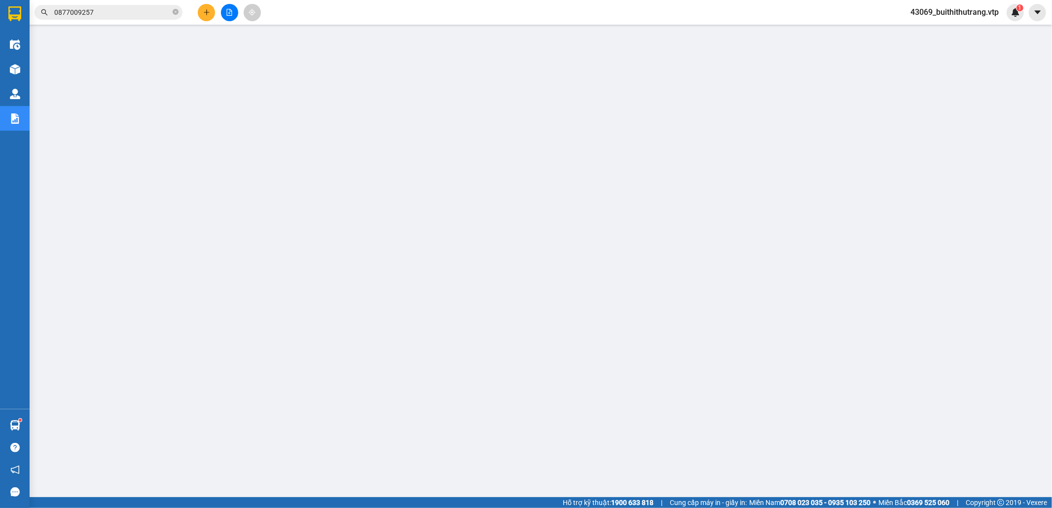
click at [93, 14] on input "0877009257" at bounding box center [112, 12] width 116 height 11
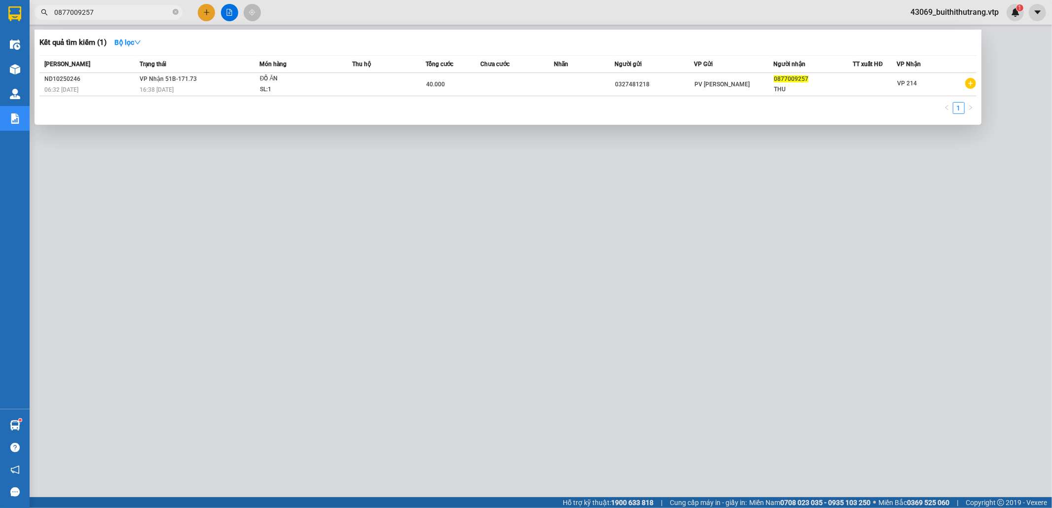
drag, startPoint x: 93, startPoint y: 14, endPoint x: 52, endPoint y: 14, distance: 40.9
click at [52, 14] on span "0877009257" at bounding box center [109, 12] width 148 height 15
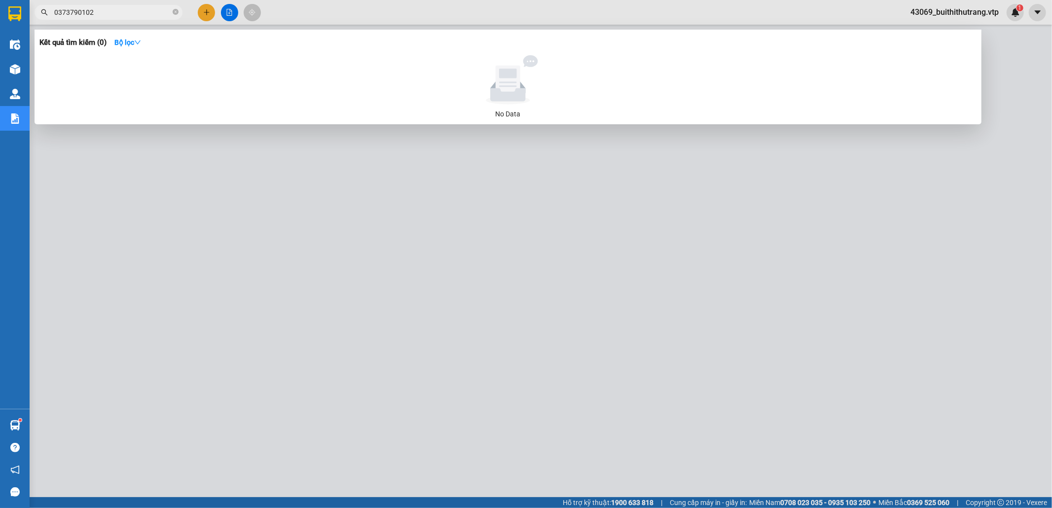
drag, startPoint x: 103, startPoint y: 11, endPoint x: 44, endPoint y: 16, distance: 58.4
click at [44, 16] on span "0373790102" at bounding box center [109, 12] width 148 height 15
type input "0905056334"
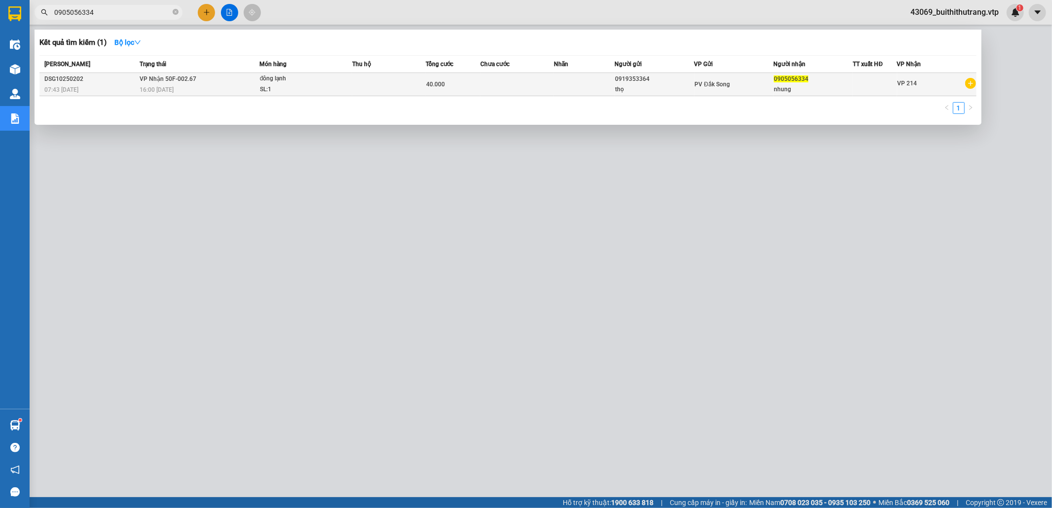
click at [348, 93] on span "đông [PERSON_NAME]: 1" at bounding box center [306, 83] width 92 height 21
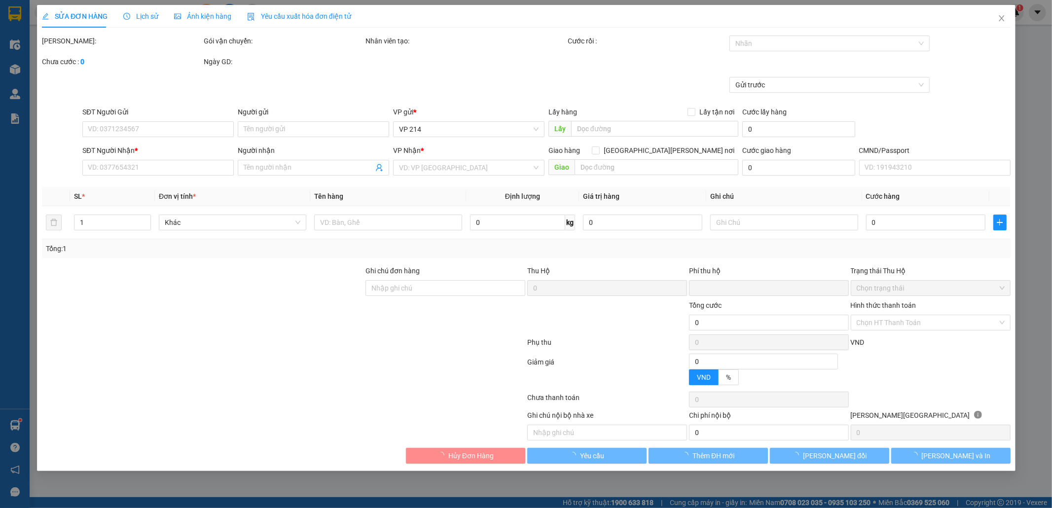
type input "2.000"
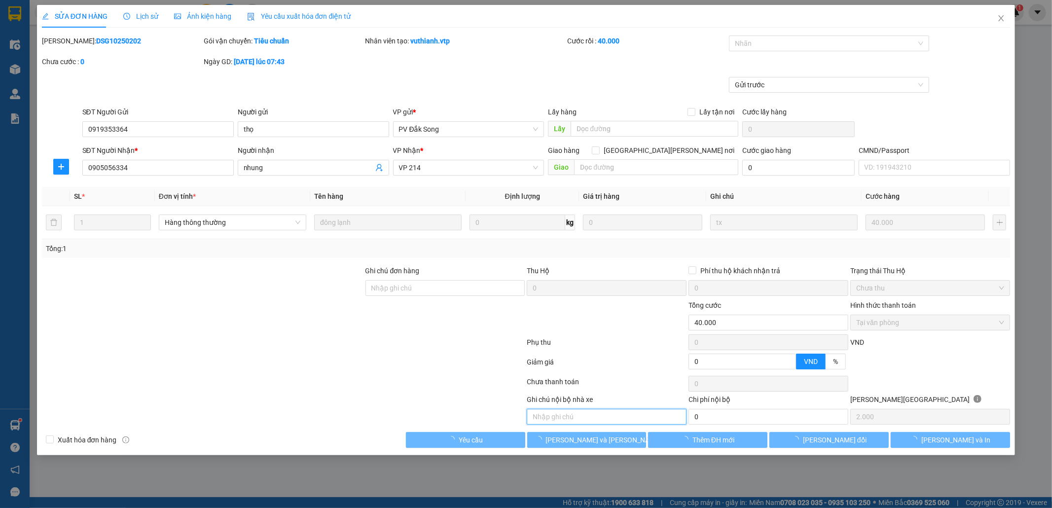
type input "0919353364"
type input "thọ"
type input "0905056334"
type input "nhung"
type input "0"
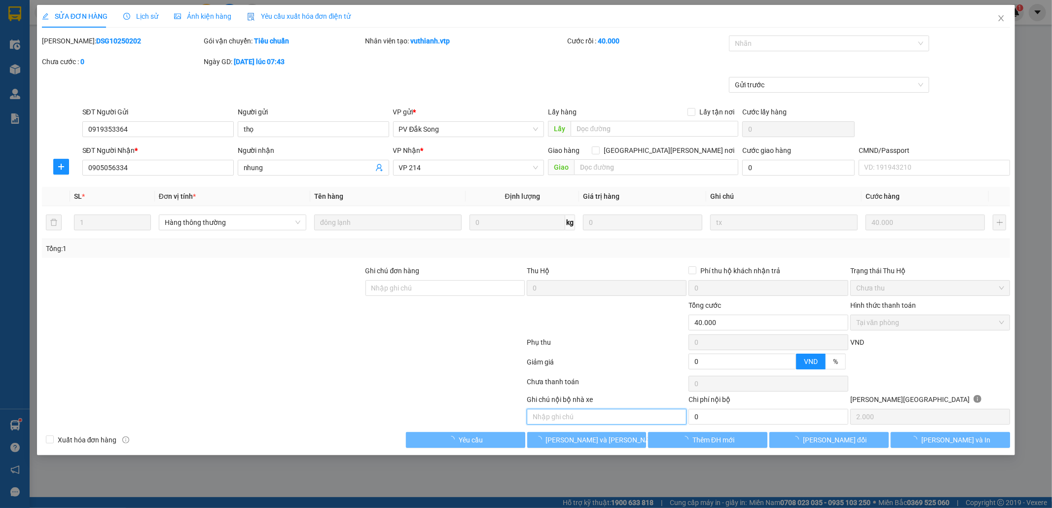
type input "40.000"
click at [591, 421] on input "text" at bounding box center [607, 417] width 160 height 16
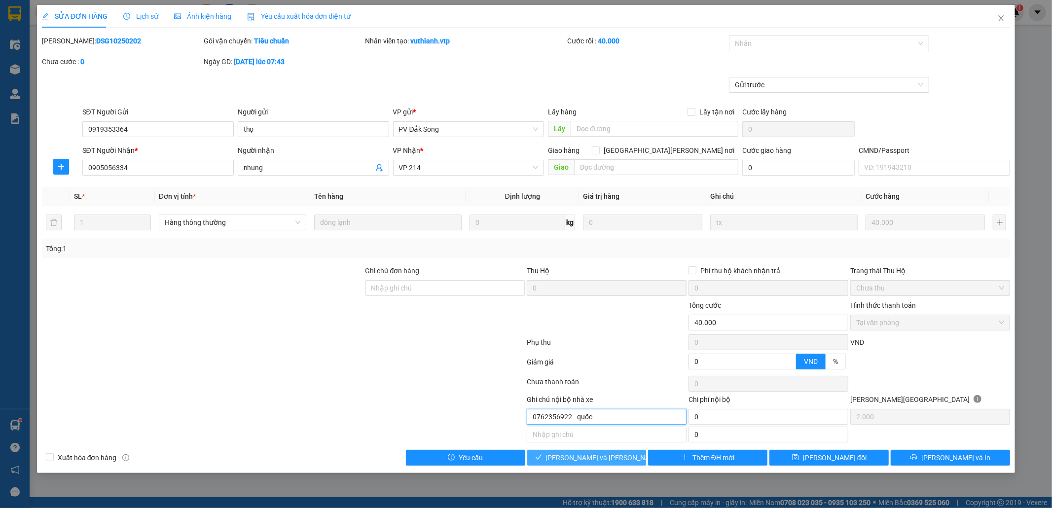
type input "0762356922 - quốc"
click at [600, 462] on span "[PERSON_NAME] và [PERSON_NAME] hàng" at bounding box center [612, 457] width 133 height 11
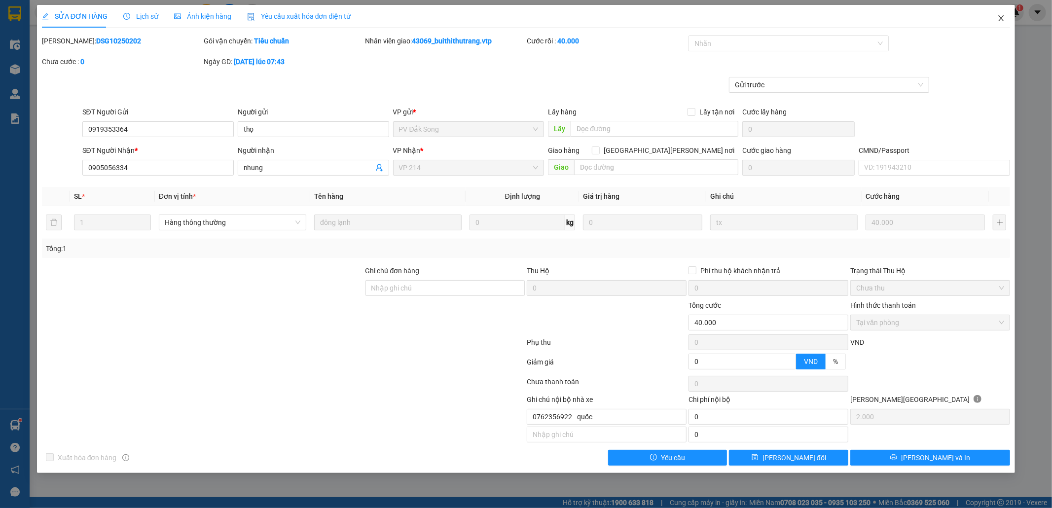
click at [999, 16] on icon "close" at bounding box center [1001, 18] width 5 height 6
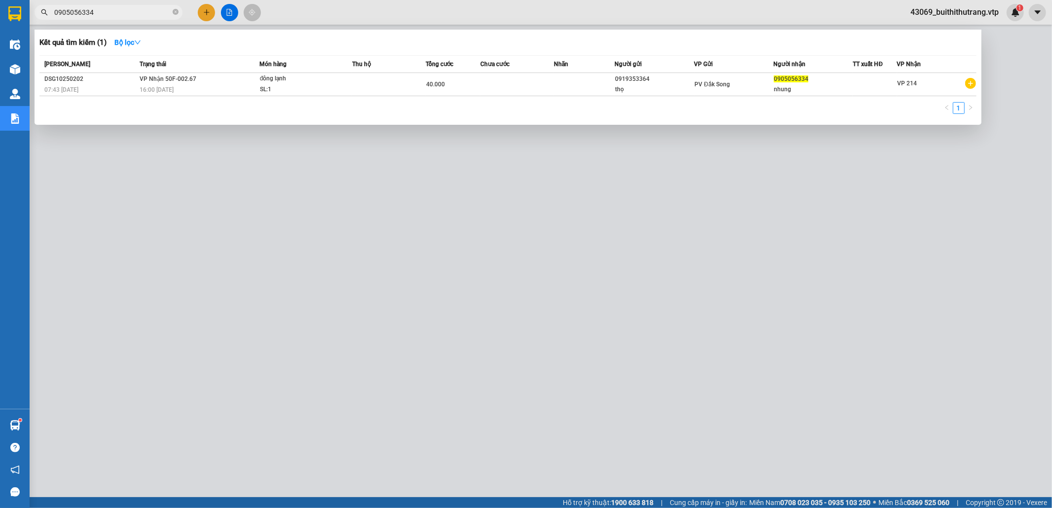
click at [103, 14] on input "0905056334" at bounding box center [112, 12] width 116 height 11
drag, startPoint x: 103, startPoint y: 14, endPoint x: 39, endPoint y: 19, distance: 63.3
click at [39, 19] on span "0905056334" at bounding box center [109, 12] width 148 height 15
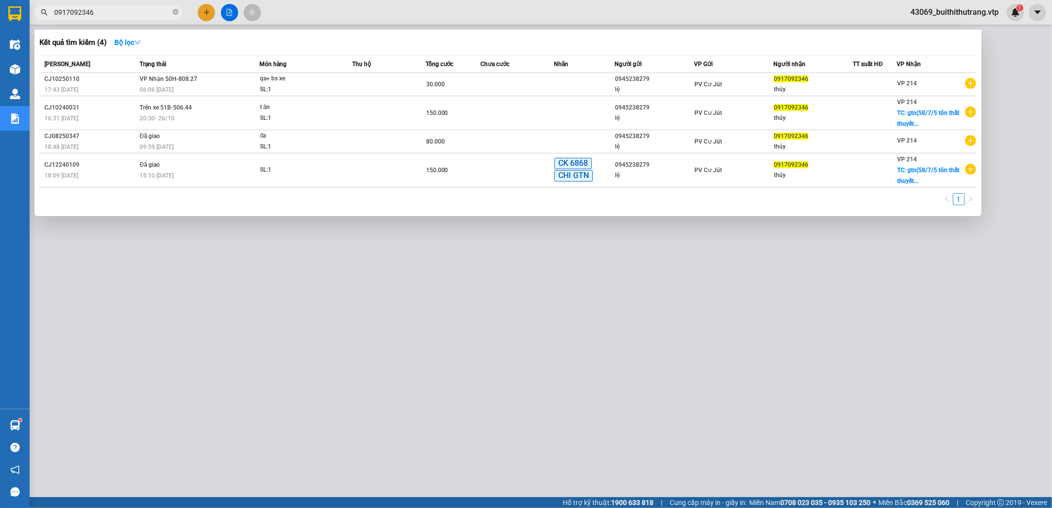
click at [440, 319] on div at bounding box center [526, 254] width 1052 height 508
drag, startPoint x: 103, startPoint y: 14, endPoint x: 40, endPoint y: 24, distance: 63.4
click at [40, 21] on div "Kết quả [PERSON_NAME] ( 4 ) Bộ lọc Mã ĐH Trạng thái Món hàng Thu hộ Tổng [PERSO…" at bounding box center [96, 12] width 192 height 17
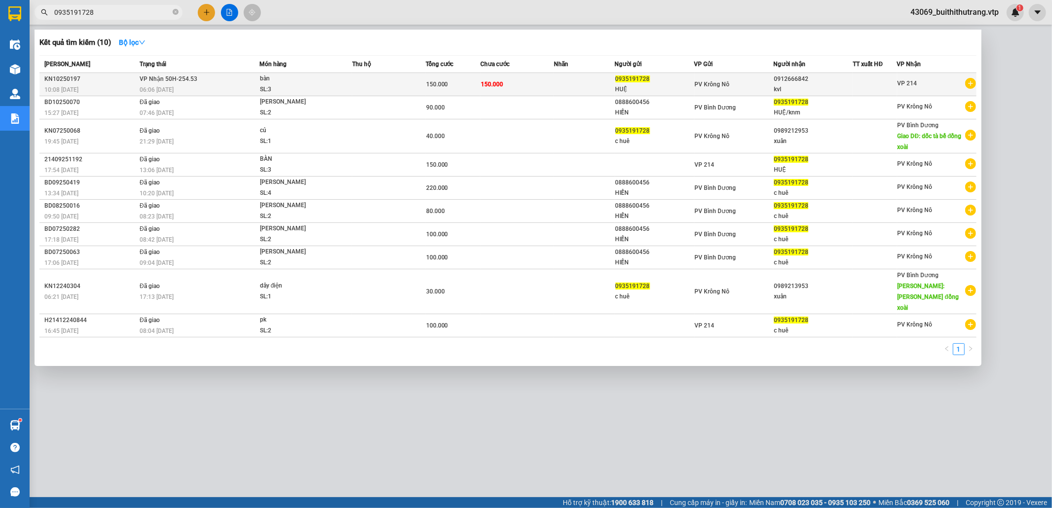
type input "0935191728"
click at [400, 88] on td at bounding box center [388, 84] width 73 height 23
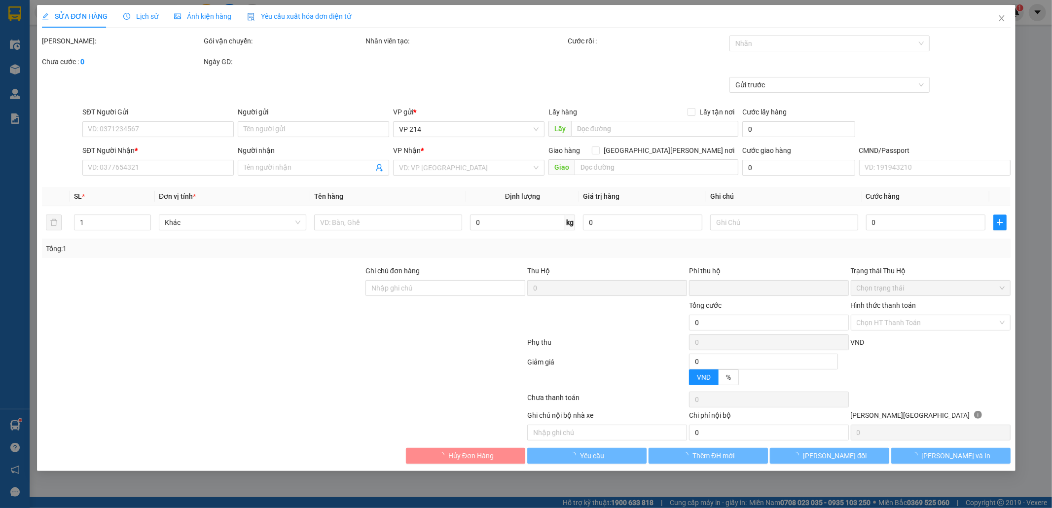
type input "7.500"
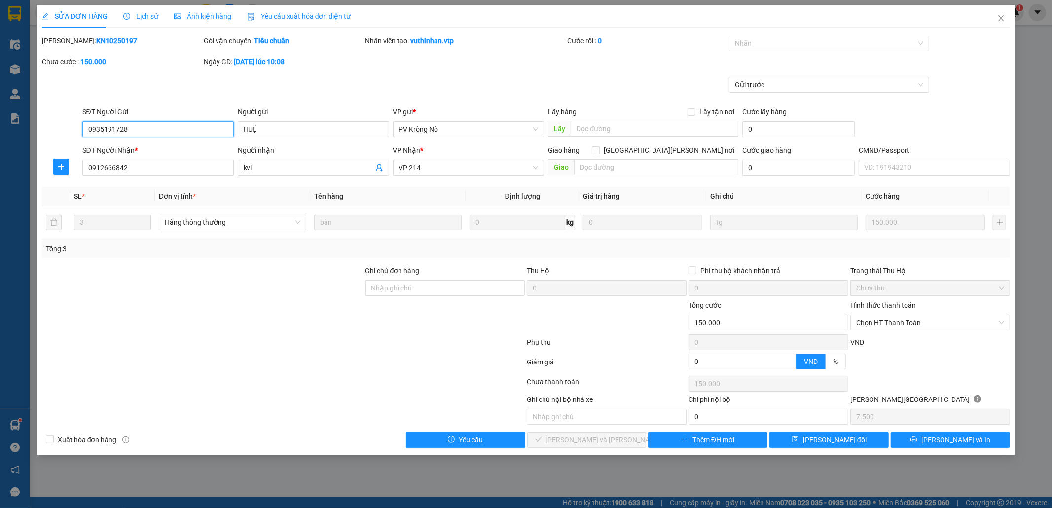
type input "0935191728"
type input "HUỆ"
type input "0912666842"
type input "kvl"
type input "0"
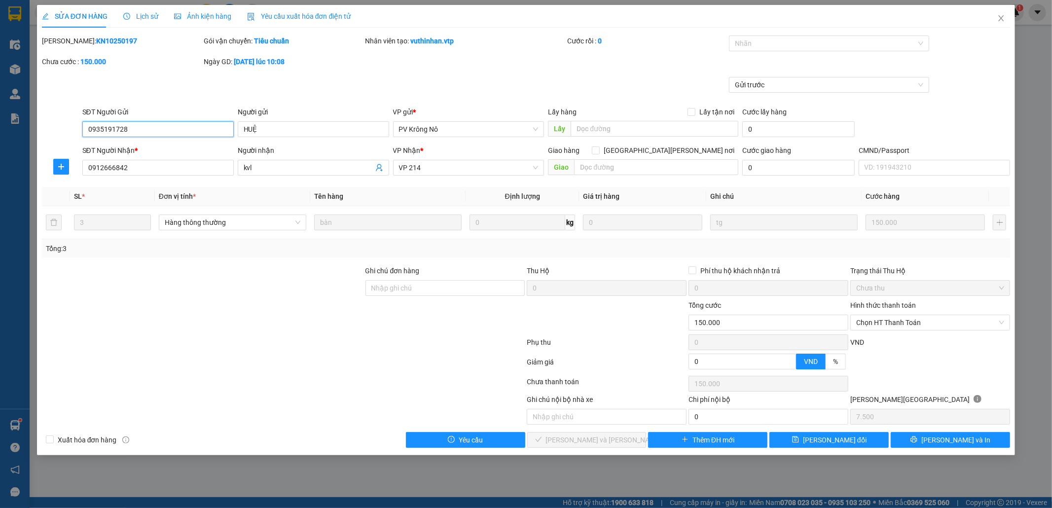
type input "150.000"
click at [1003, 18] on icon "close" at bounding box center [1001, 18] width 8 height 8
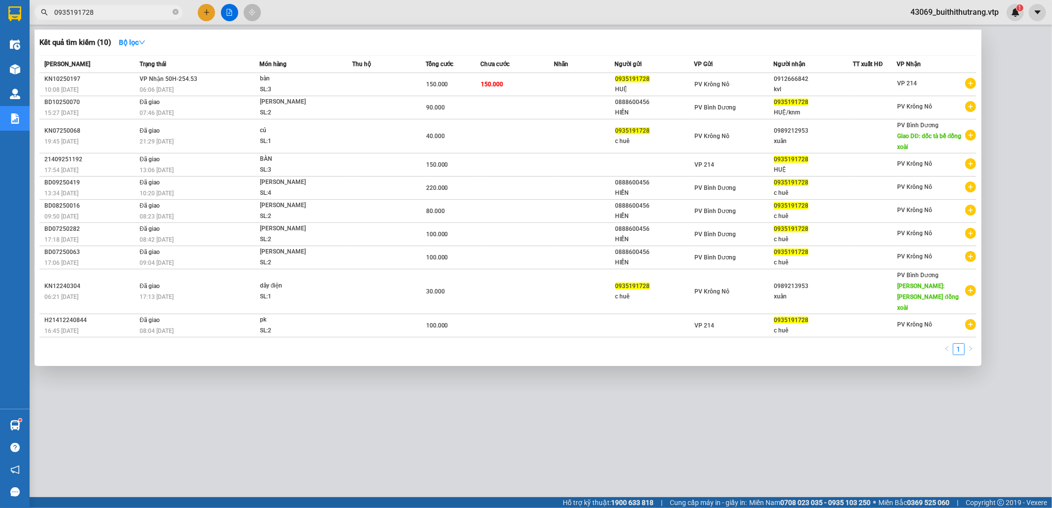
drag, startPoint x: 95, startPoint y: 14, endPoint x: 32, endPoint y: 18, distance: 63.7
click at [35, 18] on div "0935191728" at bounding box center [96, 12] width 192 height 15
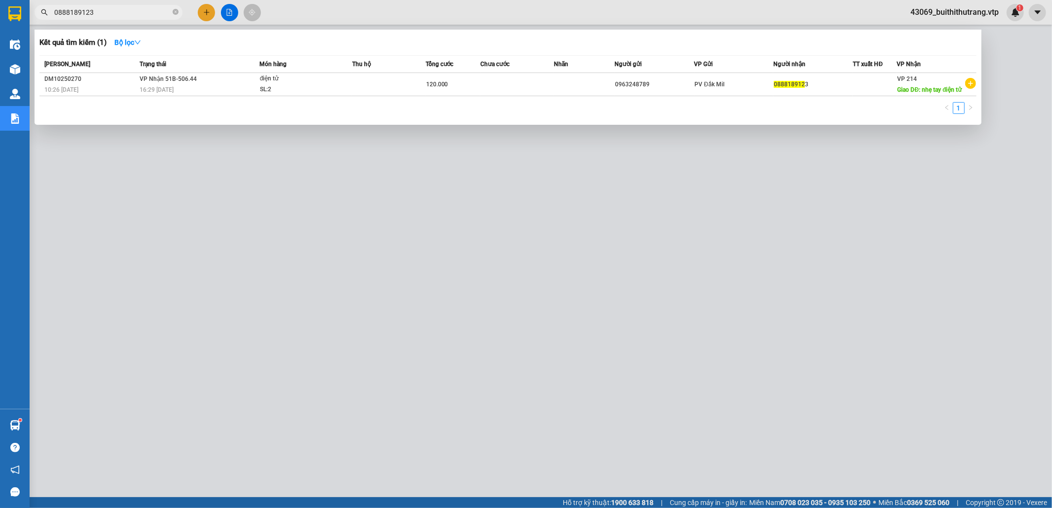
type input "0888189123"
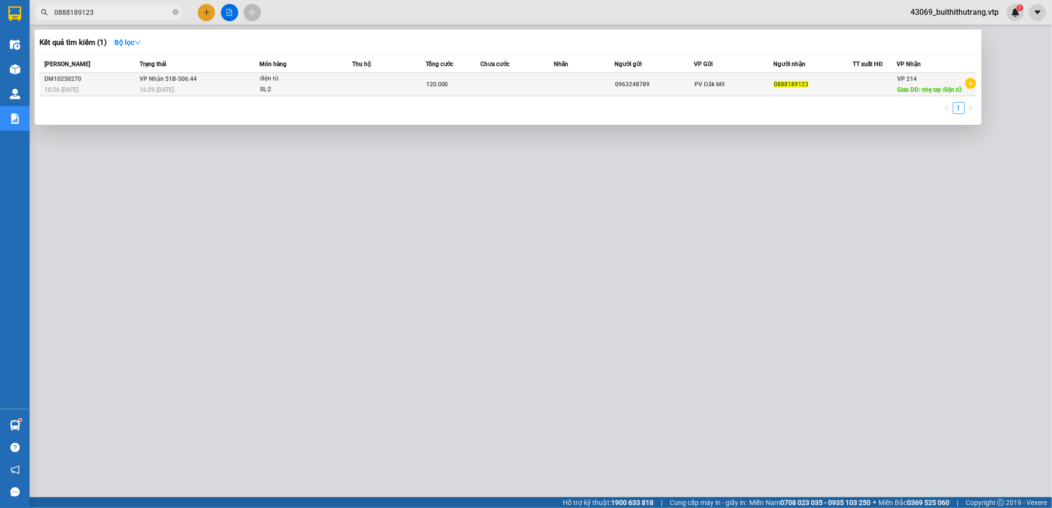
click at [843, 90] on td "0888189123" at bounding box center [812, 84] width 79 height 23
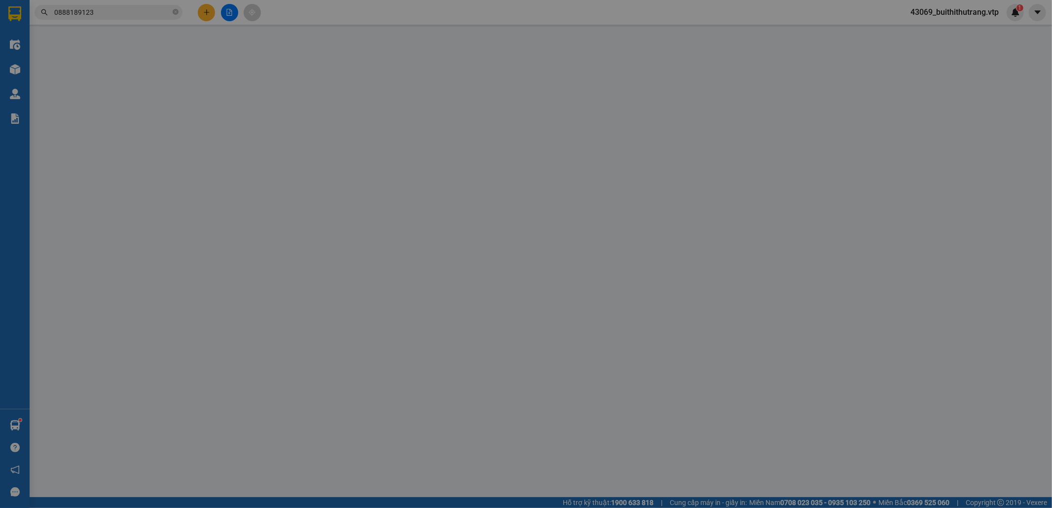
type input "6.000"
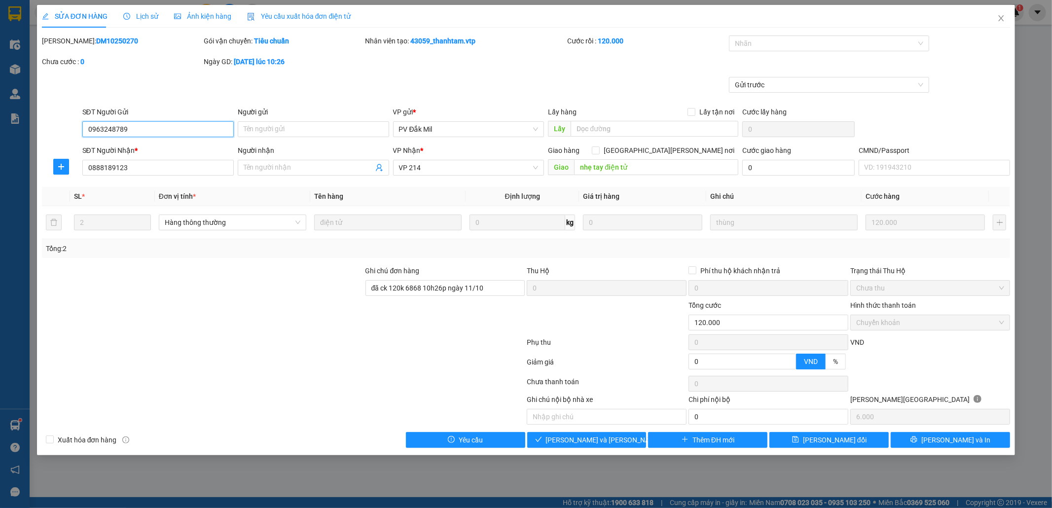
type input "0963248789"
type input "0888189123"
type input "nhẹ tay điện tử"
type input "đã ck 120k 6868 10h26p ngày 11/10"
type input "0"
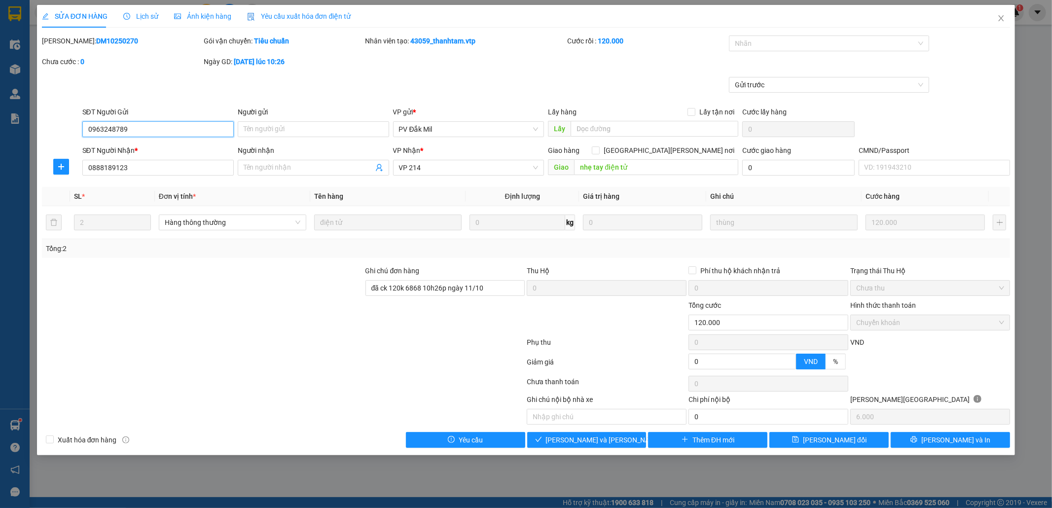
type input "120.000"
drag, startPoint x: 146, startPoint y: 19, endPoint x: 150, endPoint y: 24, distance: 6.4
click at [147, 18] on span "Lịch sử" at bounding box center [140, 16] width 35 height 8
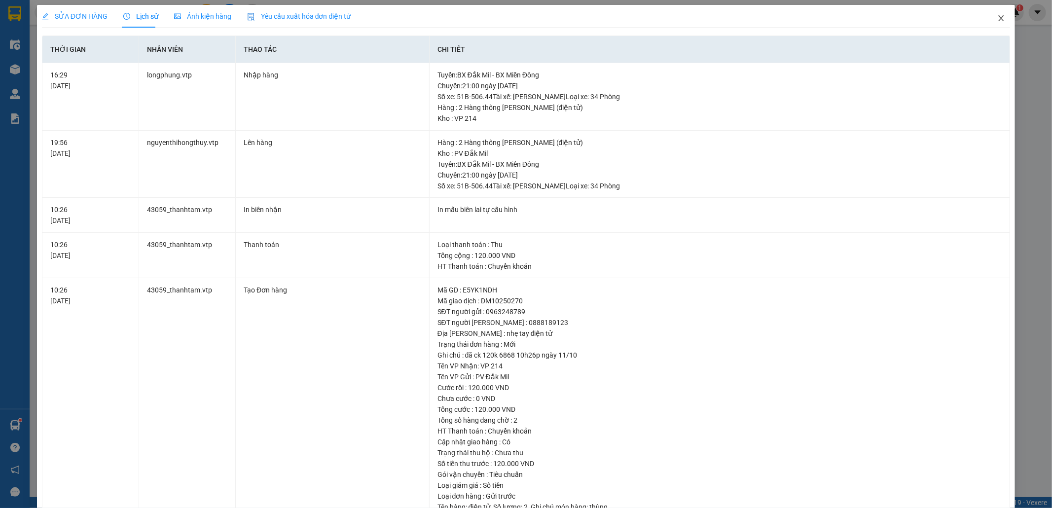
click at [997, 22] on icon "close" at bounding box center [1001, 18] width 8 height 8
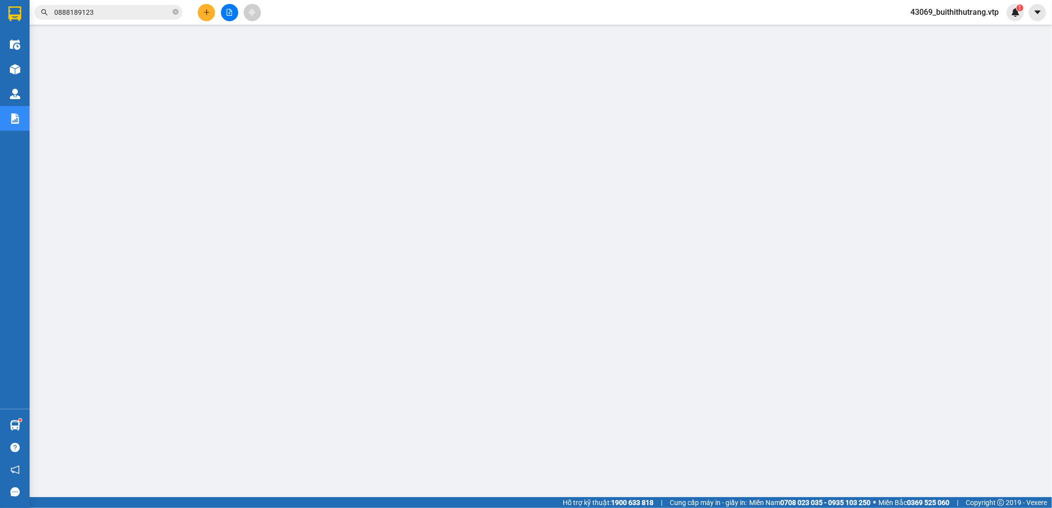
click at [107, 13] on input "0888189123" at bounding box center [112, 12] width 116 height 11
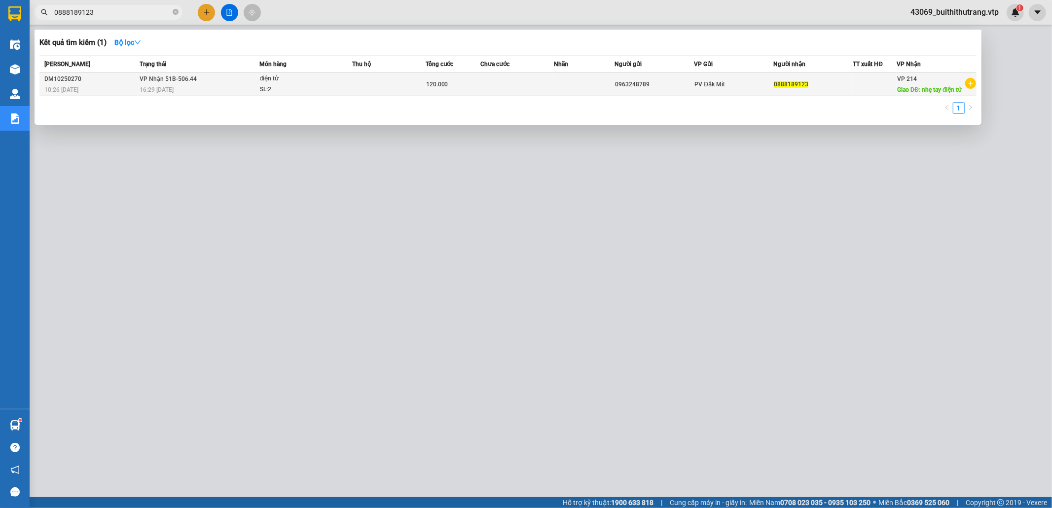
click at [641, 79] on div "0963248789" at bounding box center [655, 84] width 78 height 10
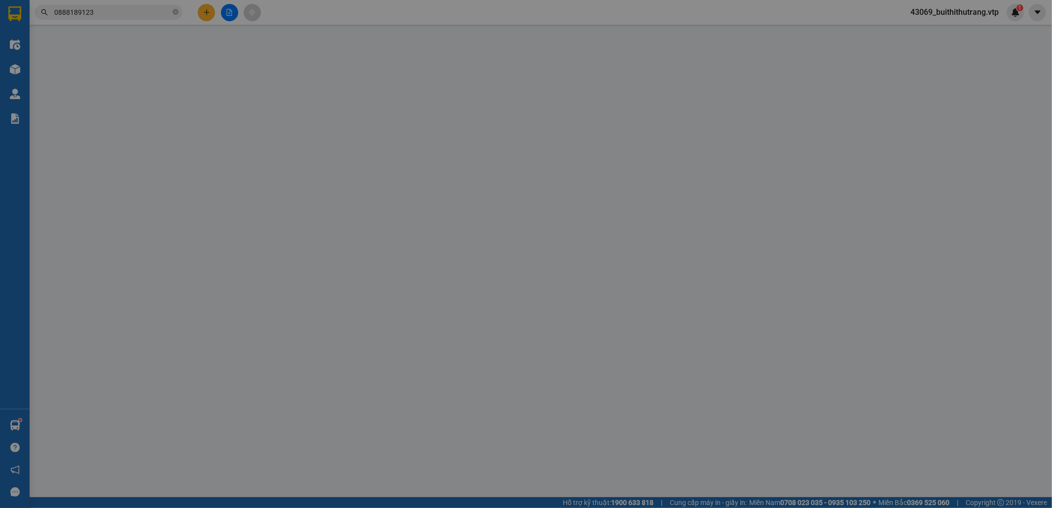
type input "0963248789"
type input "0888189123"
type input "nhẹ tay điện tử"
type input "đã ck 120k 6868 10h26p ngày 11/10"
type input "0"
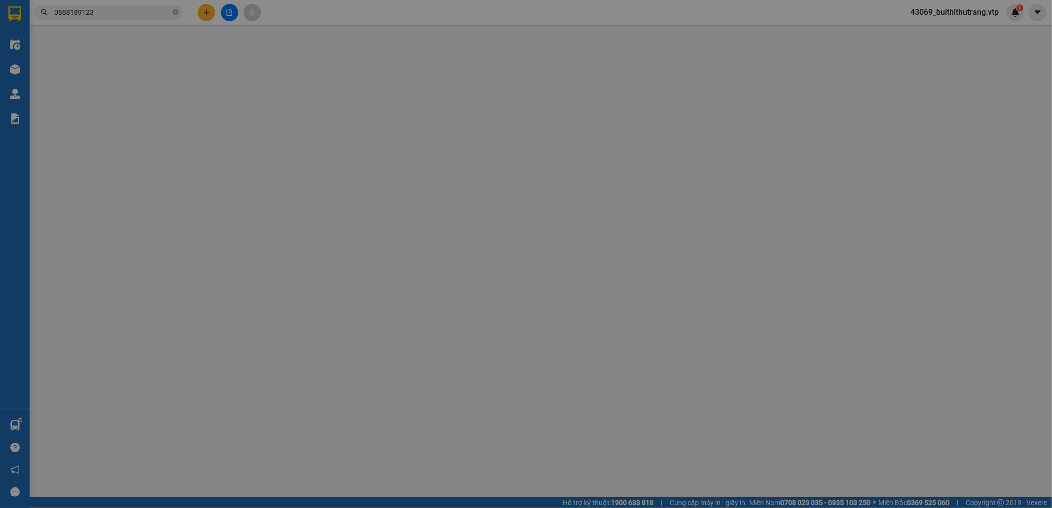
type input "120.000"
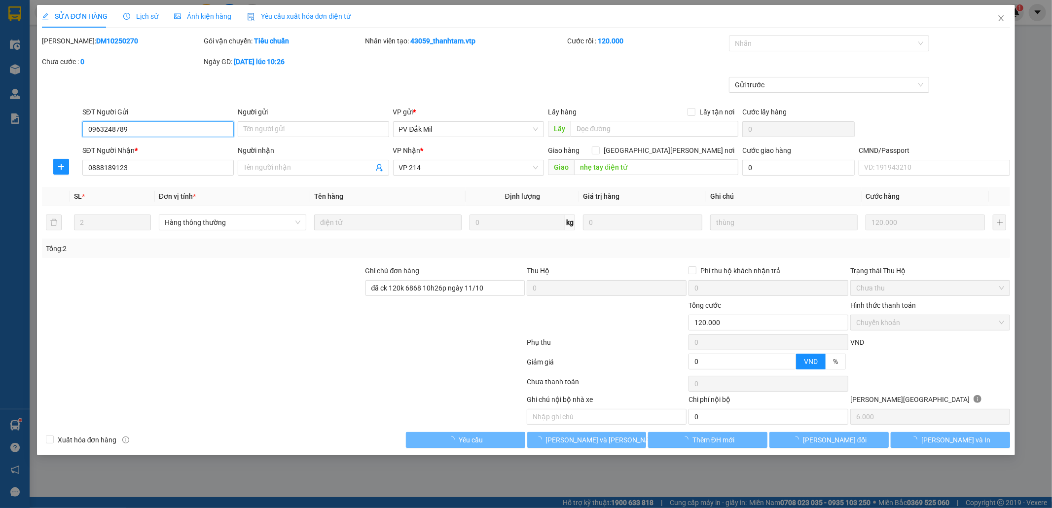
type input "6.000"
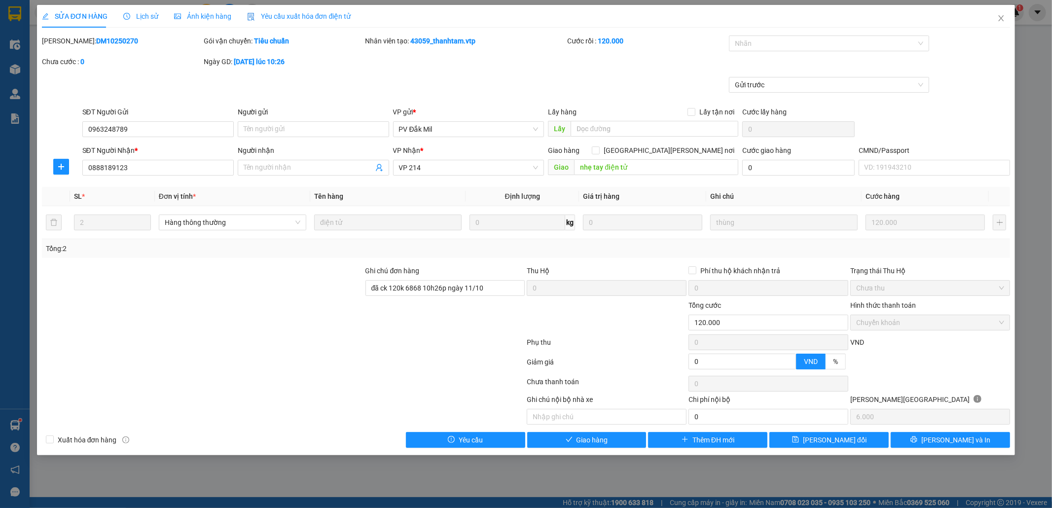
click at [146, 20] on span "Lịch sử" at bounding box center [140, 16] width 35 height 8
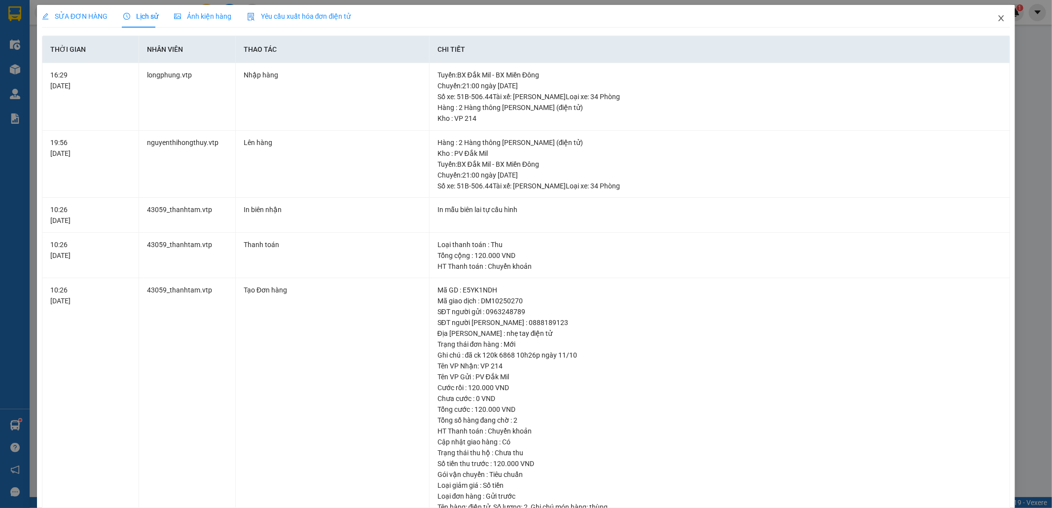
click at [997, 18] on icon "close" at bounding box center [1001, 18] width 8 height 8
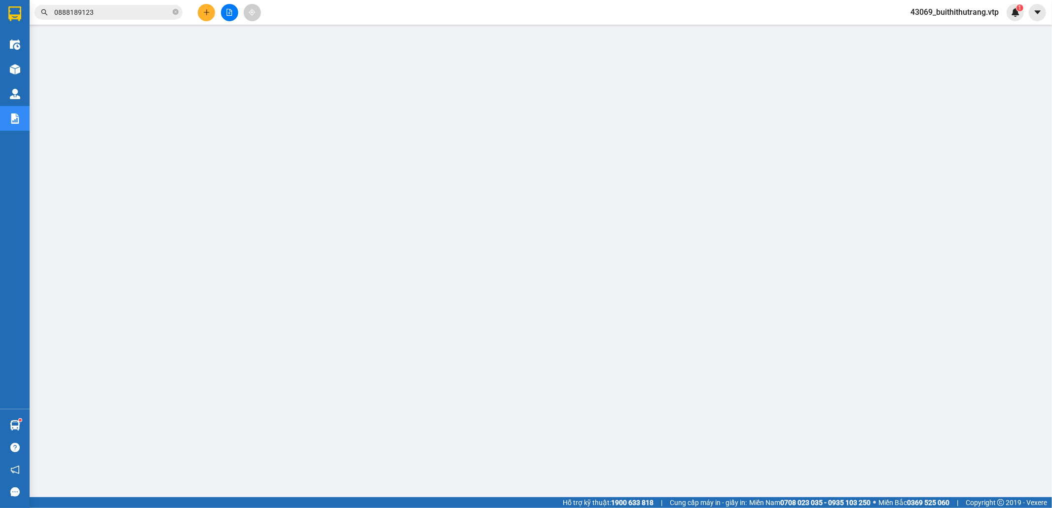
click at [119, 19] on span "0888189123" at bounding box center [109, 12] width 148 height 15
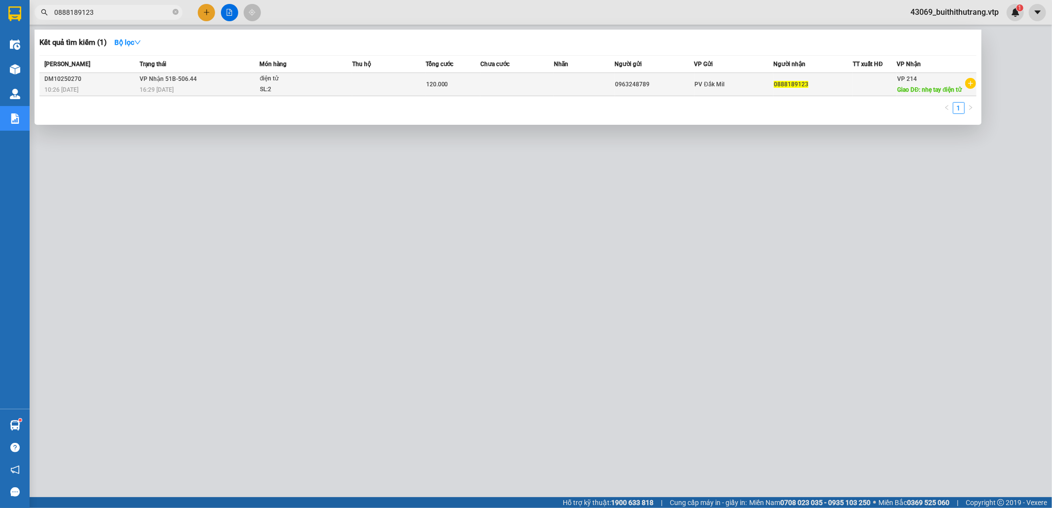
click at [391, 85] on td at bounding box center [388, 84] width 73 height 23
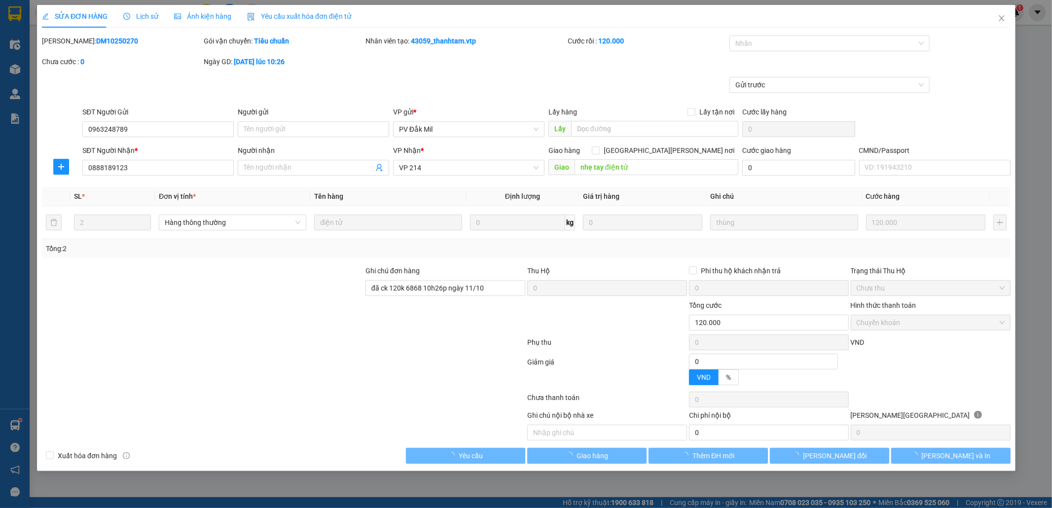
type input "0963248789"
type input "0888189123"
type input "nhẹ tay điện tử"
type input "đã ck 120k 6868 10h26p ngày 11/10"
type input "0"
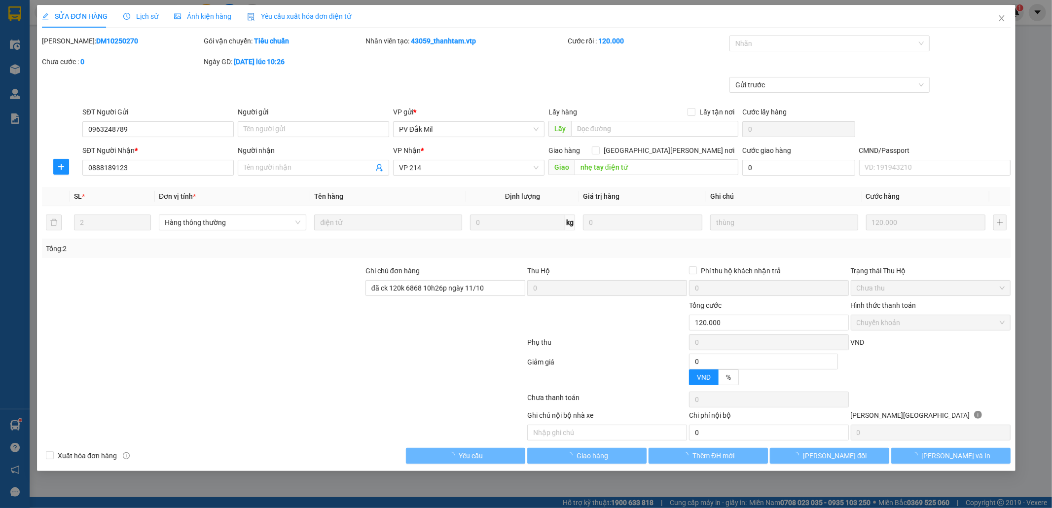
type input "120.000"
type input "6.000"
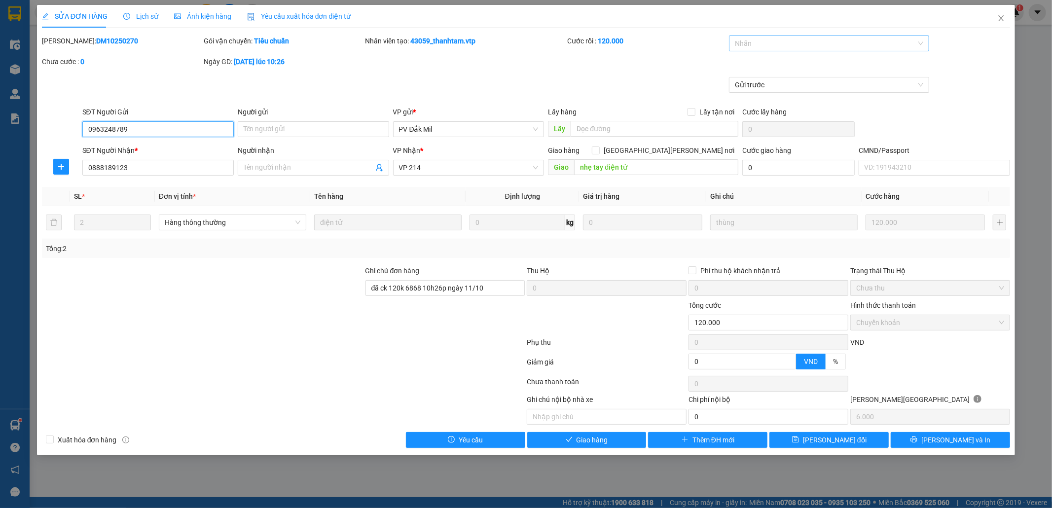
click at [845, 46] on div at bounding box center [823, 43] width 185 height 12
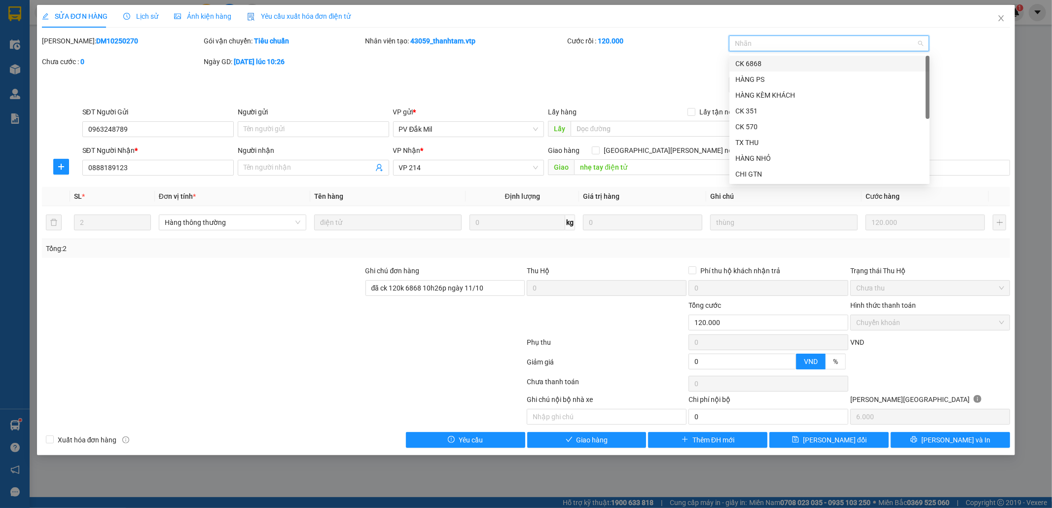
click at [836, 64] on div "CK 6868" at bounding box center [829, 63] width 188 height 11
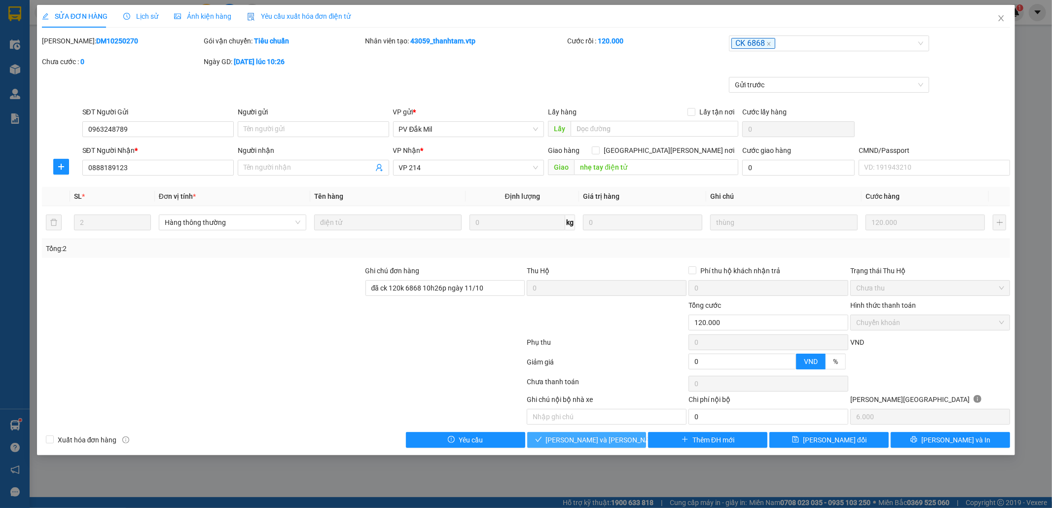
click at [603, 445] on span "[PERSON_NAME] và [PERSON_NAME] hàng" at bounding box center [612, 440] width 133 height 11
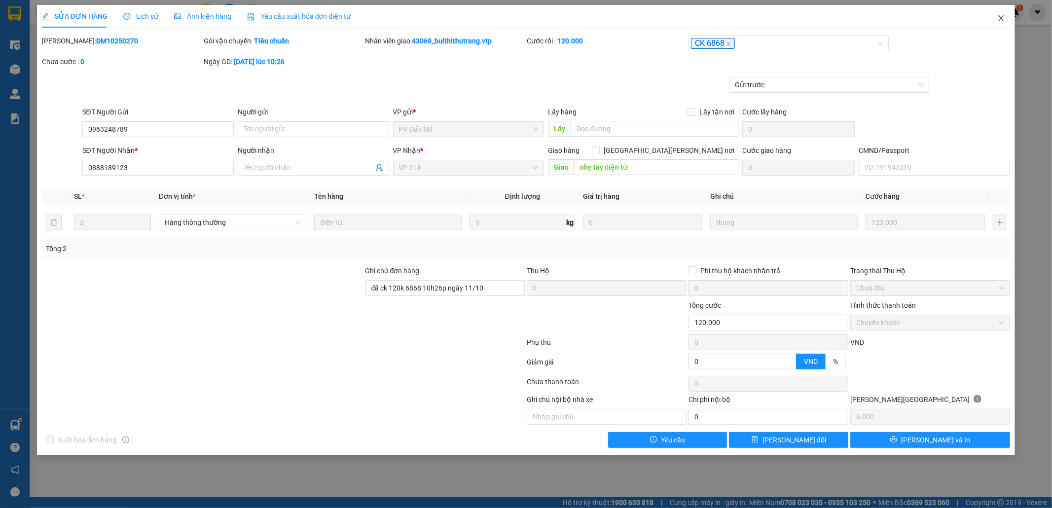
click at [999, 18] on icon "close" at bounding box center [1001, 18] width 8 height 8
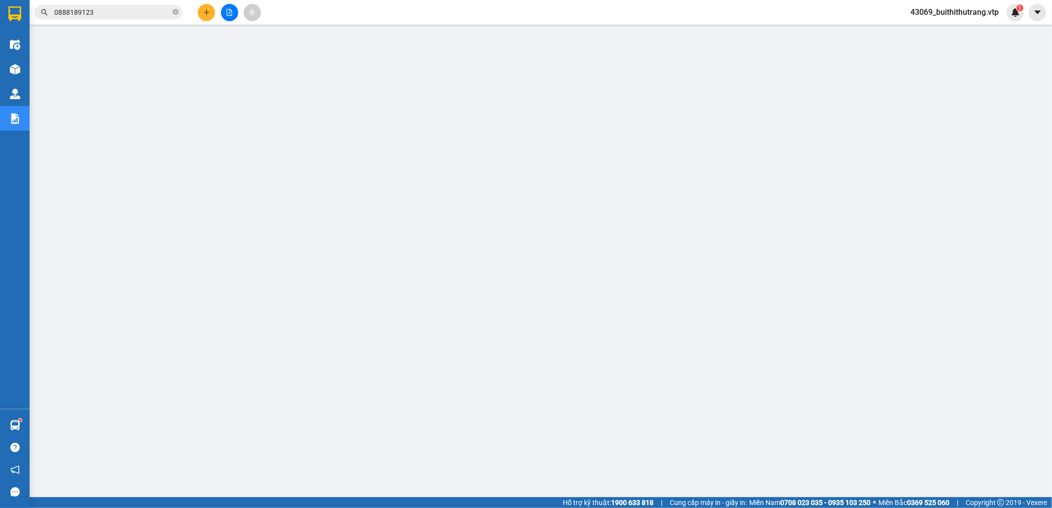
click at [98, 14] on input "0888189123" at bounding box center [112, 12] width 116 height 11
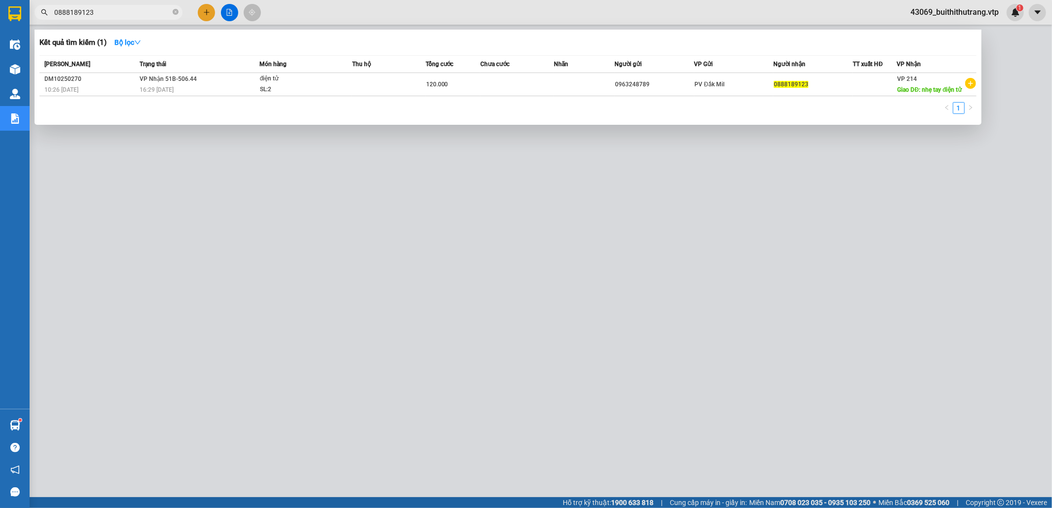
drag, startPoint x: 99, startPoint y: 14, endPoint x: 34, endPoint y: 12, distance: 65.6
click at [34, 12] on div "0888189123" at bounding box center [96, 12] width 192 height 15
type input "0815991933"
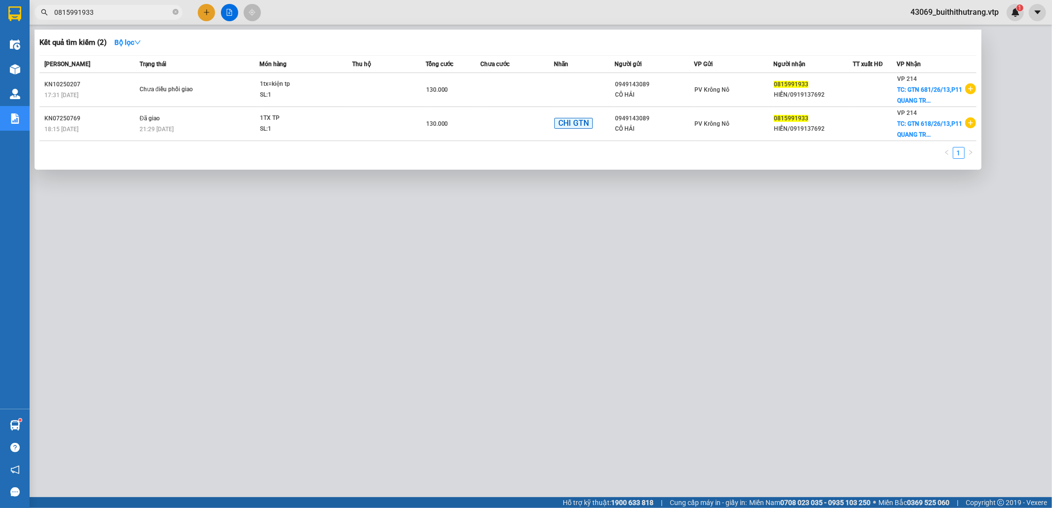
click at [377, 248] on div at bounding box center [526, 254] width 1052 height 508
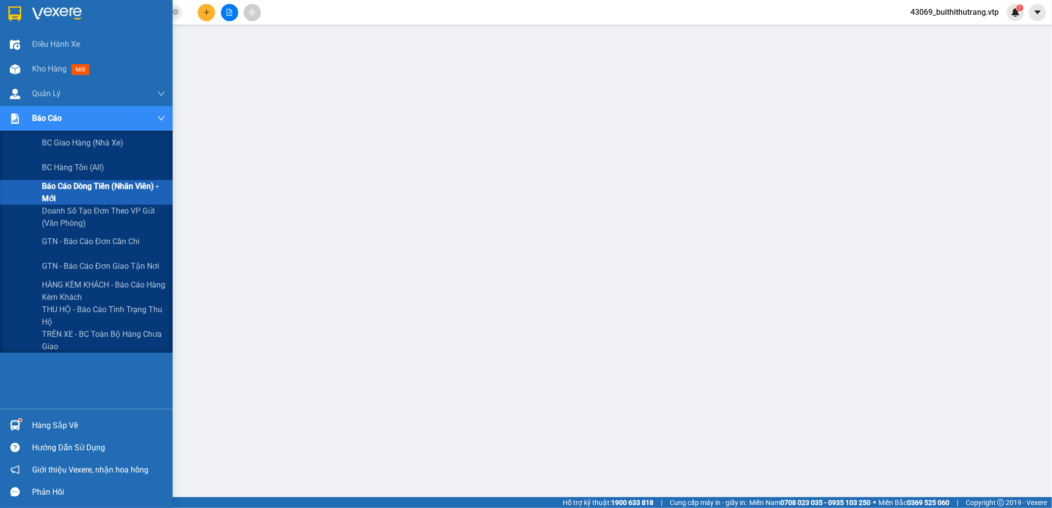
click at [77, 187] on span "Báo cáo dòng tiền (nhân viên) - mới" at bounding box center [103, 192] width 123 height 25
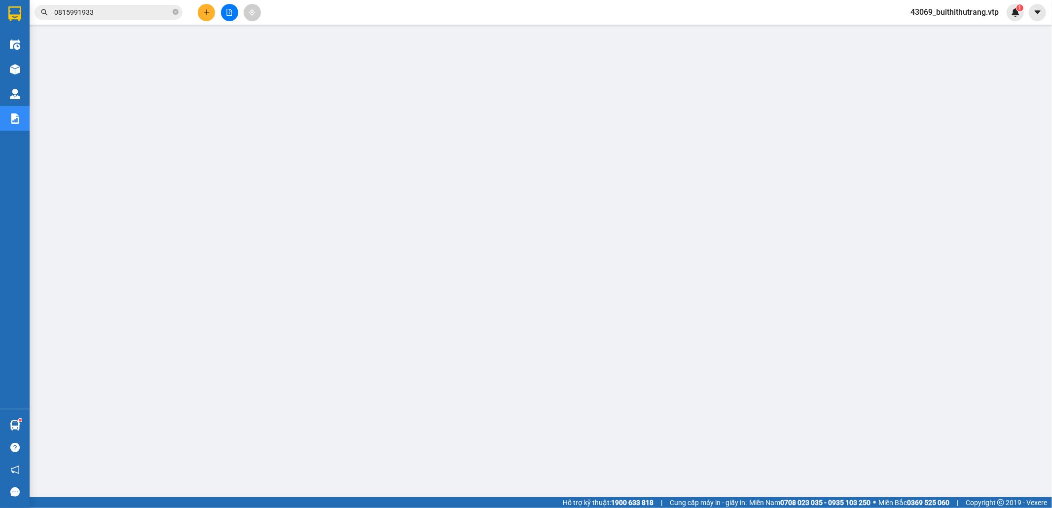
click at [943, 10] on span "43069_buithithutrang.vtp" at bounding box center [955, 12] width 104 height 12
click at [957, 32] on span "Đăng xuất" at bounding box center [958, 30] width 85 height 11
